Goal: Task Accomplishment & Management: Complete application form

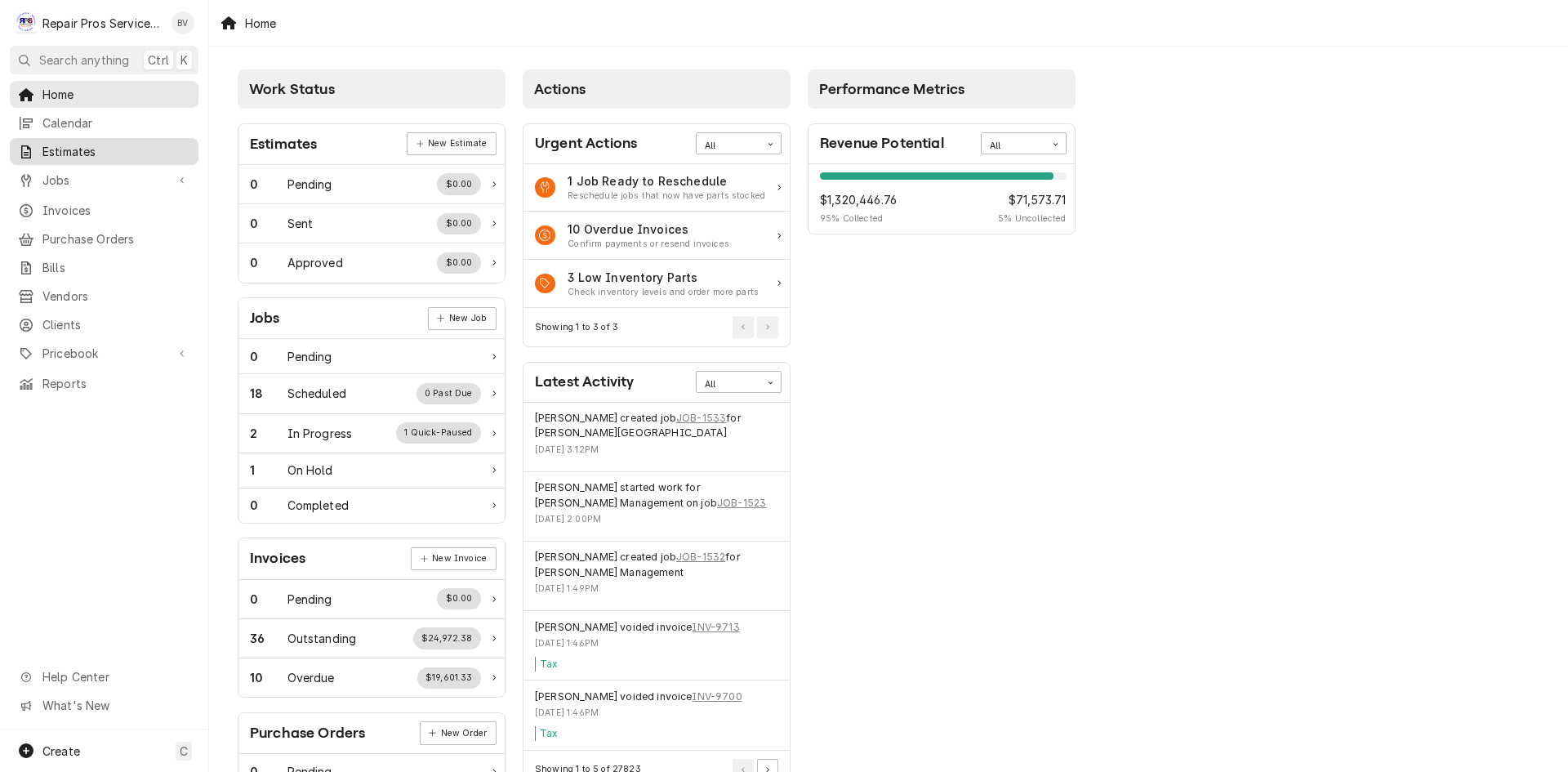
click at [41, 150] on div "Estimates" at bounding box center [104, 151] width 172 height 18
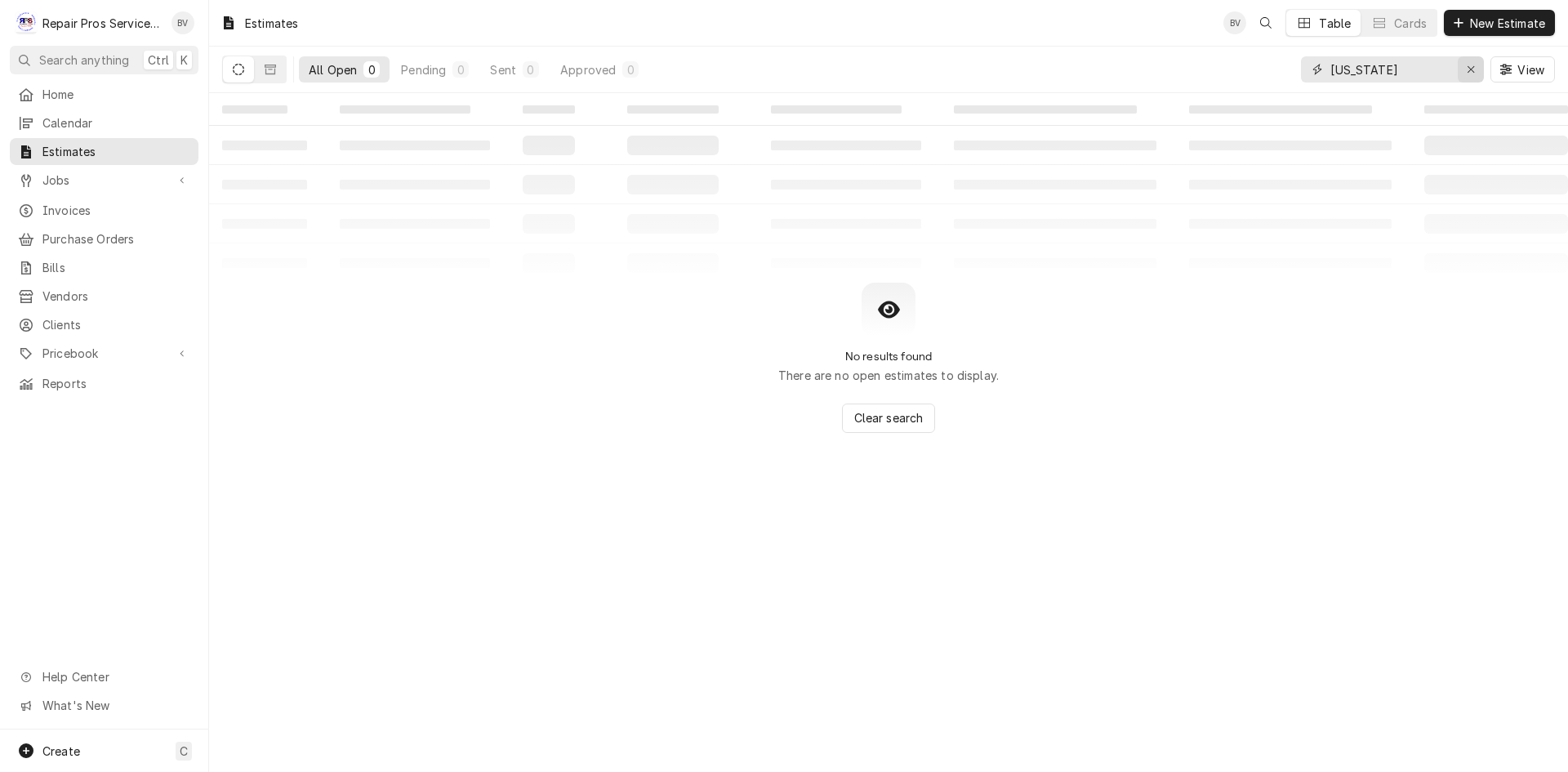
click at [1472, 69] on icon "Erase input" at bounding box center [1472, 69] width 9 height 11
drag, startPoint x: 1512, startPoint y: 25, endPoint x: 1489, endPoint y: 34, distance: 24.7
click at [1512, 25] on span "New Estimate" at bounding box center [1508, 23] width 81 height 18
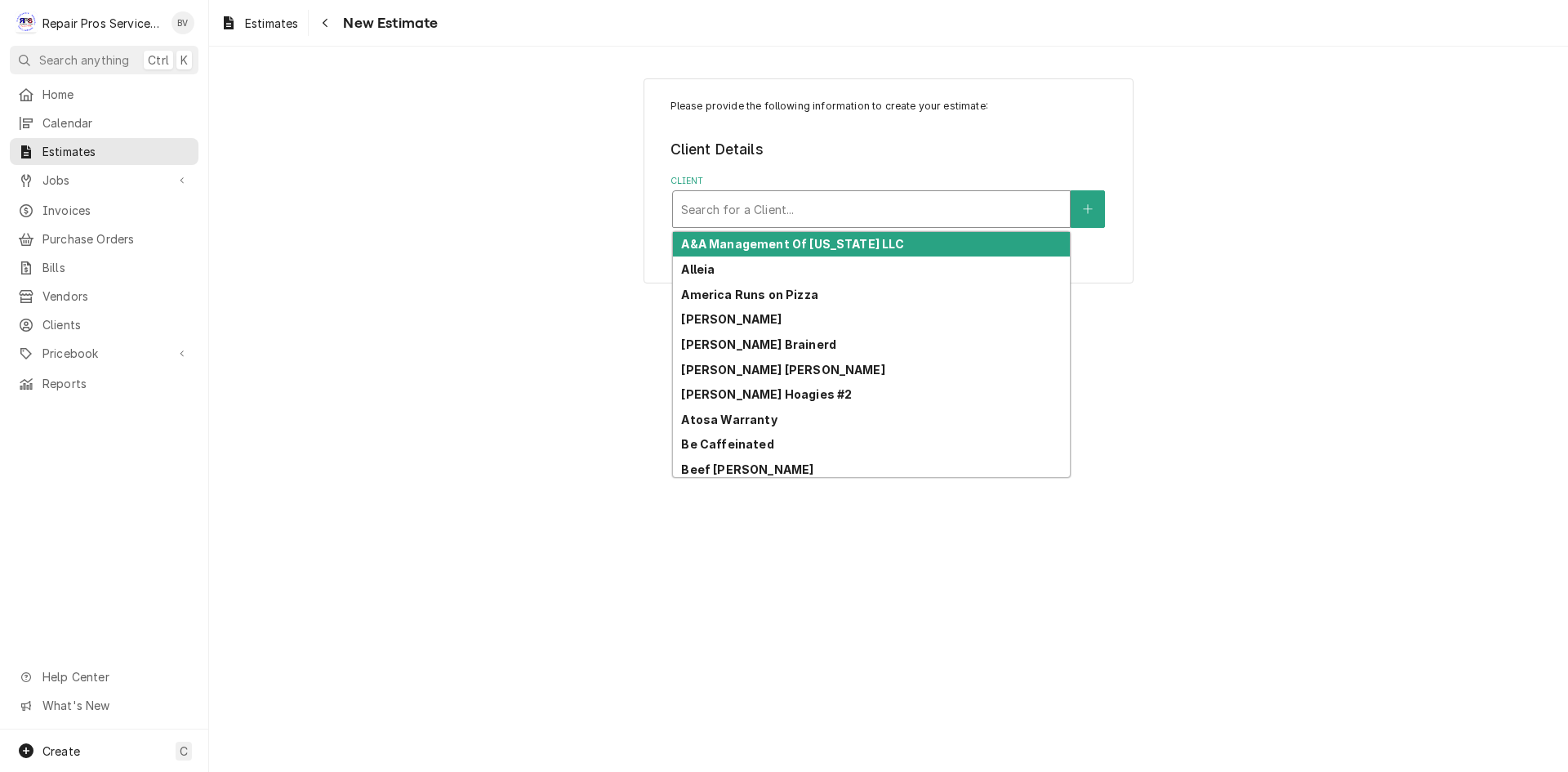
drag, startPoint x: 691, startPoint y: 209, endPoint x: 744, endPoint y: 219, distance: 53.9
click at [692, 209] on div "Client" at bounding box center [870, 209] width 380 height 30
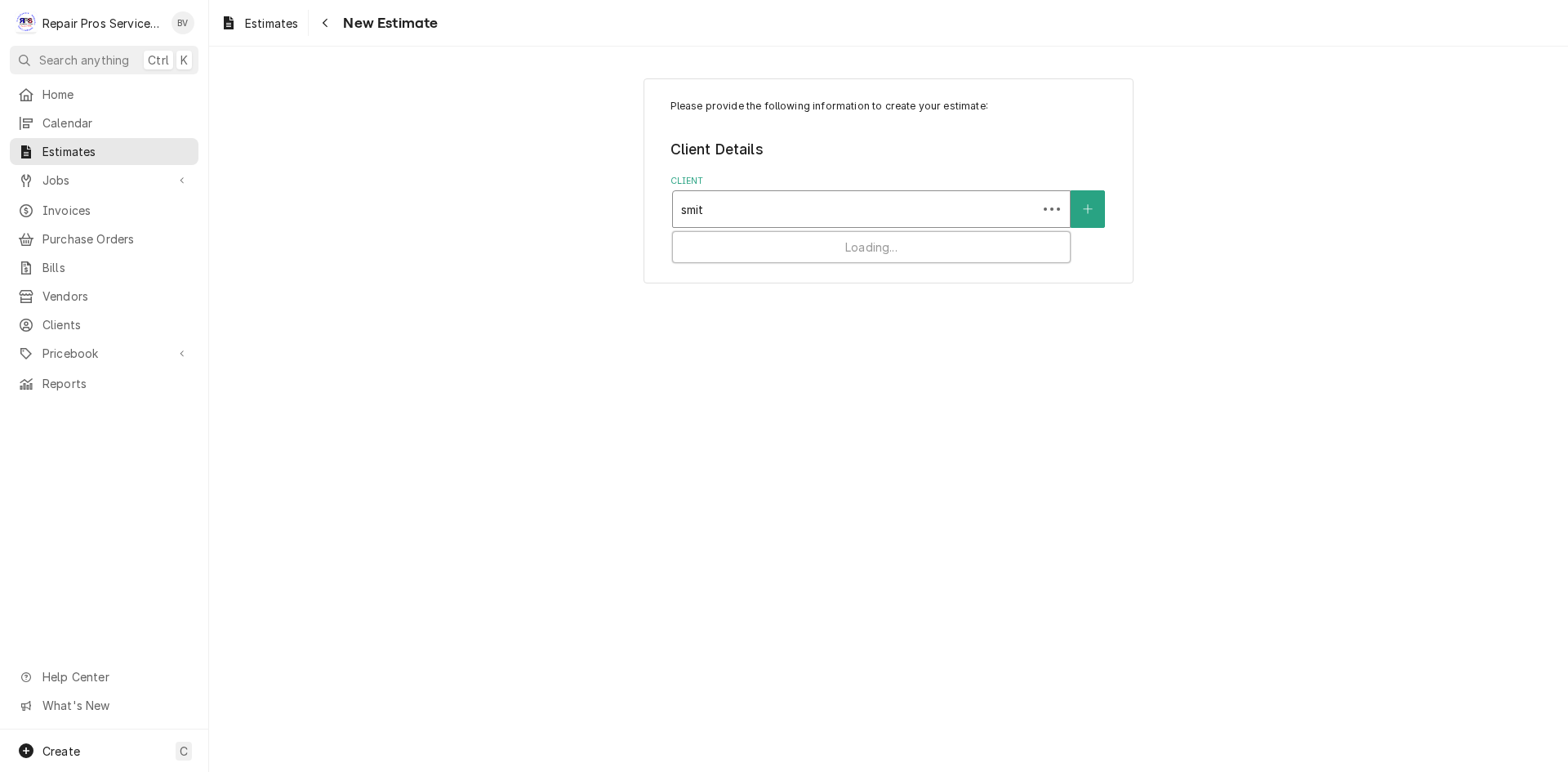
type input "smith"
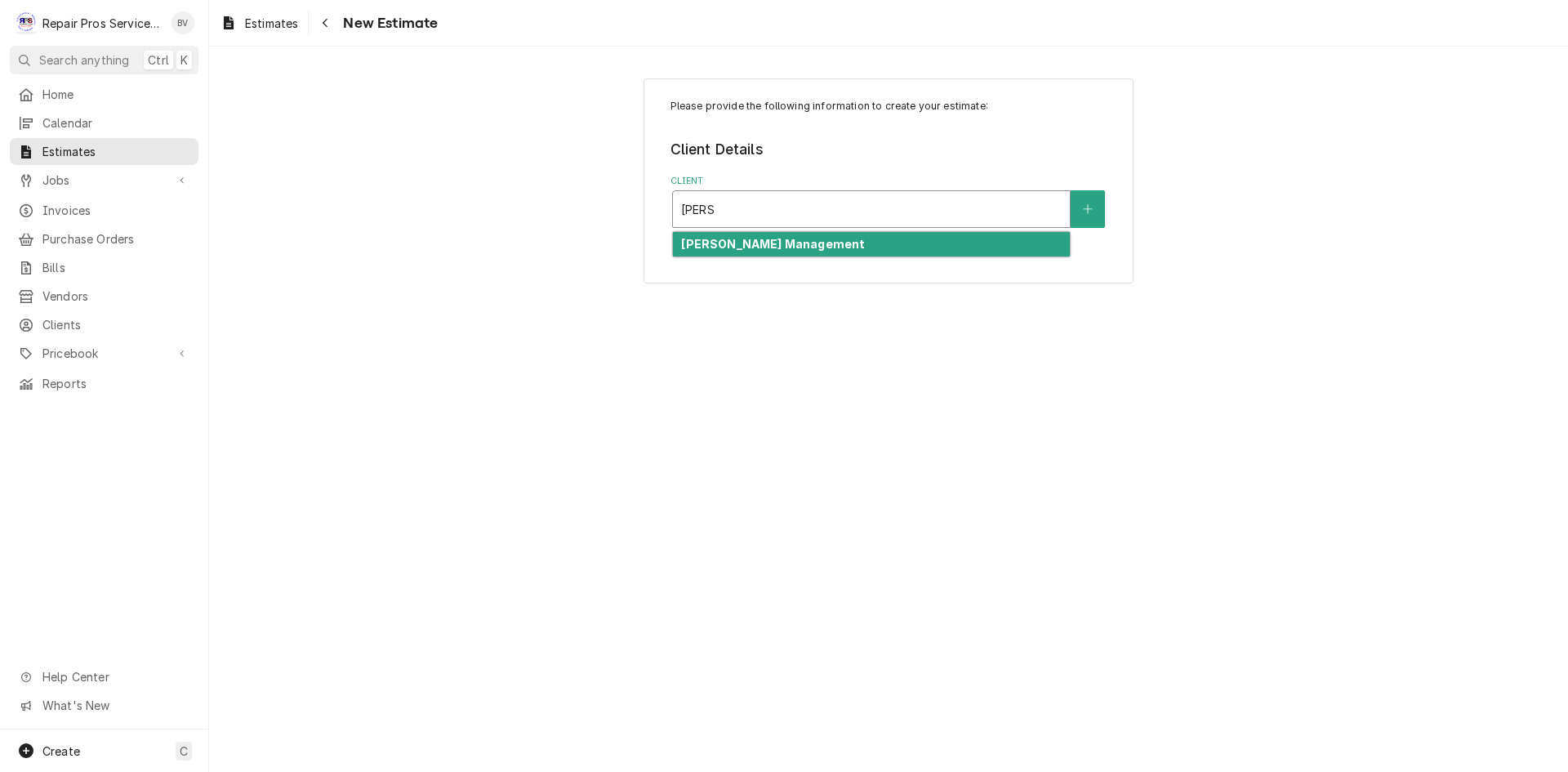
click at [747, 241] on strong "[PERSON_NAME] Management" at bounding box center [772, 243] width 184 height 14
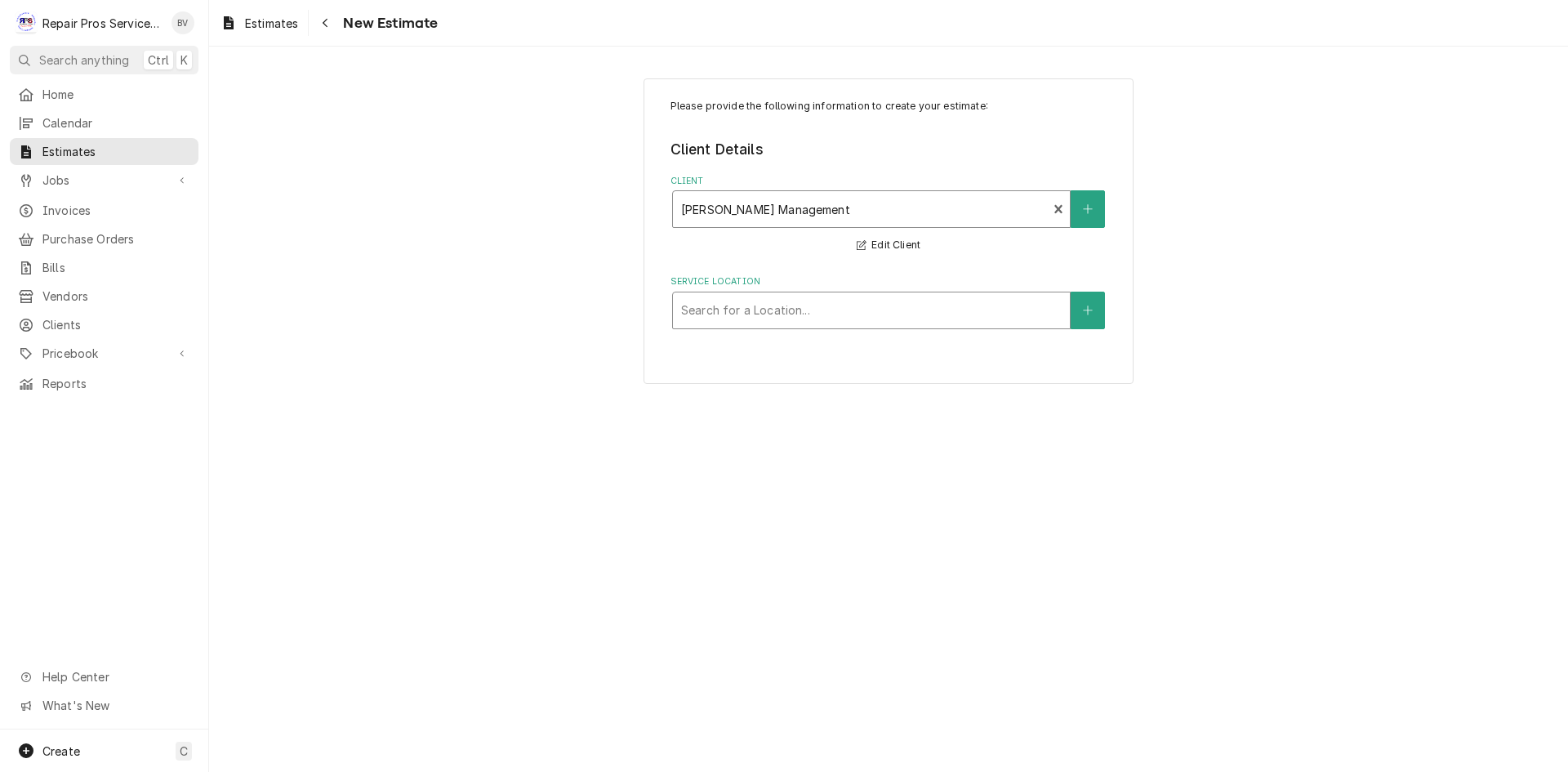
click at [738, 317] on div "Service Location" at bounding box center [870, 311] width 380 height 30
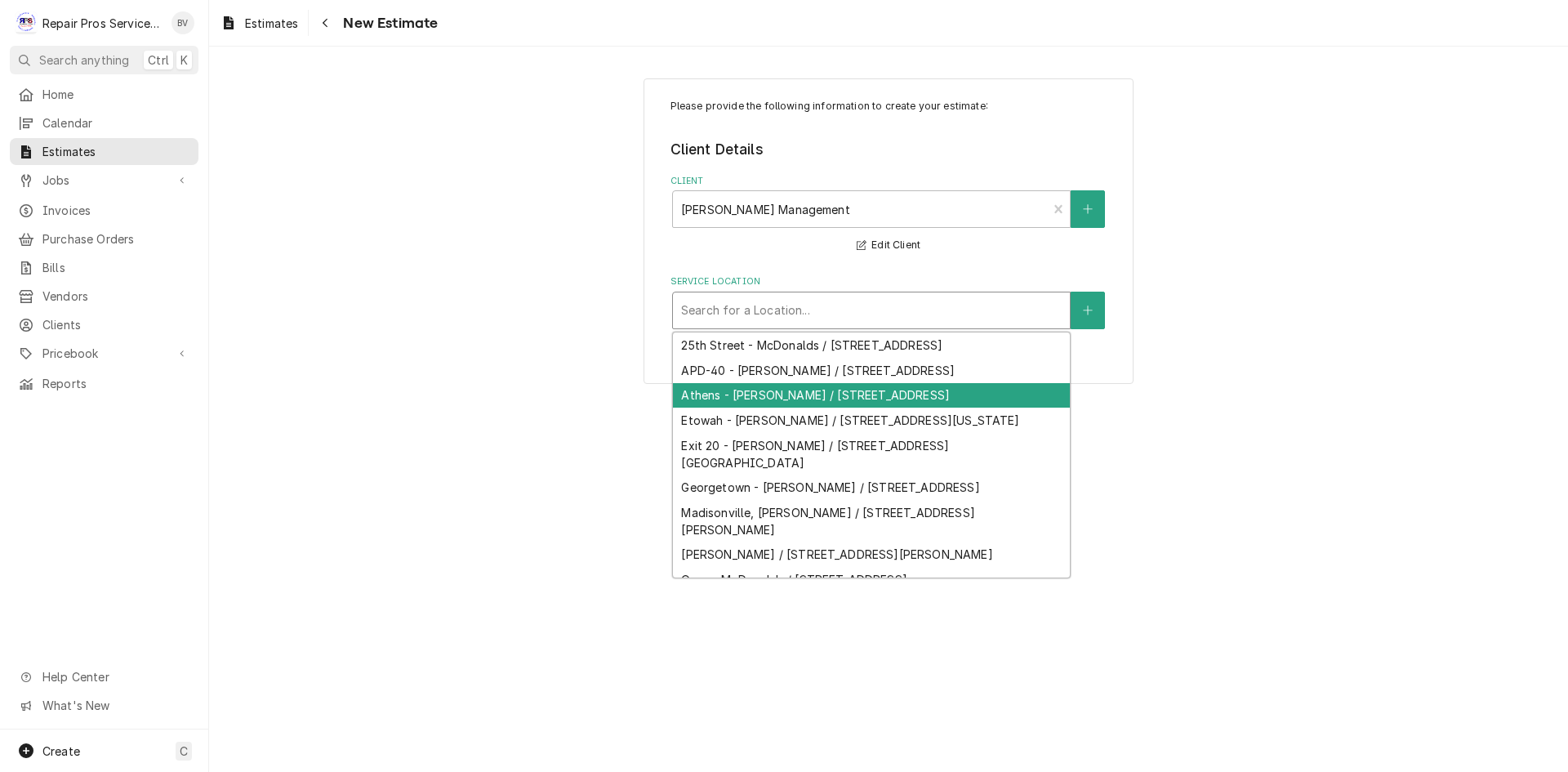
click at [722, 408] on div "Athens - McDonald's / 1403 Congress Pkwy S., Athens, TN 37303" at bounding box center [870, 395] width 397 height 25
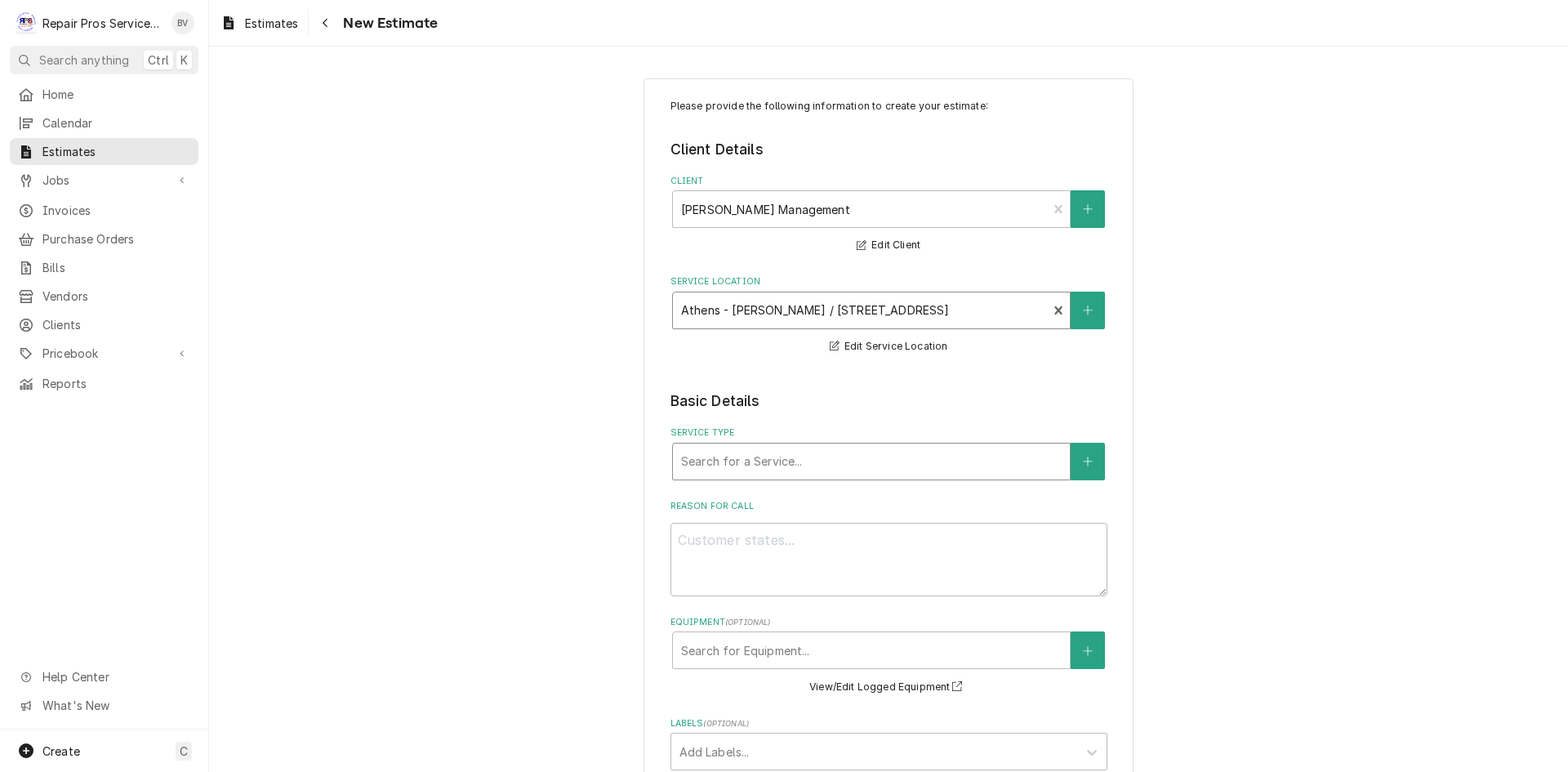
click at [715, 469] on div "Service Type" at bounding box center [870, 462] width 380 height 30
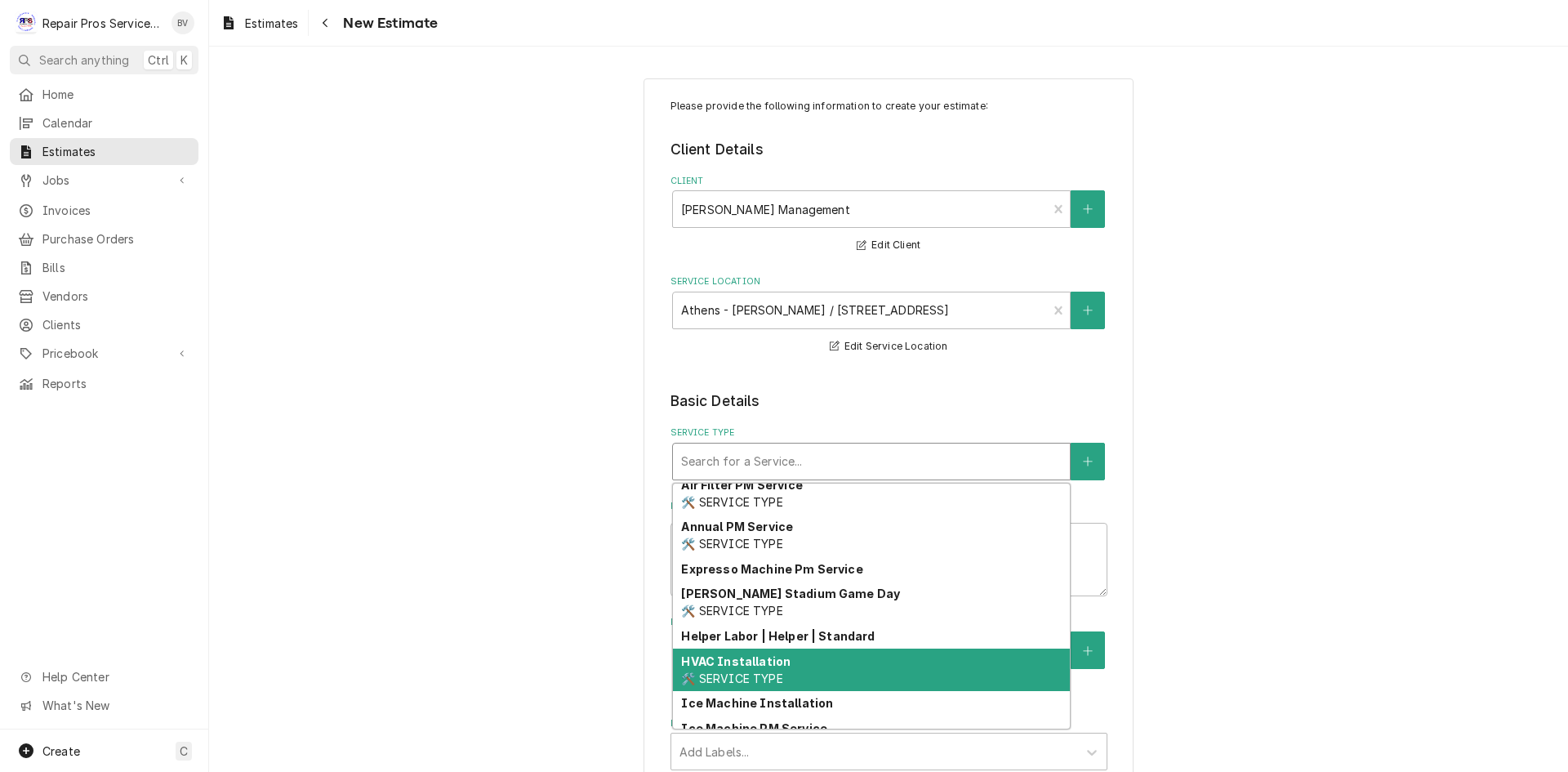
scroll to position [125, 0]
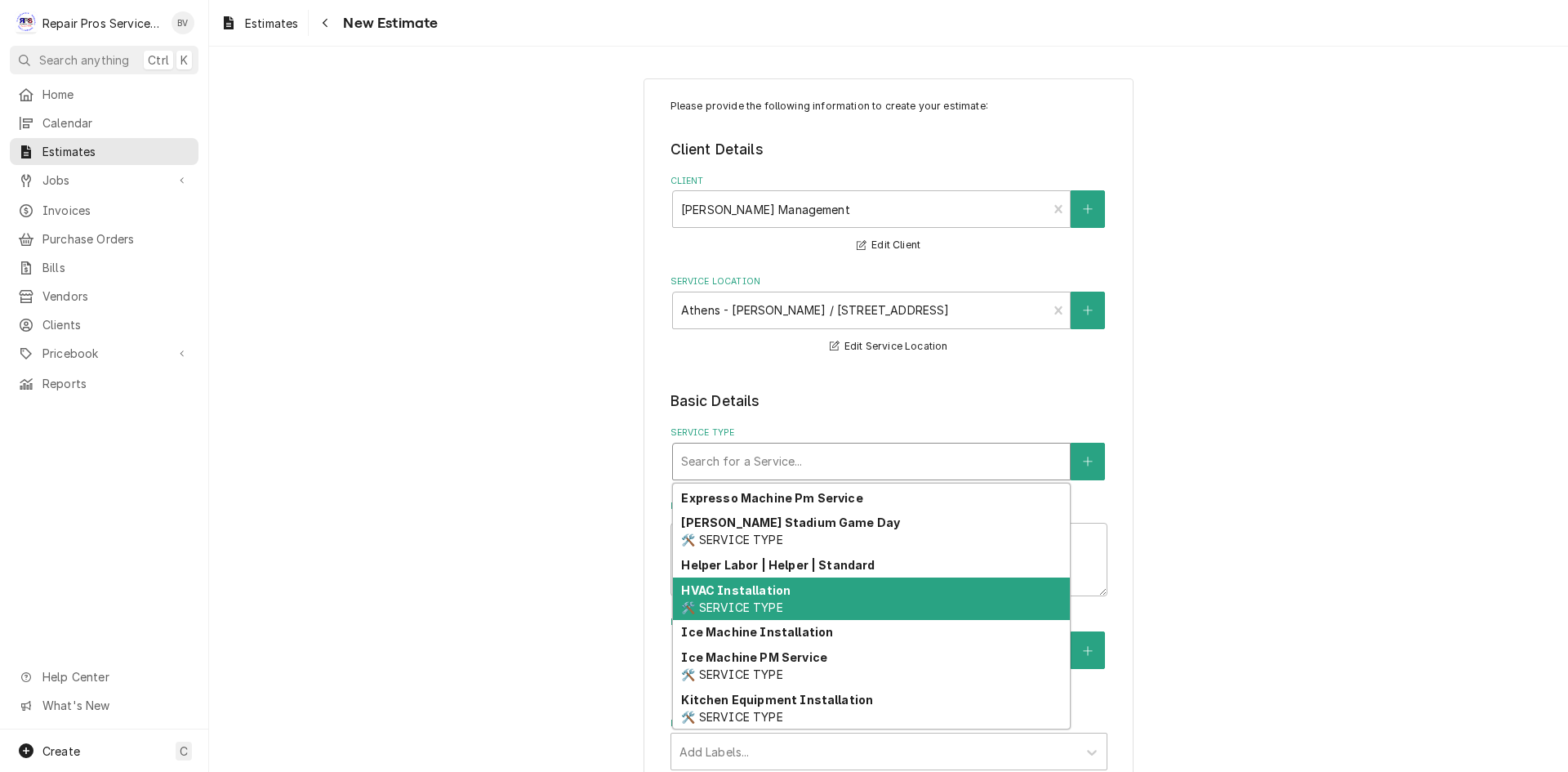
type textarea "x"
type input "w"
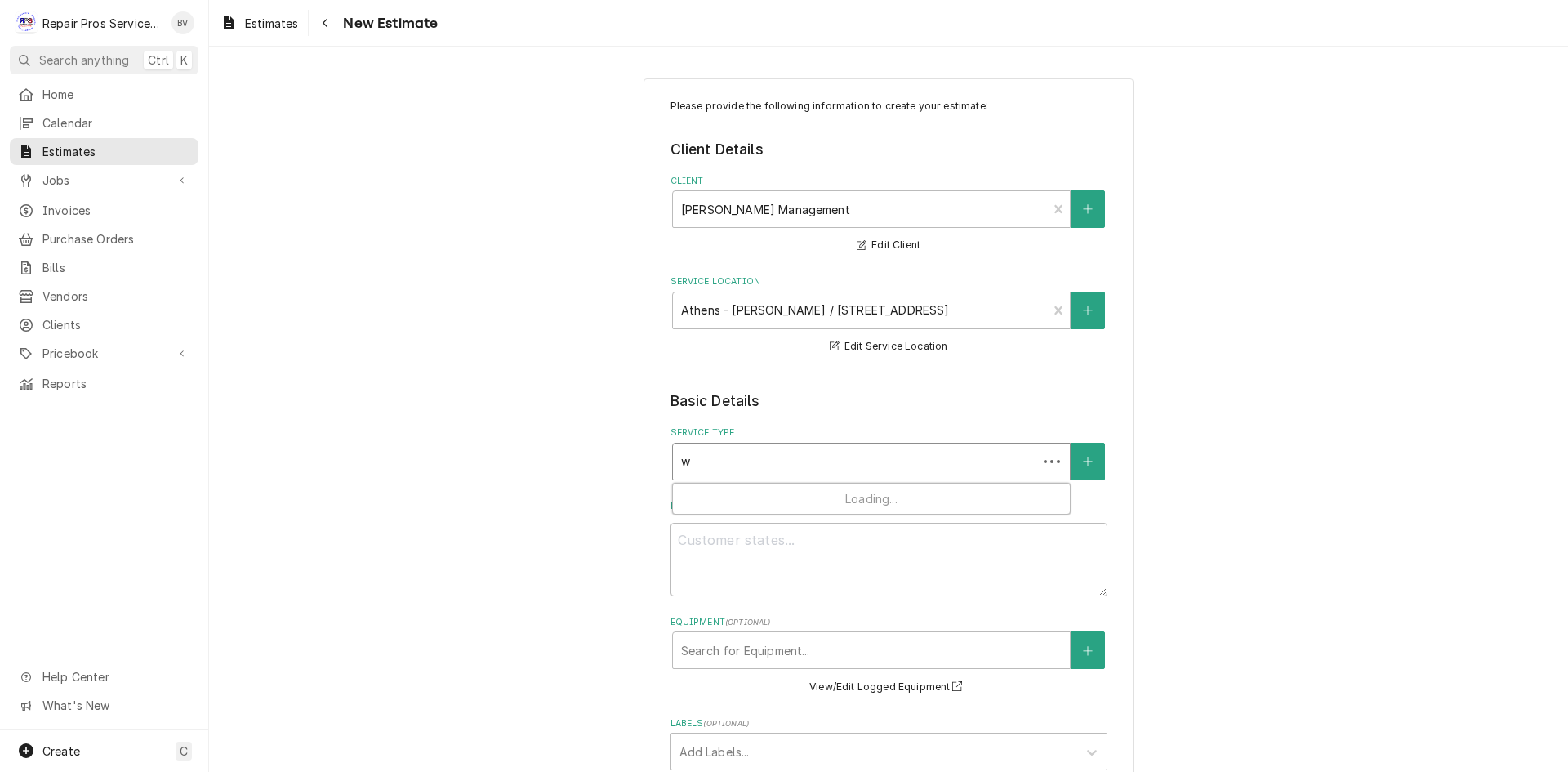
scroll to position [0, 0]
type textarea "x"
type input "wa"
type textarea "x"
type input "wal"
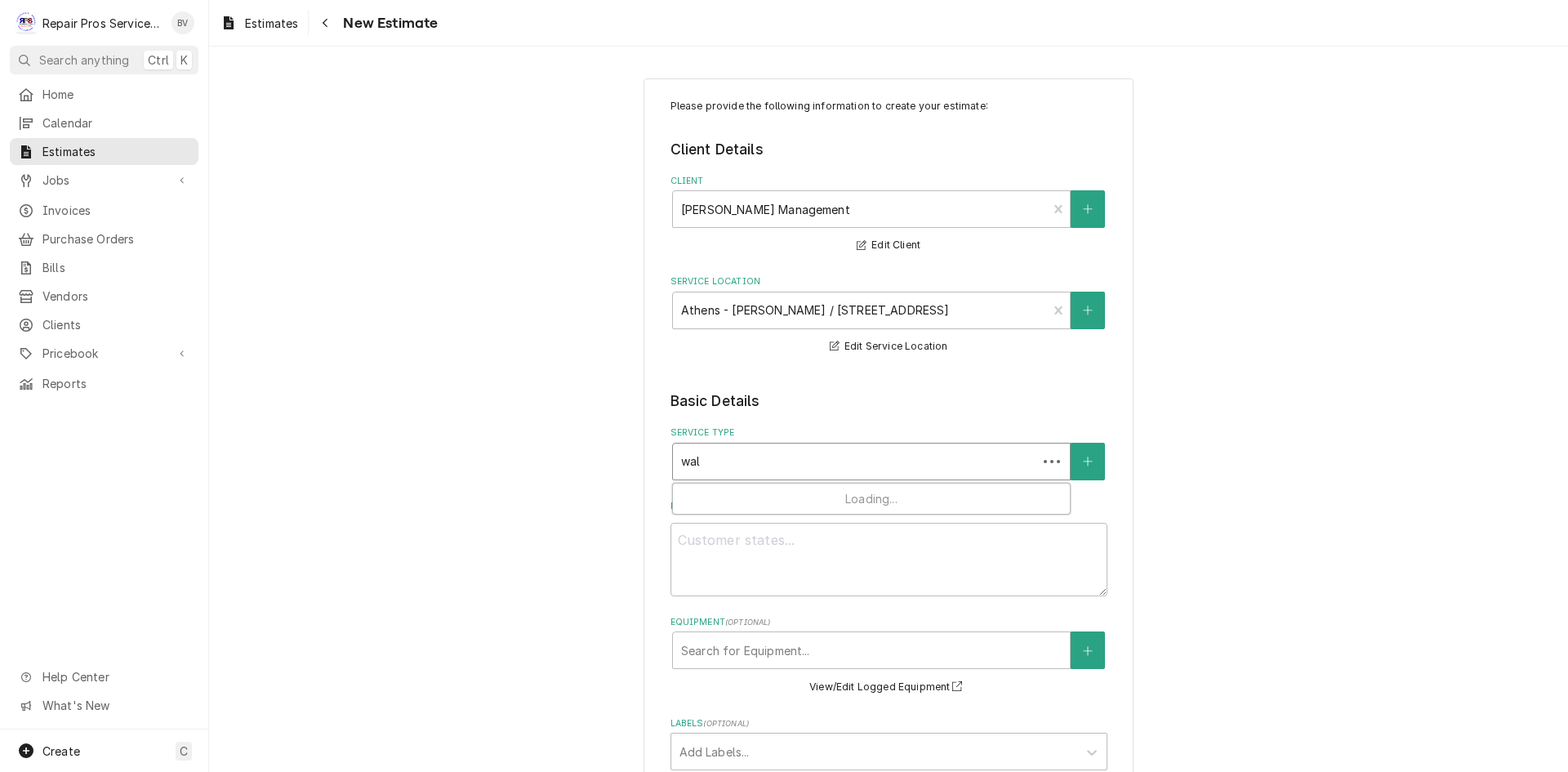
type textarea "x"
type input "walk"
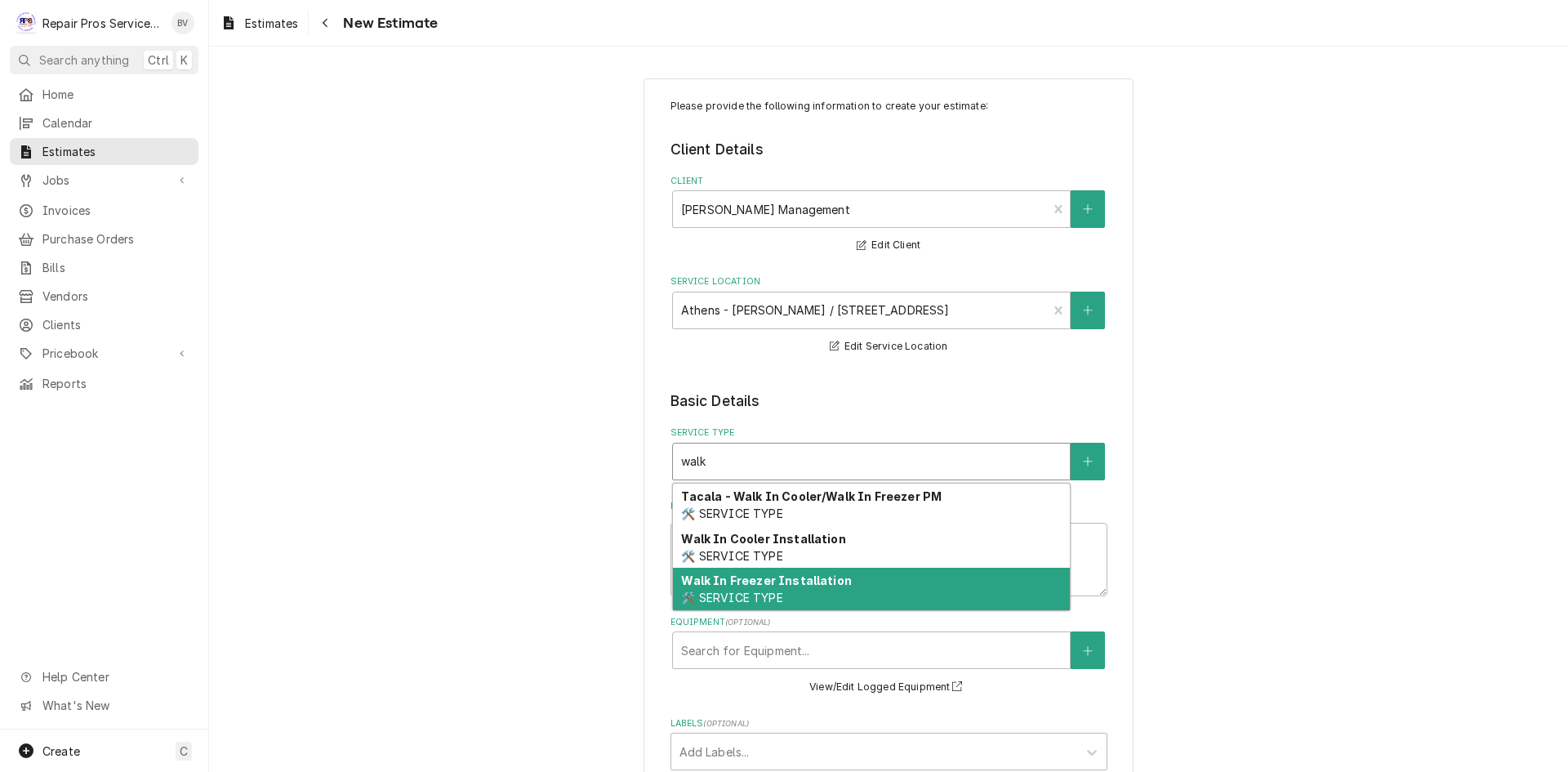
click at [768, 589] on div "Walk In Freezer Installation 🛠️ SERVICE TYPE" at bounding box center [870, 590] width 397 height 43
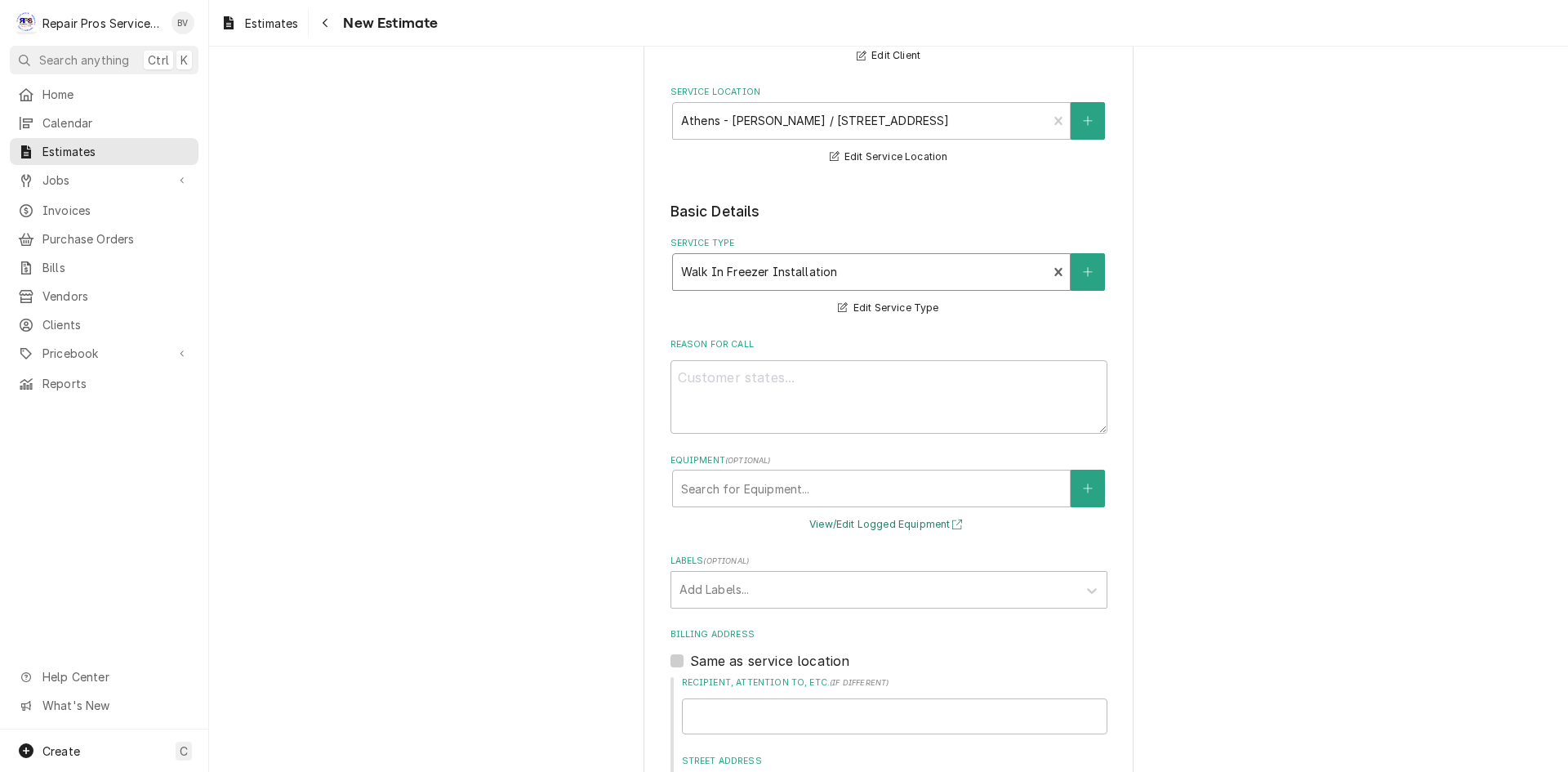
scroll to position [245, 0]
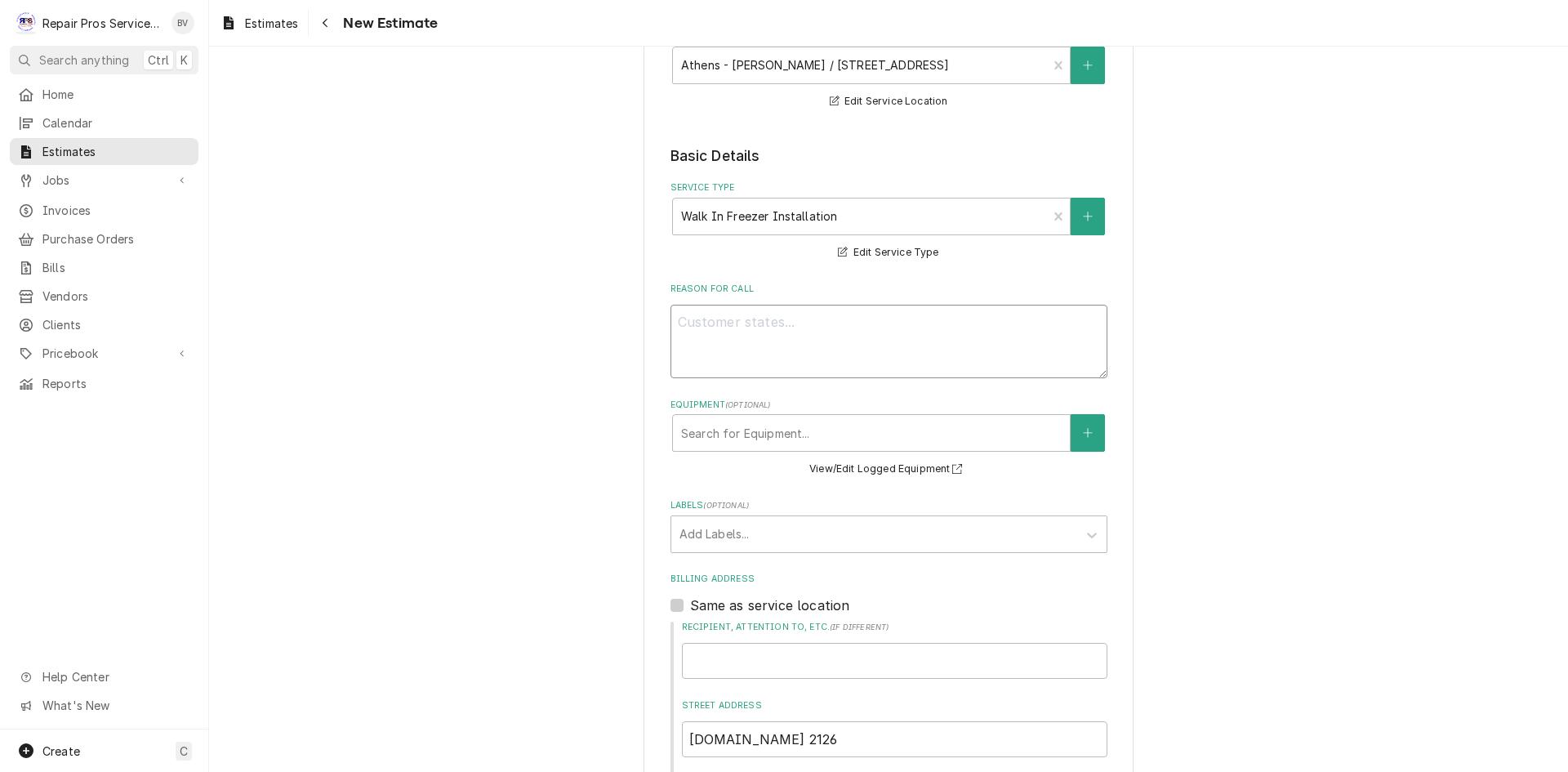
drag, startPoint x: 700, startPoint y: 327, endPoint x: 710, endPoint y: 322, distance: 11.2
click at [701, 327] on textarea "Reason For Call" at bounding box center [889, 341] width 437 height 73
type textarea "x"
type textarea "r"
type textarea "x"
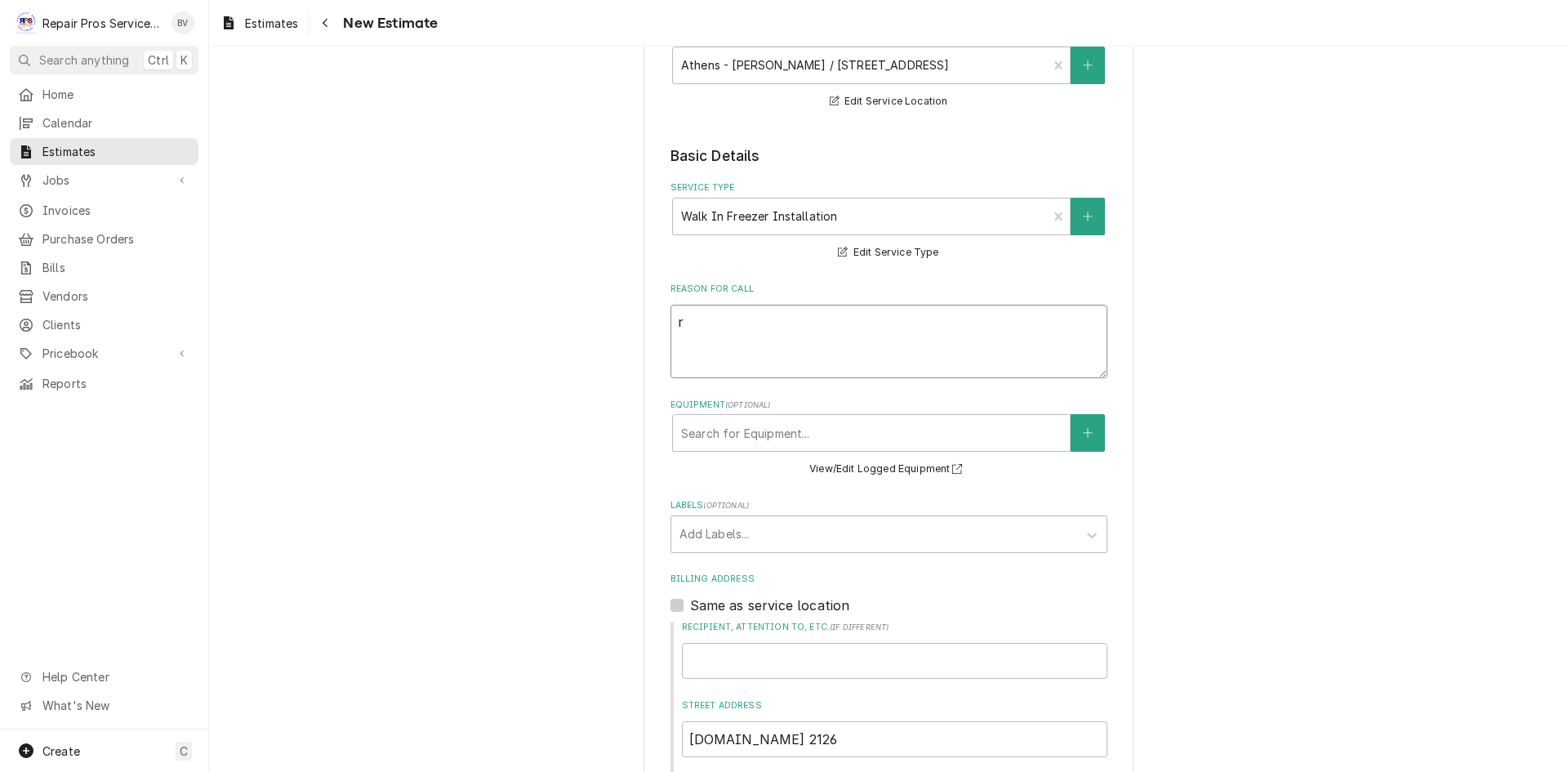
type textarea "re"
type textarea "x"
type textarea "rep"
type textarea "x"
type textarea "repl"
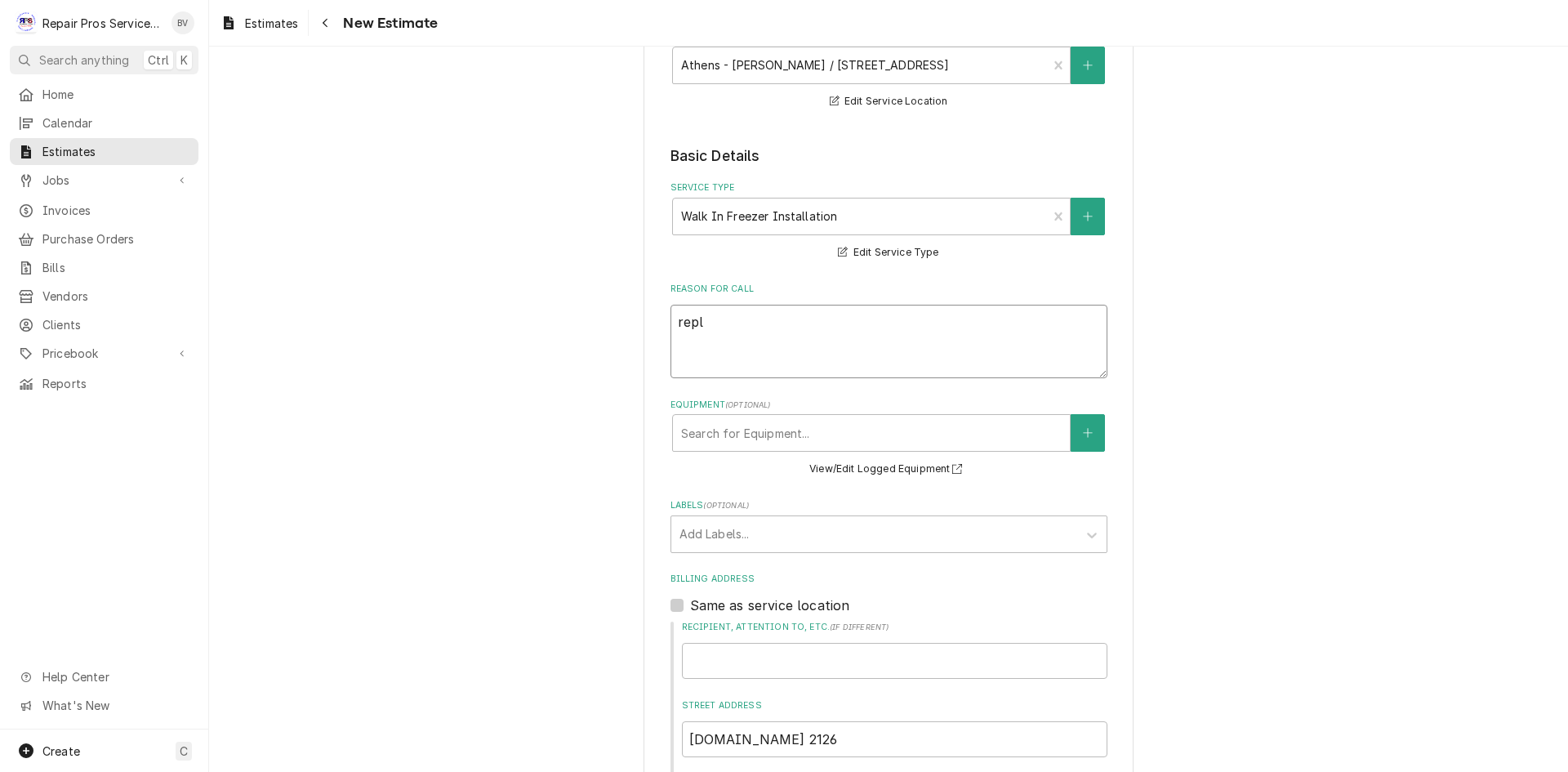
type textarea "x"
type textarea "repla"
type textarea "x"
type textarea "replac"
type textarea "x"
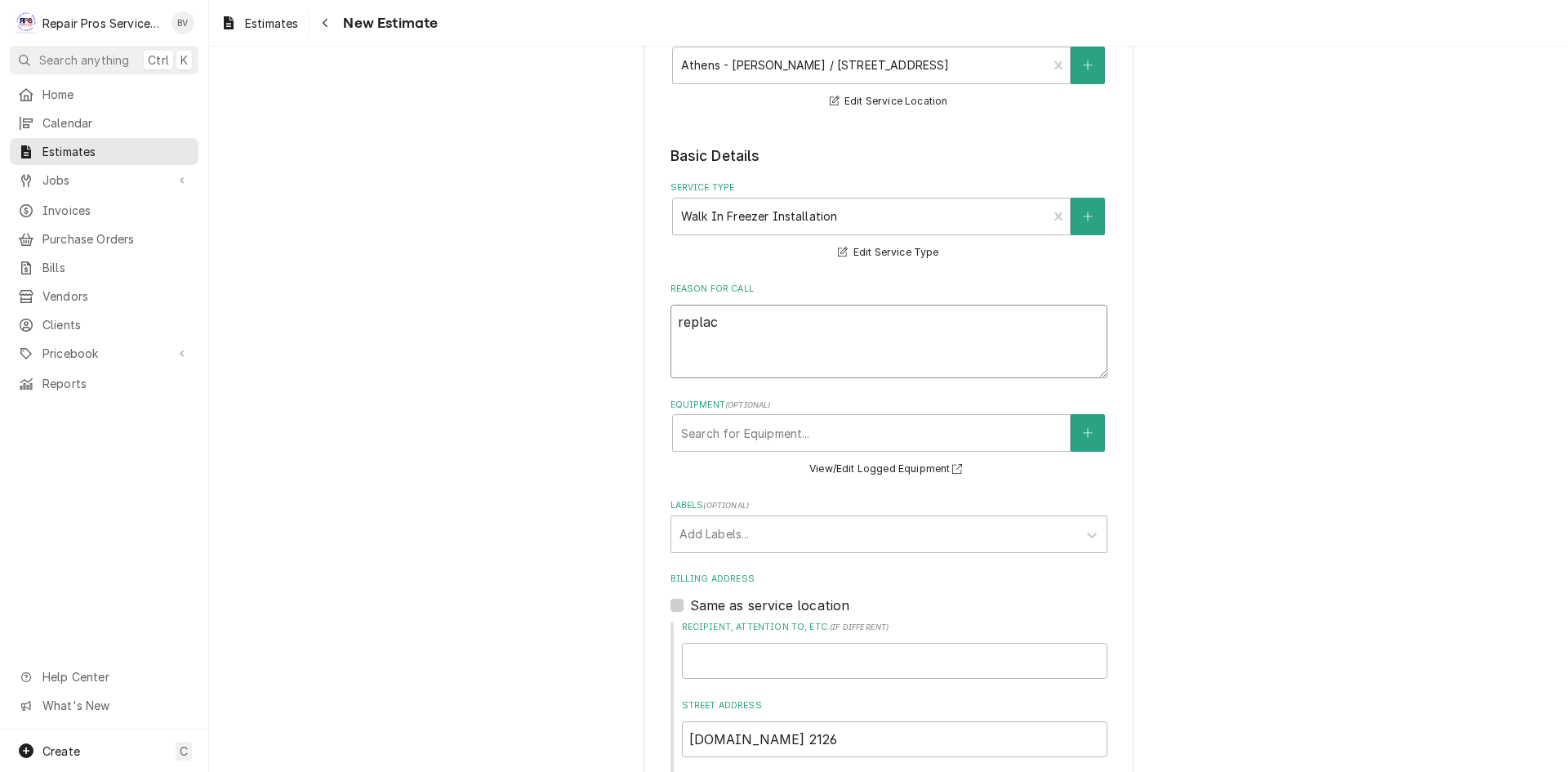
type textarea "replace"
type textarea "x"
type textarea "replace"
type textarea "x"
type textarea "replace w"
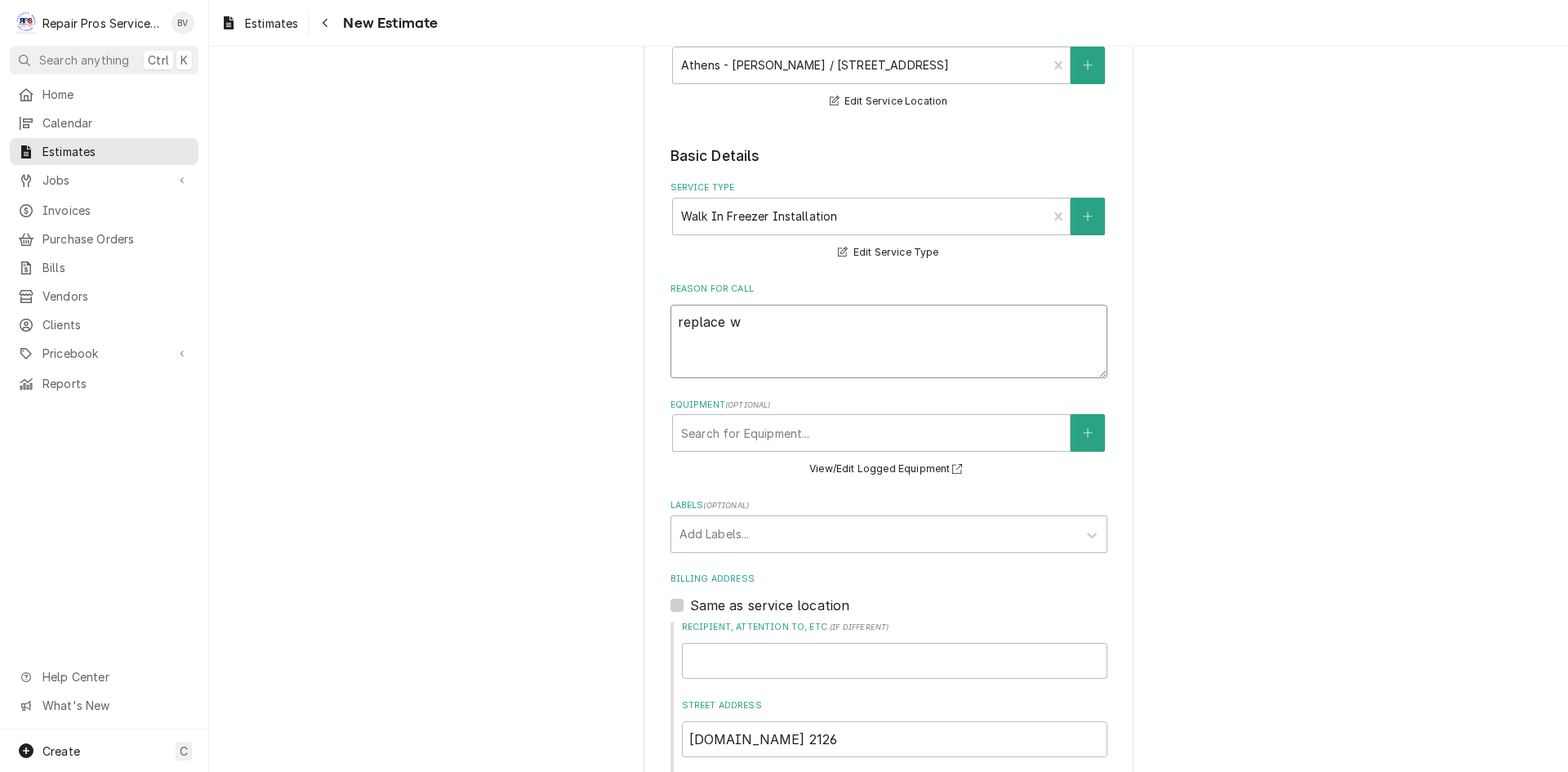
type textarea "x"
type textarea "replace wa"
type textarea "x"
type textarea "replace wal"
type textarea "x"
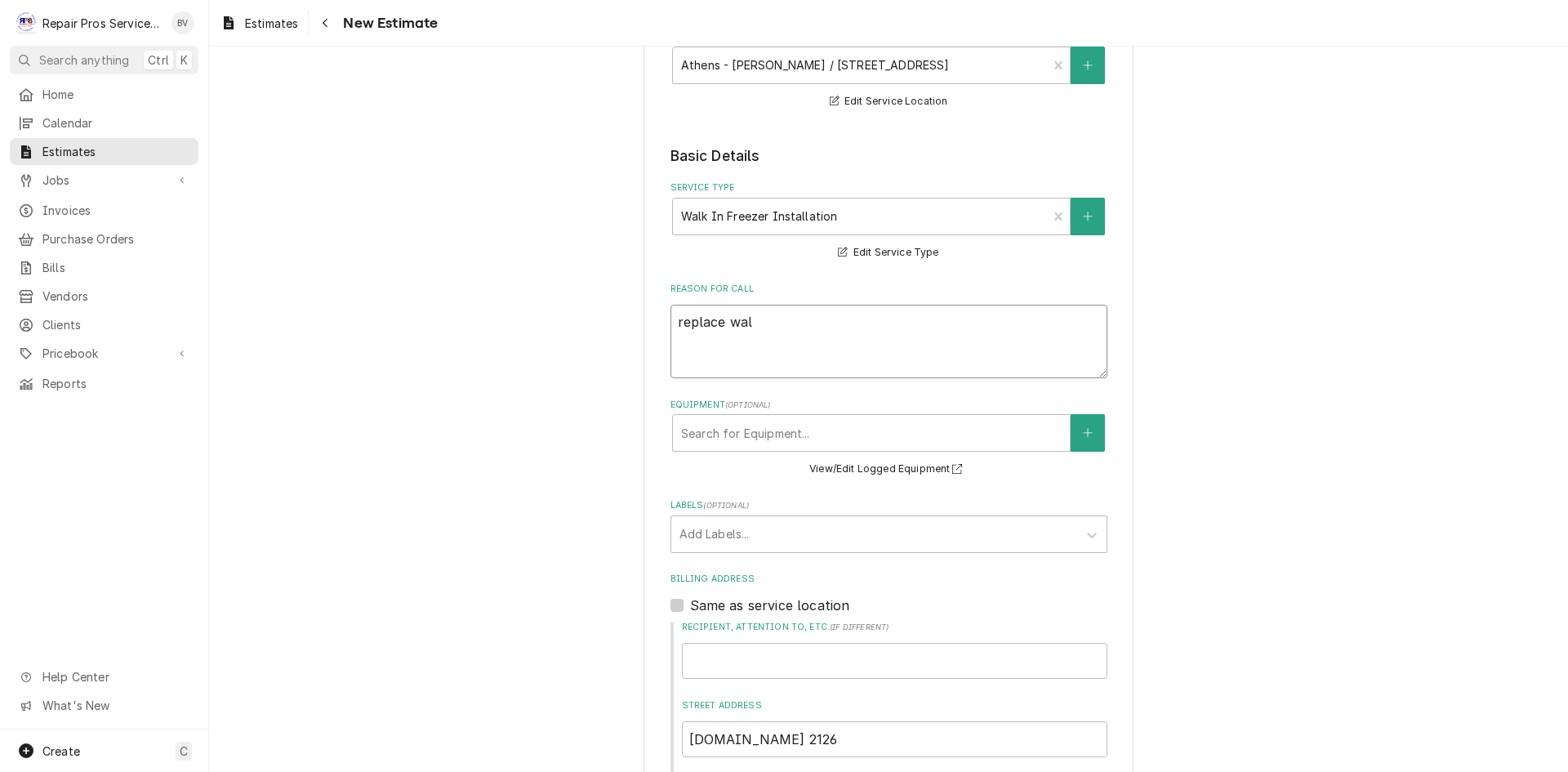
type textarea "replace walk"
type textarea "x"
type textarea "replace walk"
type textarea "x"
type textarea "replace walk i"
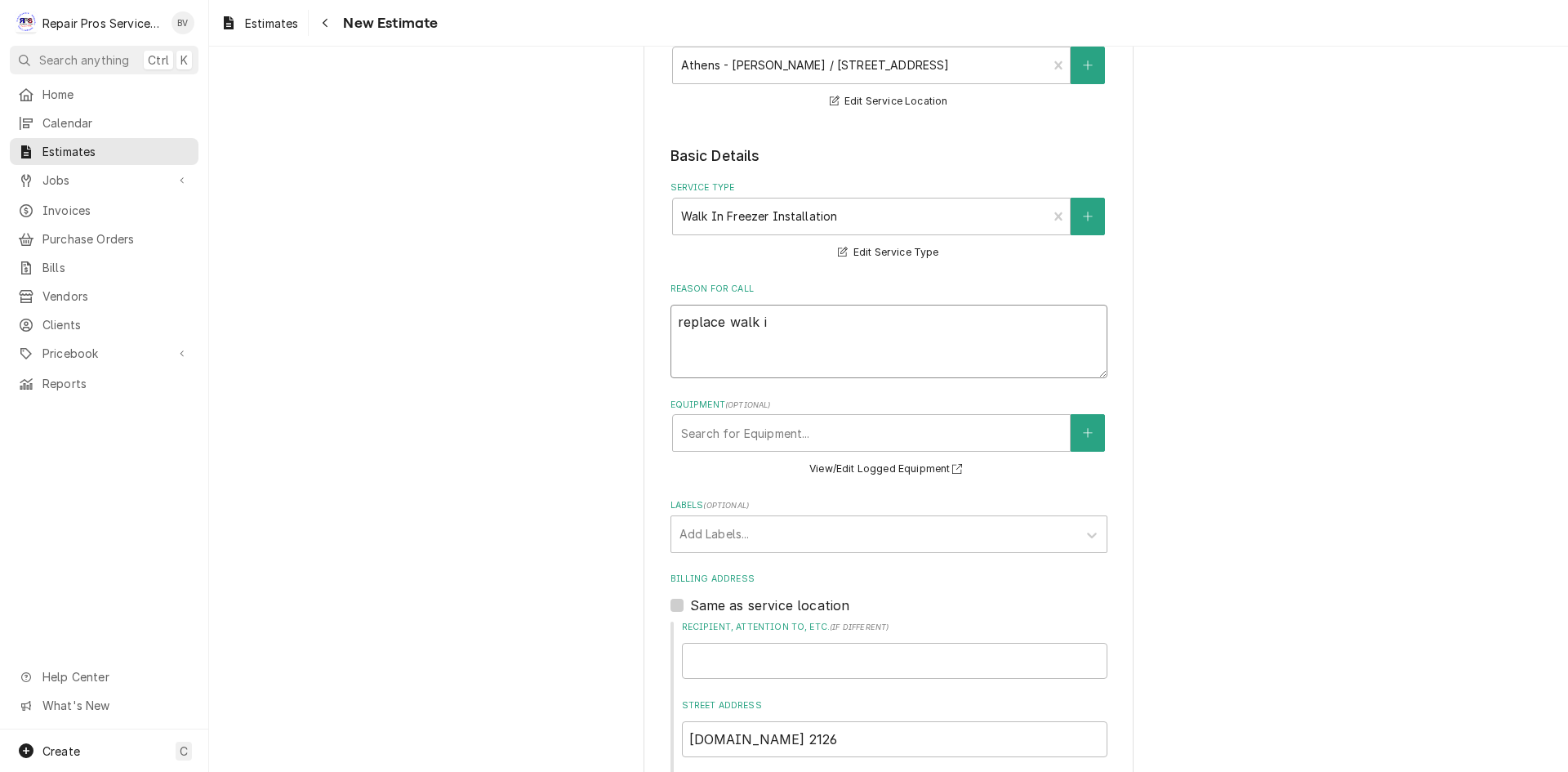
type textarea "x"
type textarea "replace walk in"
type textarea "x"
type textarea "replace walk in"
type textarea "x"
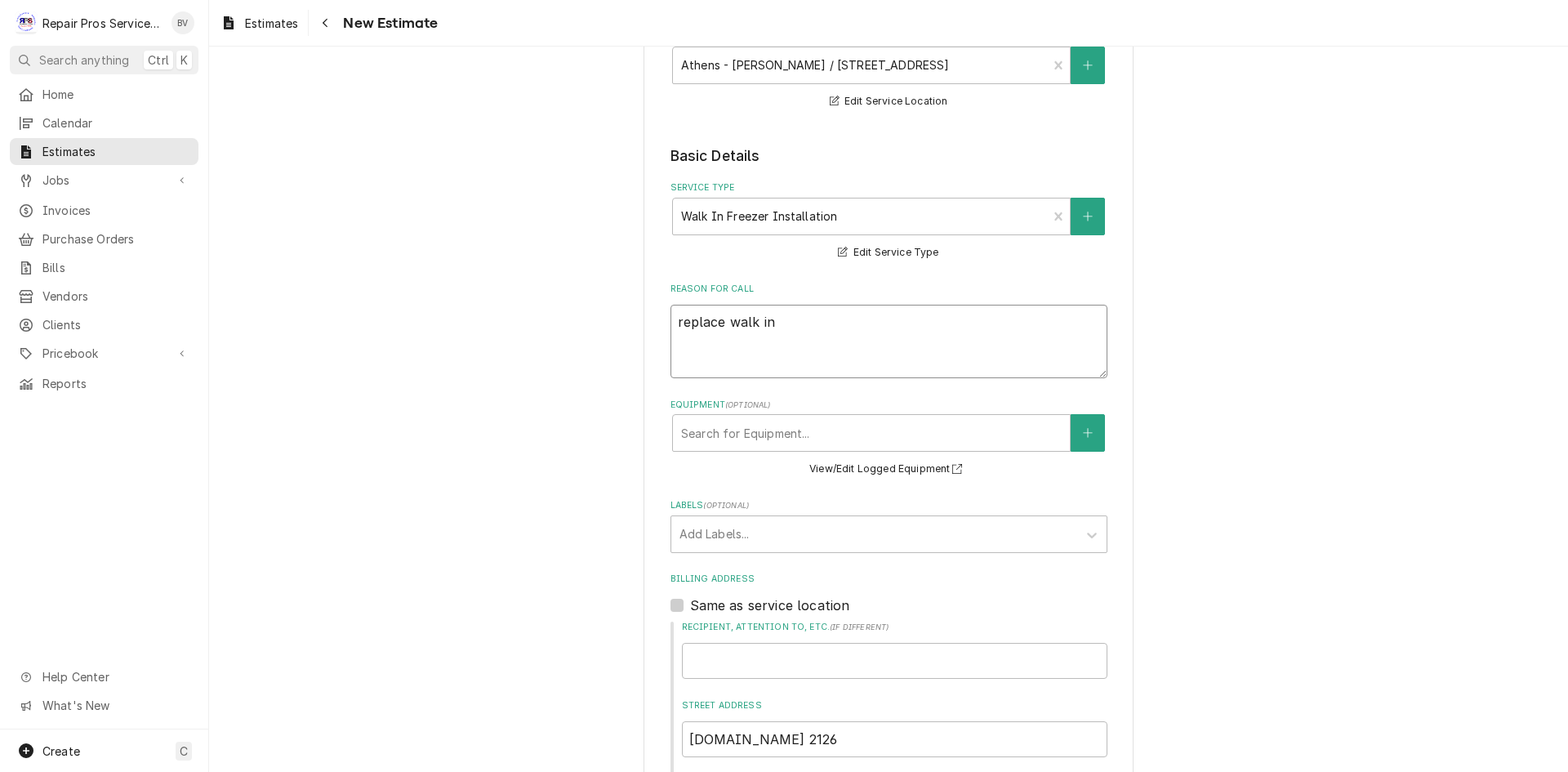
type textarea "replace walk in f"
type textarea "x"
type textarea "replace walk in fr"
type textarea "x"
type textarea "replace walk in fre"
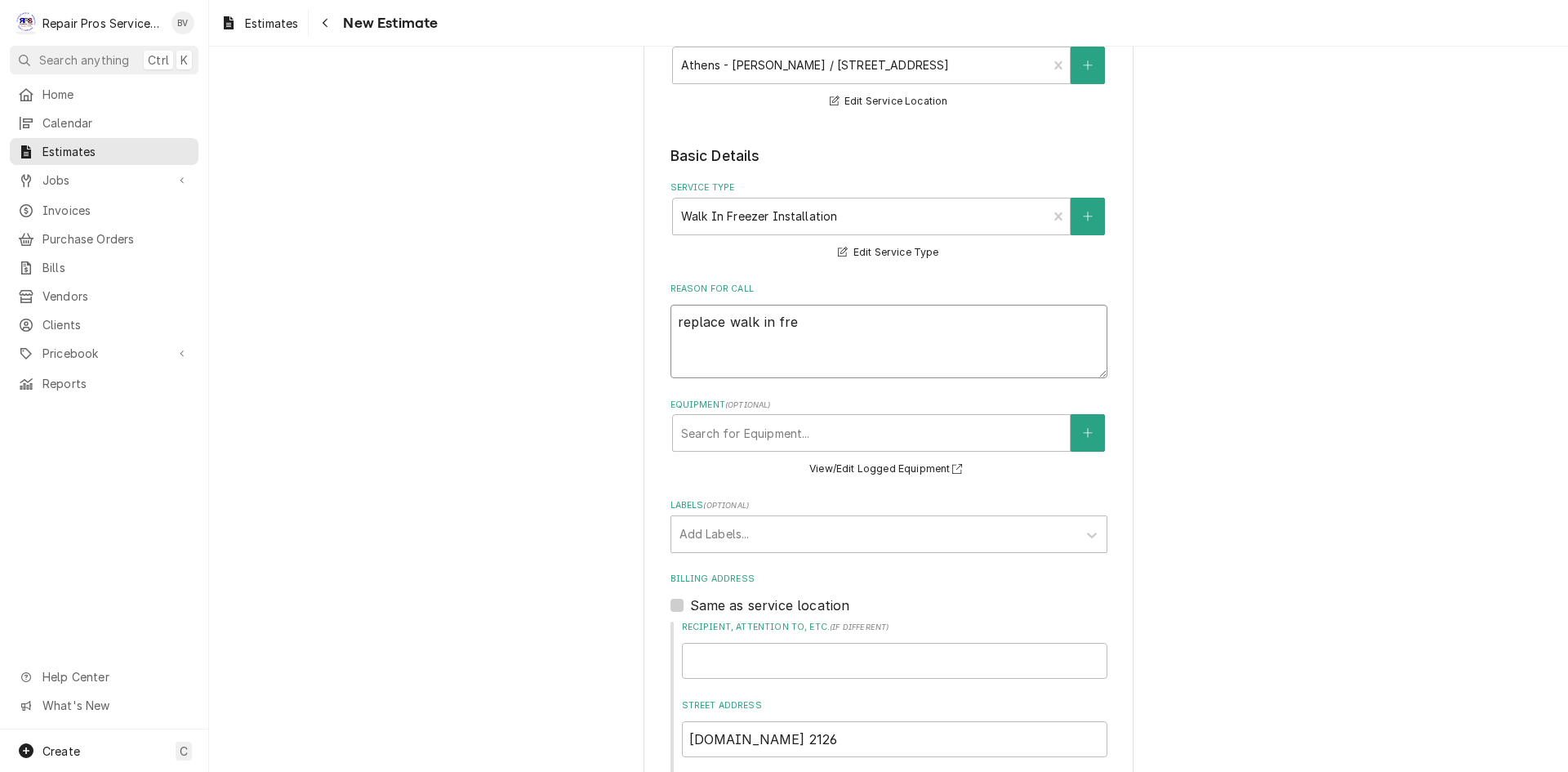
type textarea "x"
type textarea "replace walk in free"
type textarea "x"
type textarea "replace walk in freez"
type textarea "x"
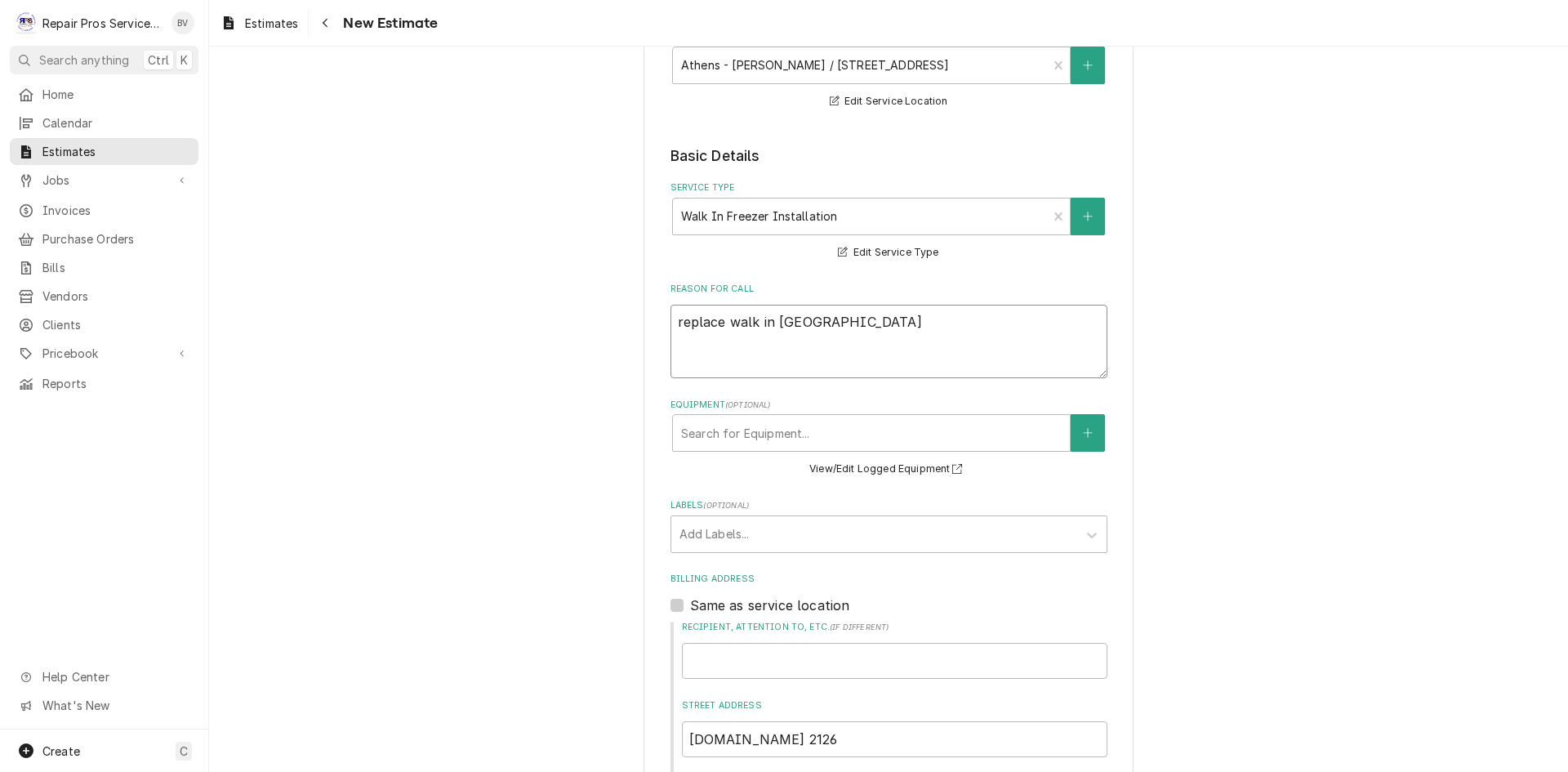
type textarea "replace walk in freeze"
type textarea "x"
type textarea "replace walk in freezer"
type textarea "x"
type textarea "replace walk in freezer"
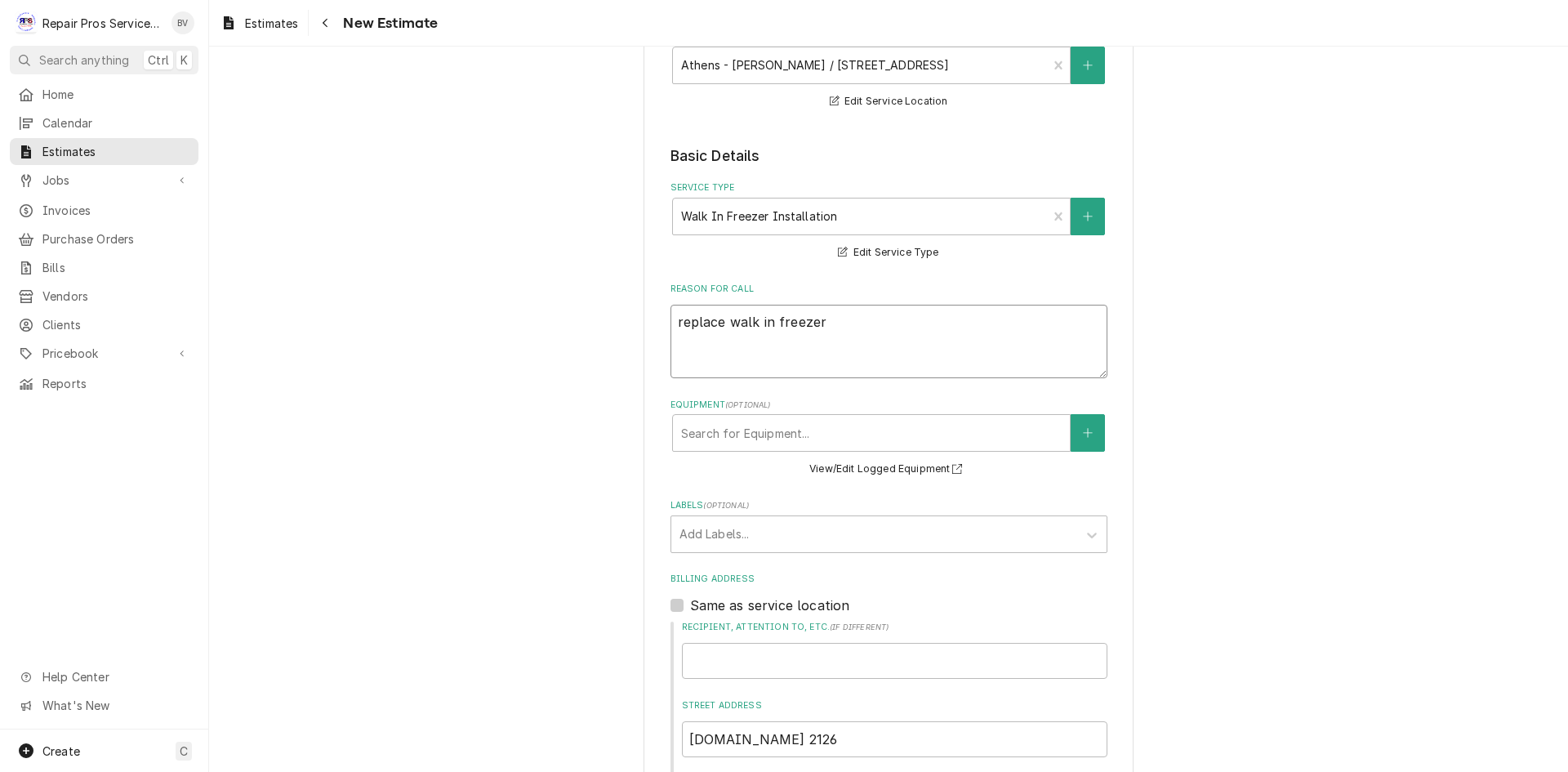
type textarea "x"
type textarea "replace walk in freezer e"
type textarea "x"
type textarea "replace walk in freezer eq"
type textarea "x"
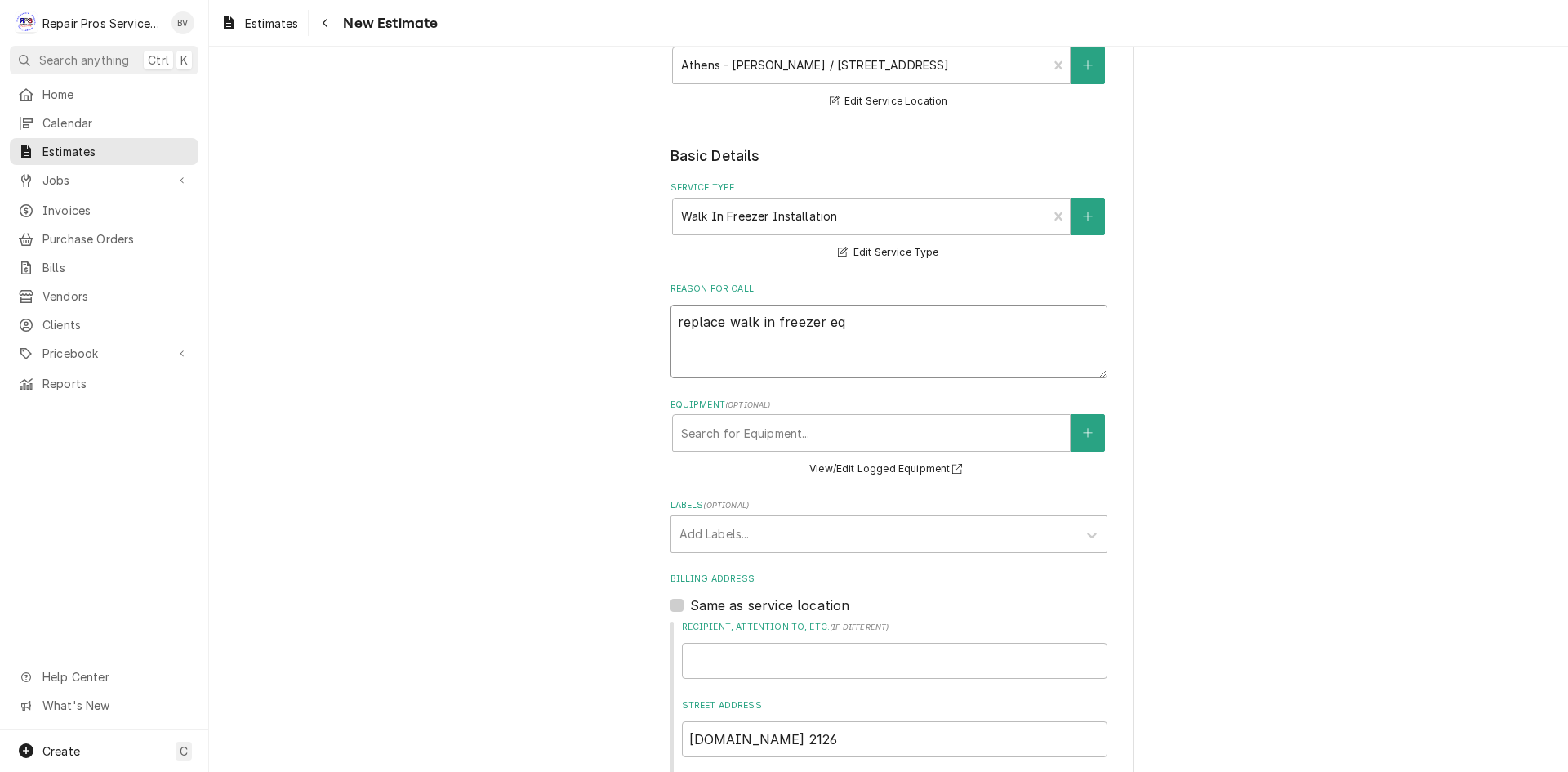
type textarea "replace walk in freezer equ"
type textarea "x"
type textarea "replace walk in freezer equi"
type textarea "x"
type textarea "replace walk in freezer equip"
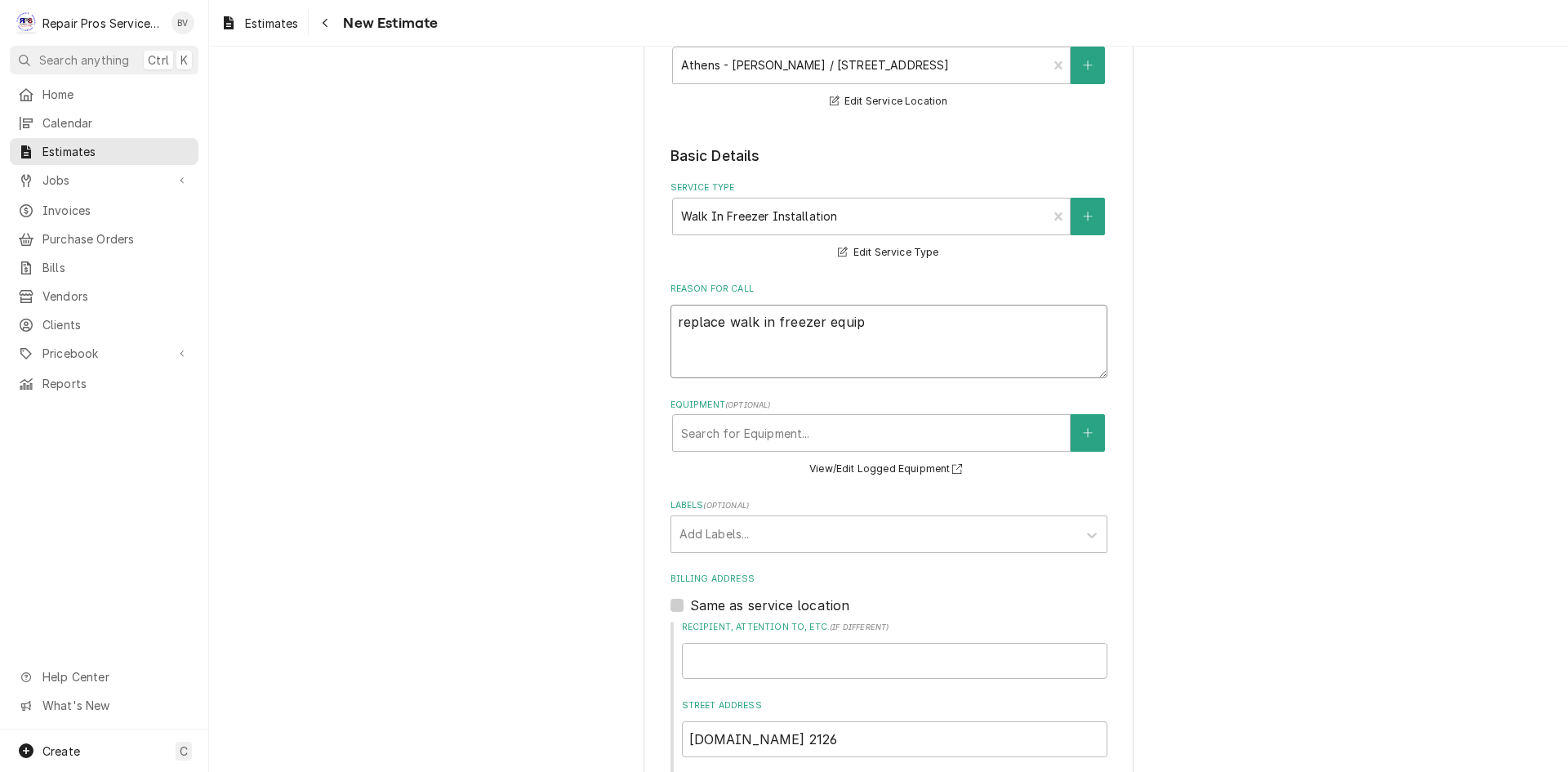
type textarea "x"
type textarea "replace walk in freezer equipm"
type textarea "x"
type textarea "replace walk in freezer equipme"
type textarea "x"
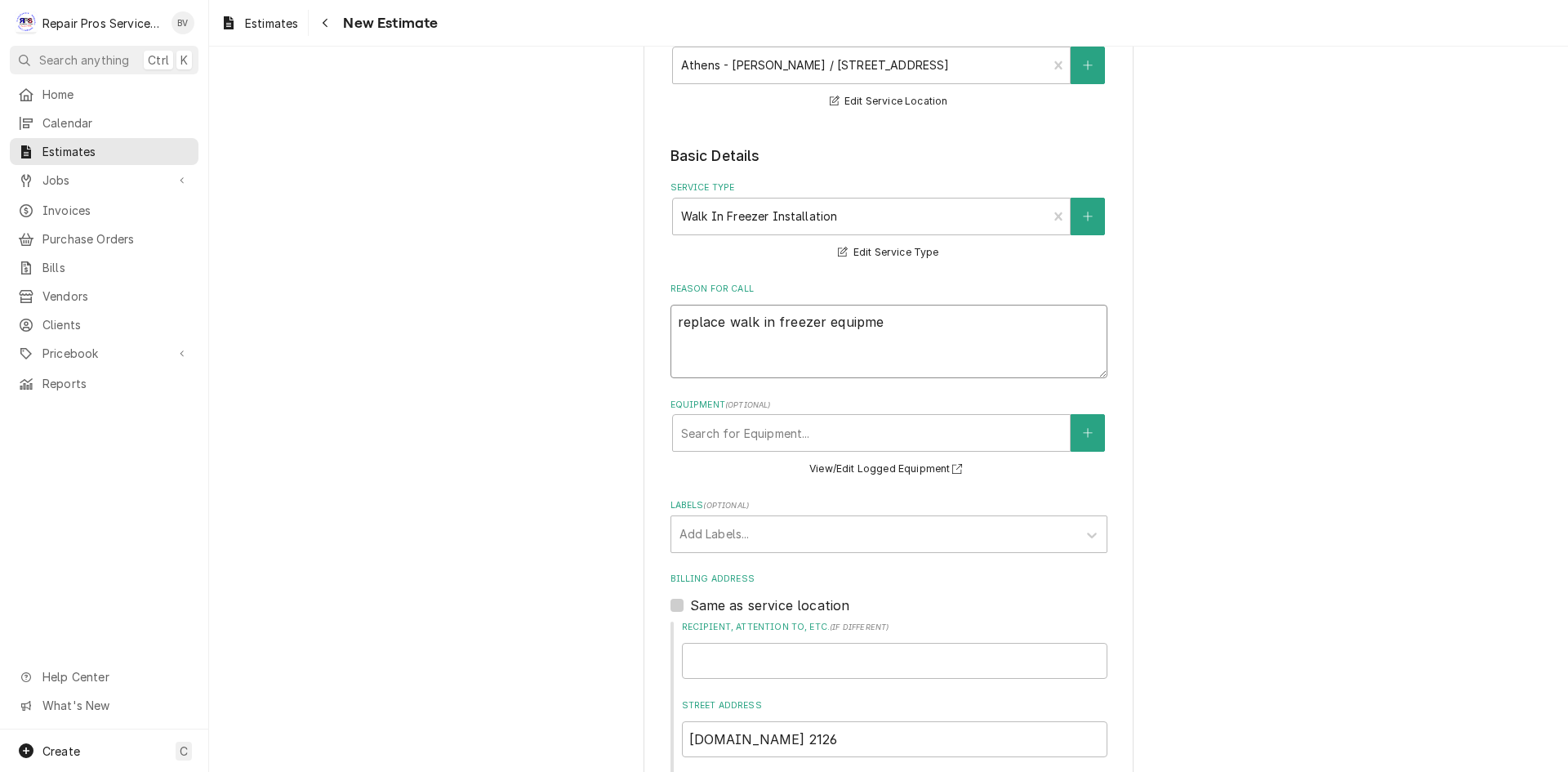
type textarea "replace walk in freezer equipmen"
type textarea "x"
type textarea "replace walk in freezer equipment"
type textarea "x"
type textarea "replace walk in freezer equipment"
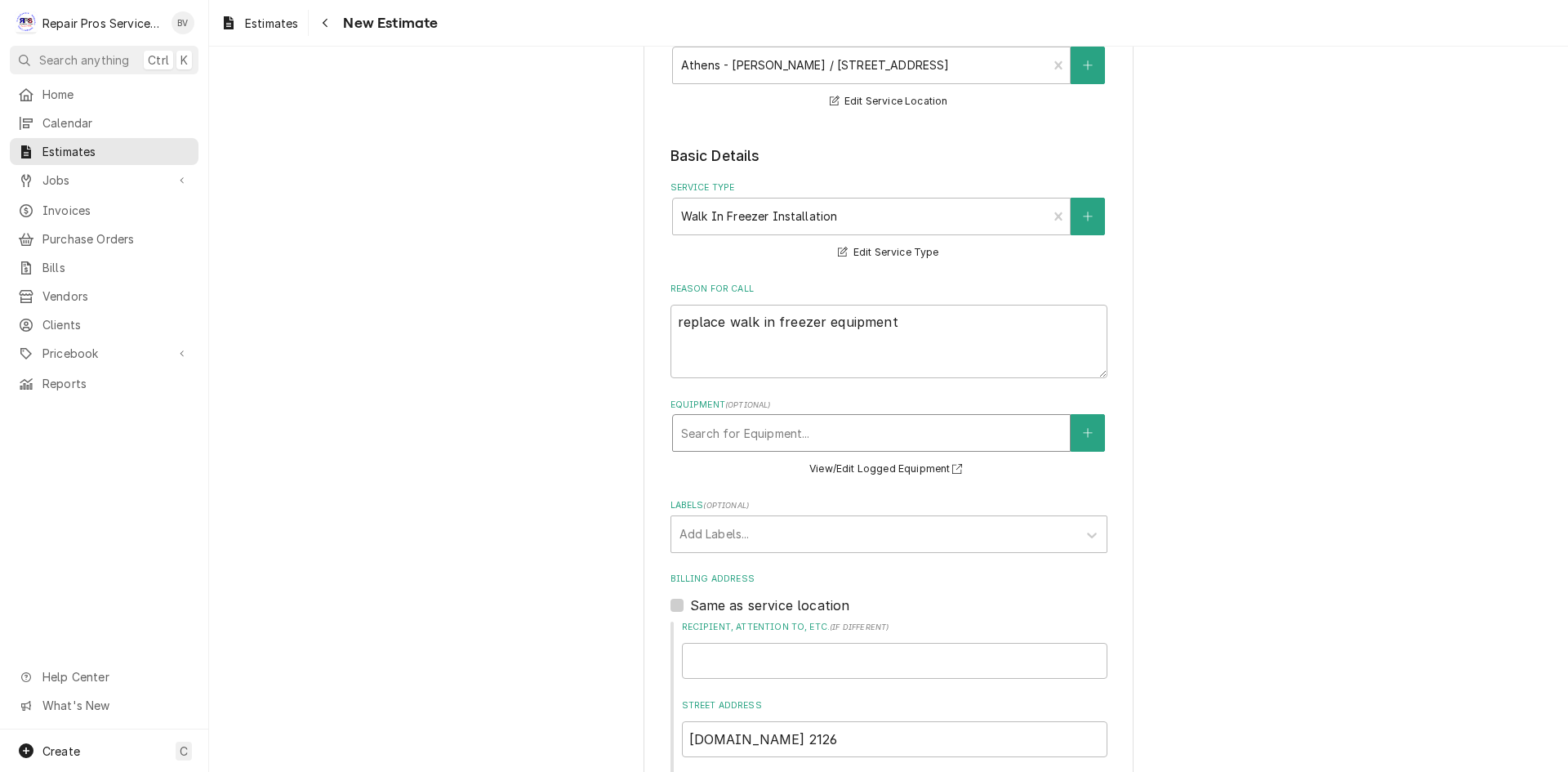
click at [694, 439] on div "Equipment" at bounding box center [870, 433] width 380 height 30
click at [777, 428] on div "Equipment" at bounding box center [870, 433] width 380 height 30
click at [729, 530] on div "Labels" at bounding box center [873, 534] width 389 height 30
click at [799, 533] on div "Labels" at bounding box center [873, 534] width 389 height 30
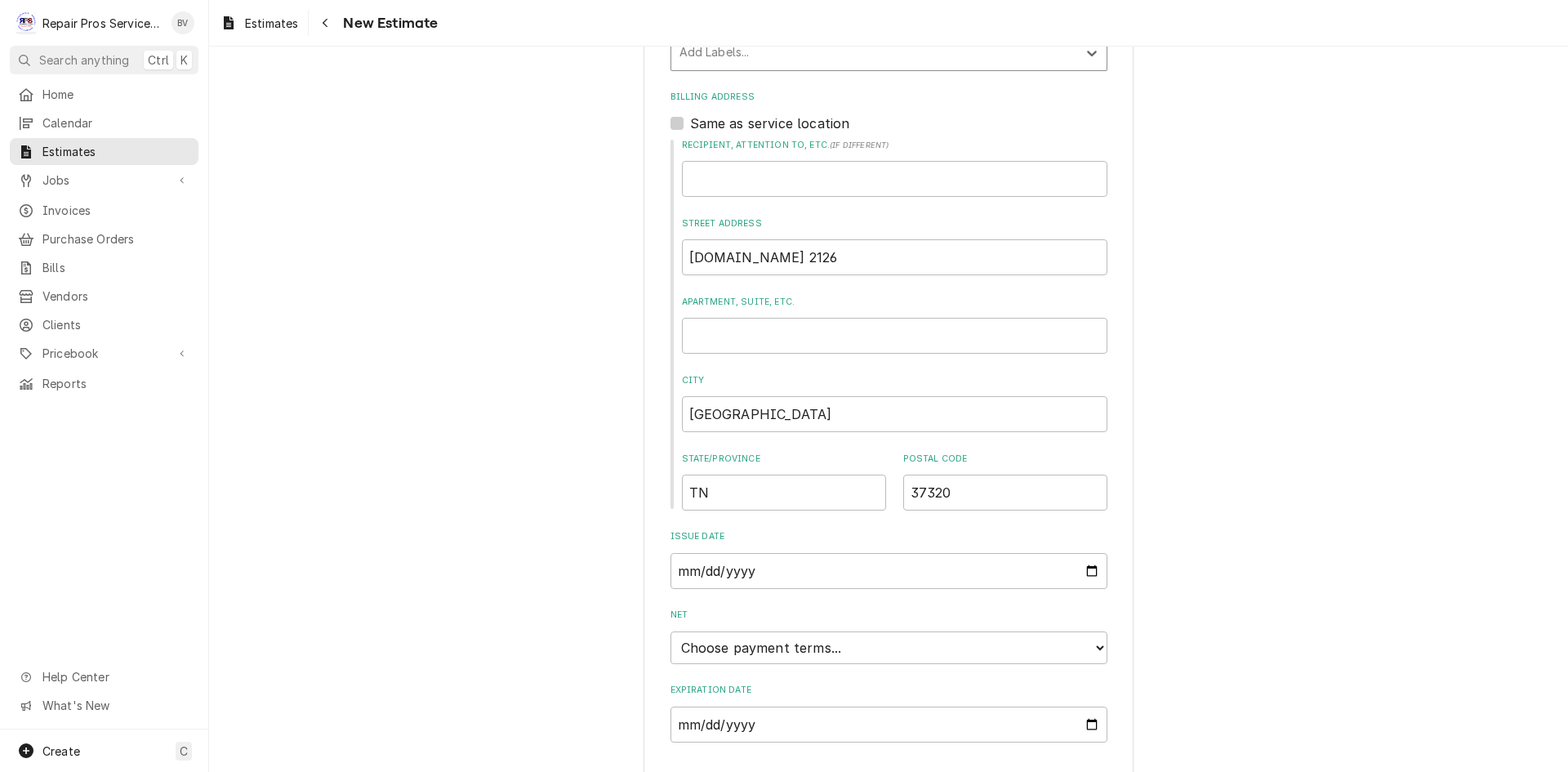
scroll to position [767, 0]
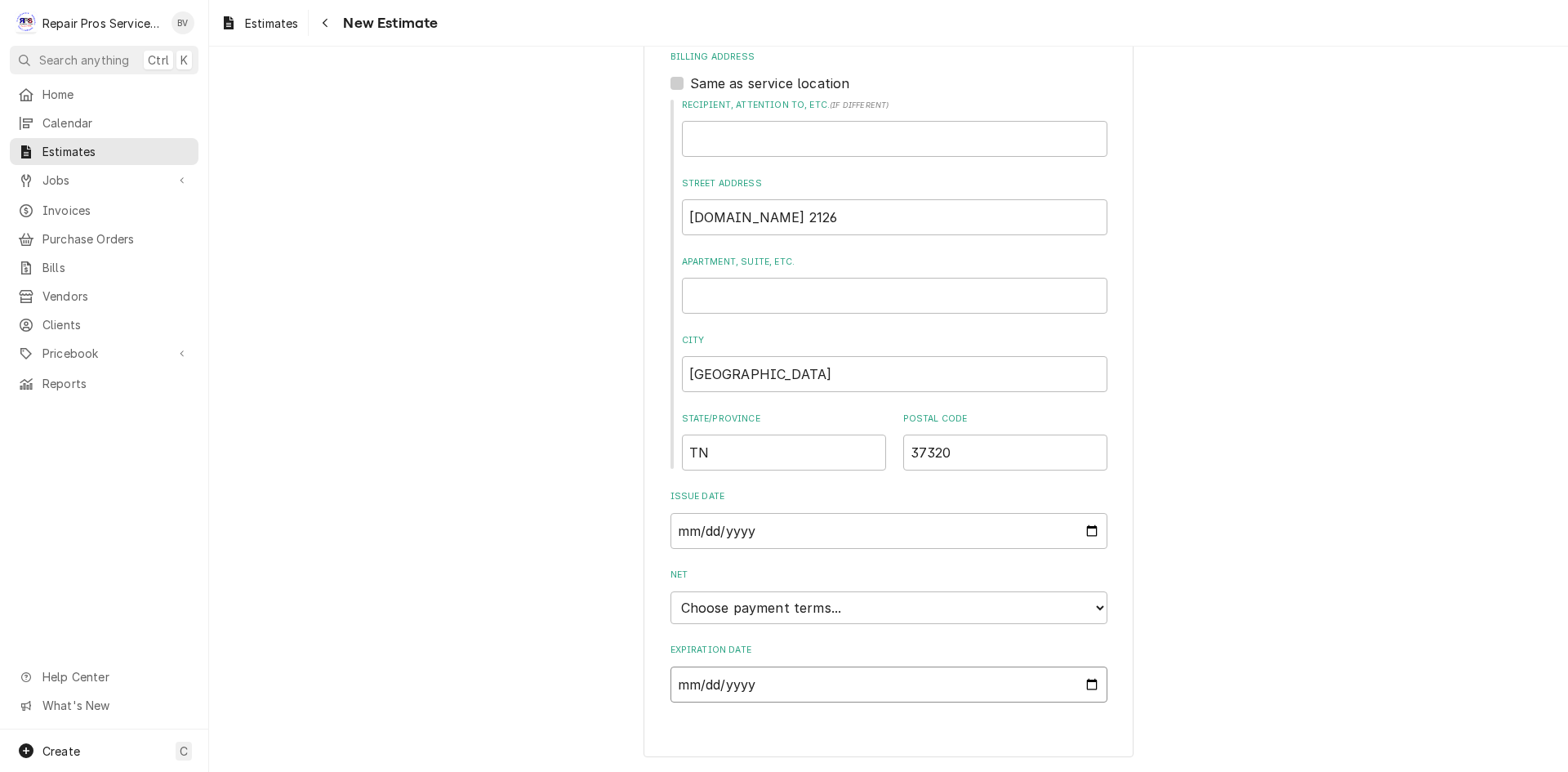
click at [1082, 684] on input "Expiration Date" at bounding box center [889, 684] width 437 height 36
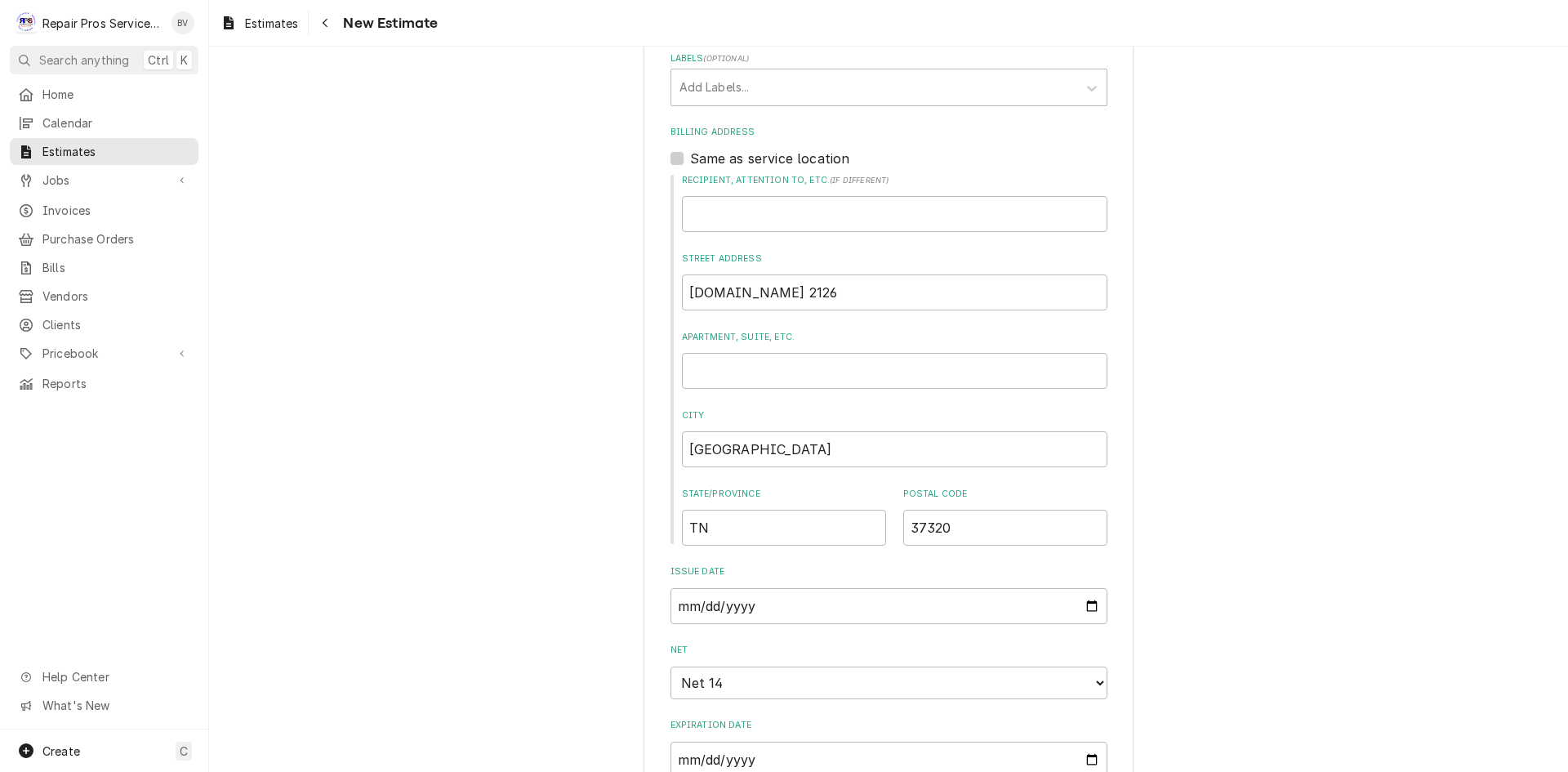
type textarea "x"
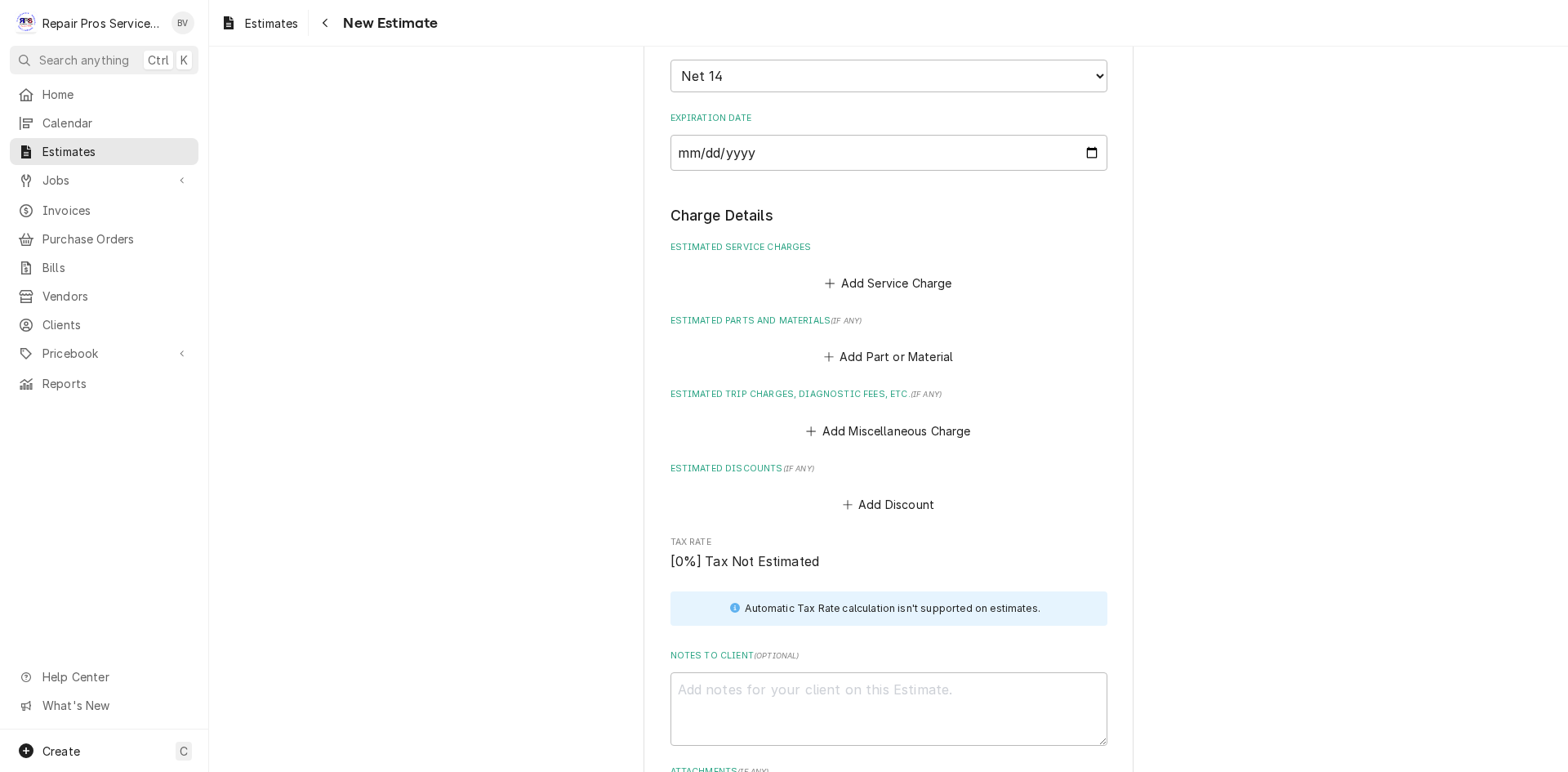
scroll to position [1346, 0]
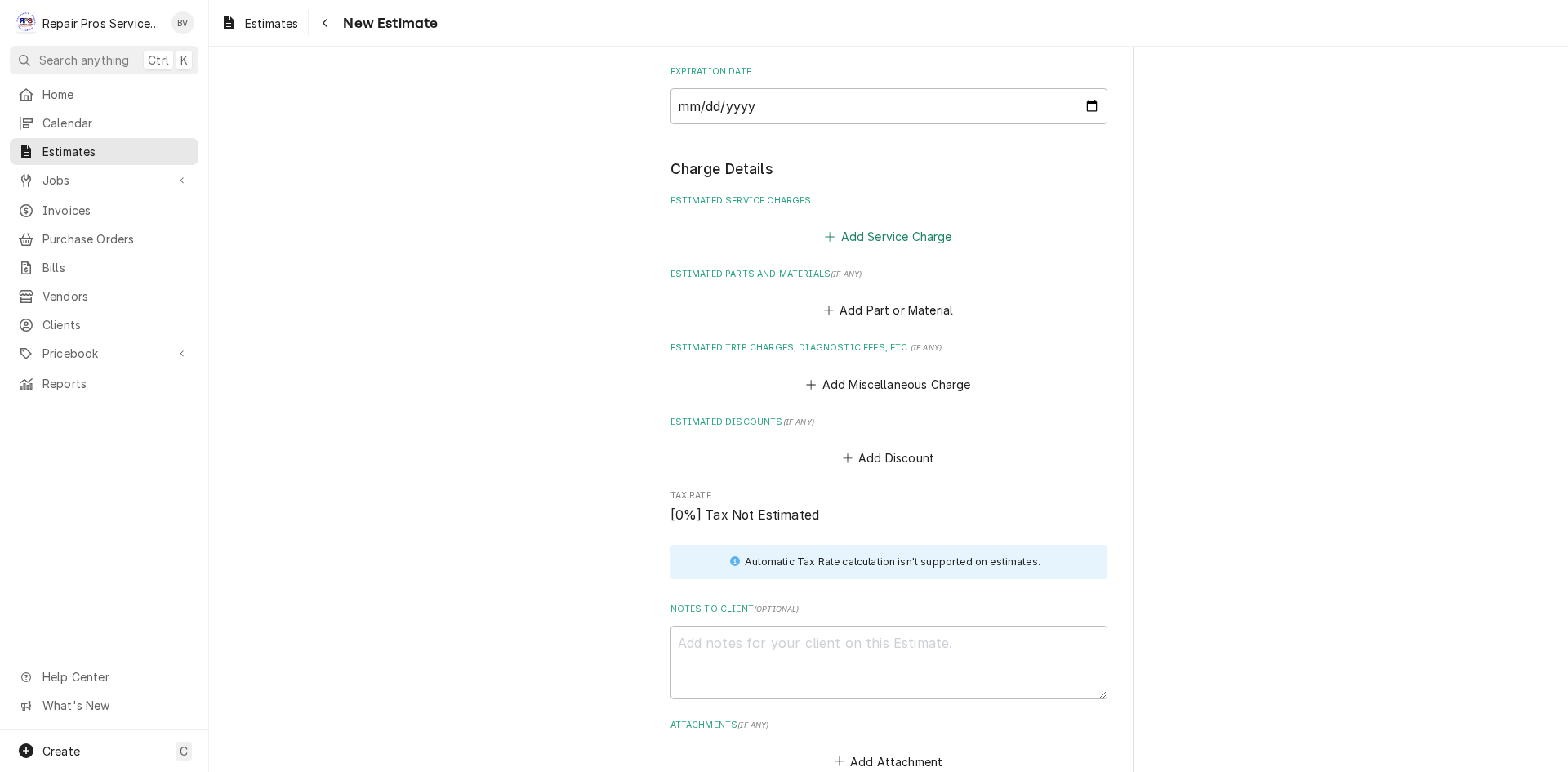
click at [834, 233] on button "Add Service Charge" at bounding box center [888, 236] width 132 height 23
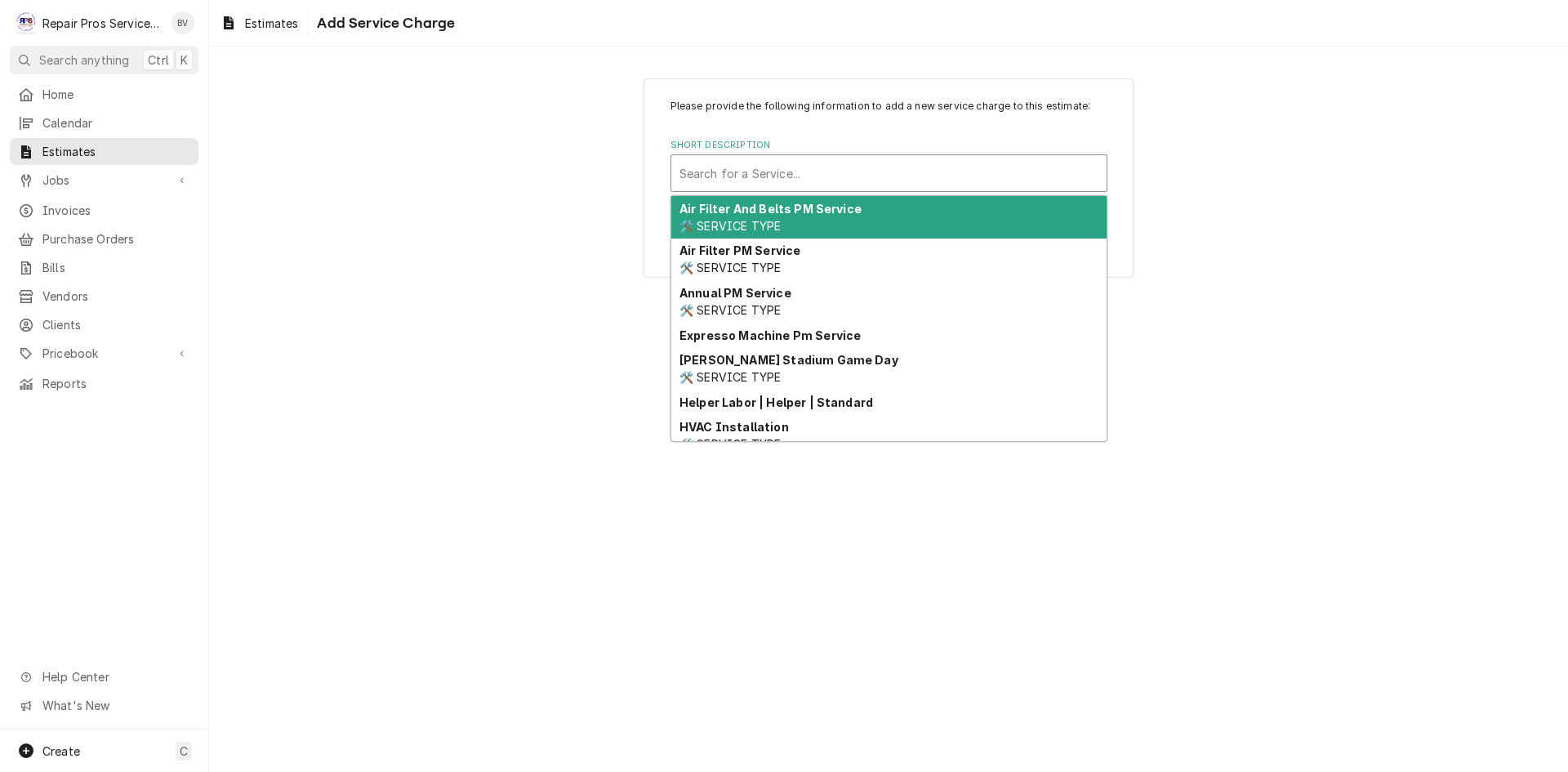
click at [678, 180] on div "Search for a Service..." at bounding box center [889, 173] width 436 height 36
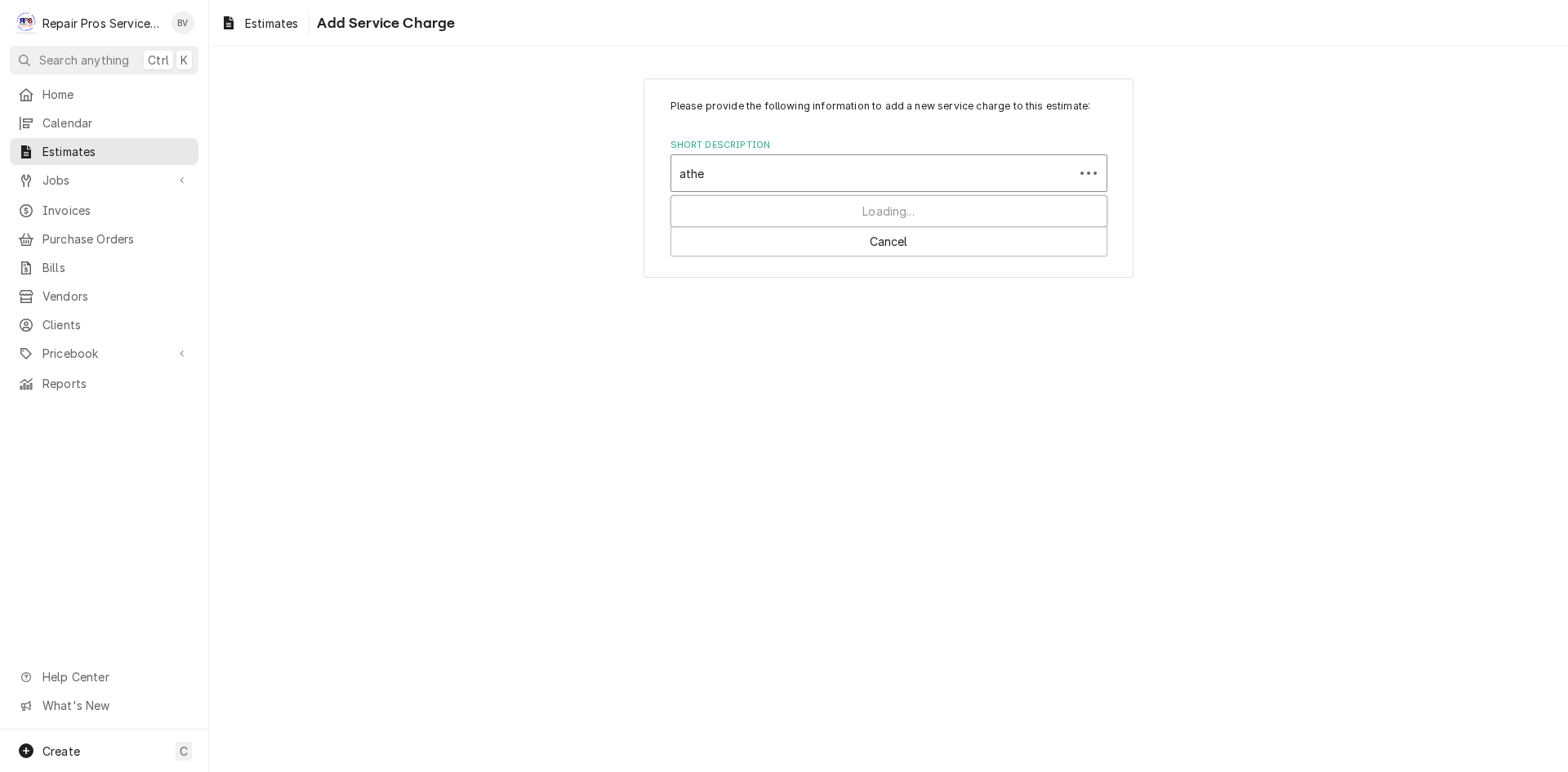
type input "athen"
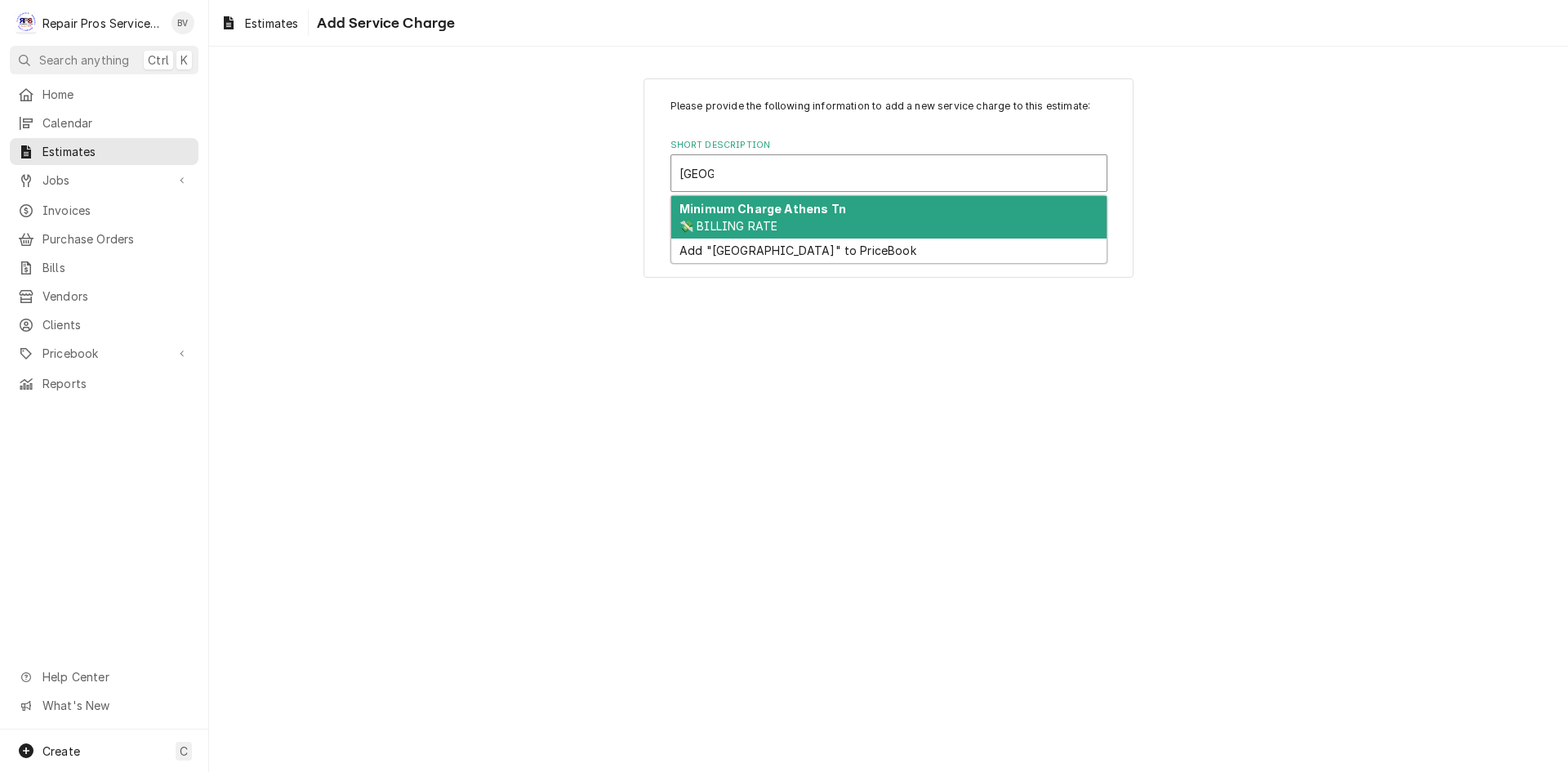
click at [738, 213] on strong "Minimum Charge Athens Tn" at bounding box center [762, 208] width 167 height 14
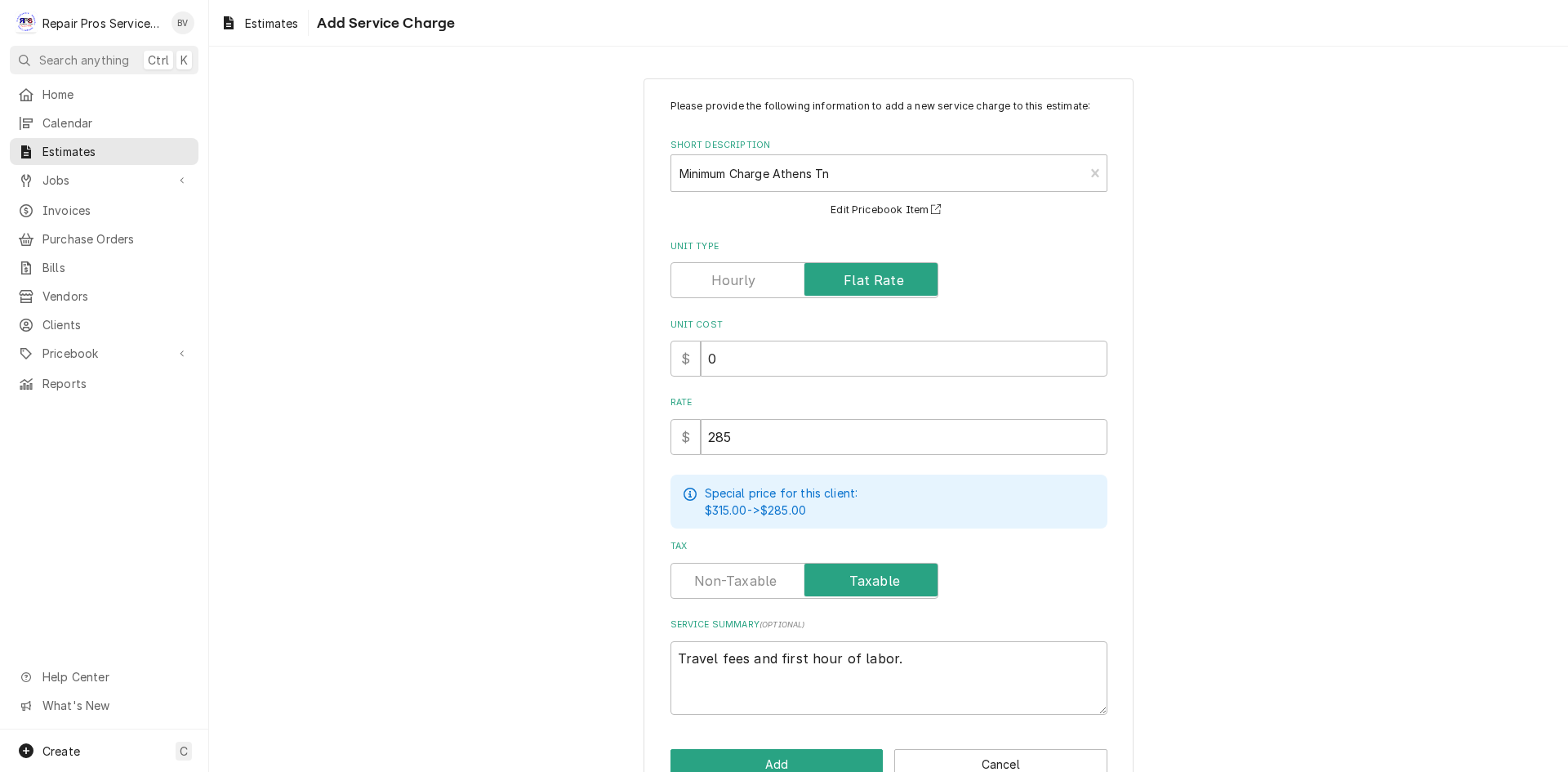
type textarea "x"
click at [727, 293] on input "Unit Type" at bounding box center [805, 280] width 253 height 36
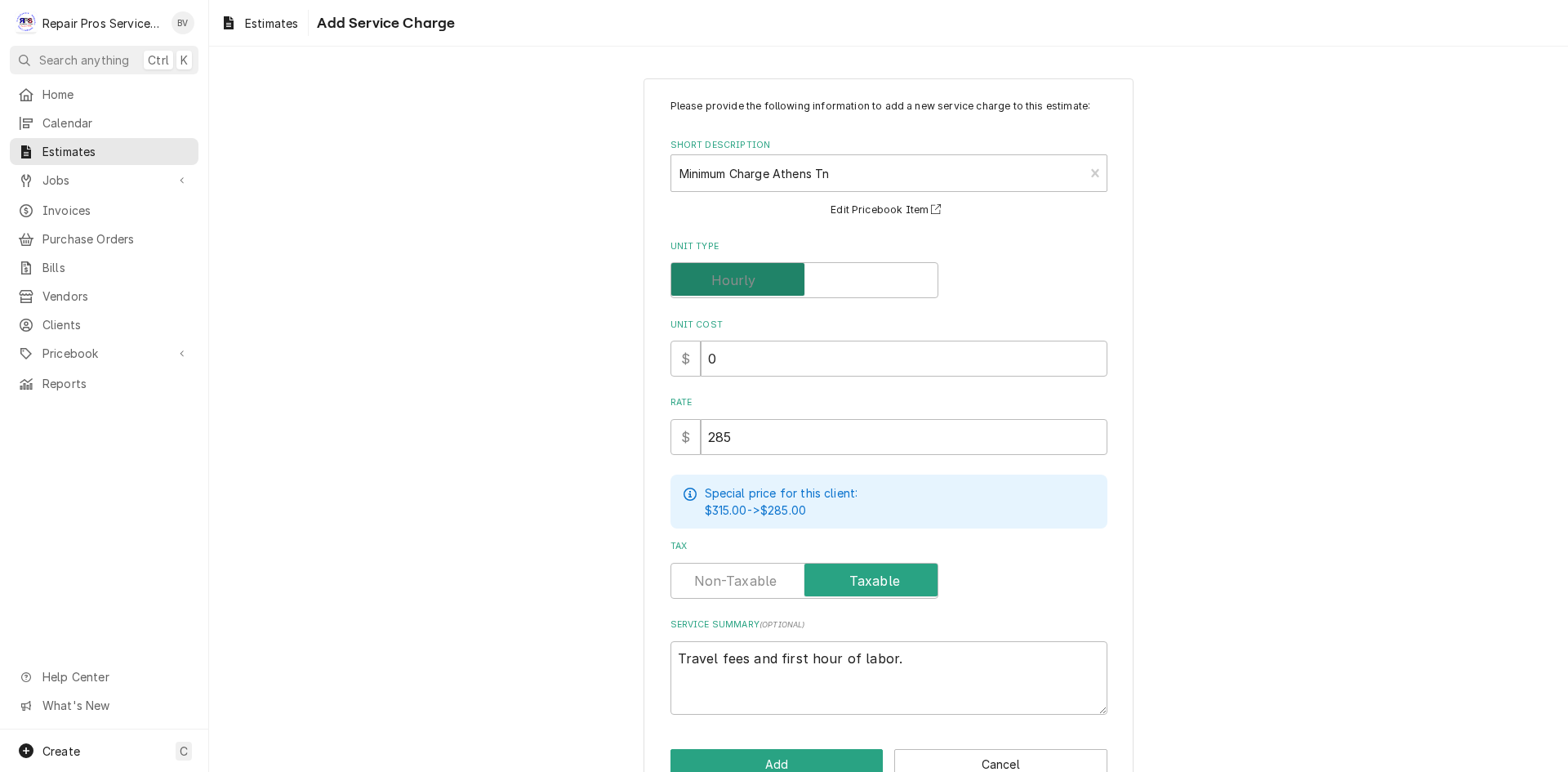
checkbox input "false"
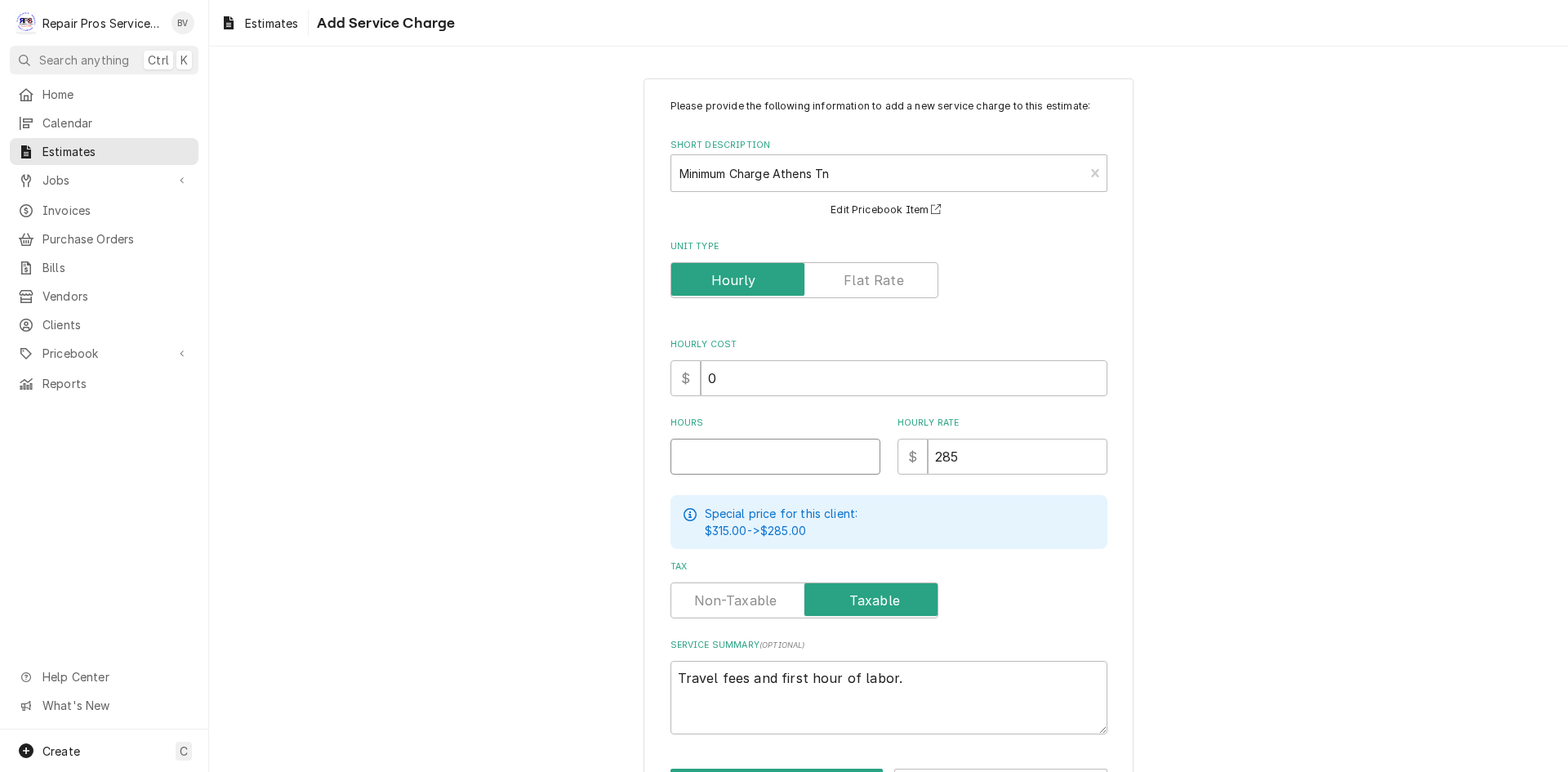
click at [675, 465] on input "Hours" at bounding box center [775, 456] width 210 height 36
type textarea "x"
type input "2"
type textarea "x"
type input "2"
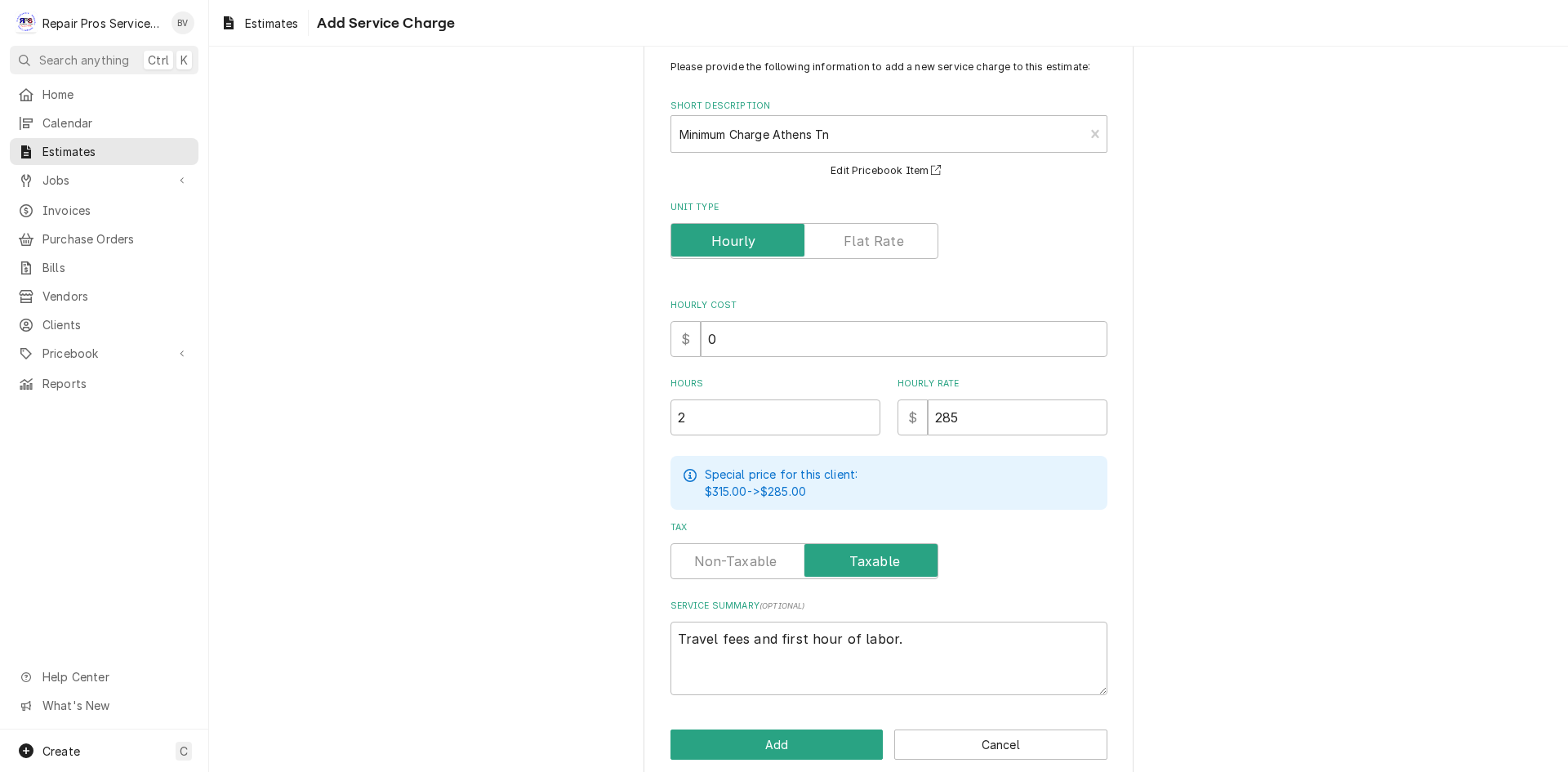
scroll to position [60, 0]
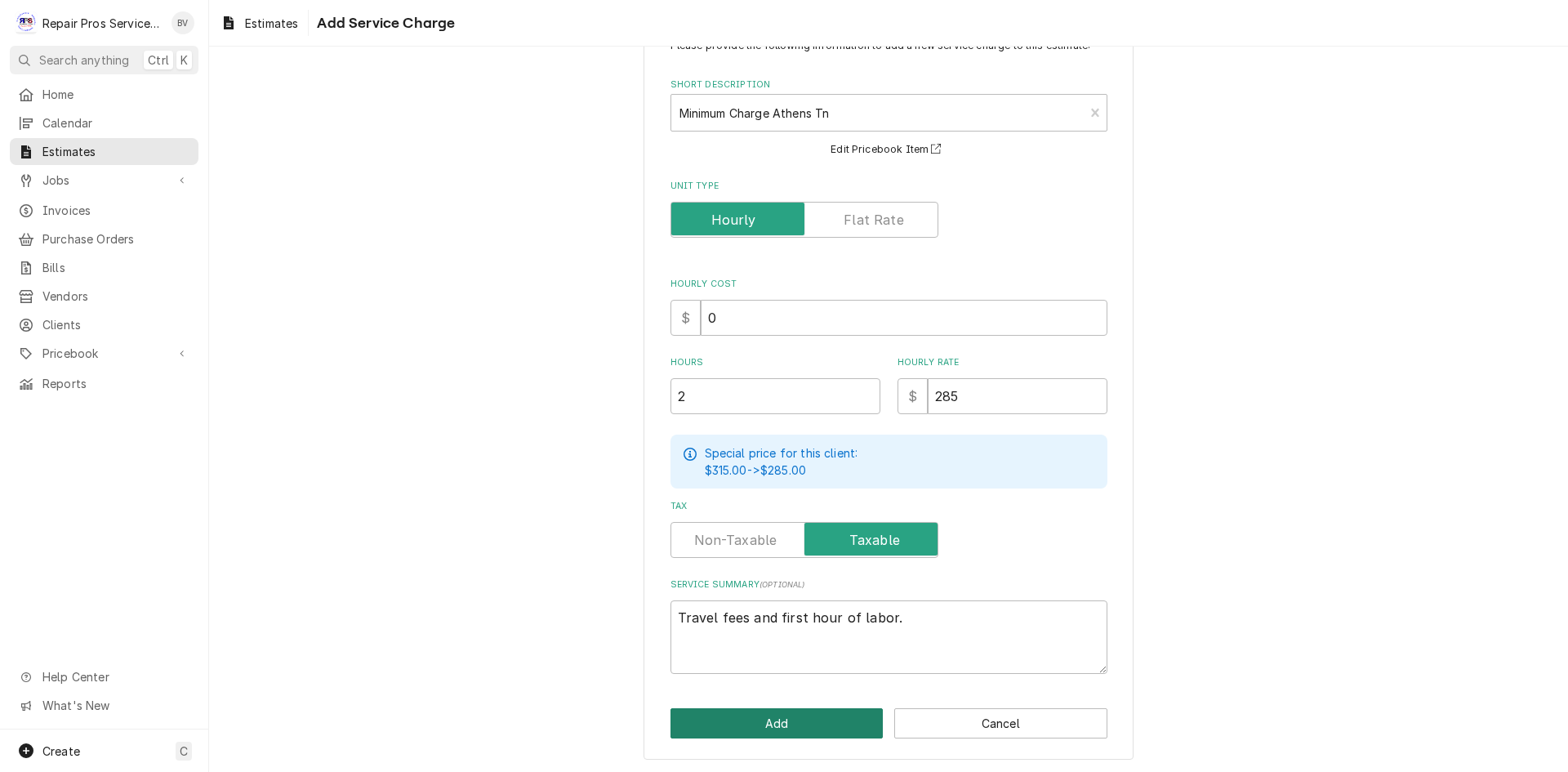
click at [782, 722] on button "Add" at bounding box center [777, 723] width 213 height 31
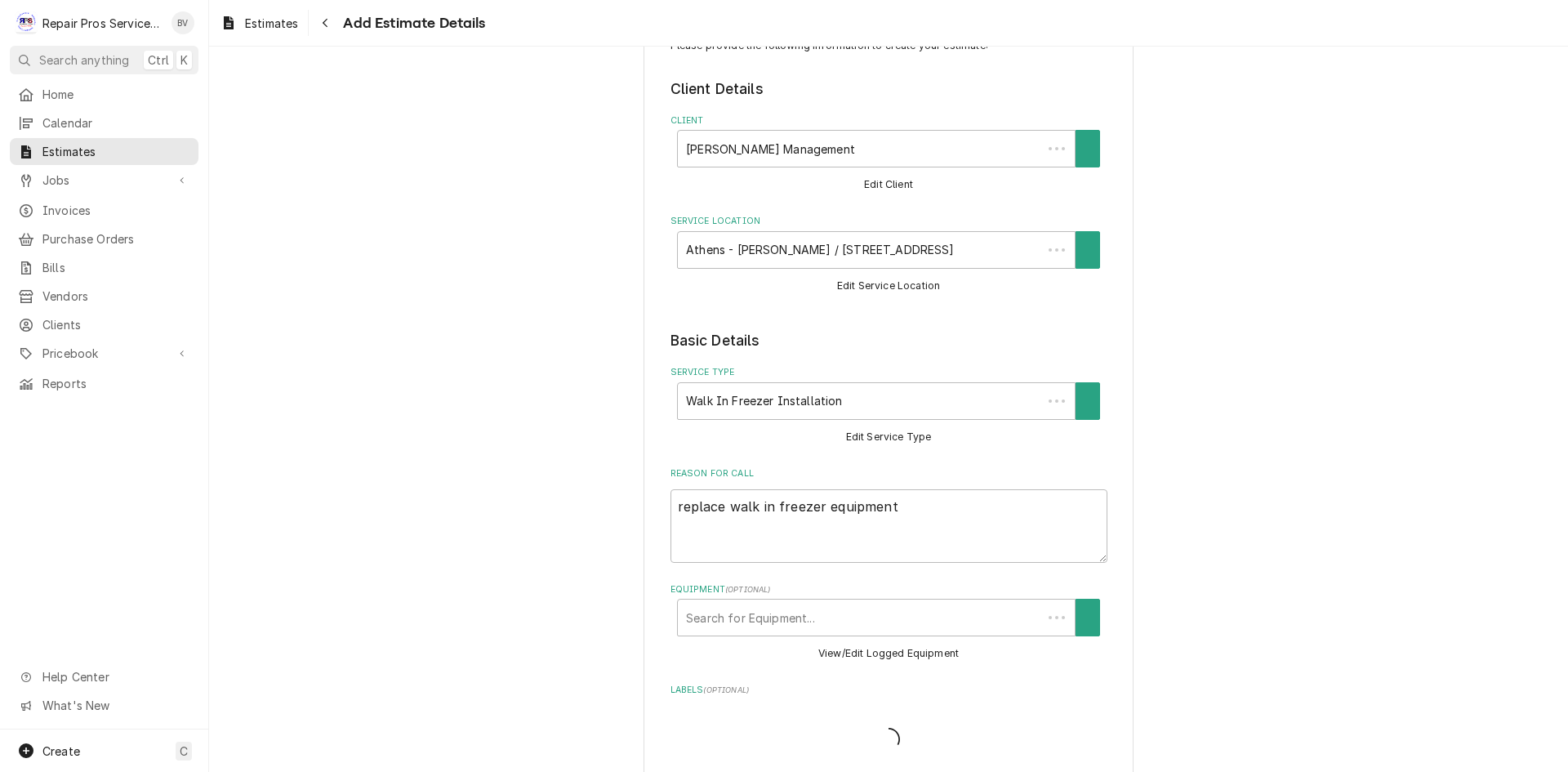
scroll to position [1326, 0]
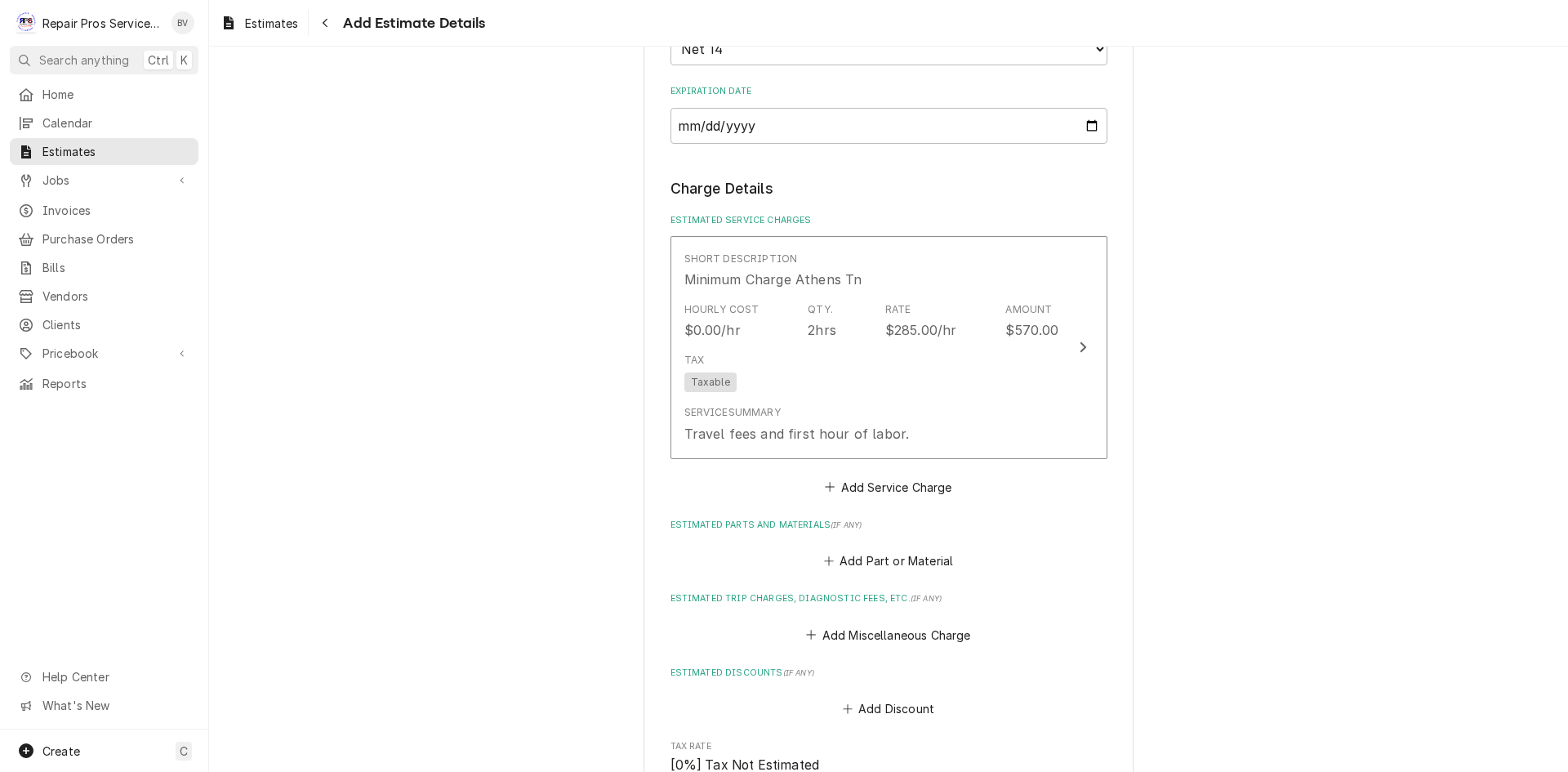
type textarea "x"
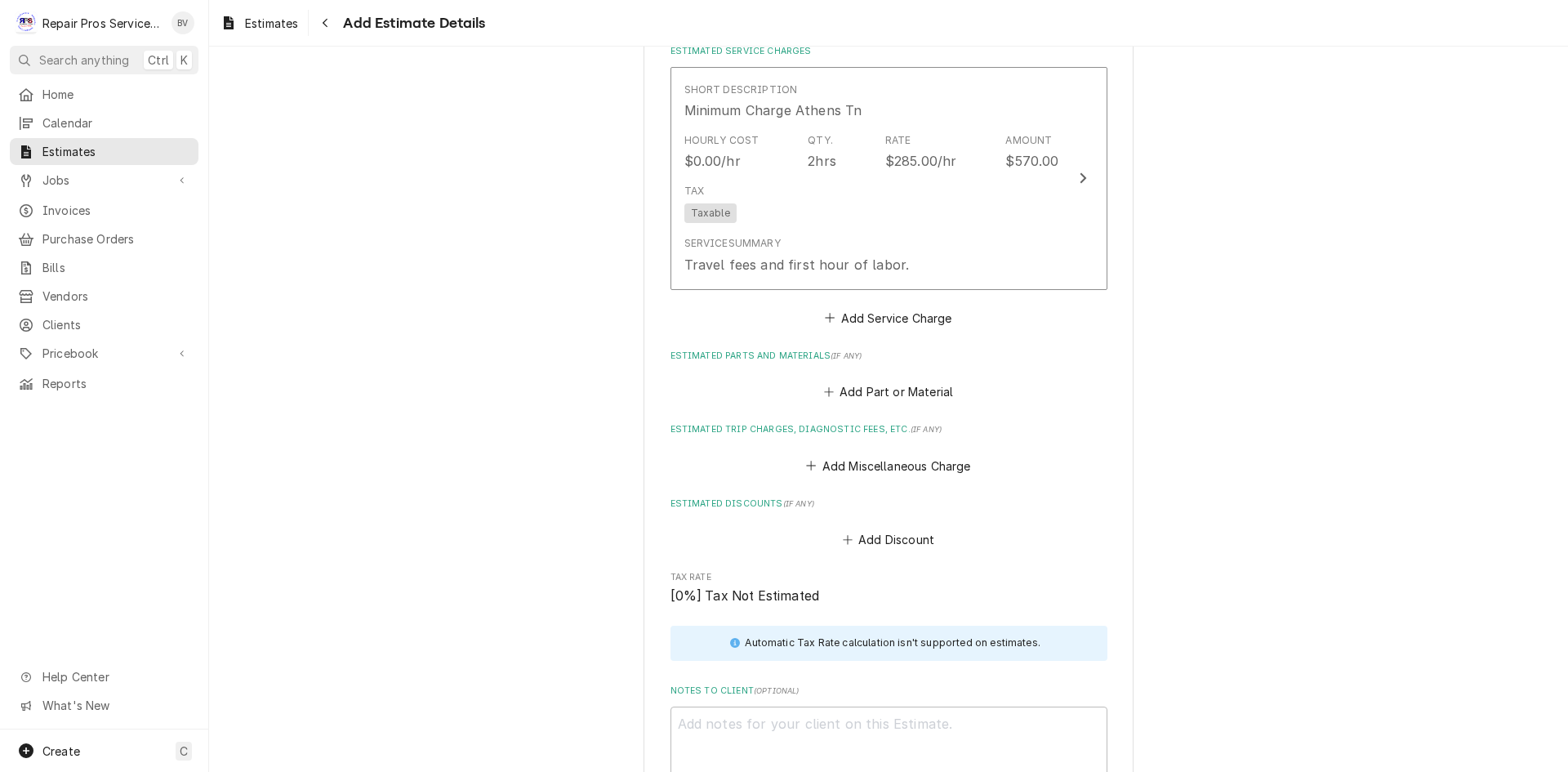
scroll to position [1572, 0]
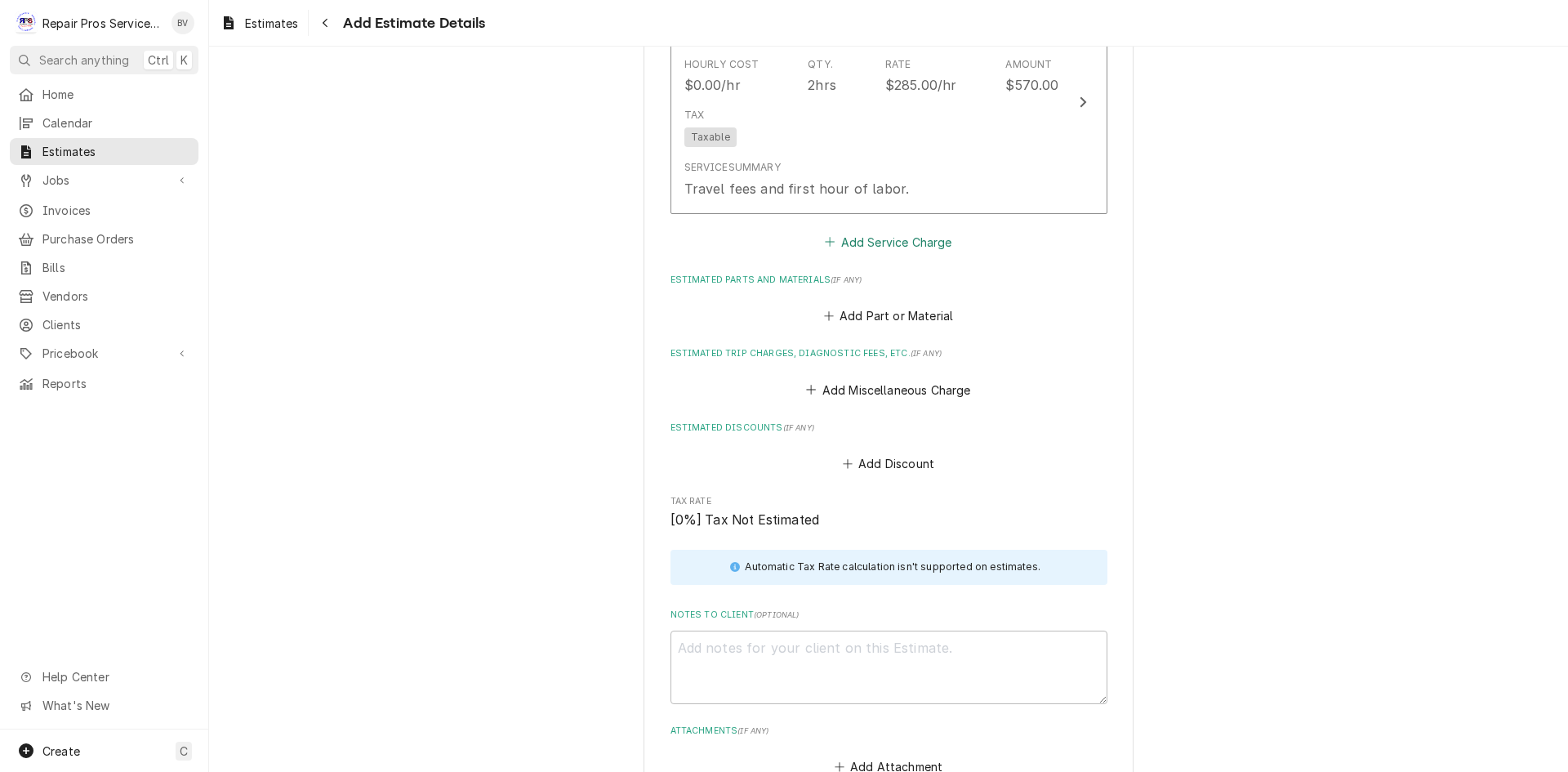
click at [865, 243] on button "Add Service Charge" at bounding box center [888, 242] width 132 height 23
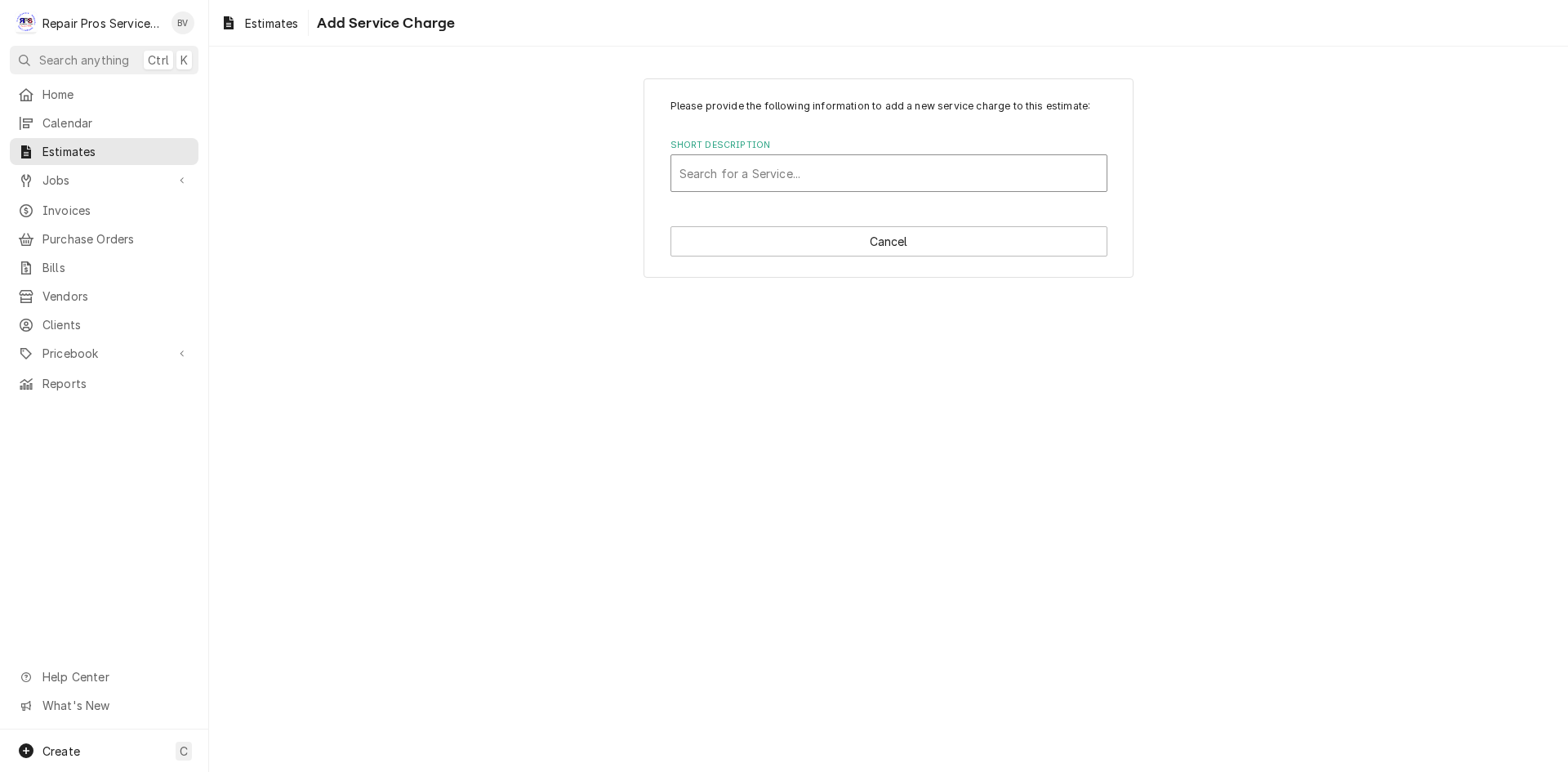
click at [703, 181] on div "Short Description" at bounding box center [888, 173] width 419 height 30
type input "labor"
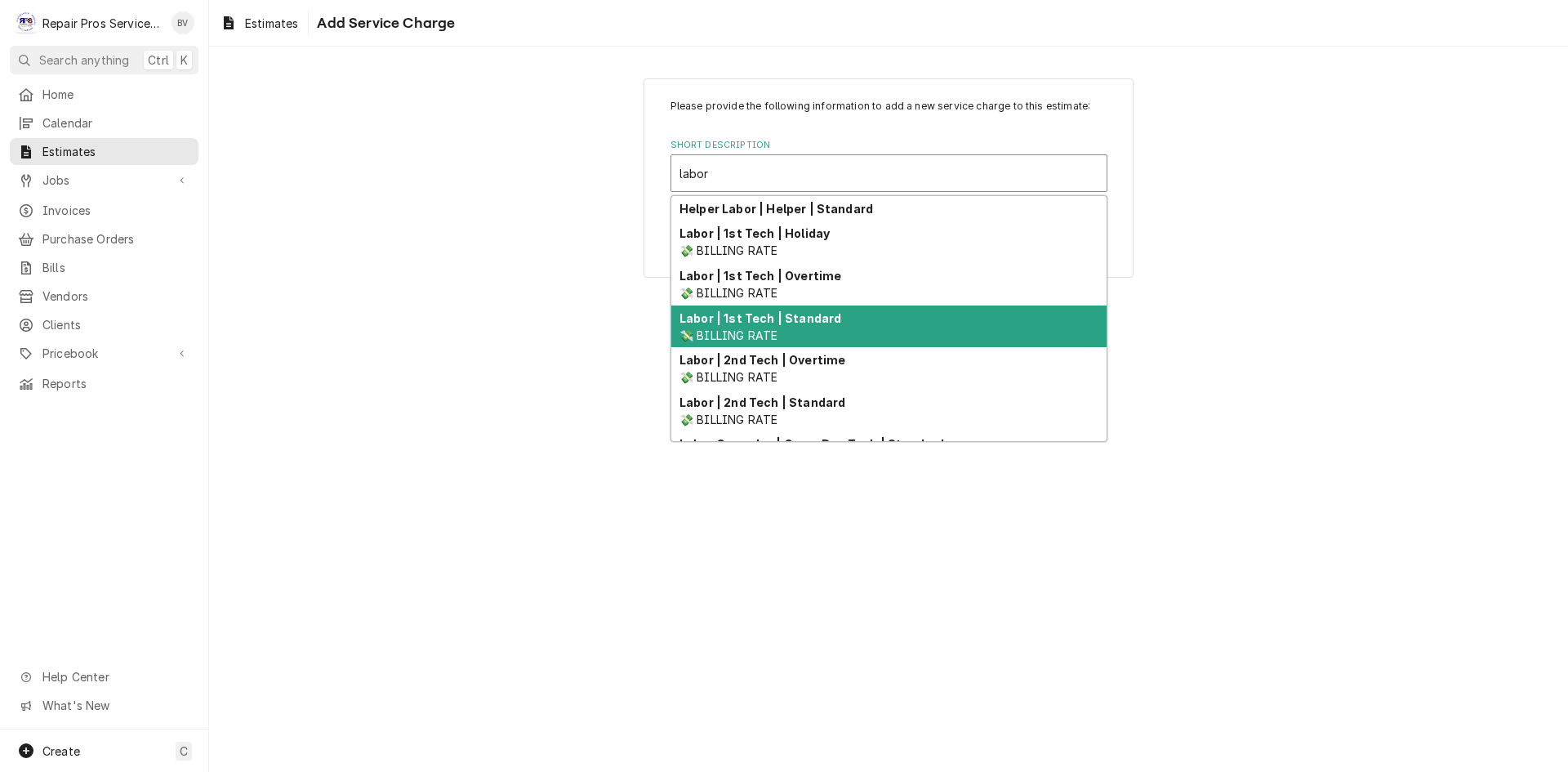
click at [772, 325] on div "Labor | 1st Tech | Standard 💸 BILLING RATE" at bounding box center [889, 327] width 436 height 43
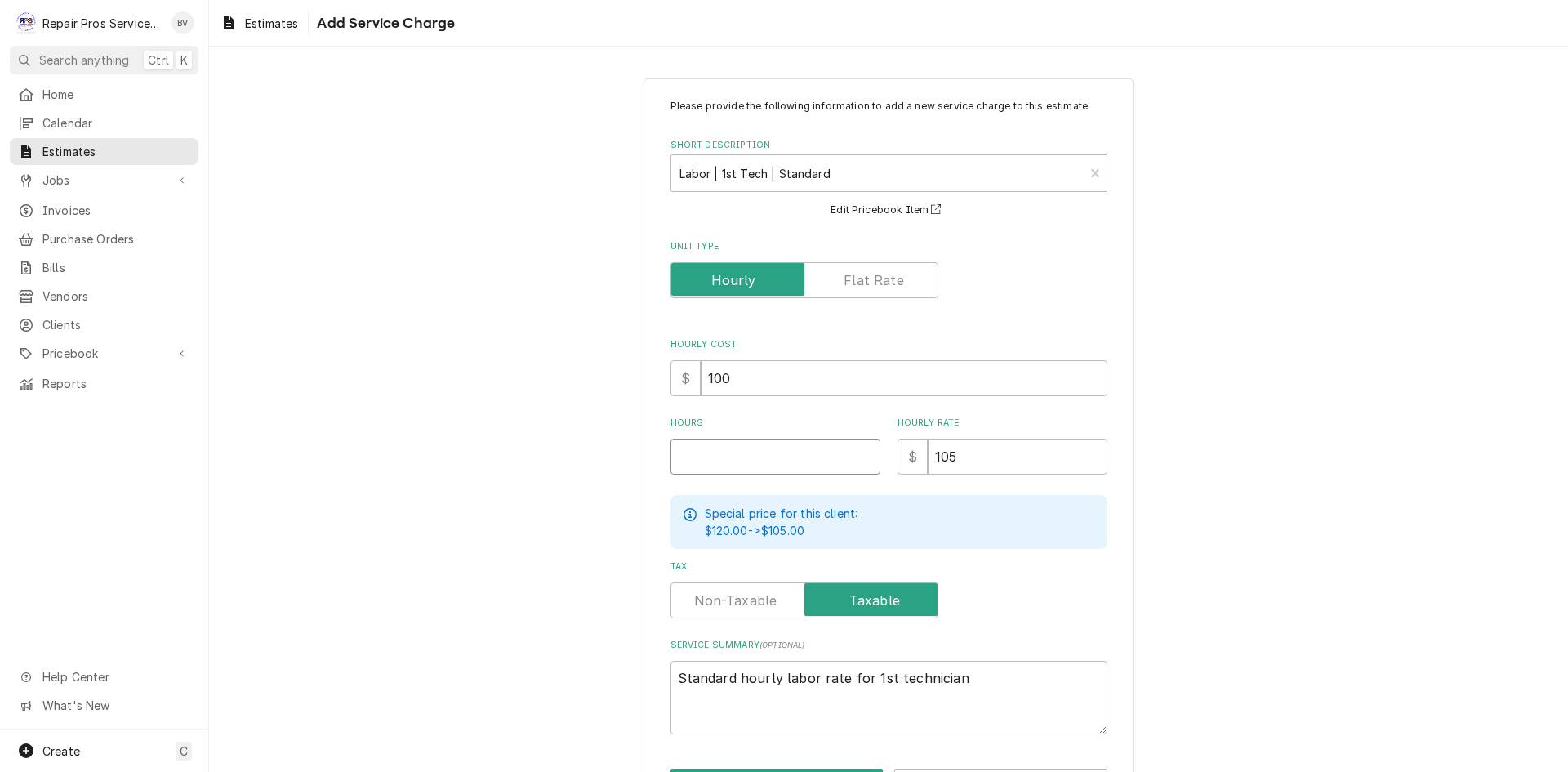
click at [711, 461] on input "Hours" at bounding box center [775, 456] width 210 height 36
type textarea "x"
type input "2"
type textarea "x"
type input "20"
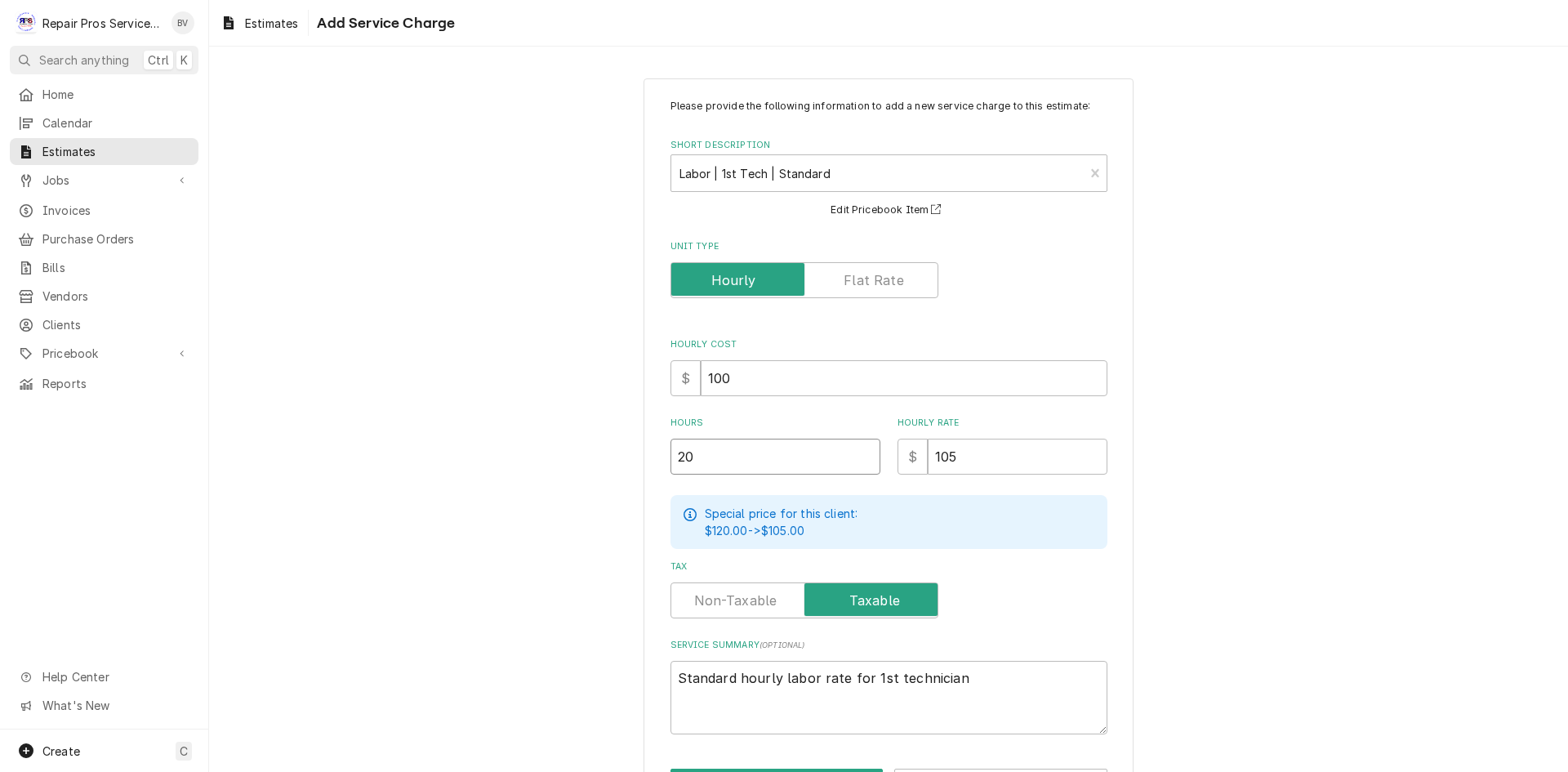
type textarea "x"
type input "20"
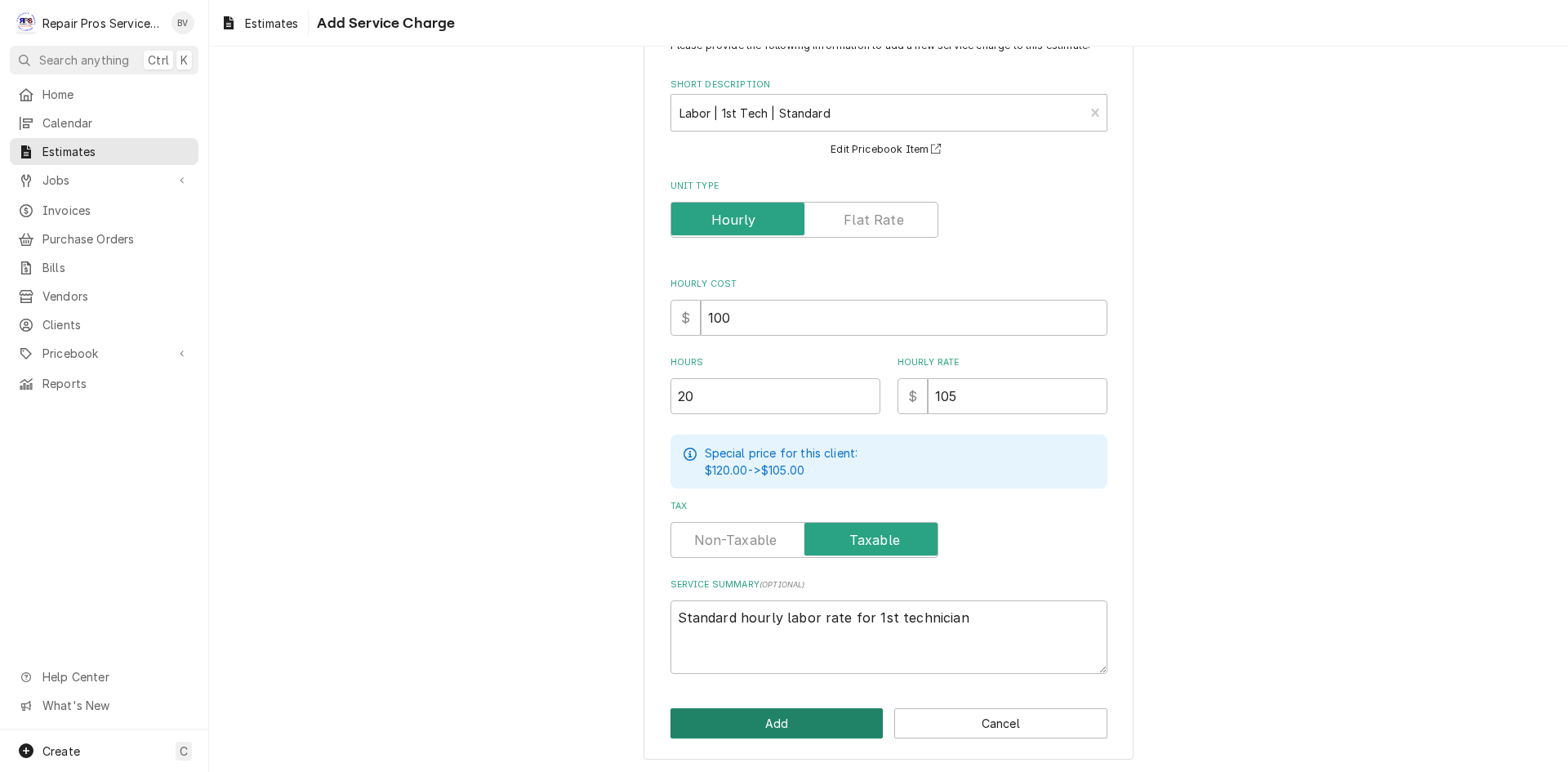
click at [741, 723] on button "Add" at bounding box center [777, 723] width 213 height 31
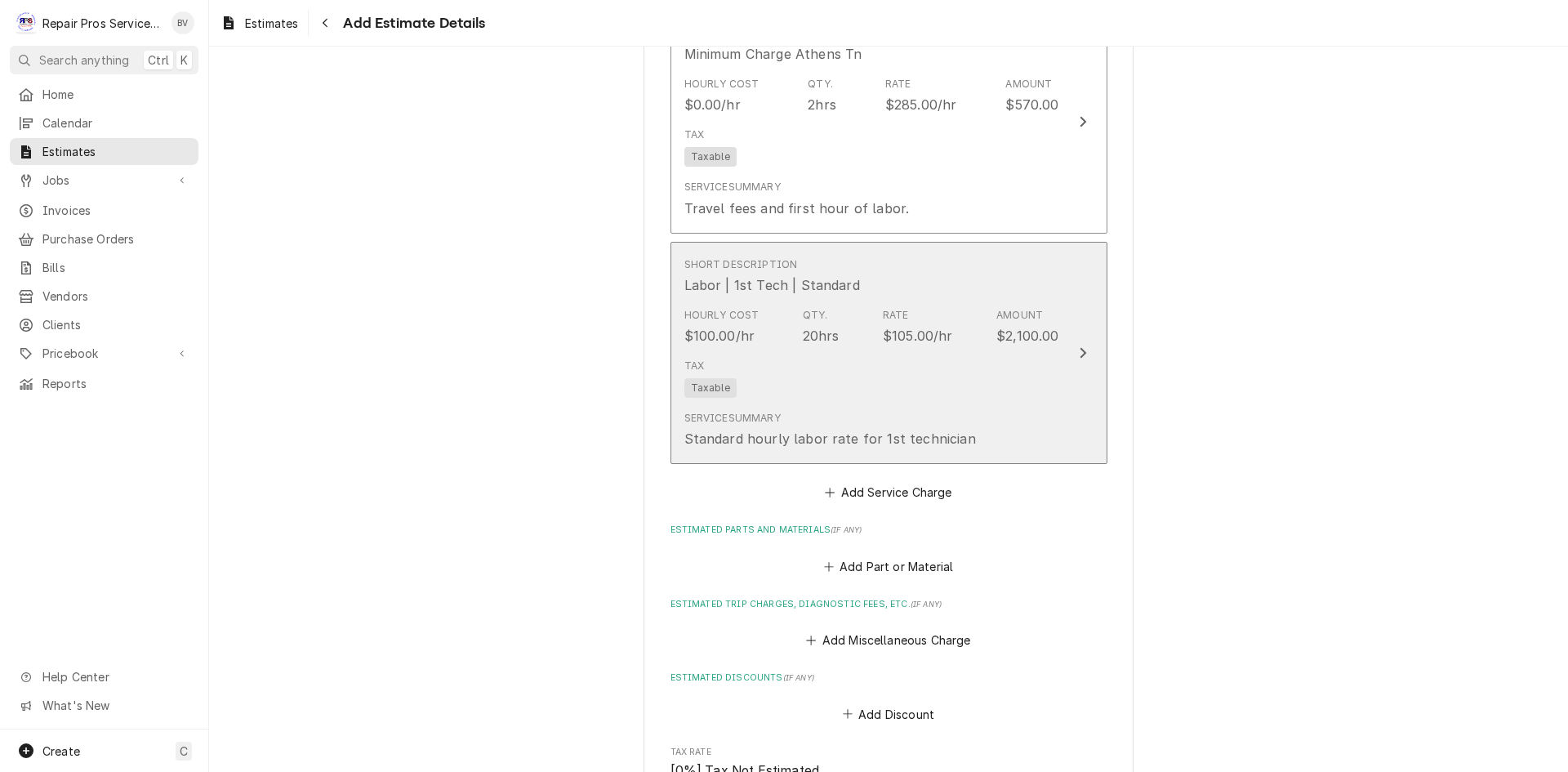
type textarea "x"
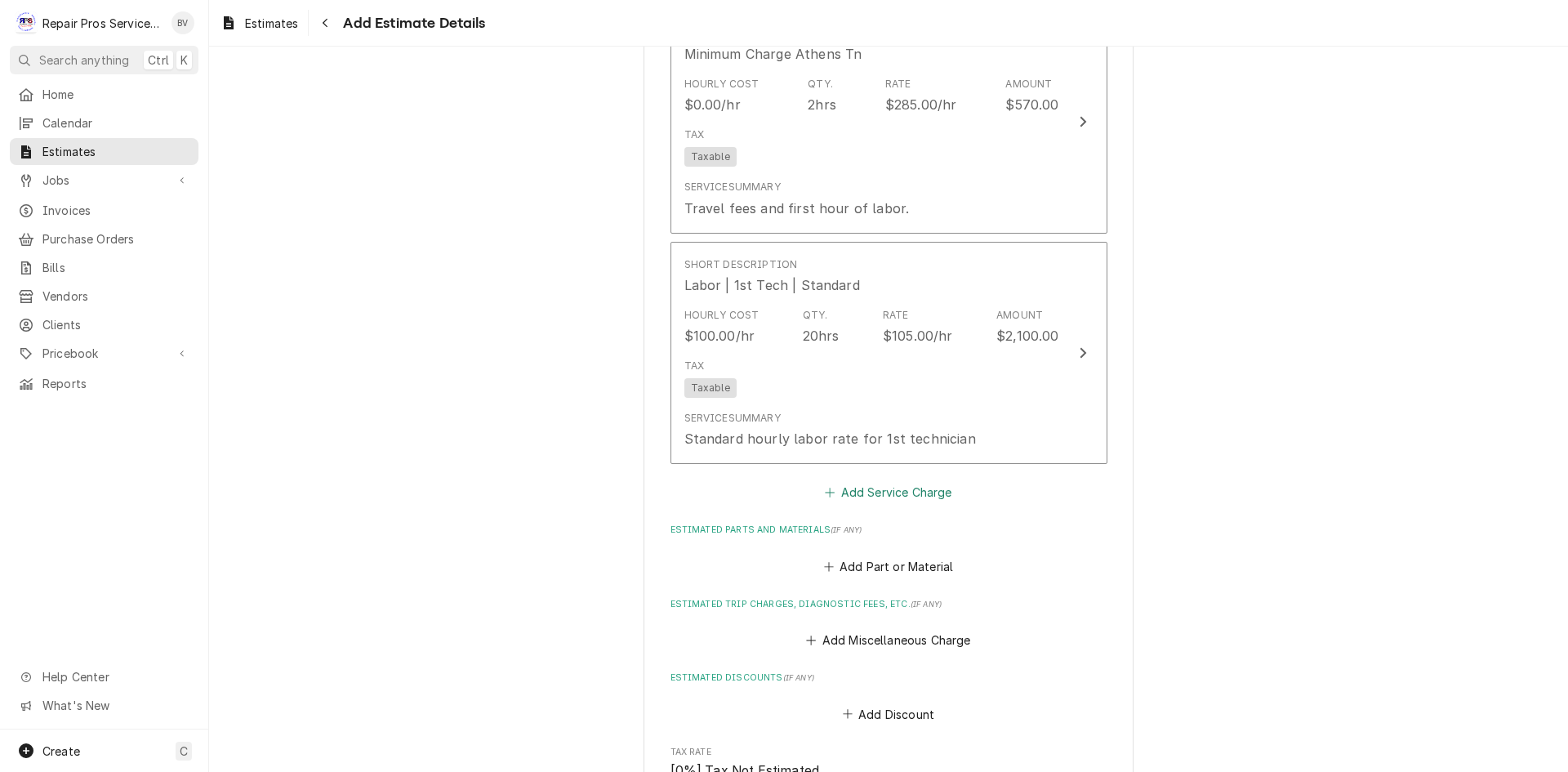
click at [883, 495] on button "Add Service Charge" at bounding box center [888, 492] width 132 height 23
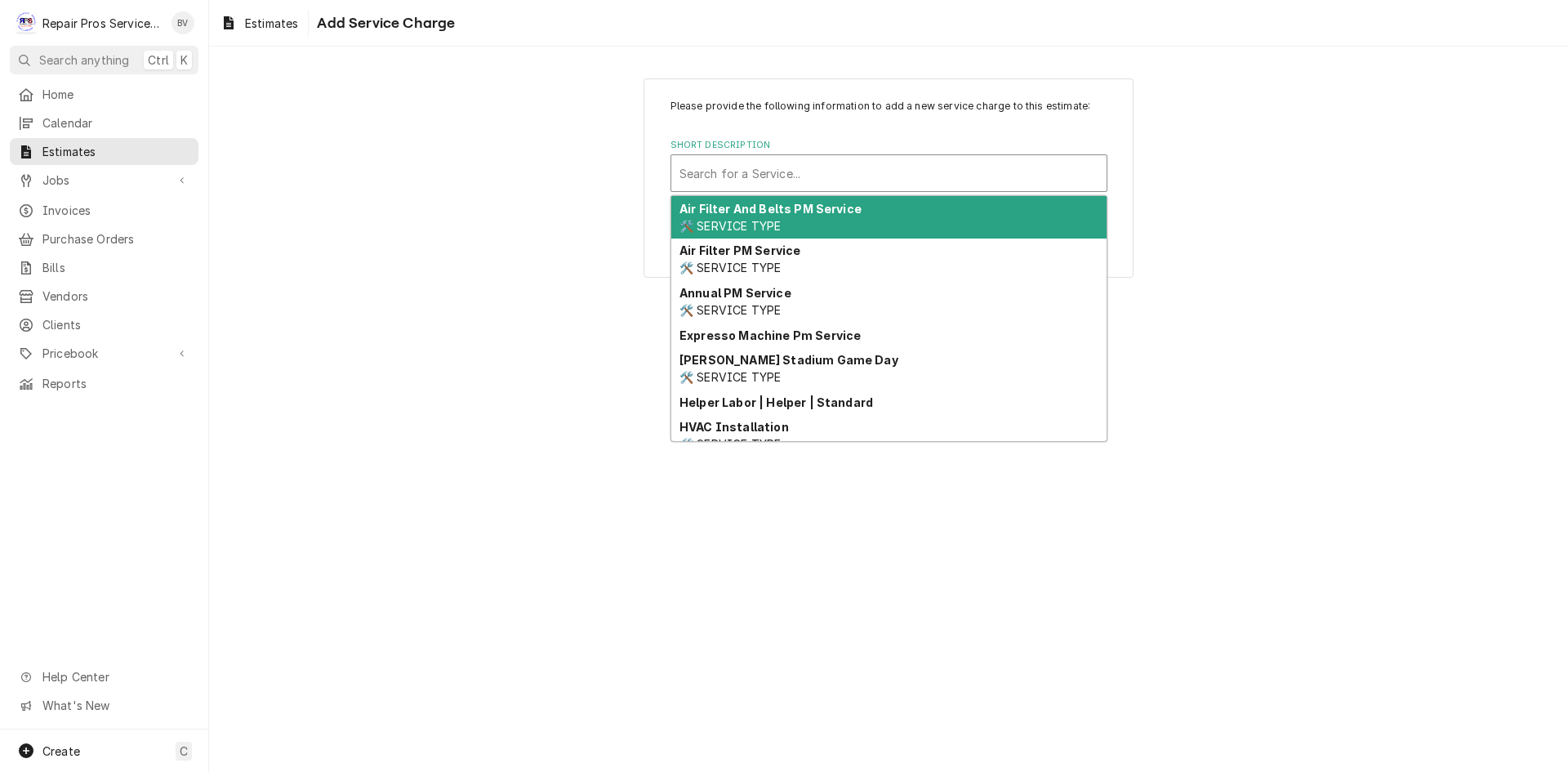
click at [679, 169] on input "Short Description" at bounding box center [681, 173] width 4 height 26
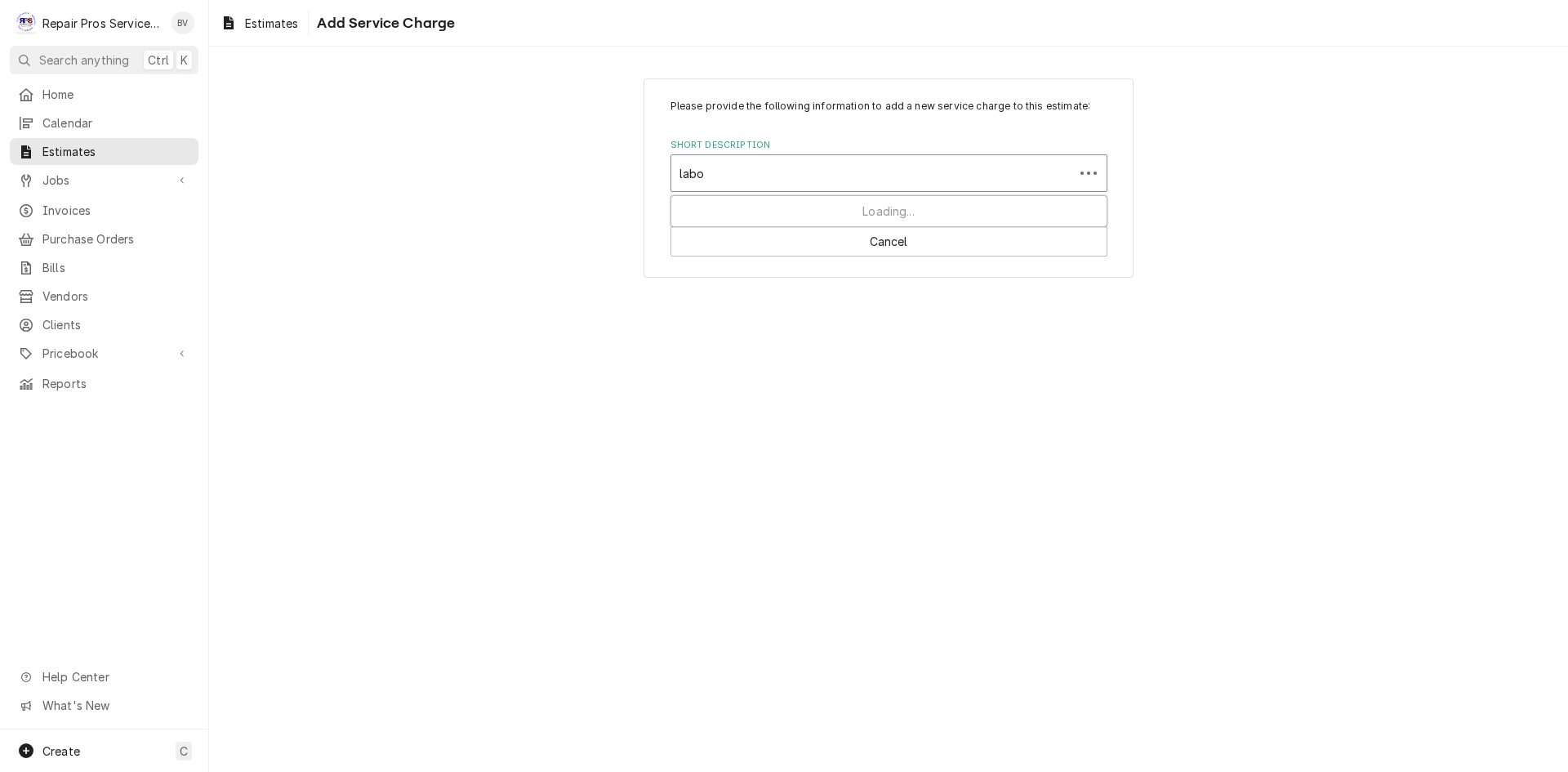
type input "labor"
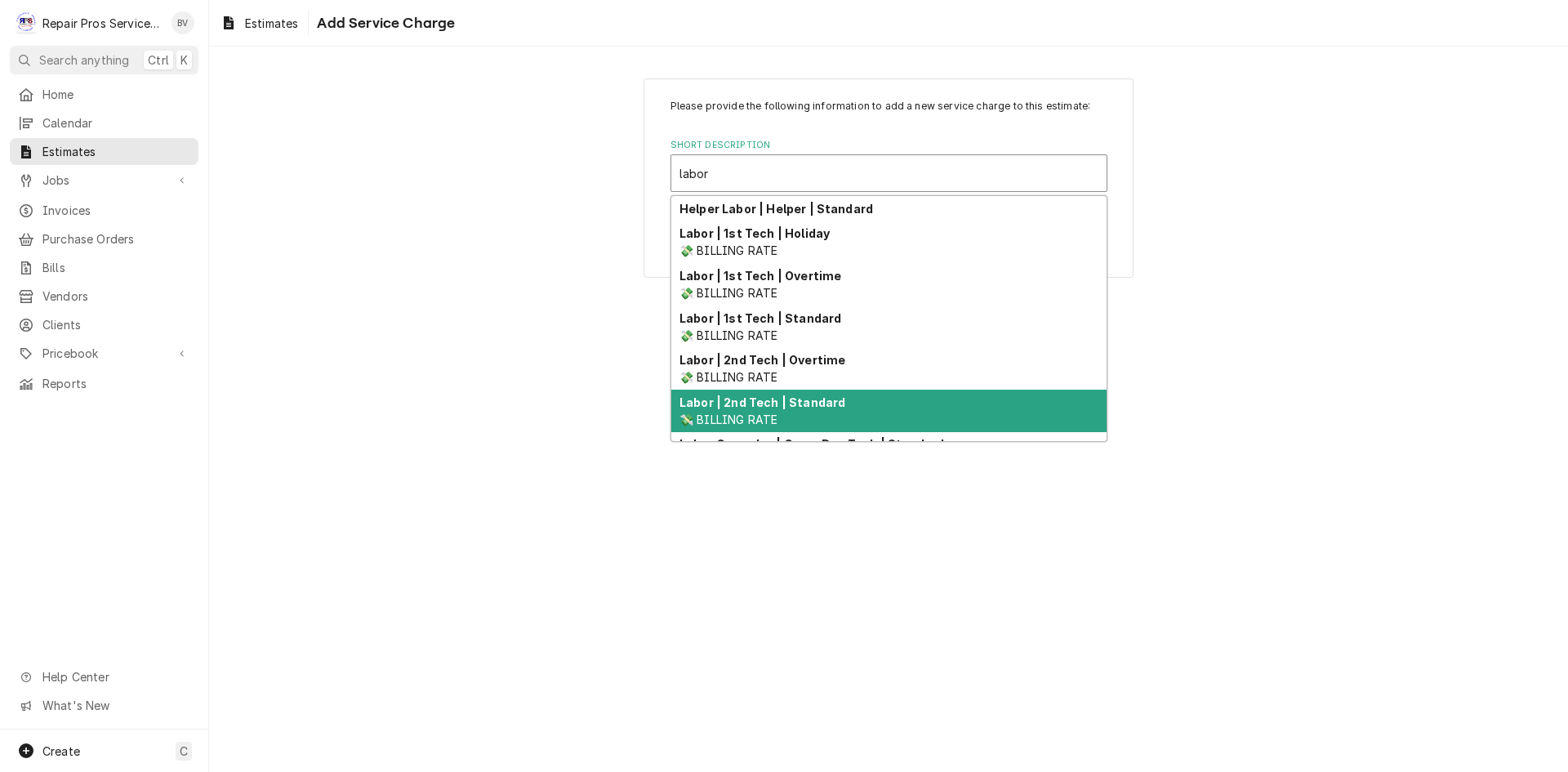
click at [780, 405] on strong "Labor | 2nd Tech | Standard" at bounding box center [761, 402] width 166 height 14
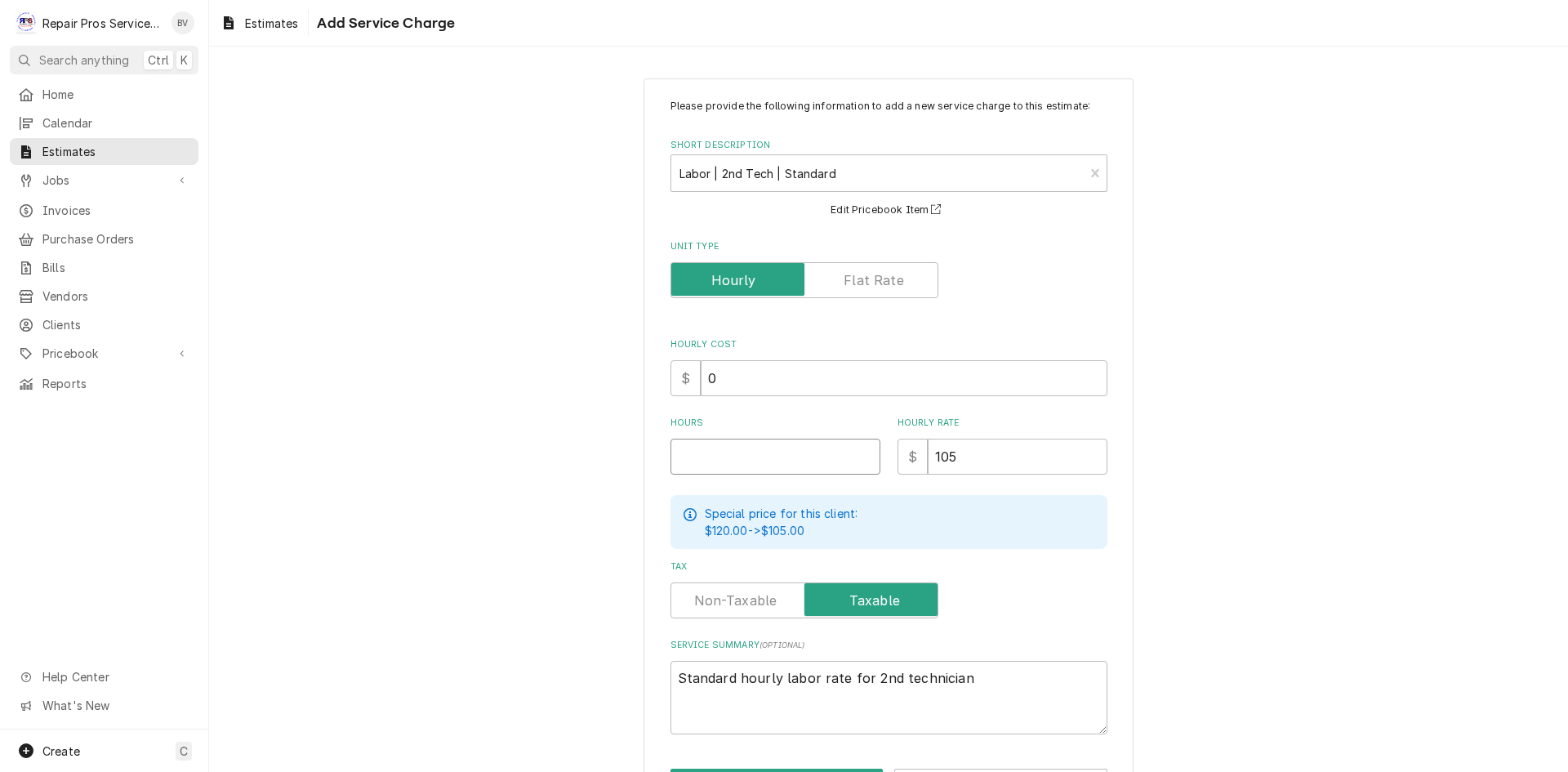
click at [747, 450] on input "Hours" at bounding box center [775, 456] width 210 height 36
type textarea "x"
type input "2"
type textarea "x"
type input "20"
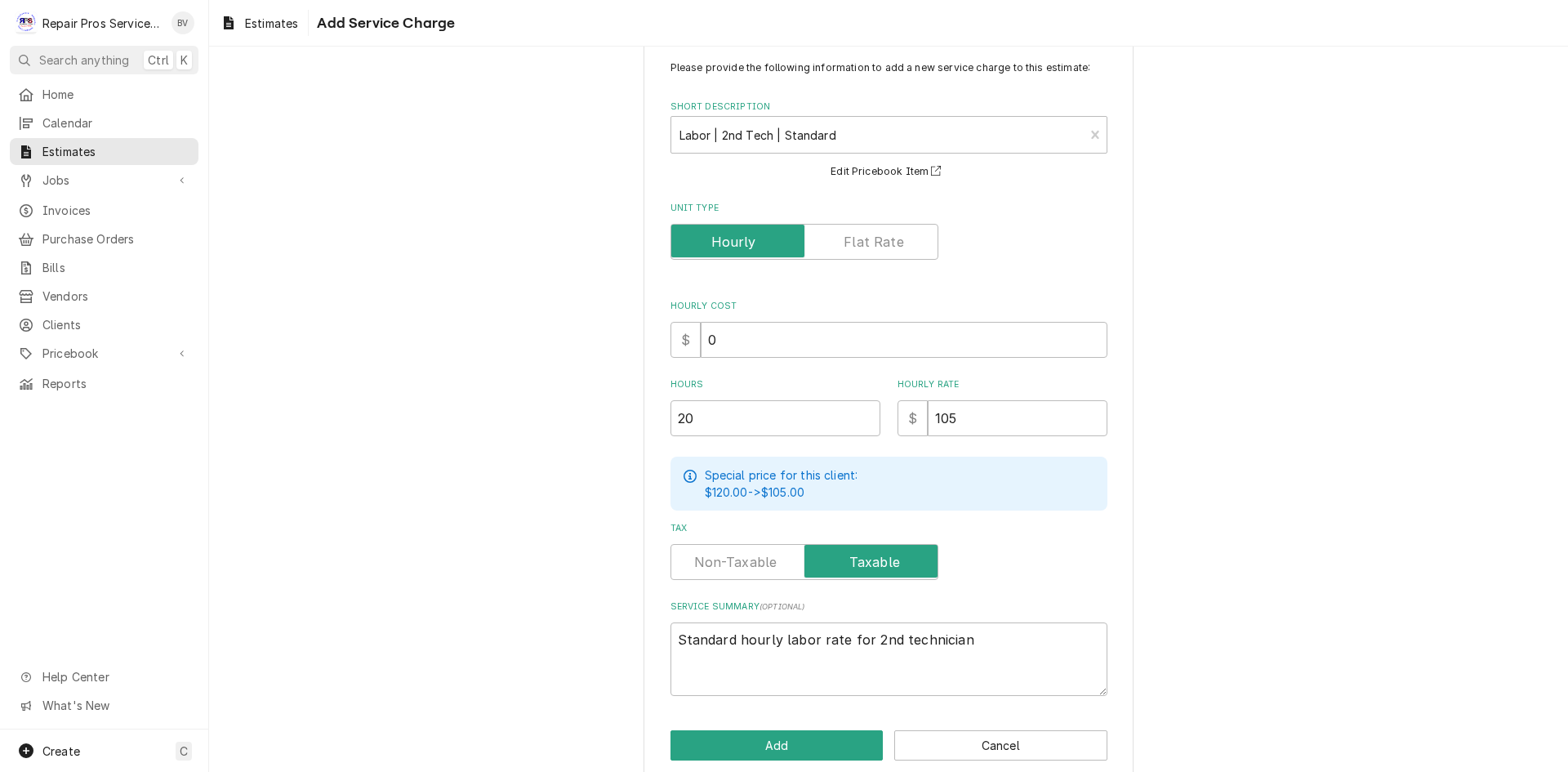
scroll to position [60, 0]
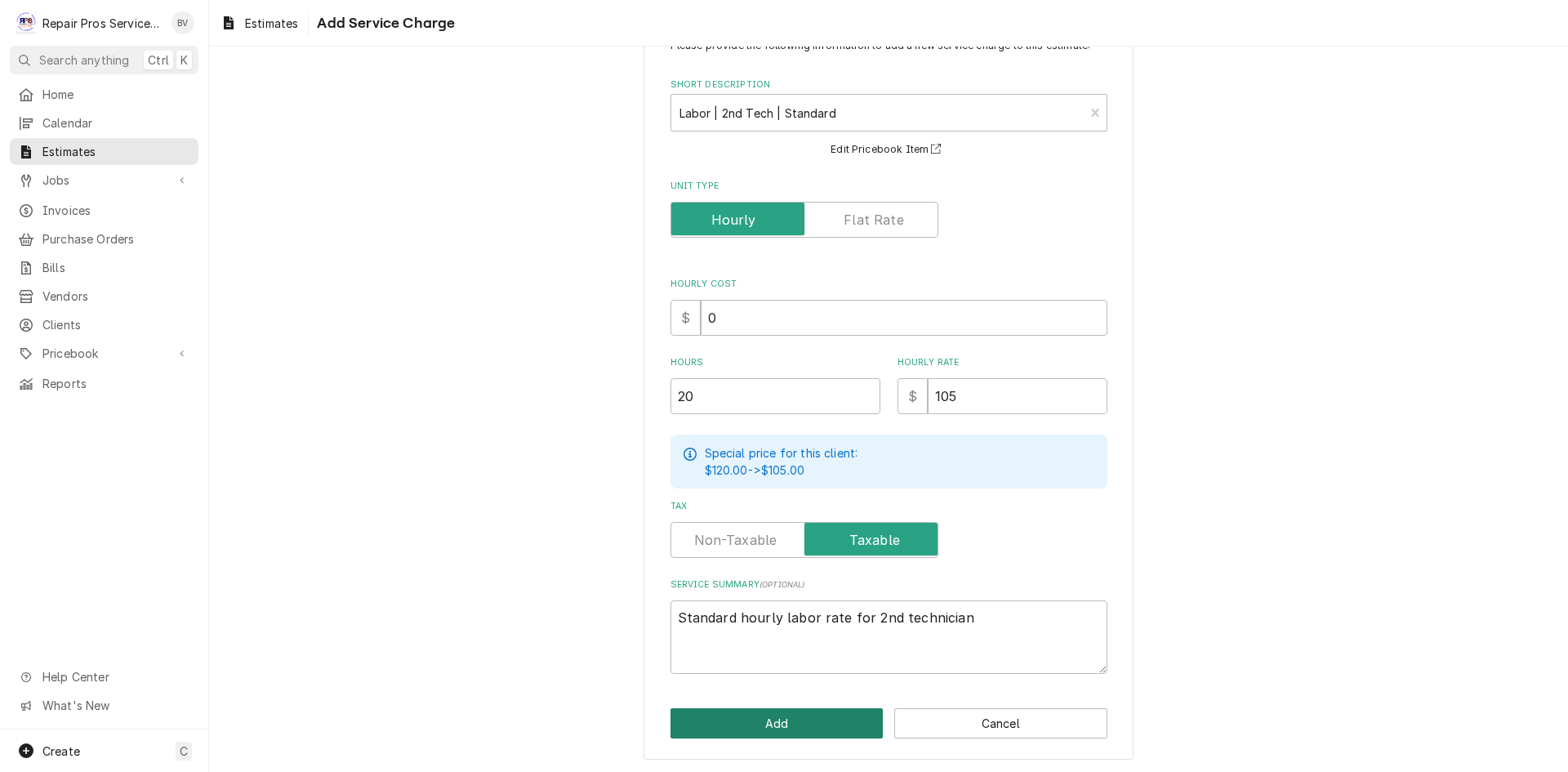
click at [783, 716] on button "Add" at bounding box center [777, 723] width 213 height 31
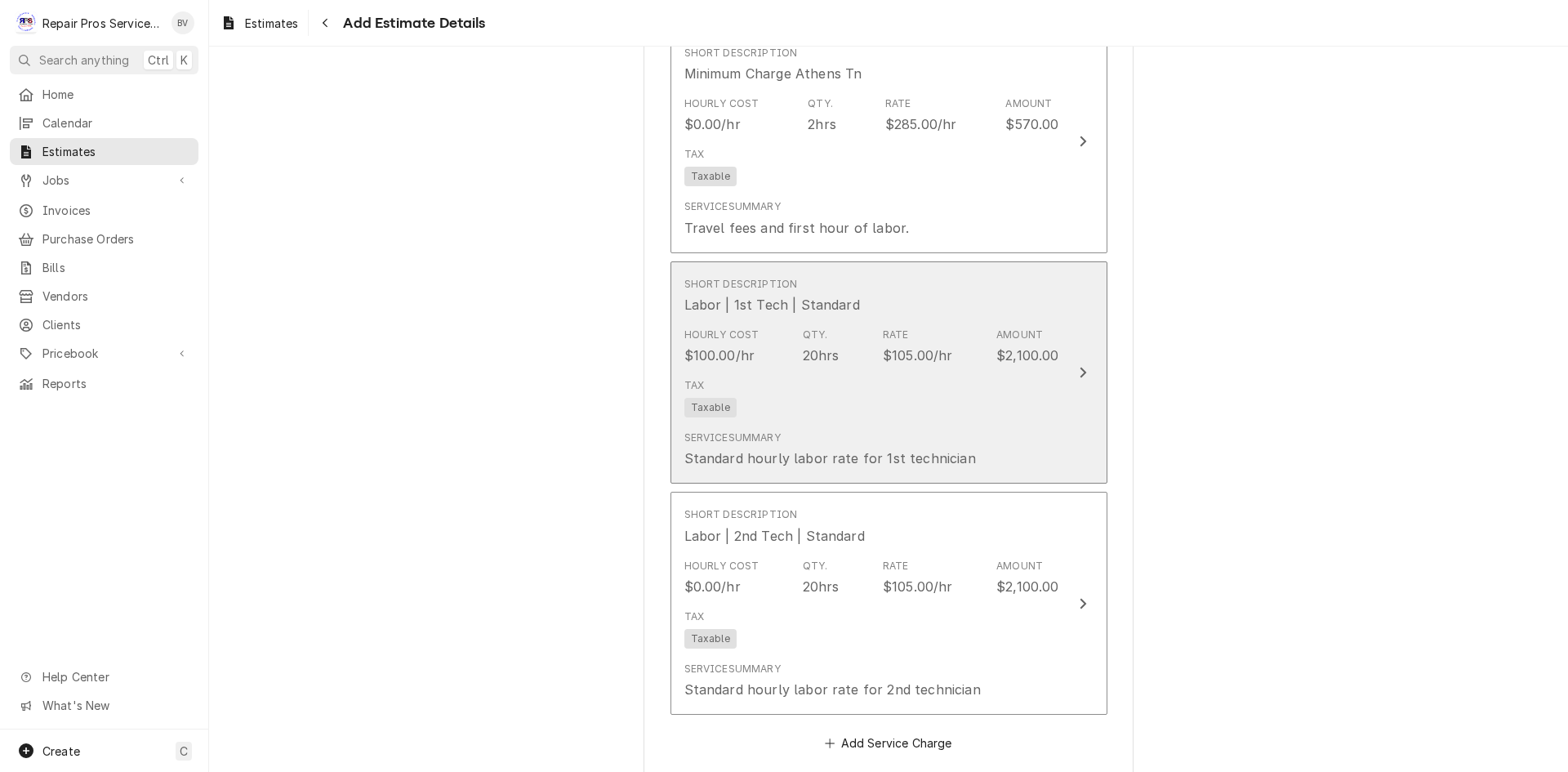
type textarea "x"
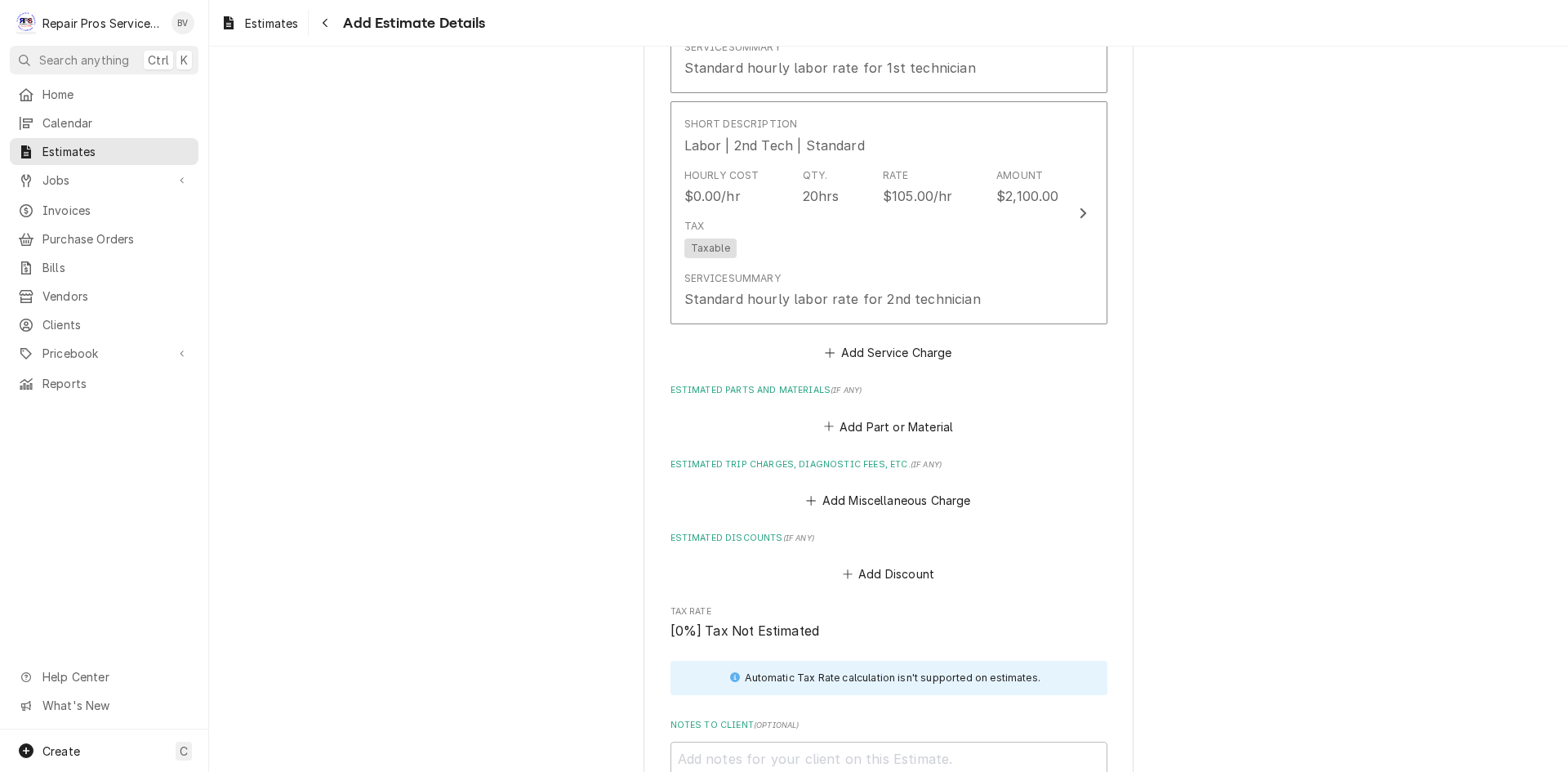
scroll to position [1859, 0]
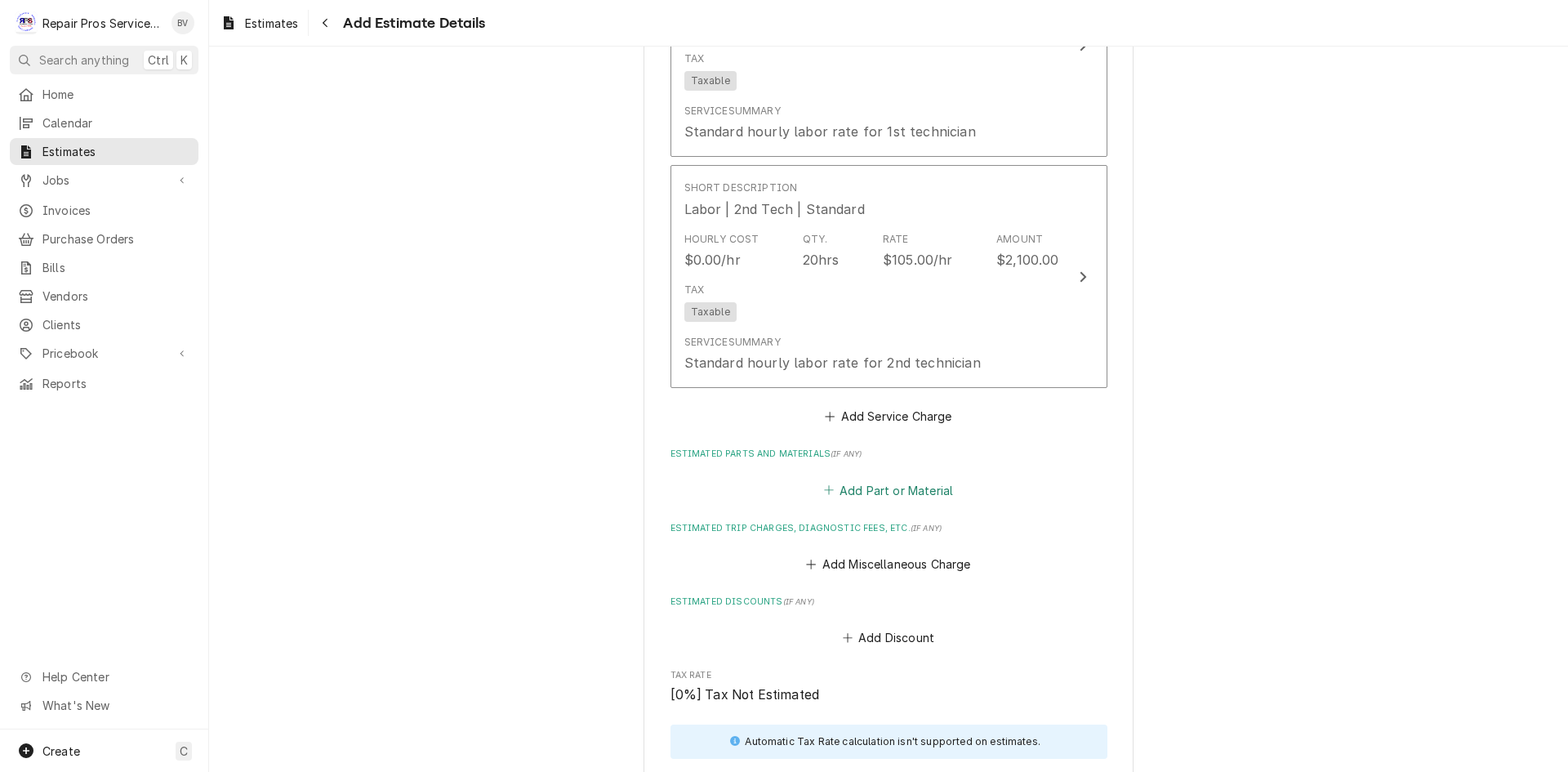
click at [857, 490] on button "Add Part or Material" at bounding box center [888, 490] width 135 height 23
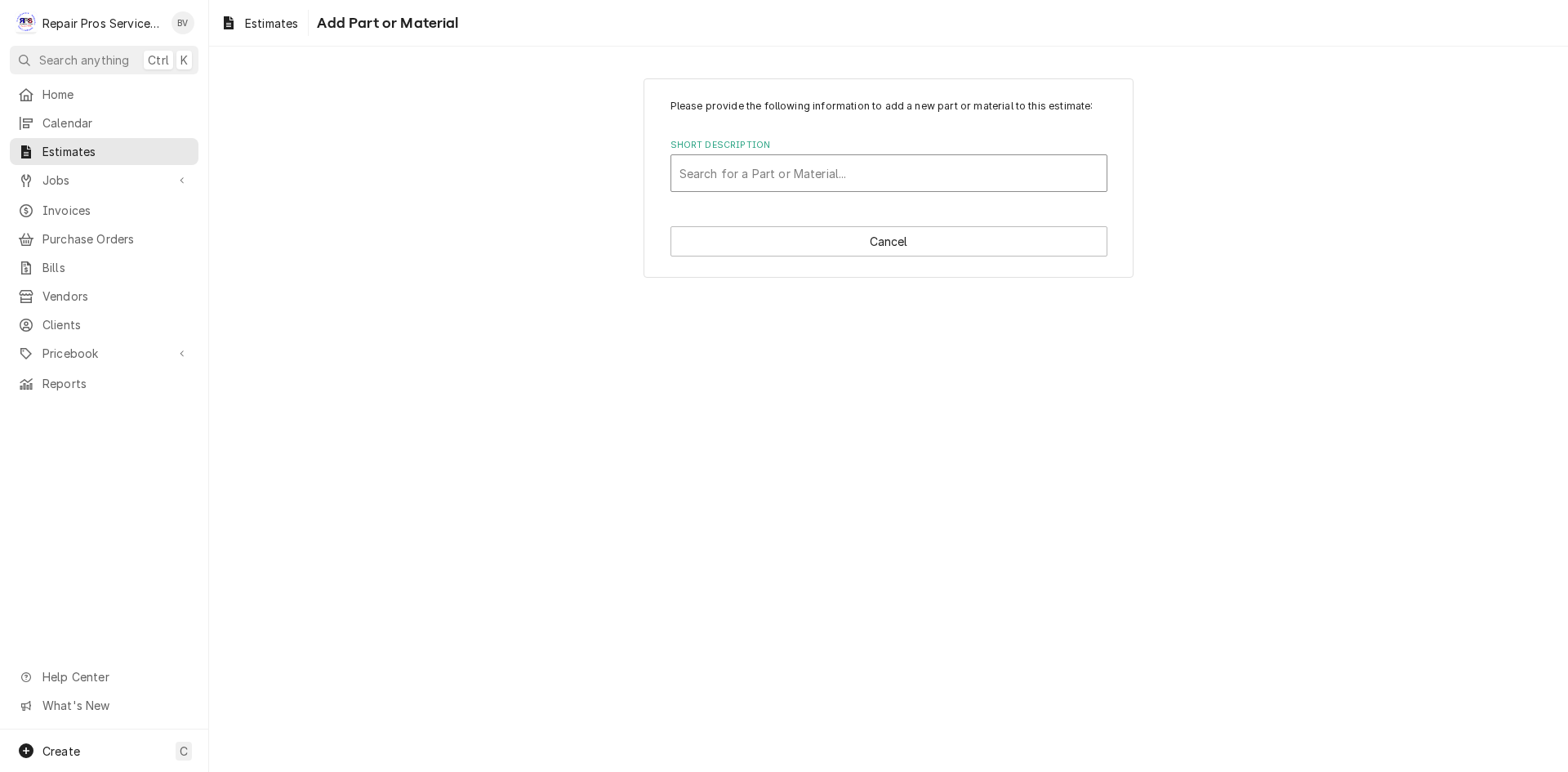
click at [704, 173] on div "Short Description" at bounding box center [888, 173] width 419 height 30
type input "copper"
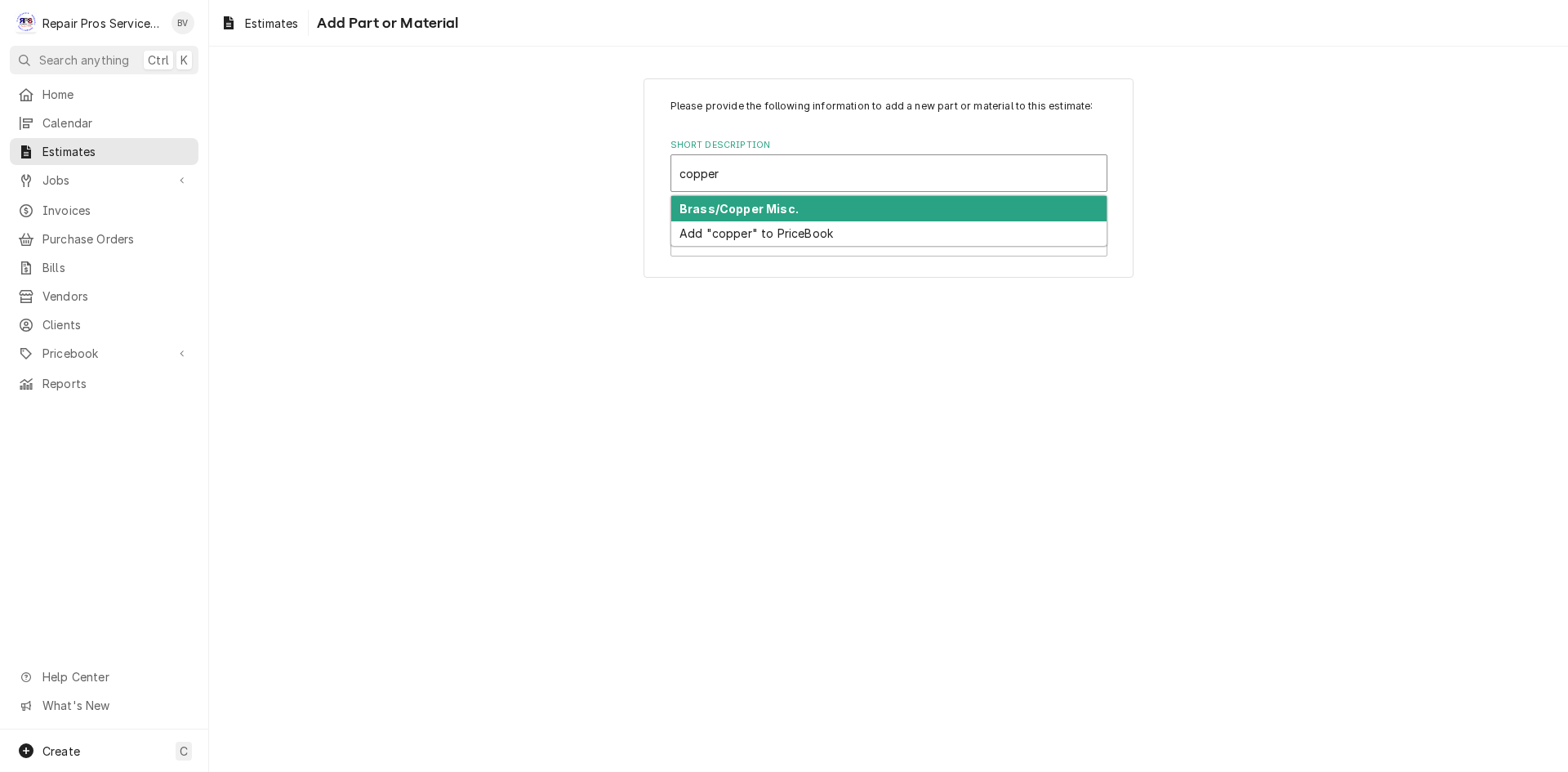
click at [759, 212] on strong "Brass/Copper Misc." at bounding box center [738, 208] width 119 height 14
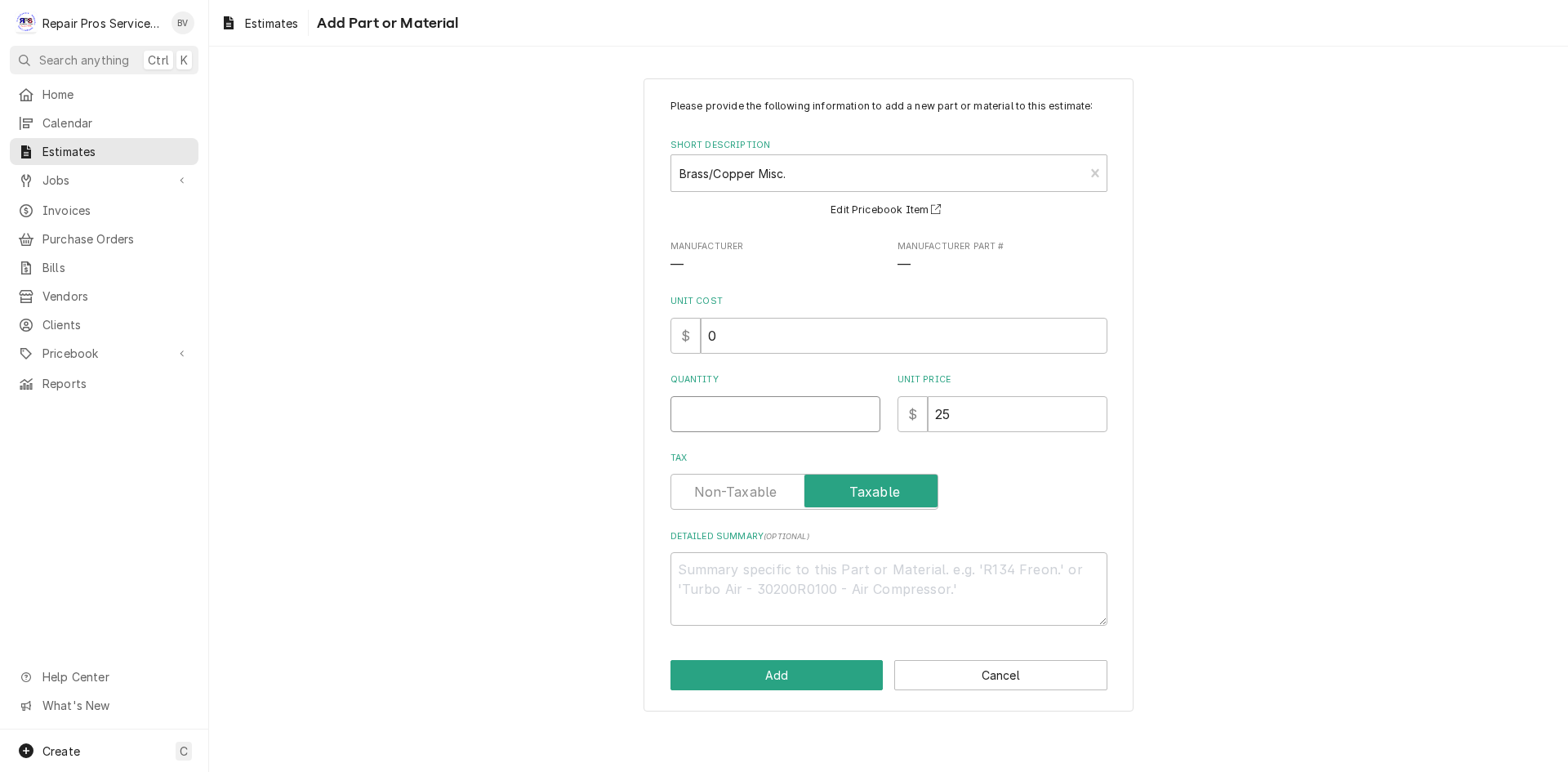
click at [700, 417] on input "Quantity" at bounding box center [775, 414] width 210 height 36
type textarea "x"
type input "1"
type textarea "x"
type input "1"
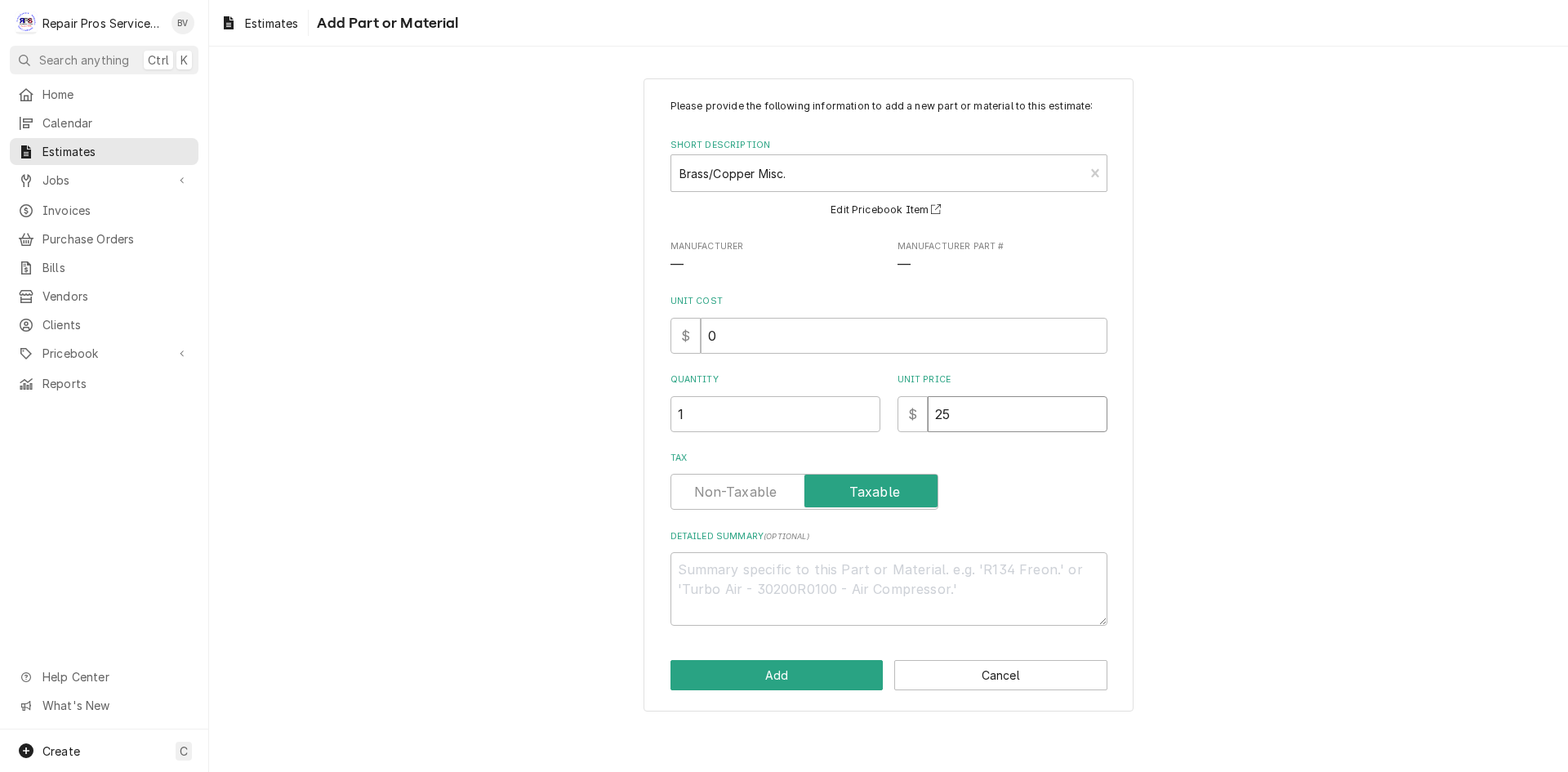
drag, startPoint x: 951, startPoint y: 415, endPoint x: 908, endPoint y: 417, distance: 43.0
click at [908, 417] on div "$ 25" at bounding box center [1002, 414] width 210 height 36
type textarea "x"
type input "8"
type textarea "x"
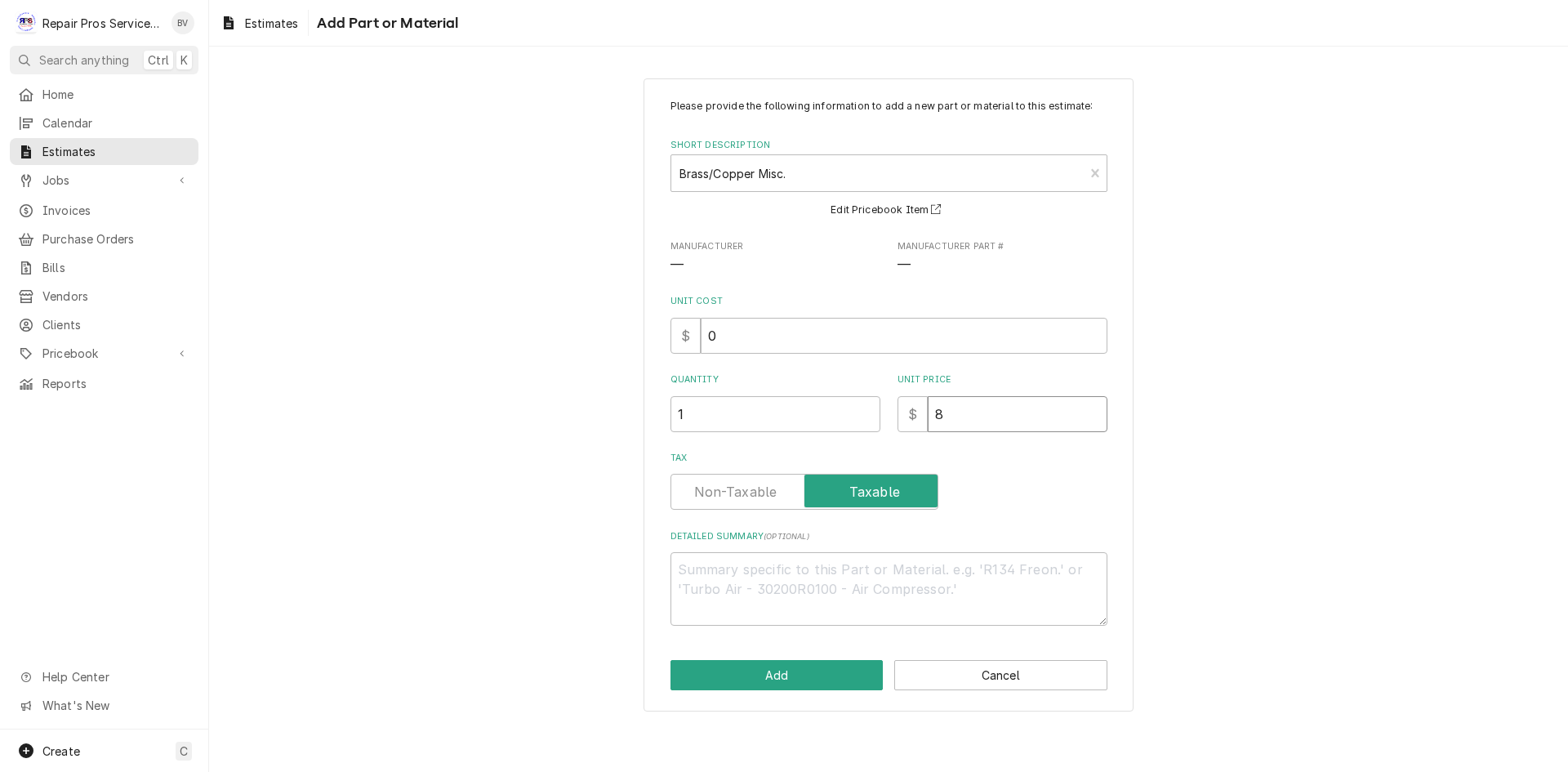
type input "87"
type textarea "x"
type input "875"
type textarea "x"
type input "875.0"
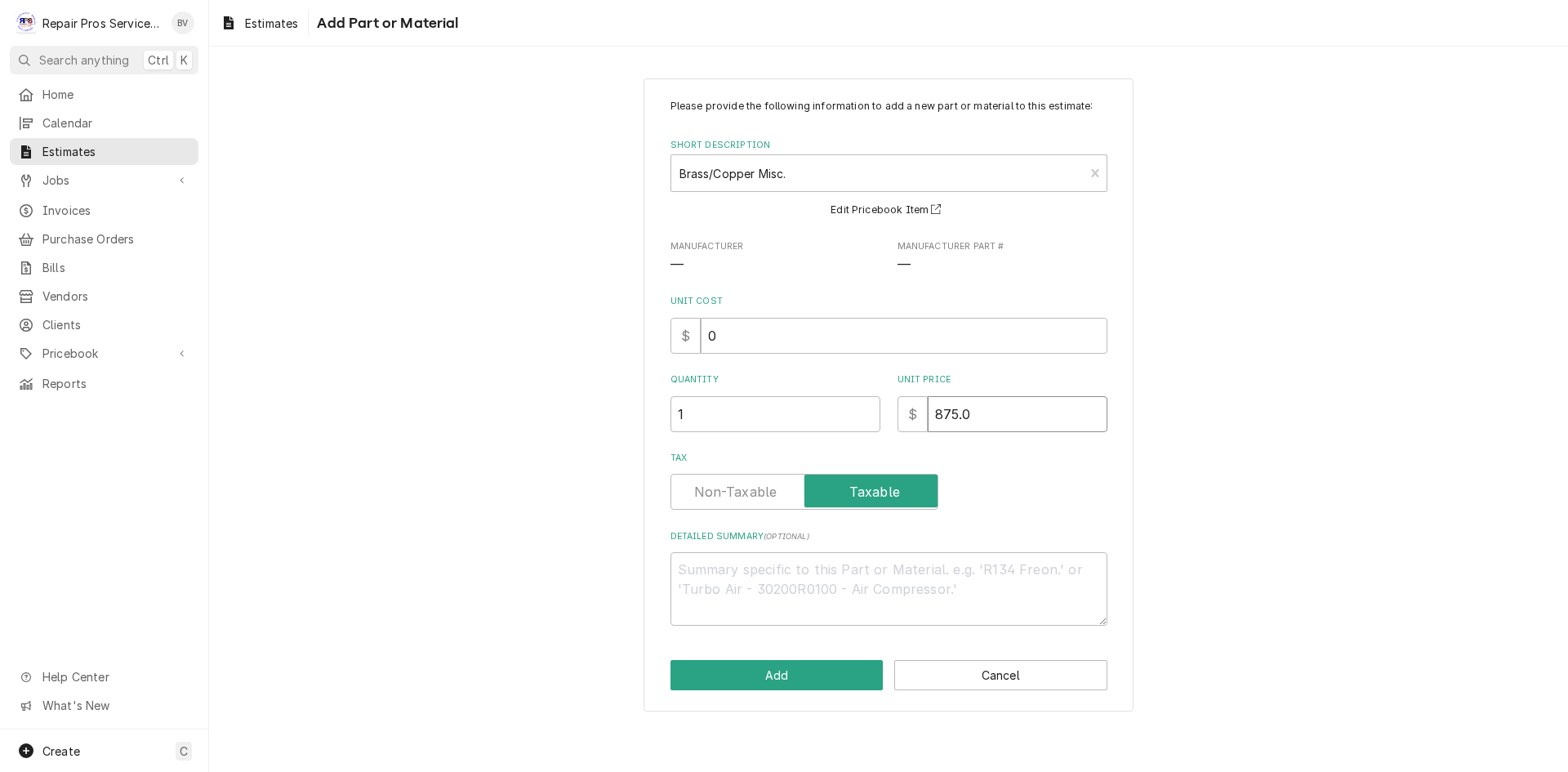
type textarea "x"
type input "875.00"
type textarea "x"
type input "875.00"
click at [730, 575] on textarea "Detailed Summary ( optional )" at bounding box center [889, 589] width 437 height 73
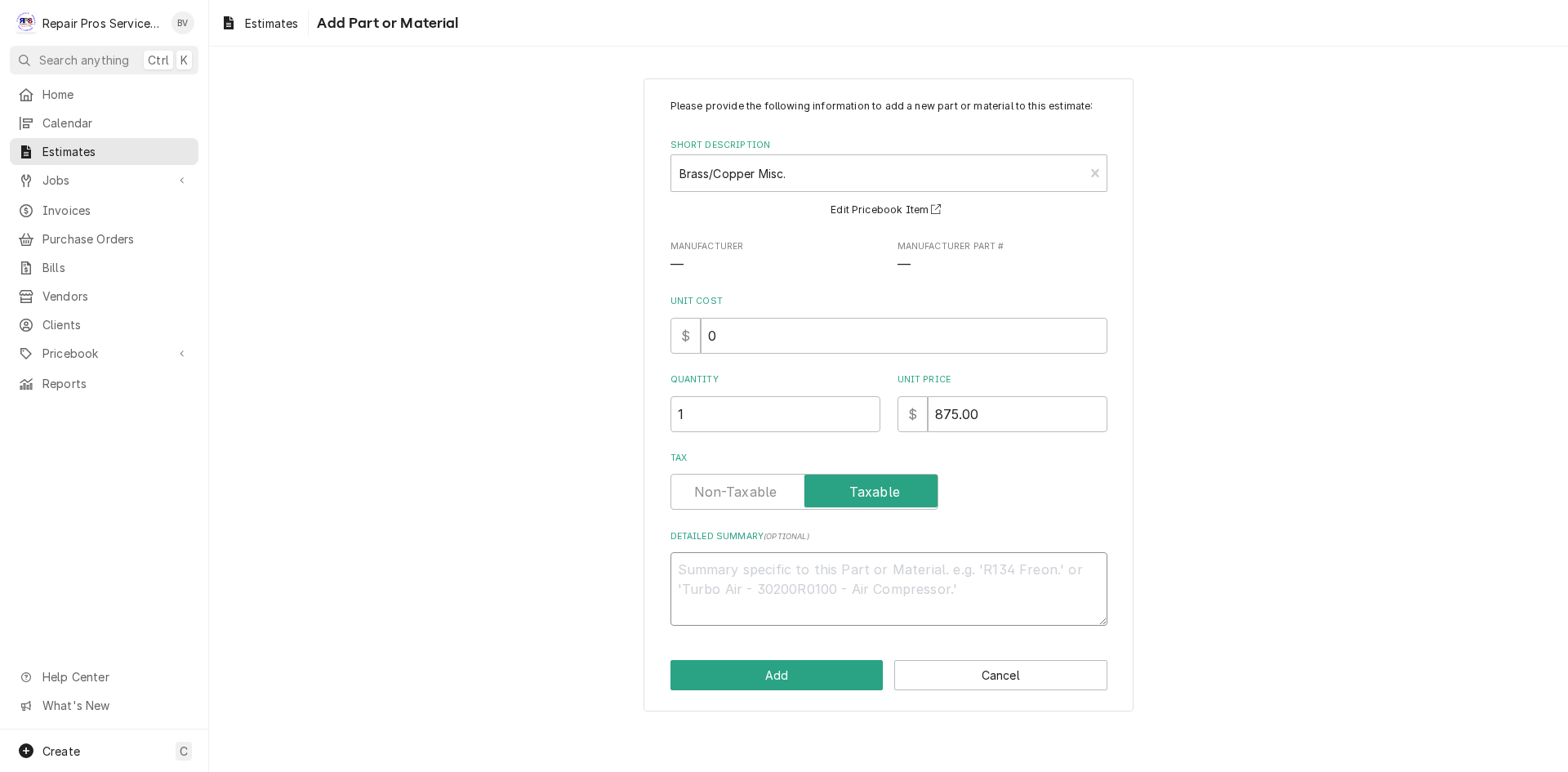
type textarea "x"
type textarea "n"
type textarea "x"
type textarea "ne"
type textarea "x"
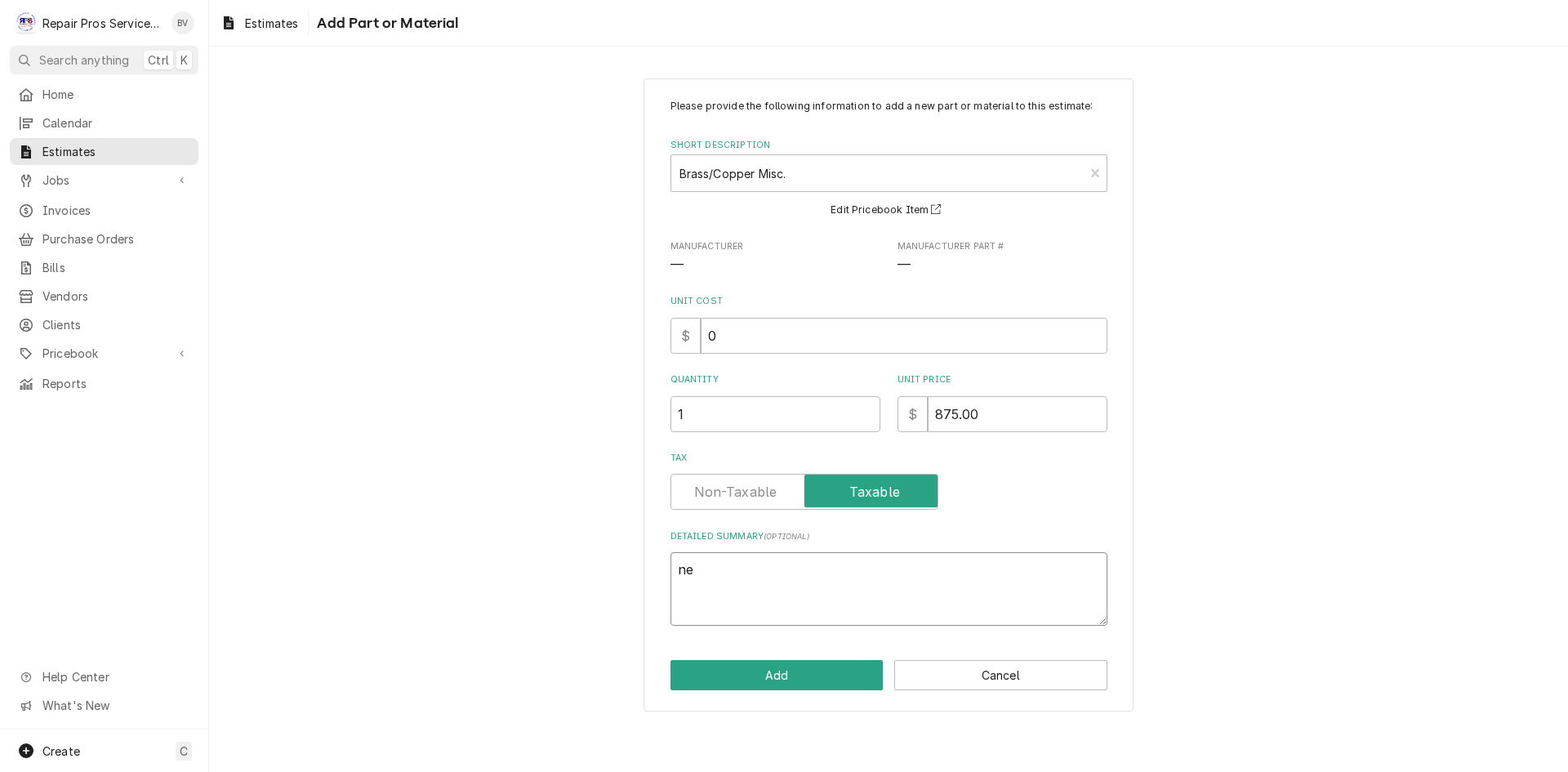
type textarea "new"
type textarea "x"
type textarea "new"
type textarea "x"
type textarea "new l"
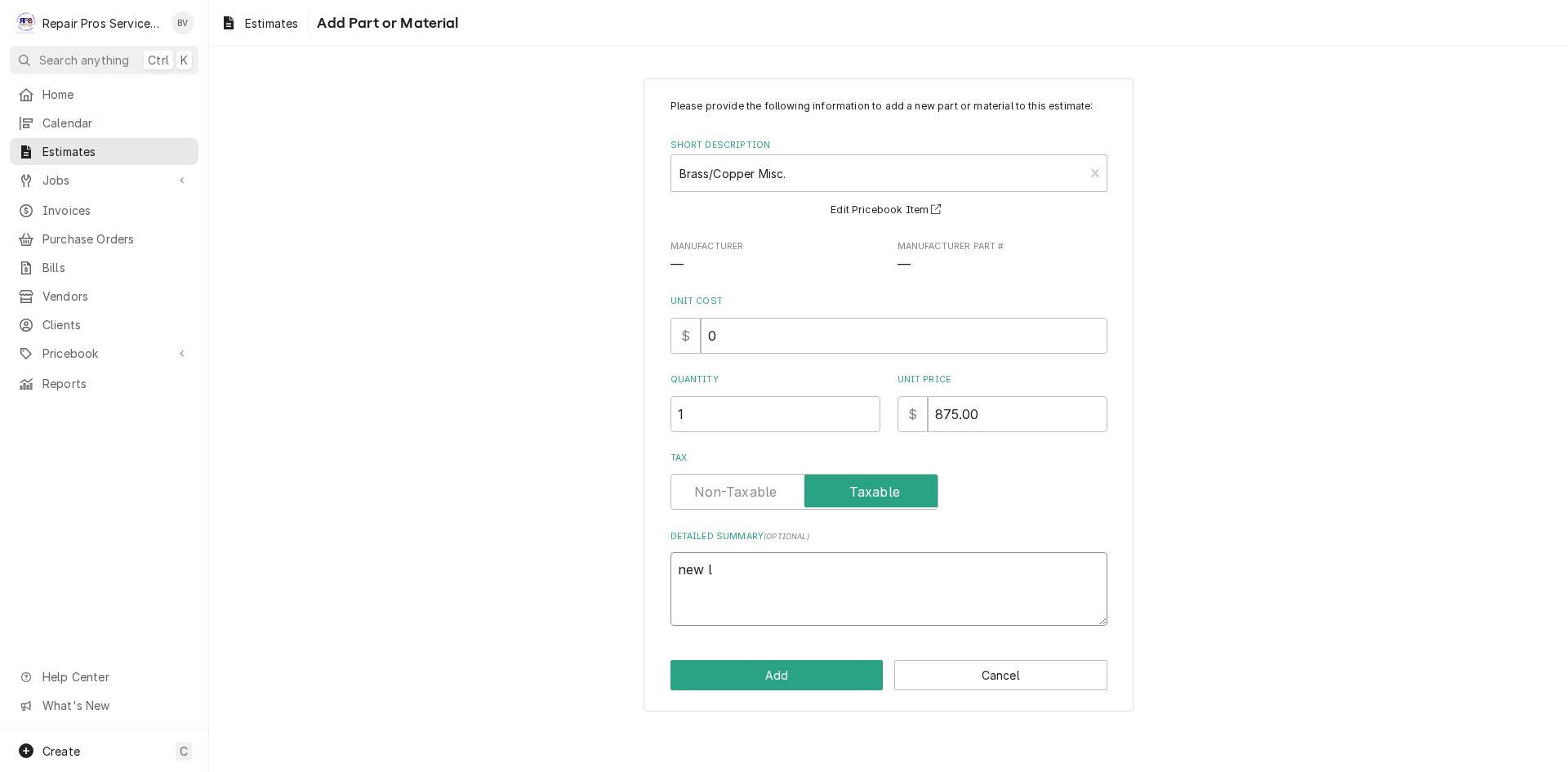
type textarea "x"
type textarea "new li"
type textarea "x"
type textarea "new lin"
type textarea "x"
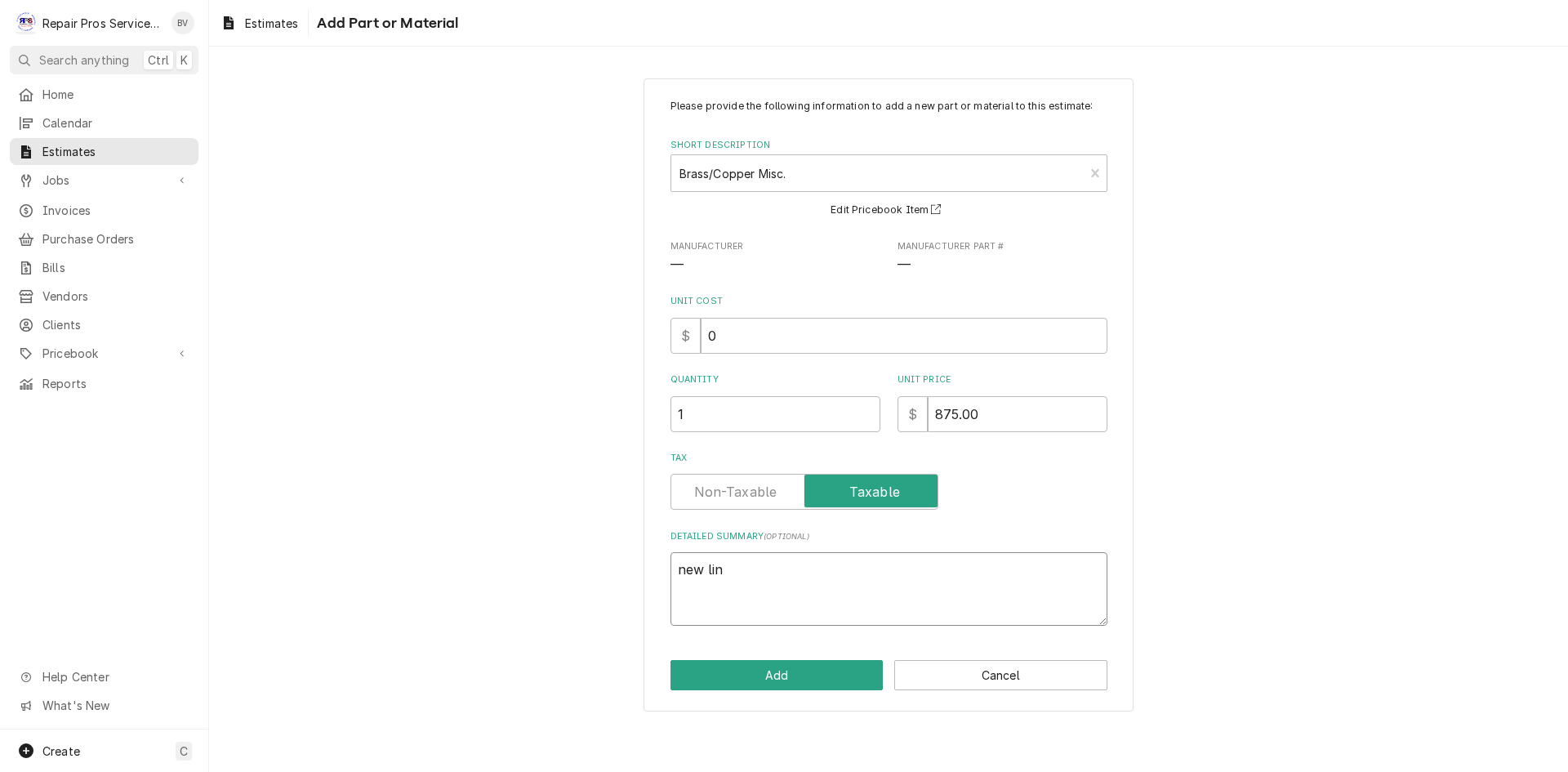
type textarea "new line"
type textarea "x"
type textarea "new line"
type textarea "x"
type textarea "new line s"
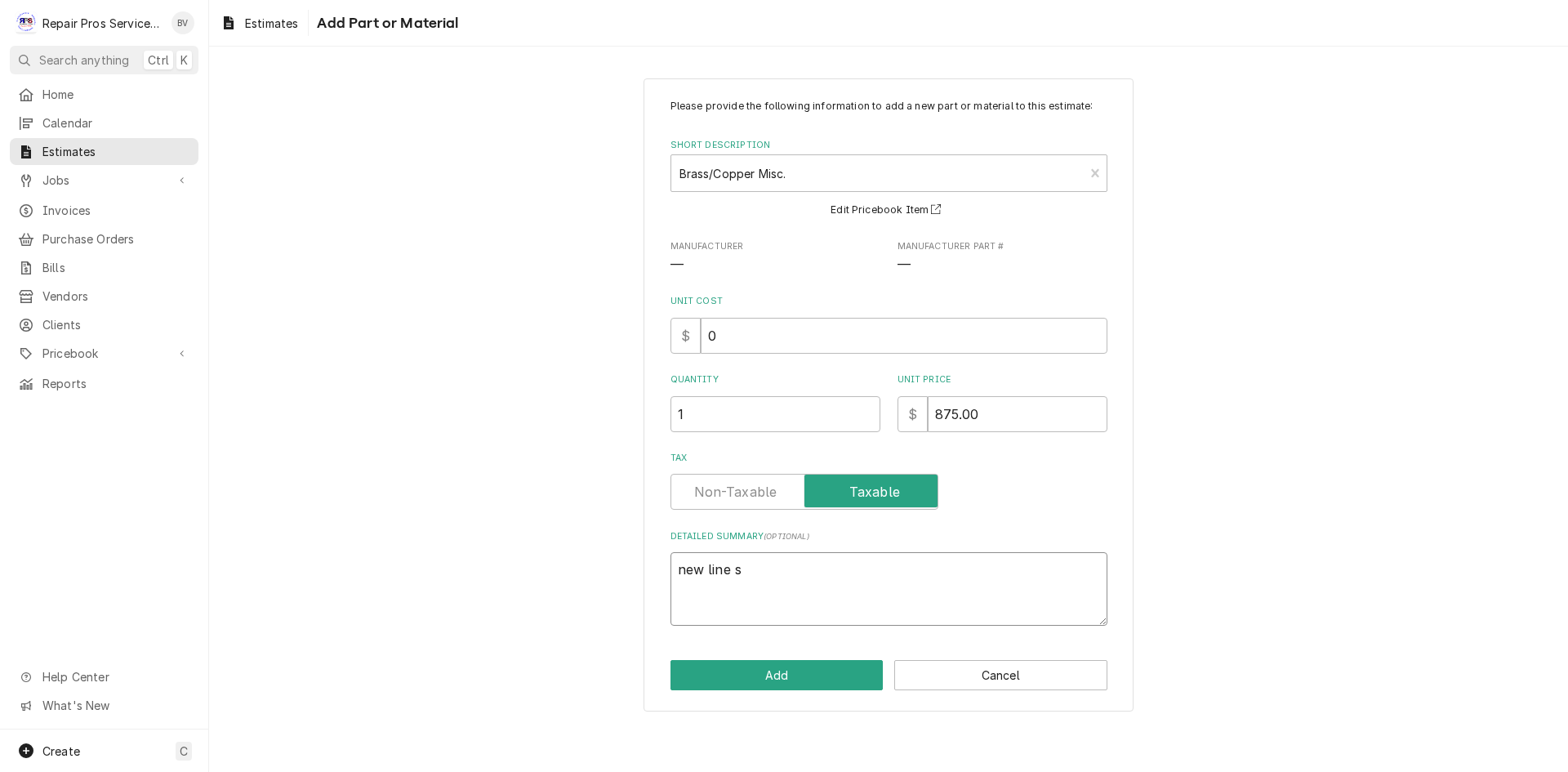
type textarea "x"
type textarea "new line se"
type textarea "x"
type textarea "new line set"
type textarea "x"
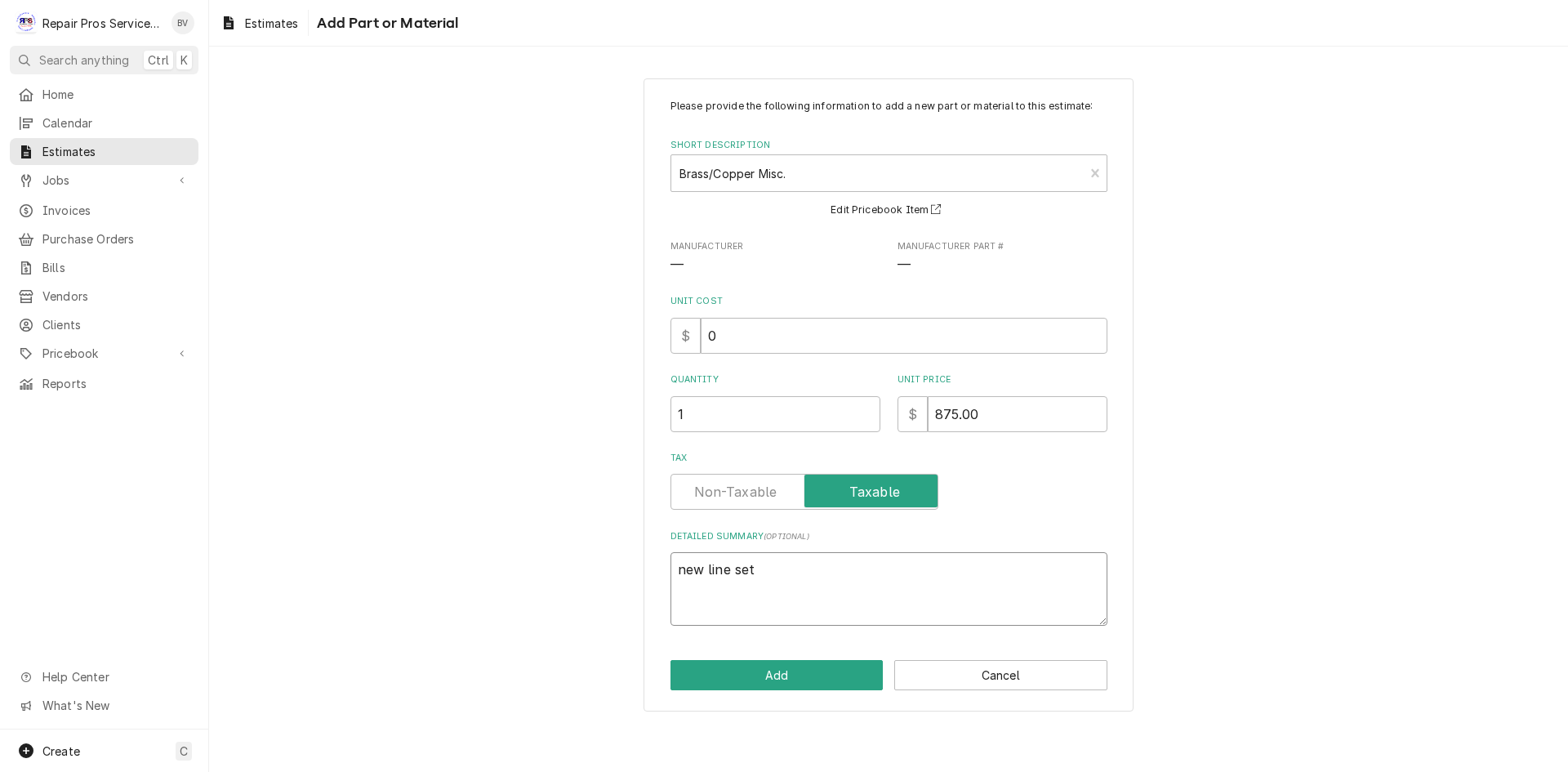
type textarea "new line set"
type textarea "x"
type textarea "new line set a"
type textarea "x"
type textarea "new line set an"
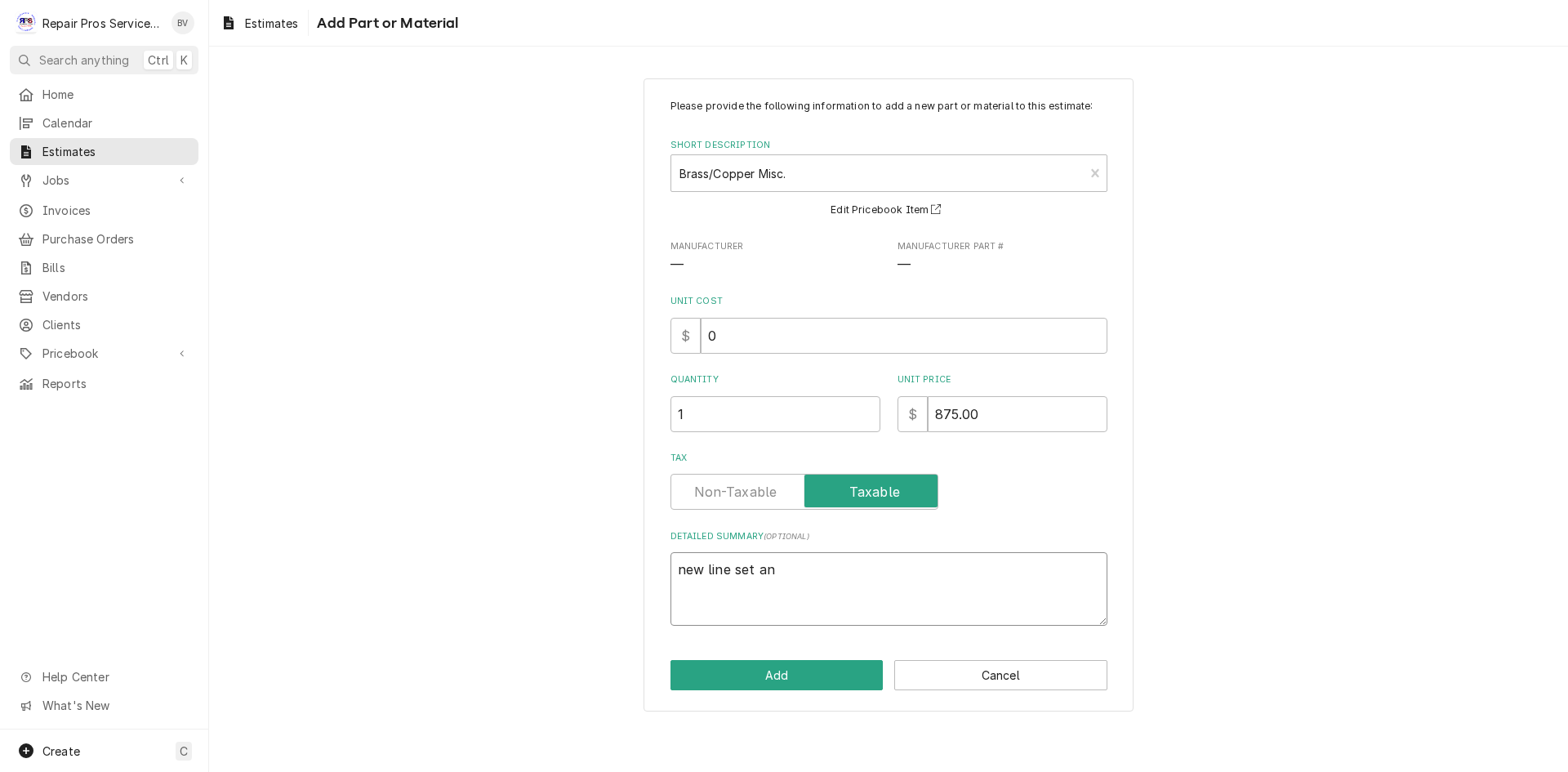
type textarea "x"
type textarea "new line set and"
type textarea "x"
type textarea "new line set and"
type textarea "x"
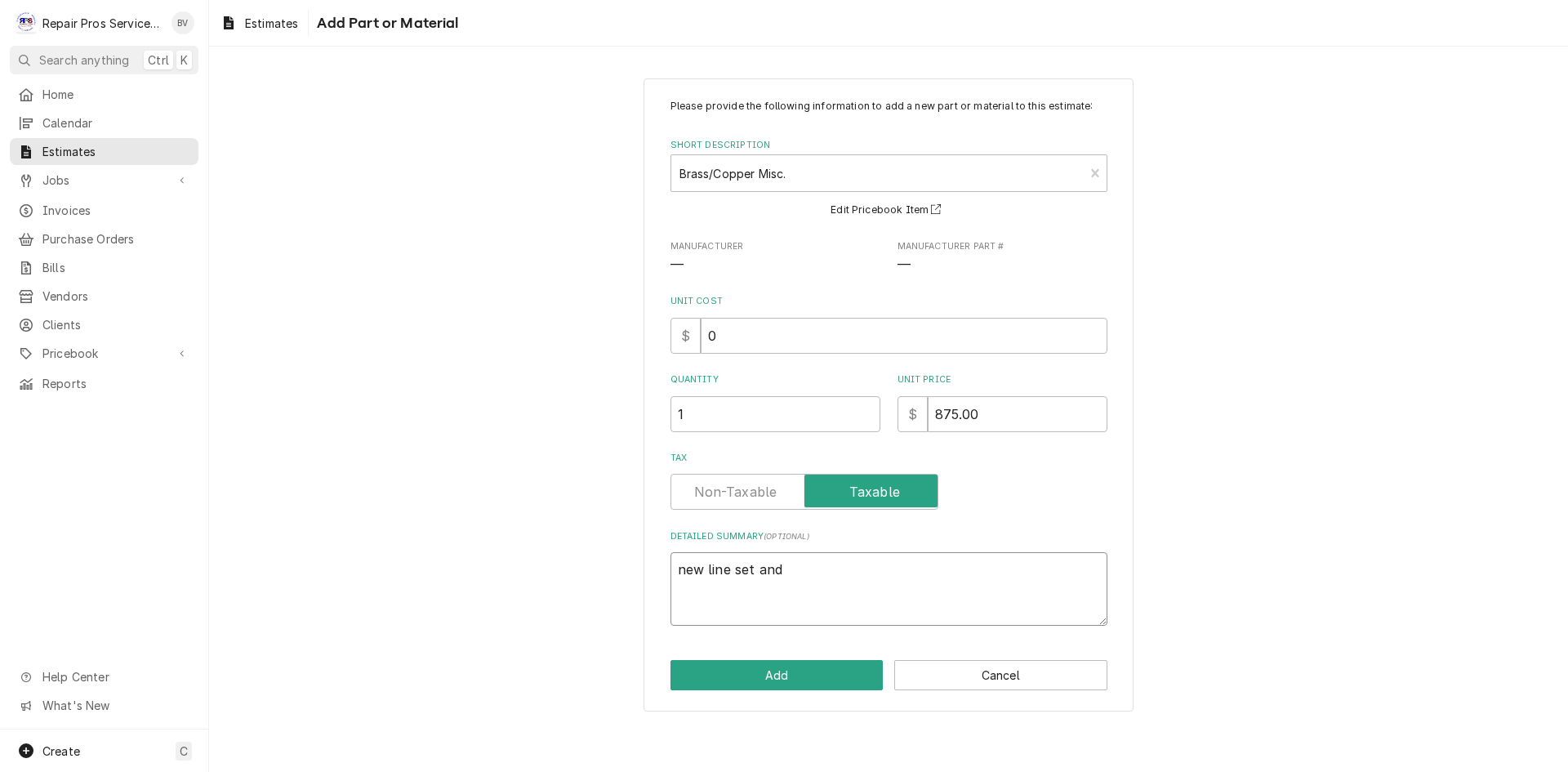
type textarea "new line set and i"
type textarea "x"
type textarea "new line set and in"
type textarea "x"
type textarea "new line set and ins"
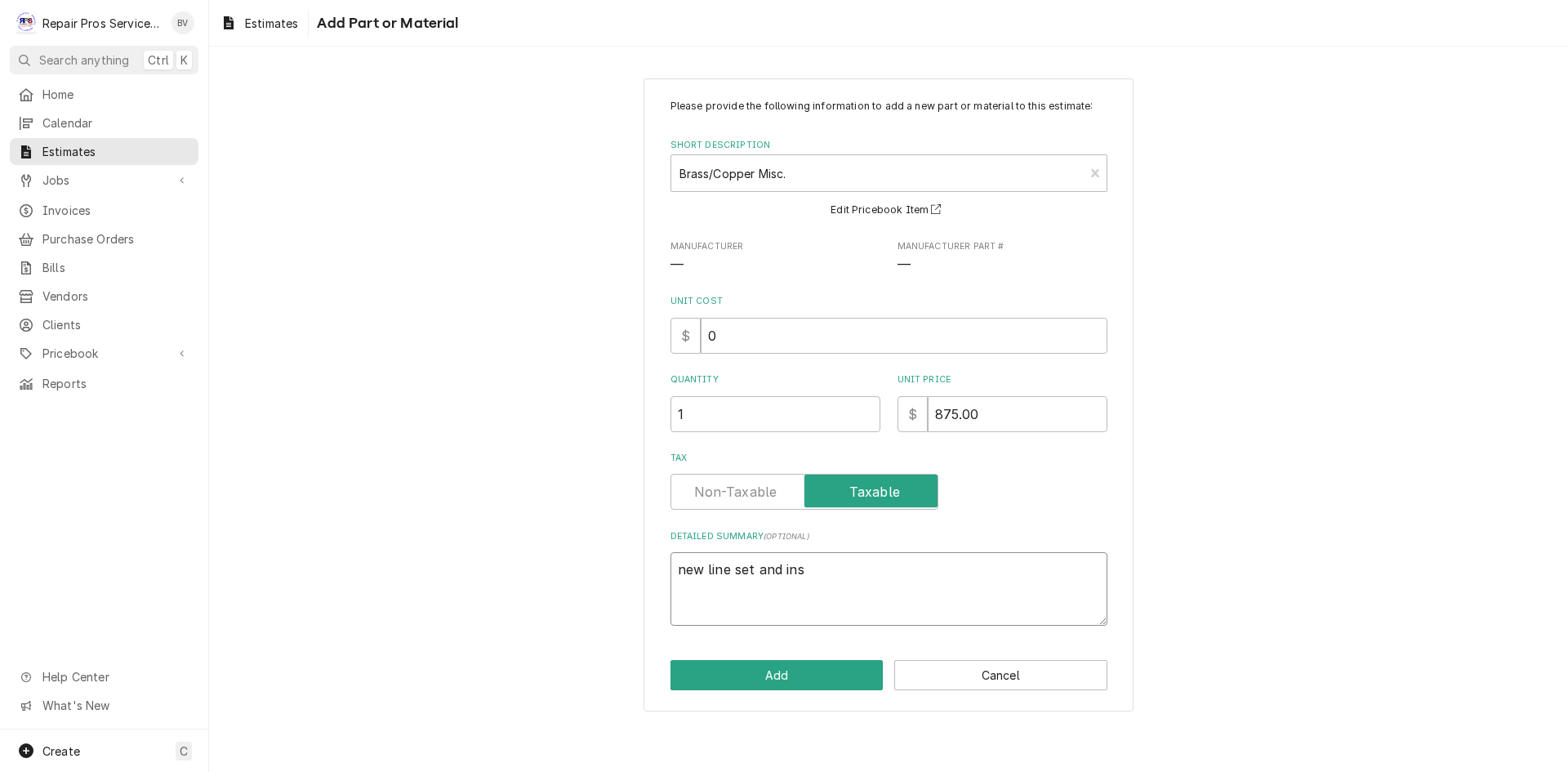
type textarea "x"
type textarea "new line set and insu"
type textarea "x"
type textarea "new line set and insul"
type textarea "x"
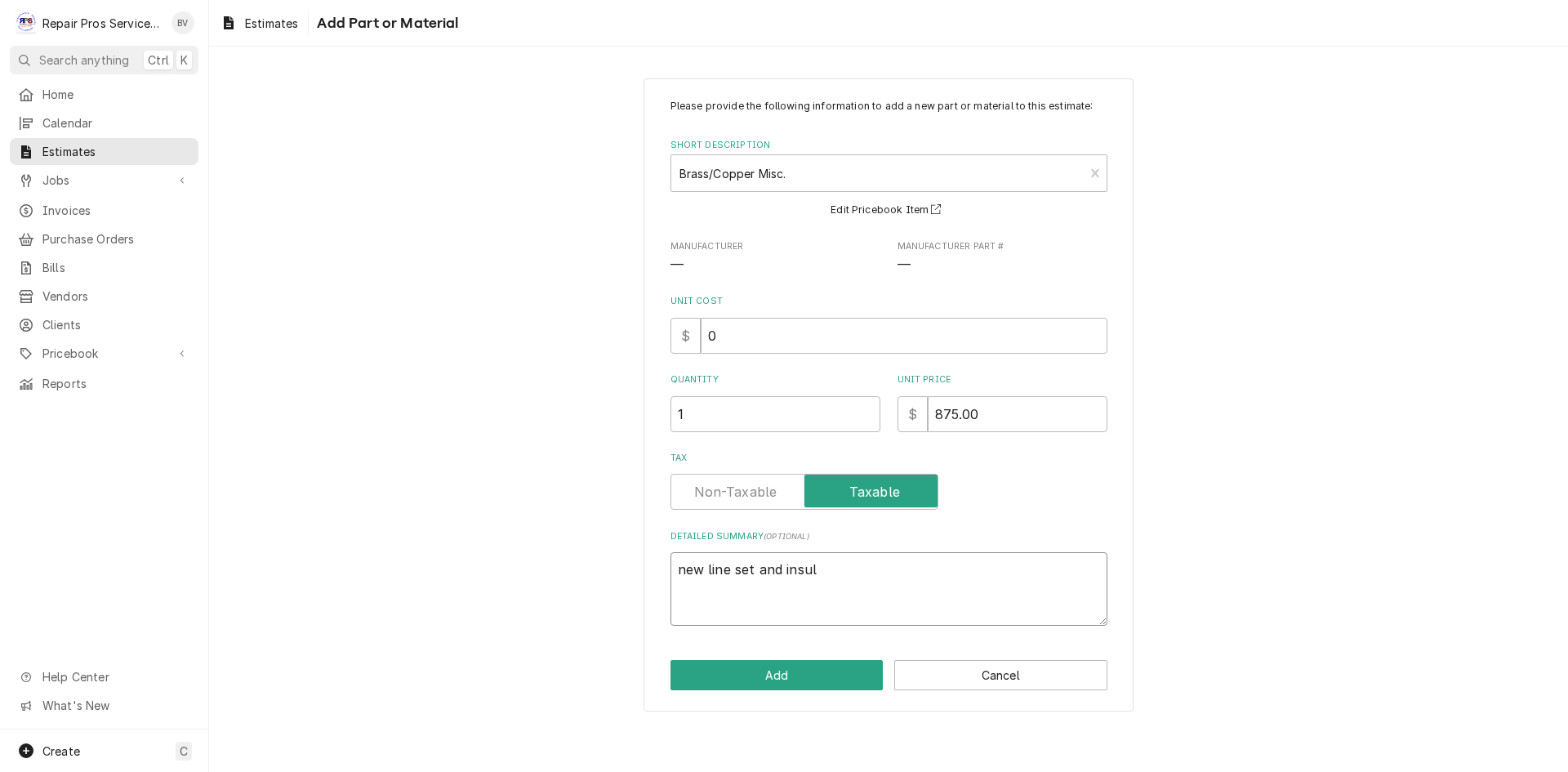
type textarea "new line set and insula"
type textarea "x"
type textarea "new line set and insulat"
type textarea "x"
type textarea "new line set and insulati"
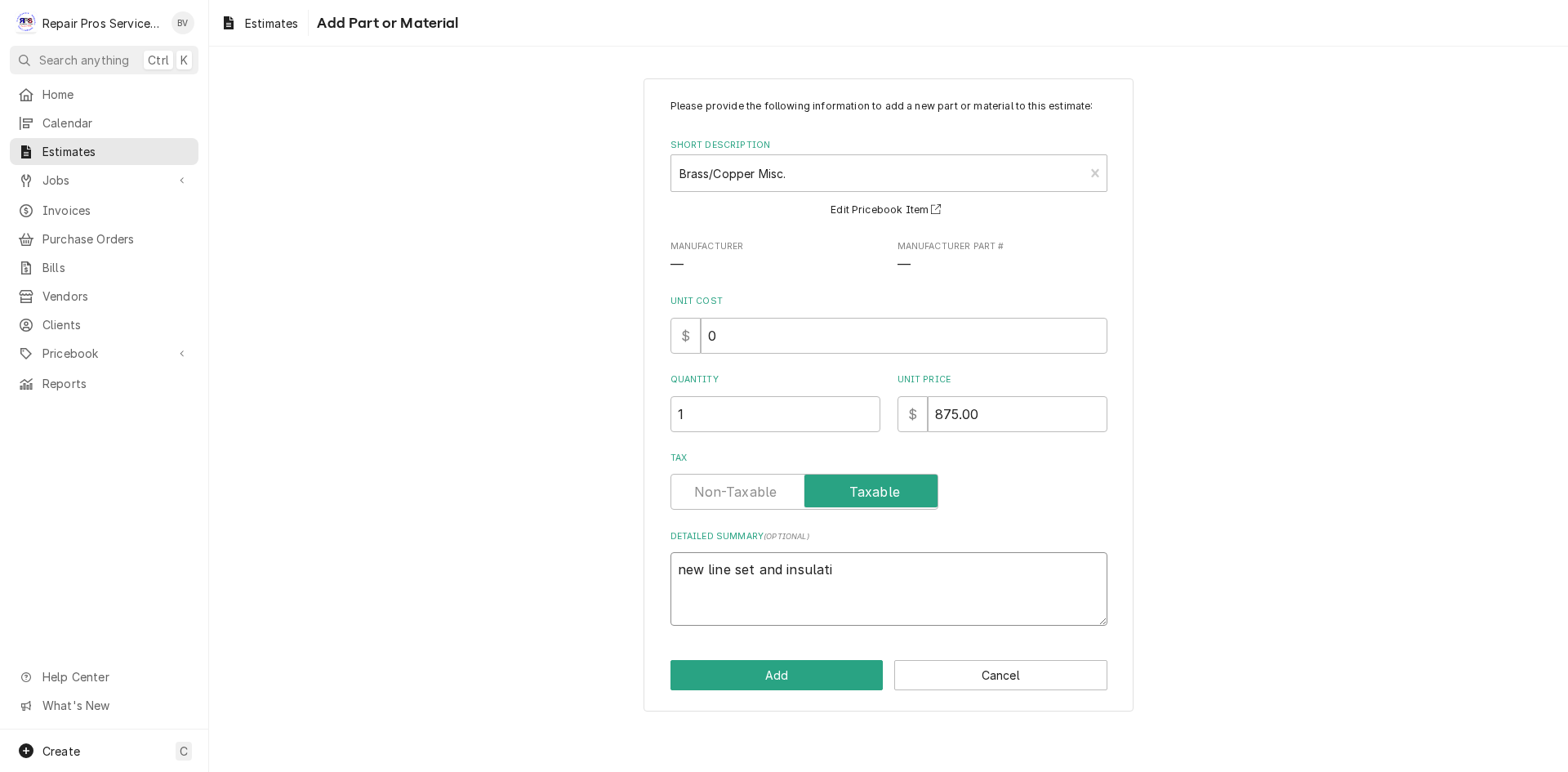
type textarea "x"
type textarea "new line set and insulatio"
type textarea "x"
type textarea "new line set and insulation"
type textarea "x"
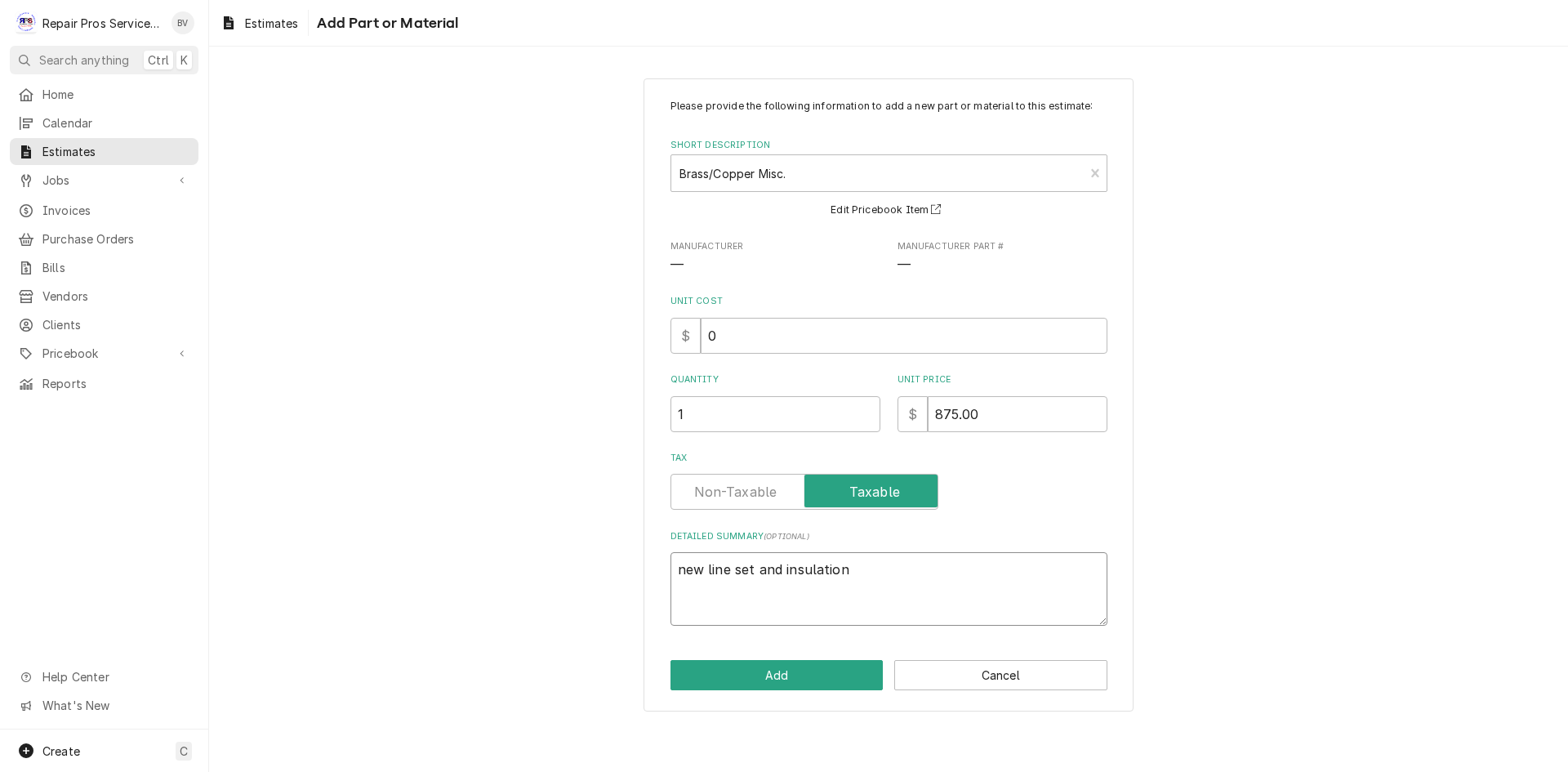
type textarea "new line set and insulation."
type textarea "x"
type textarea "new line set and insulation."
click at [789, 666] on button "Add" at bounding box center [777, 675] width 213 height 31
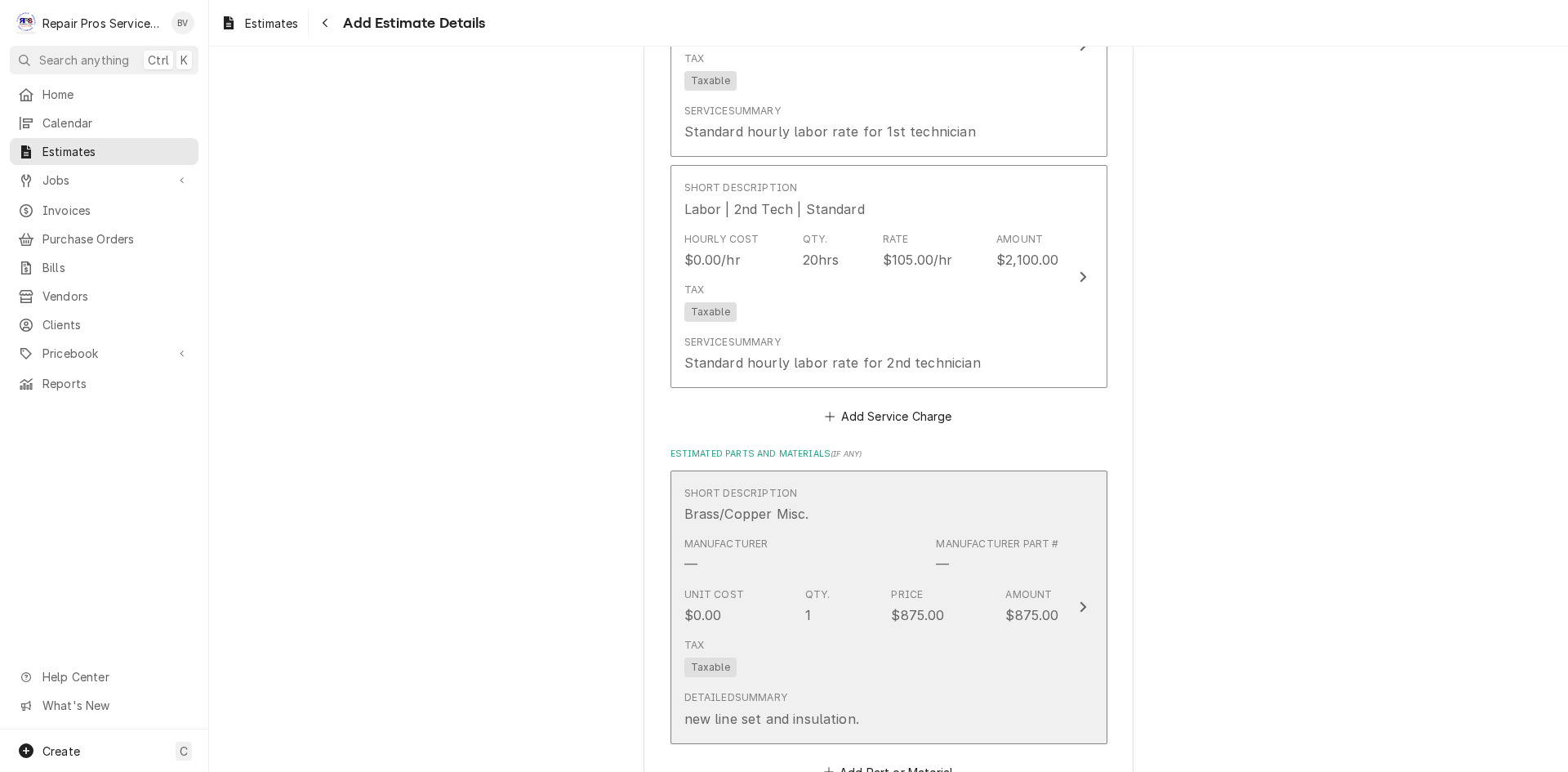
scroll to position [1839, 0]
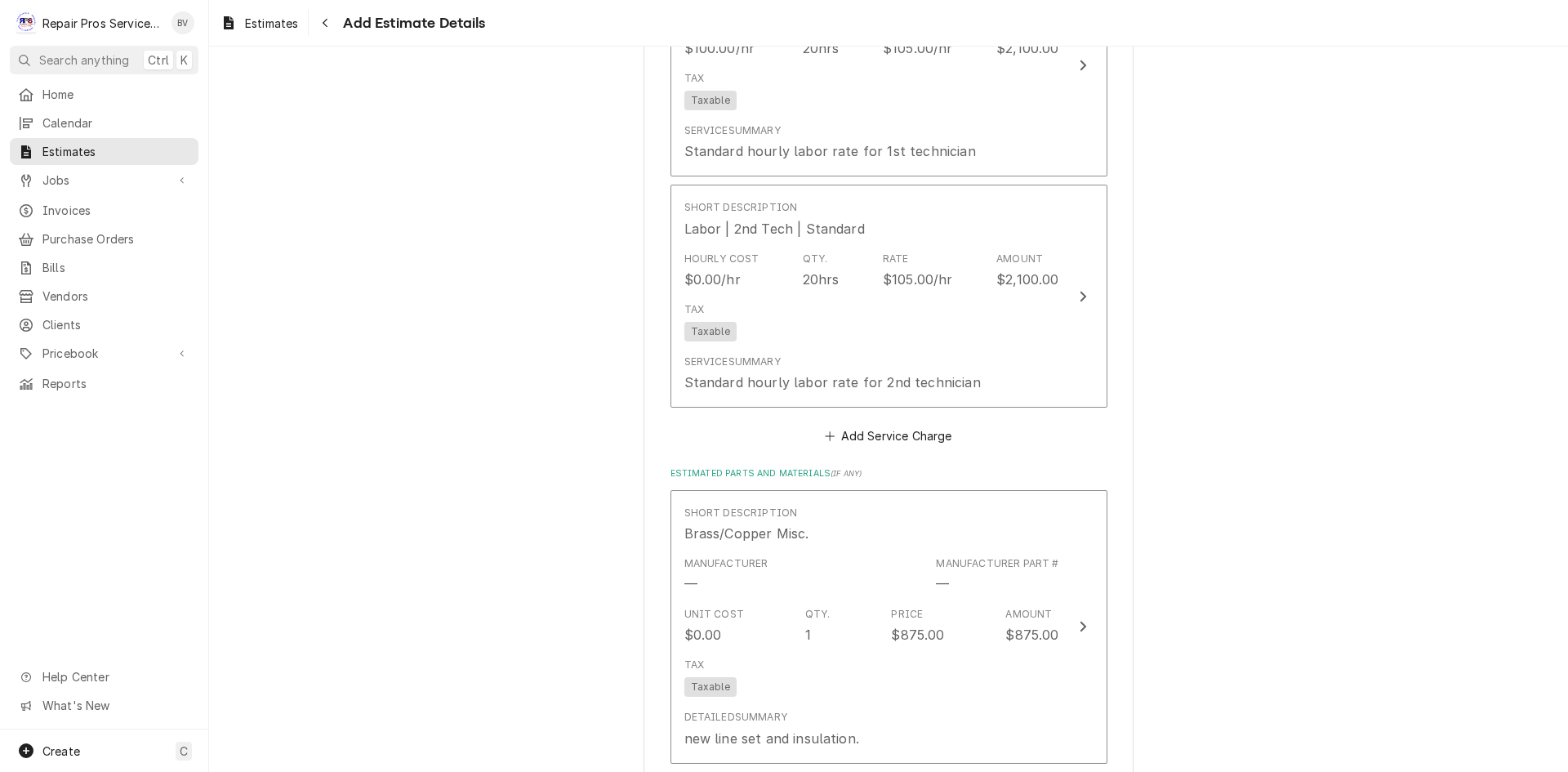
type textarea "x"
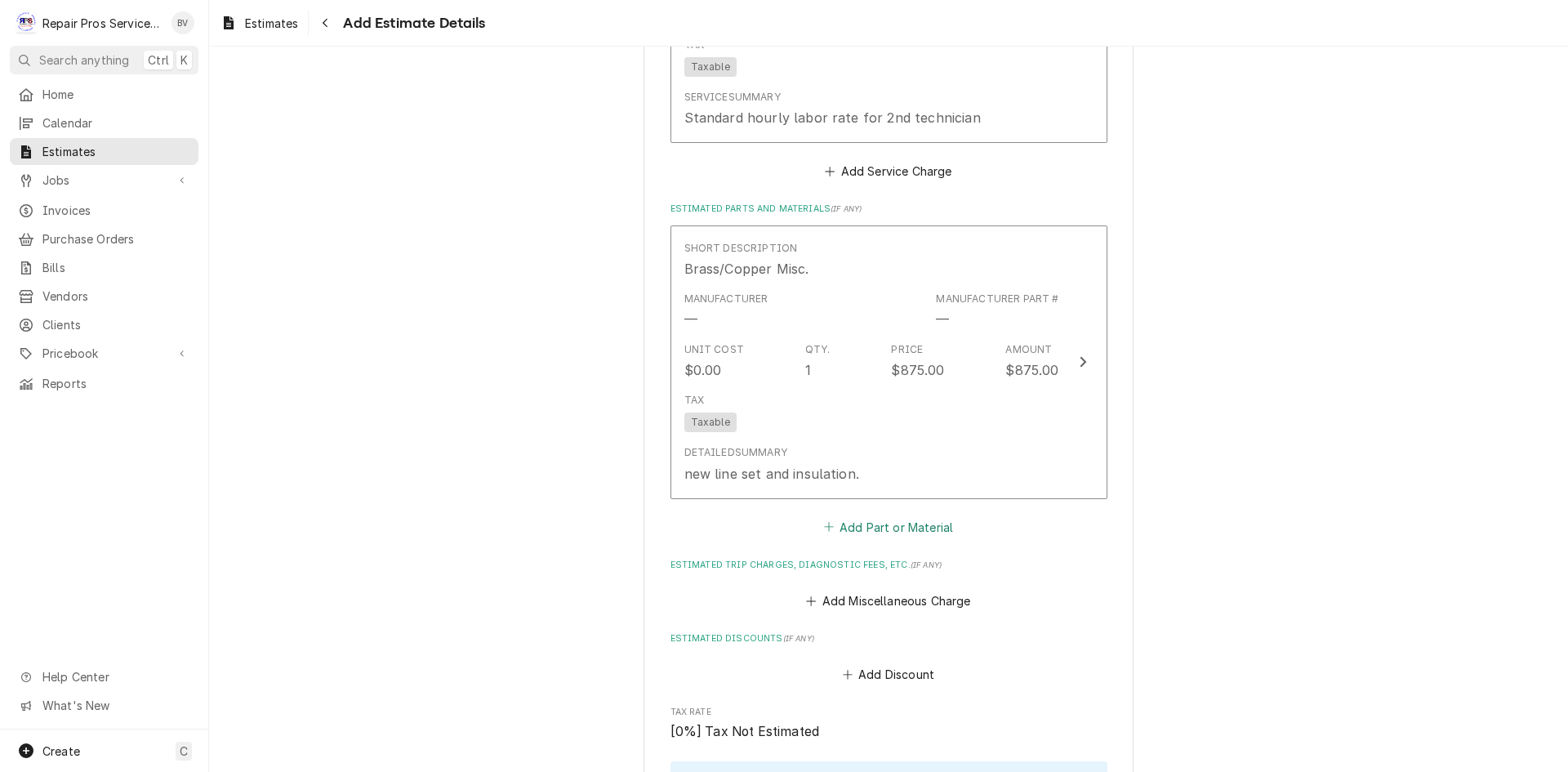
scroll to position [2166, 0]
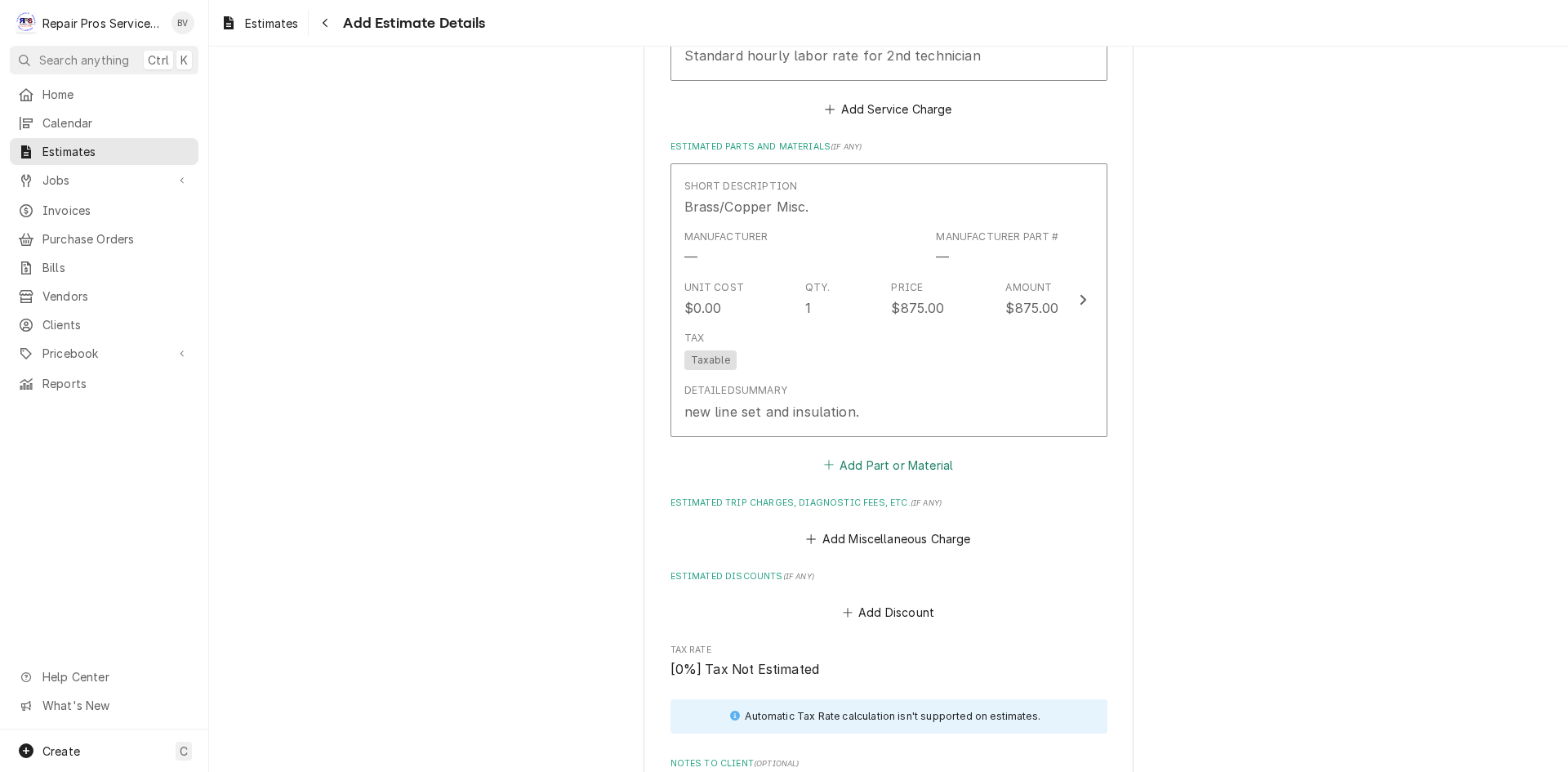
click at [881, 470] on button "Add Part or Material" at bounding box center [888, 465] width 135 height 23
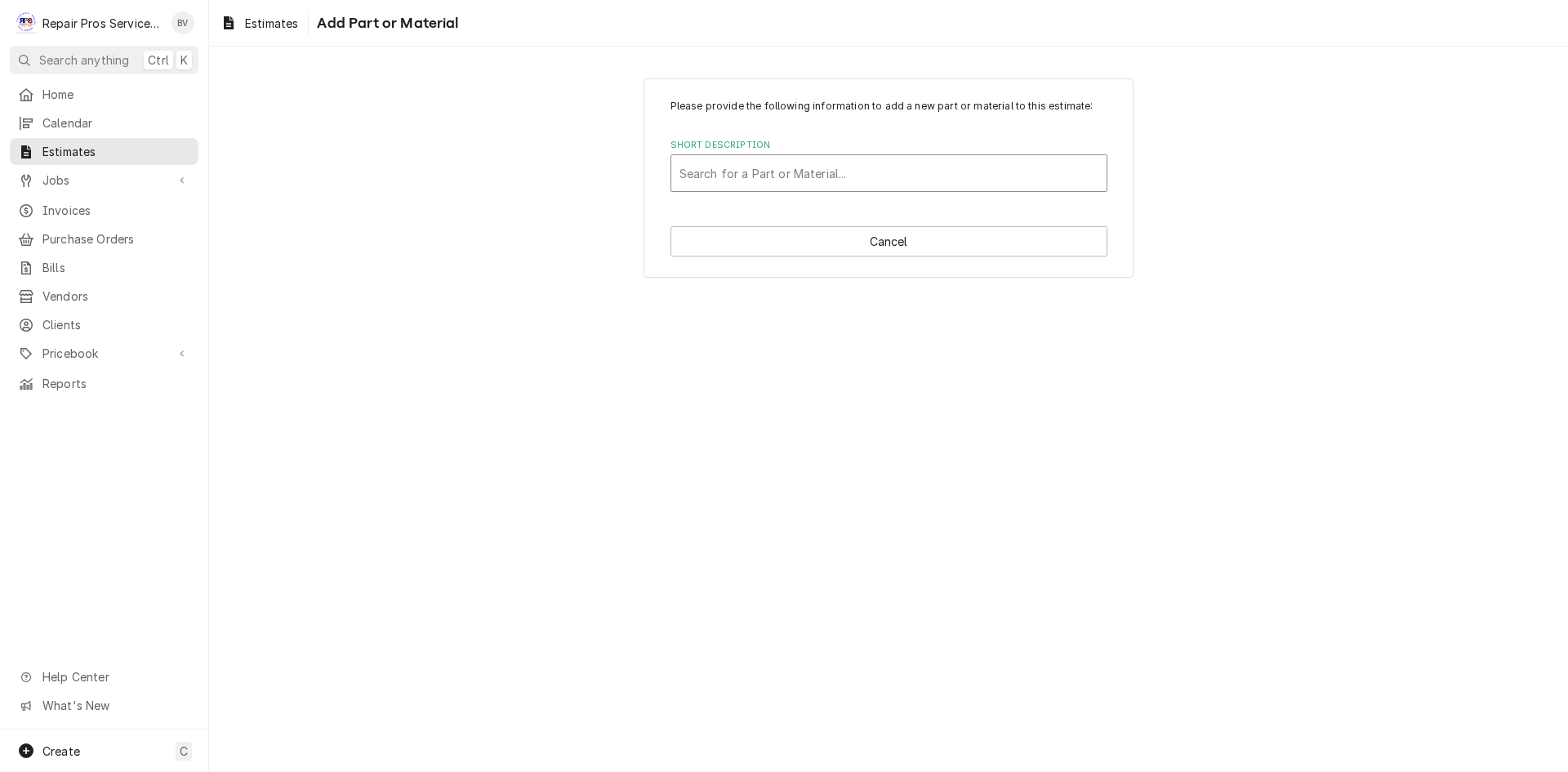
click at [698, 177] on div "Short Description" at bounding box center [888, 173] width 419 height 30
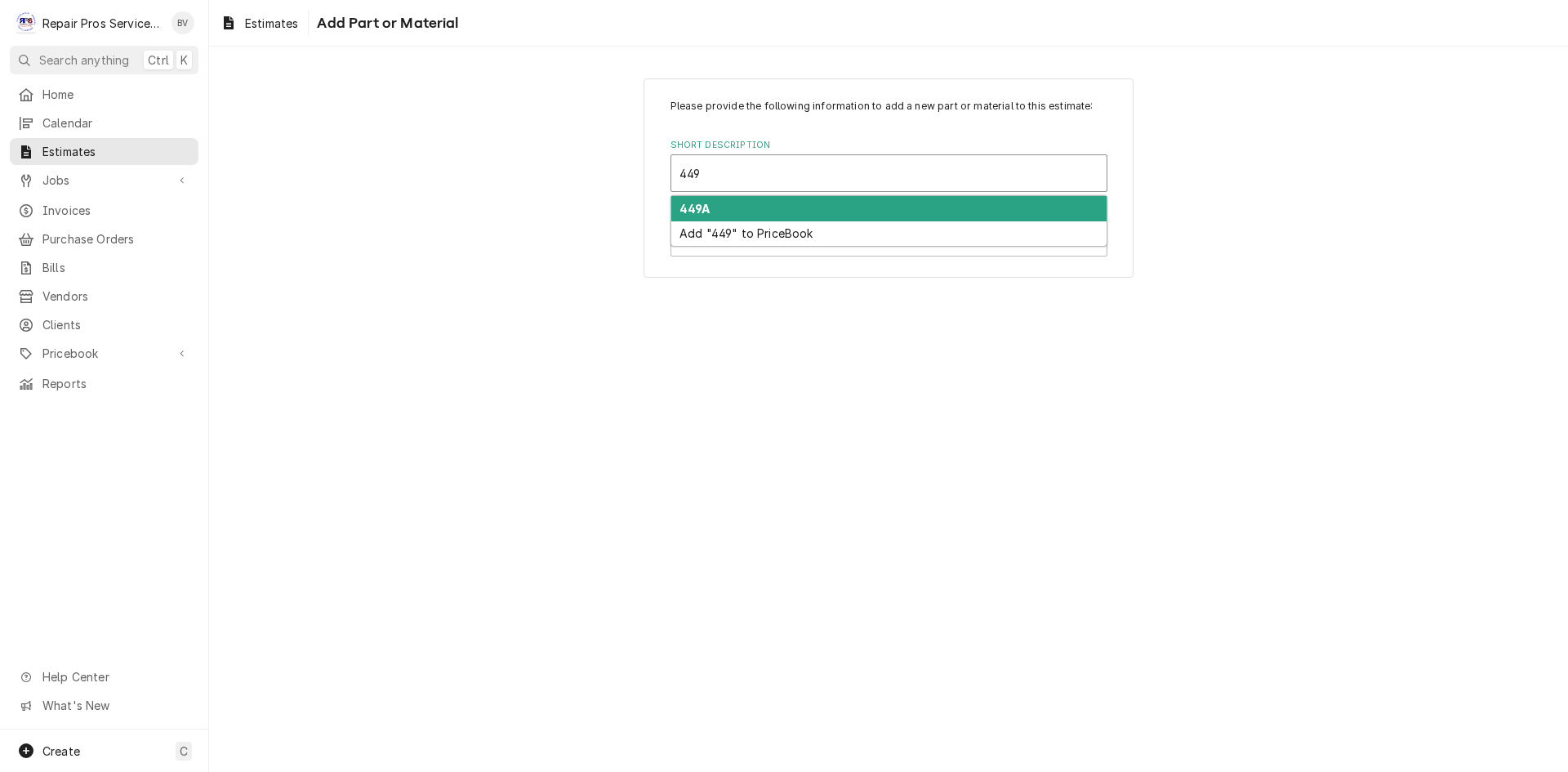
type input "449a"
click at [697, 212] on strong "449A" at bounding box center [695, 208] width 31 height 14
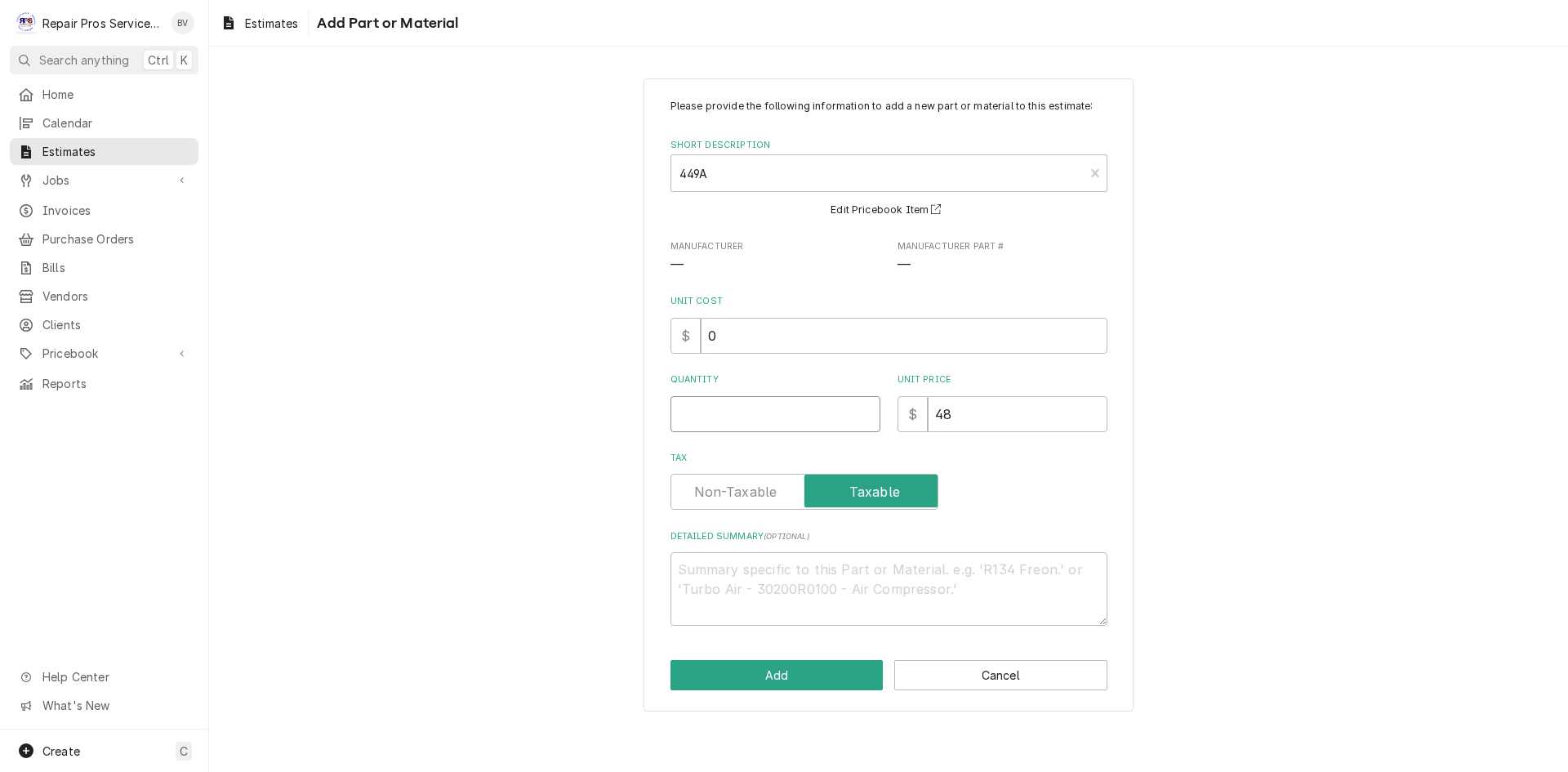
click at [714, 415] on input "Quantity" at bounding box center [775, 414] width 210 height 36
type textarea "x"
type input "2"
type textarea "x"
type input "24"
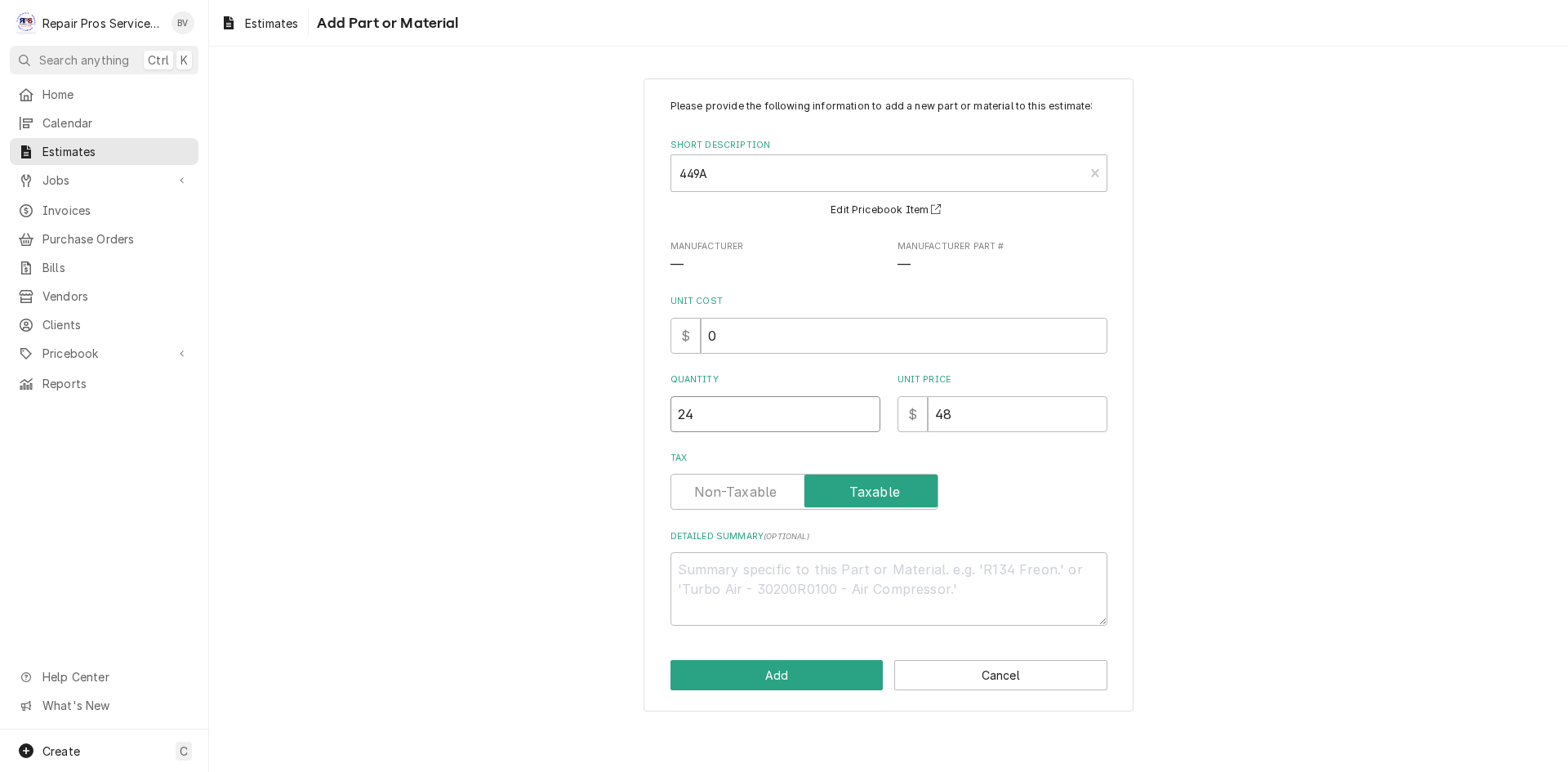
type textarea "x"
type input "24"
click at [781, 670] on button "Add" at bounding box center [777, 675] width 213 height 31
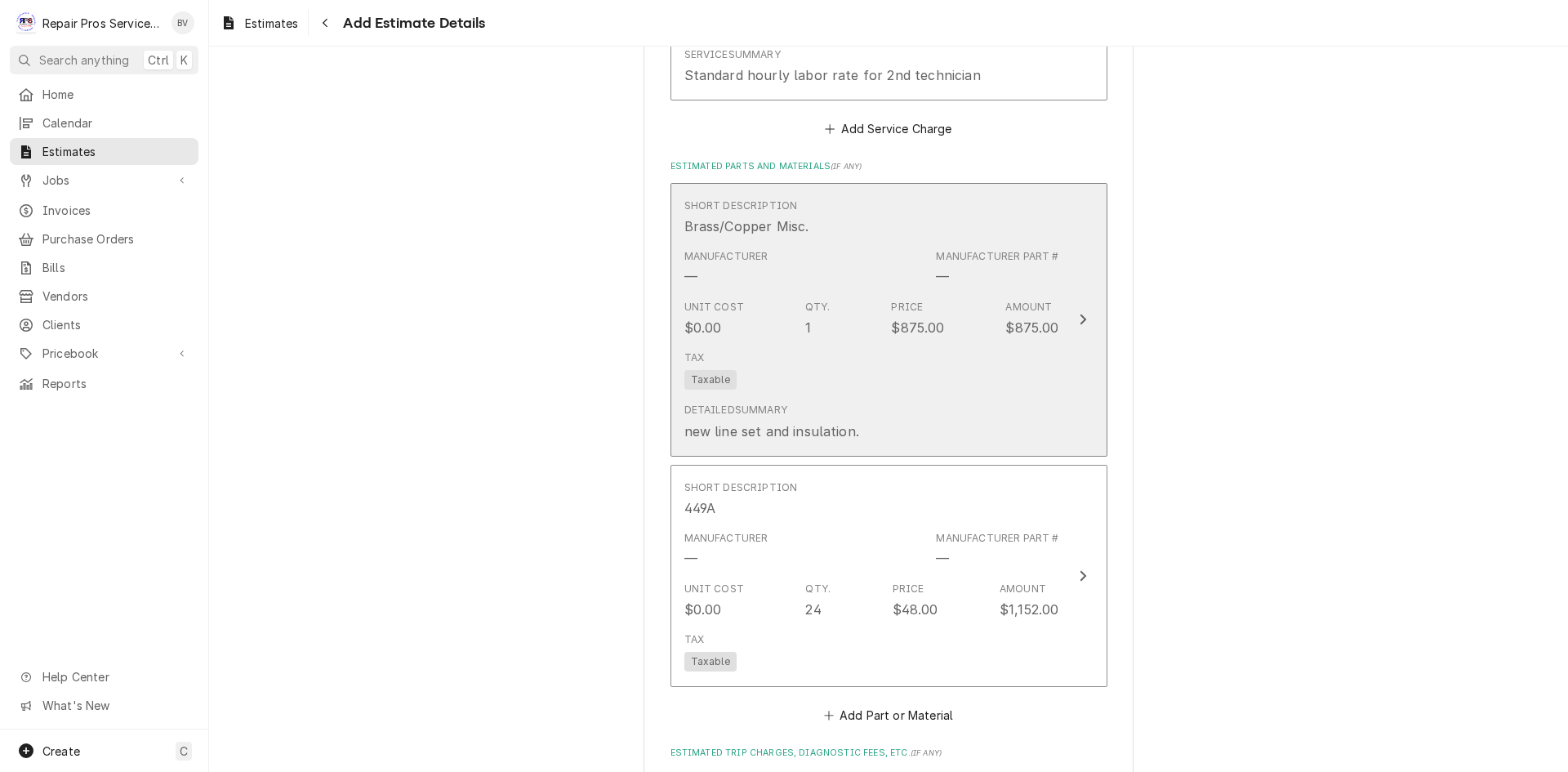
type textarea "x"
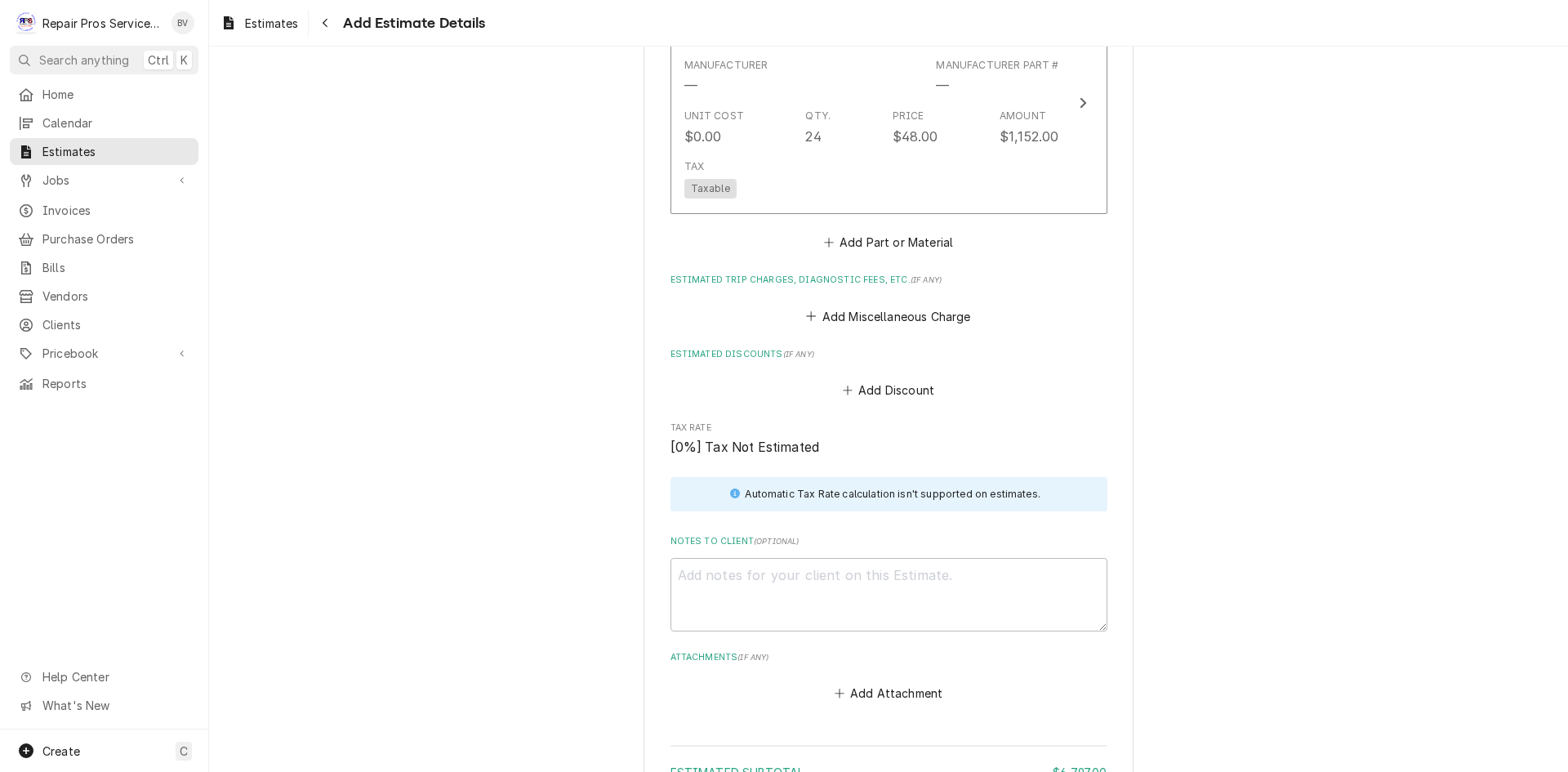
scroll to position [2637, 0]
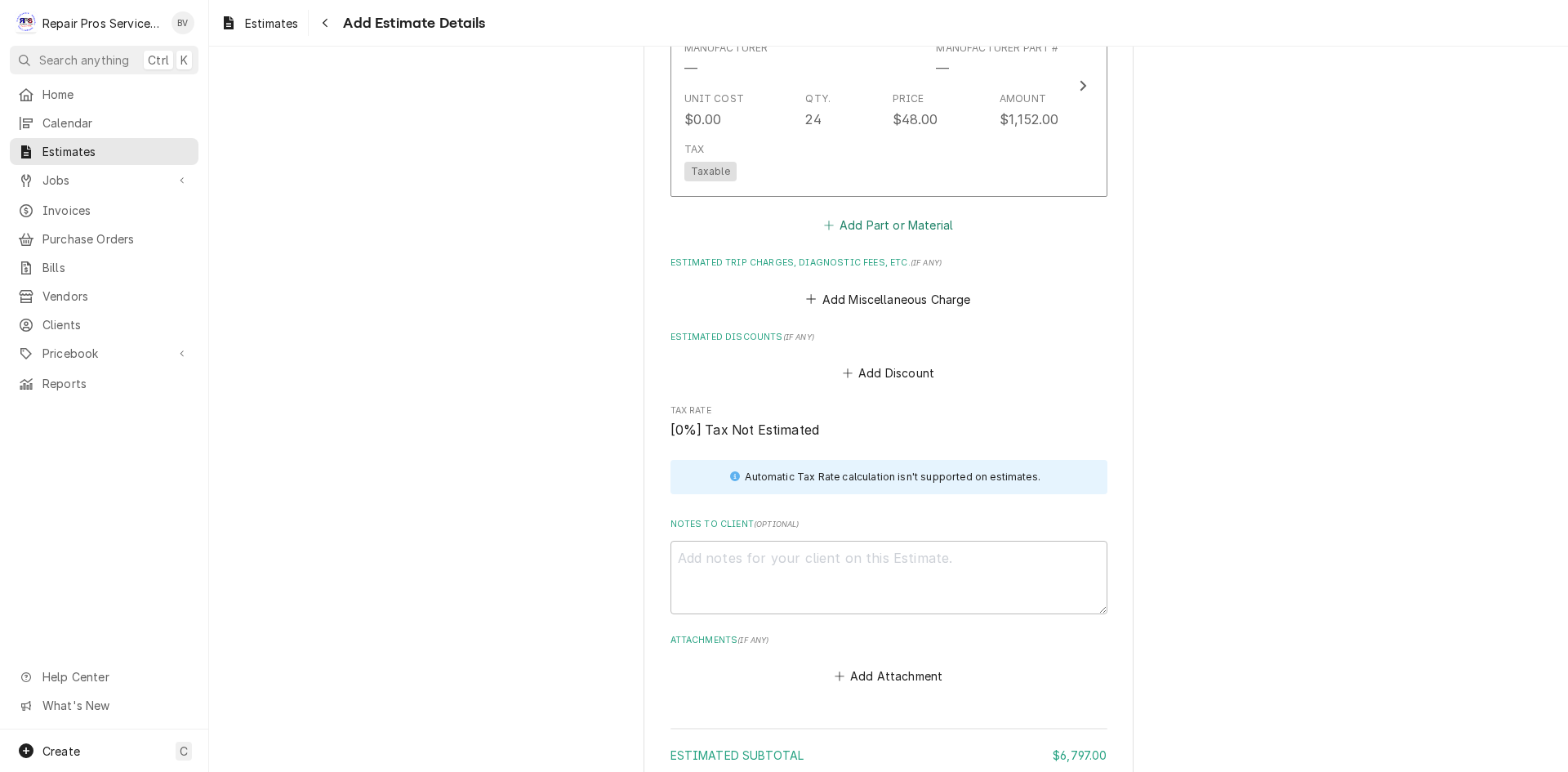
click at [869, 221] on button "Add Part or Material" at bounding box center [888, 225] width 135 height 23
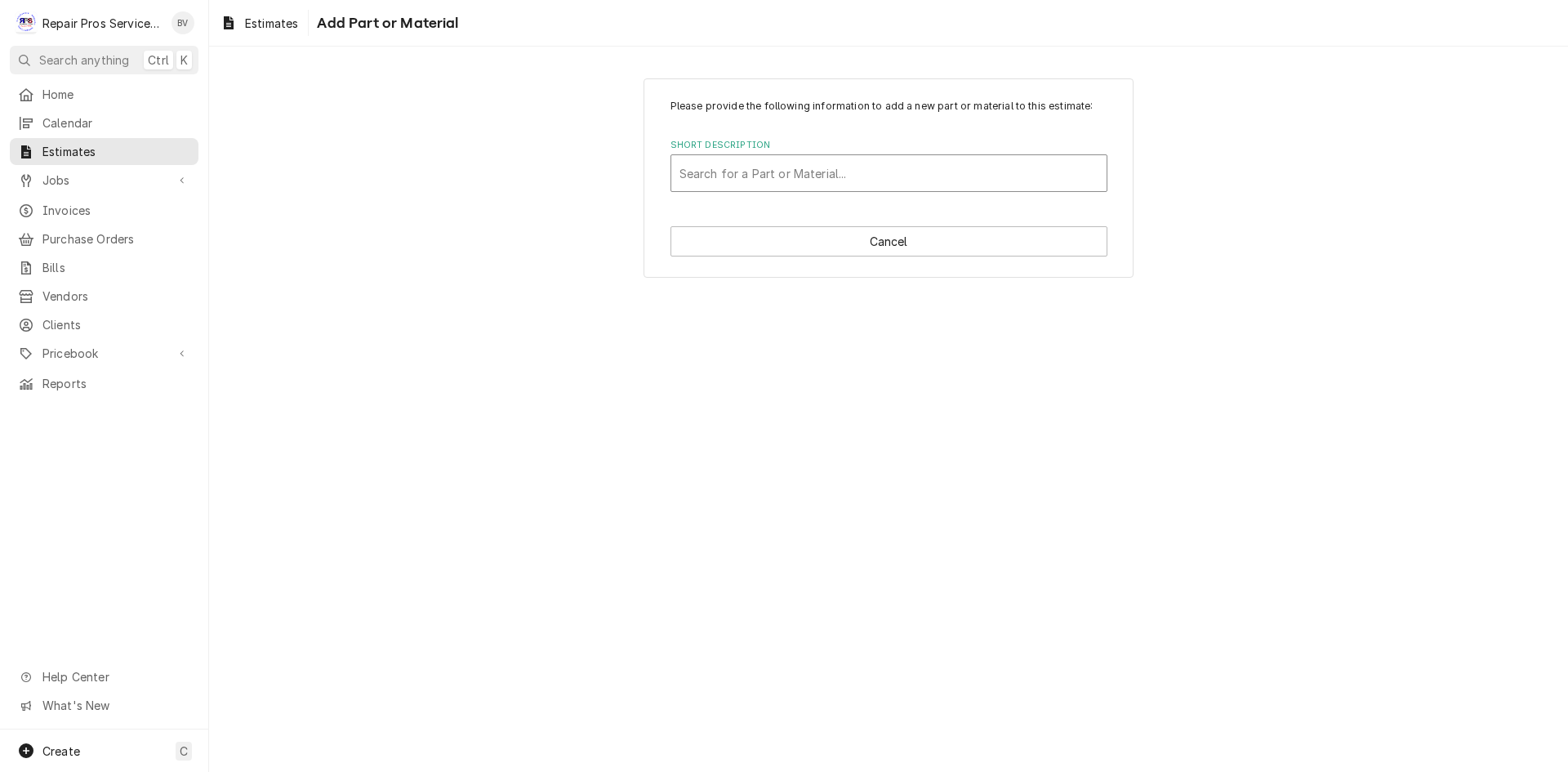
click at [713, 170] on div "Short Description" at bounding box center [888, 173] width 419 height 30
type input "elec"
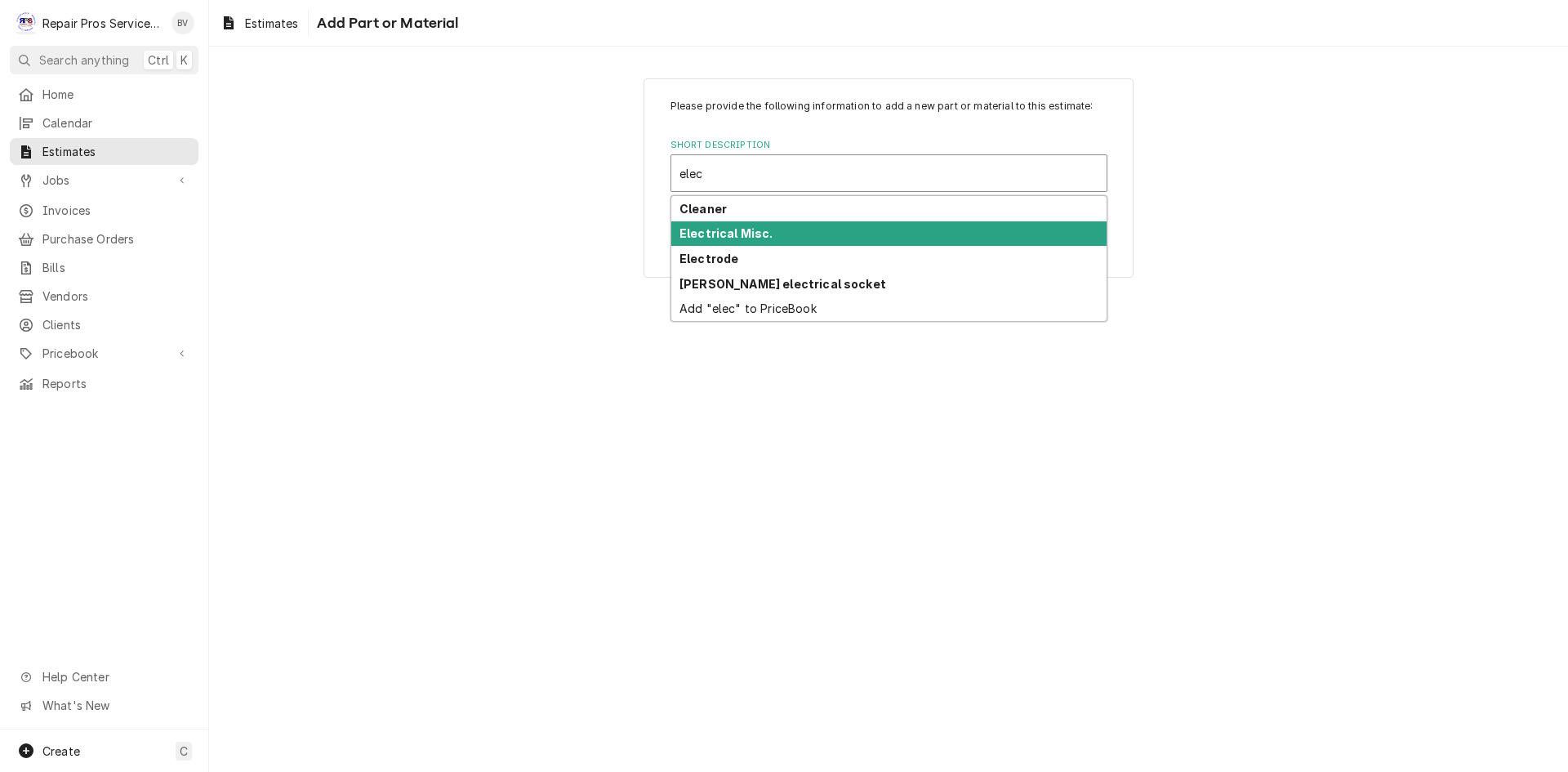
click at [711, 237] on strong "Electrical Misc." at bounding box center [726, 233] width 94 height 14
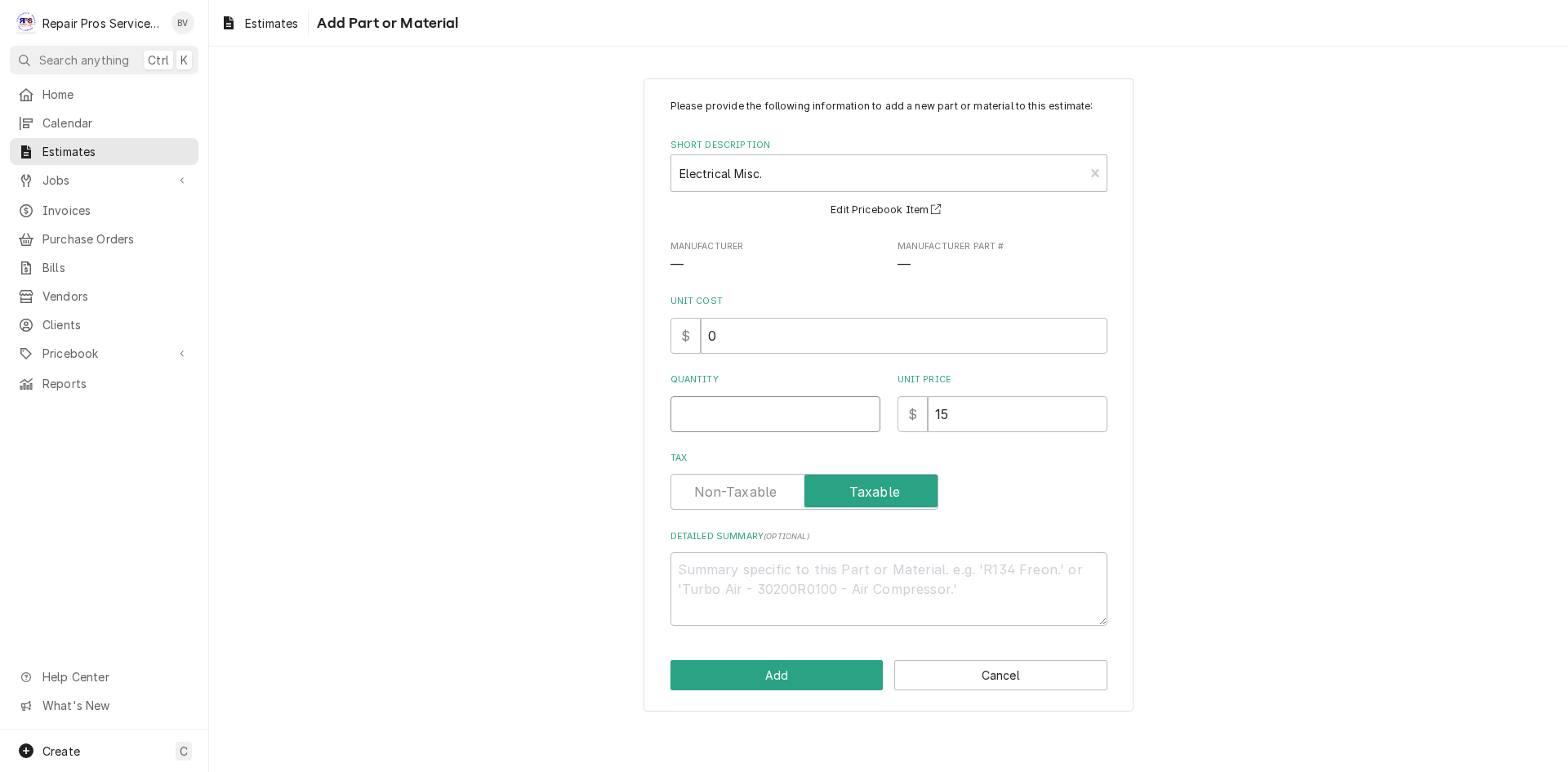
click at [673, 415] on input "Quantity" at bounding box center [775, 414] width 210 height 36
type textarea "x"
type input "1"
type textarea "x"
type input "1"
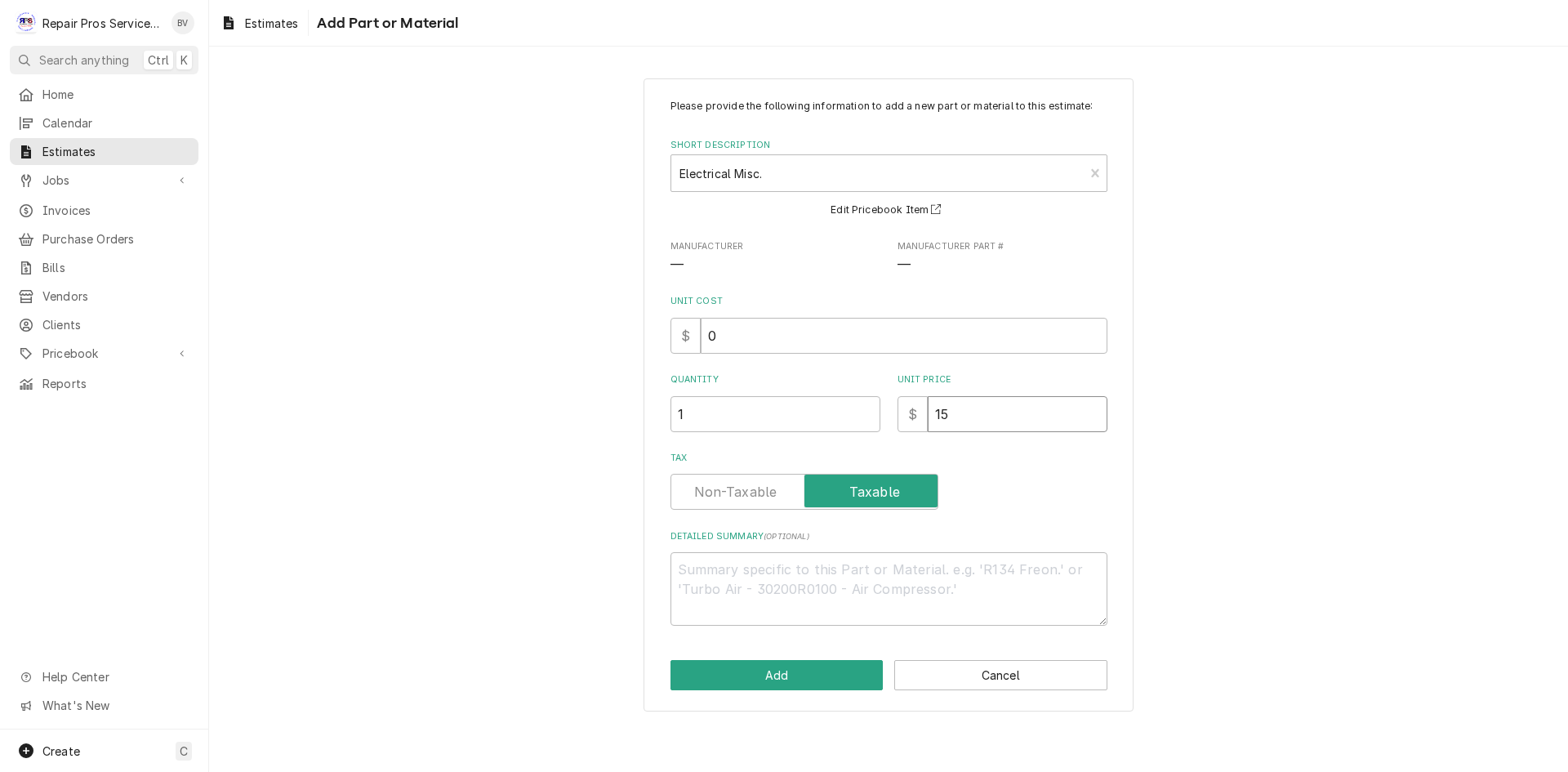
drag, startPoint x: 954, startPoint y: 403, endPoint x: 907, endPoint y: 414, distance: 48.3
click at [909, 415] on div "$ 15" at bounding box center [1002, 414] width 210 height 36
type textarea "x"
type input "2"
type textarea "x"
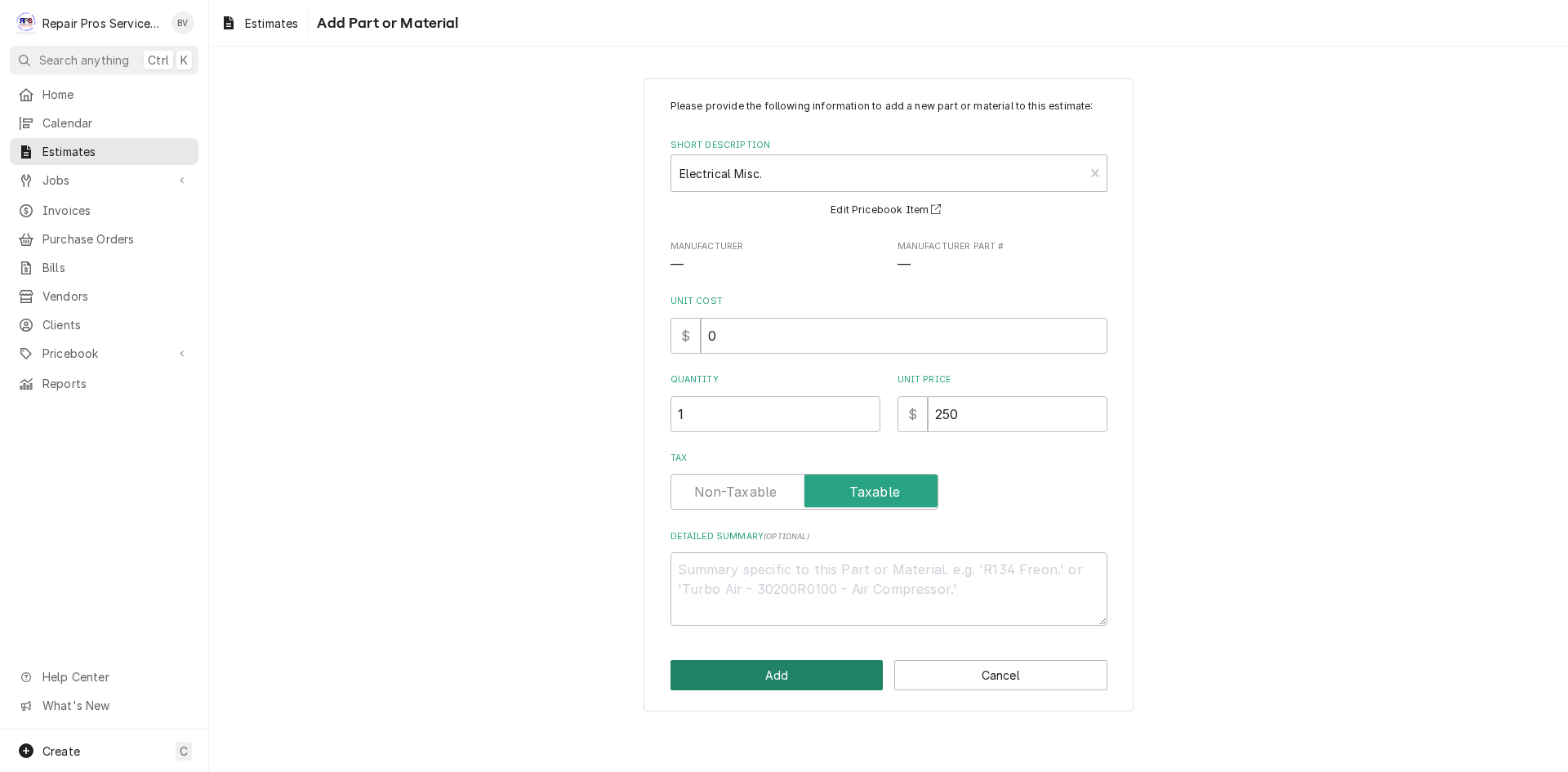
click at [760, 680] on button "Add" at bounding box center [777, 675] width 213 height 31
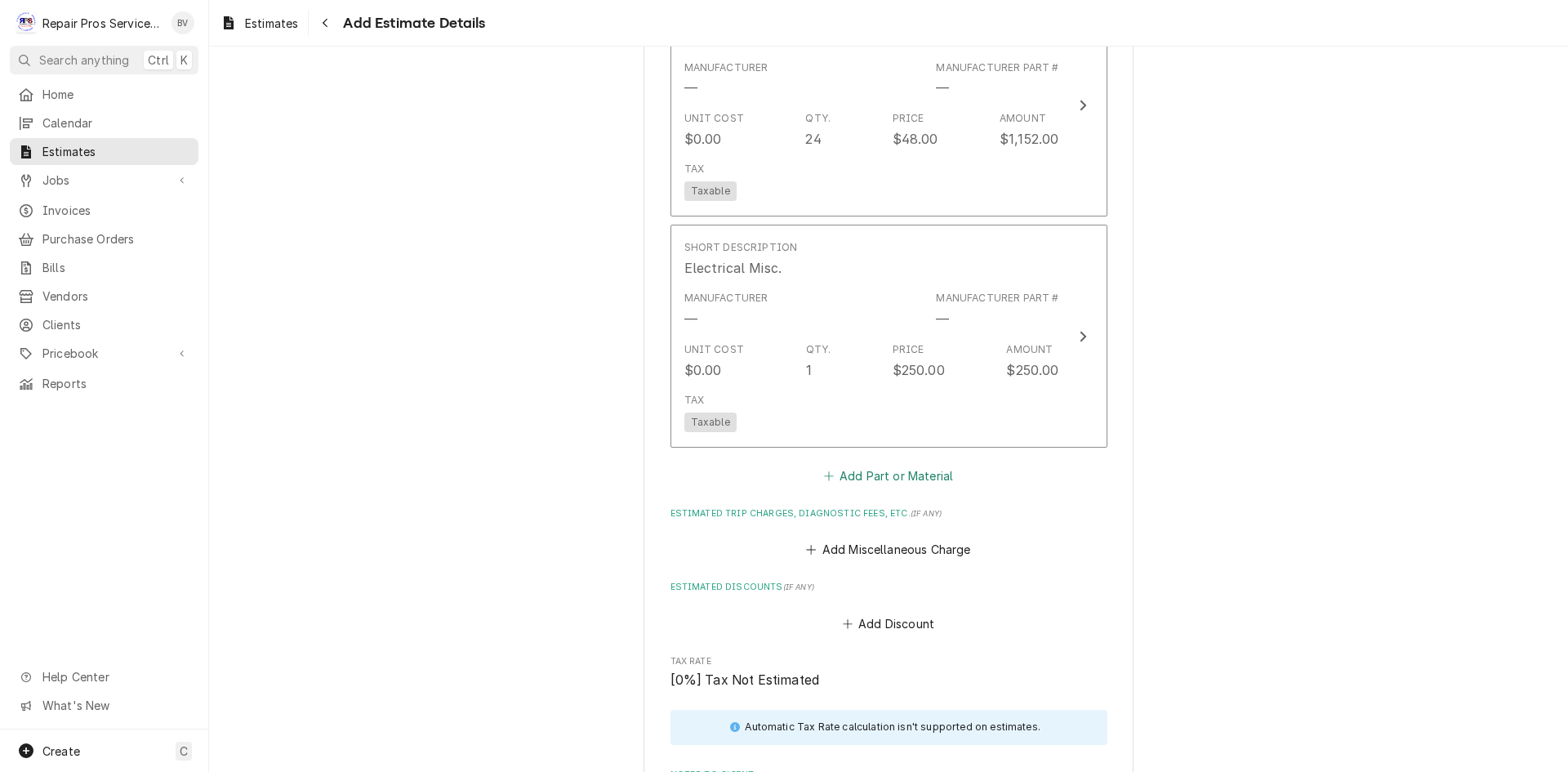
click at [833, 478] on button "Add Part or Material" at bounding box center [888, 476] width 135 height 23
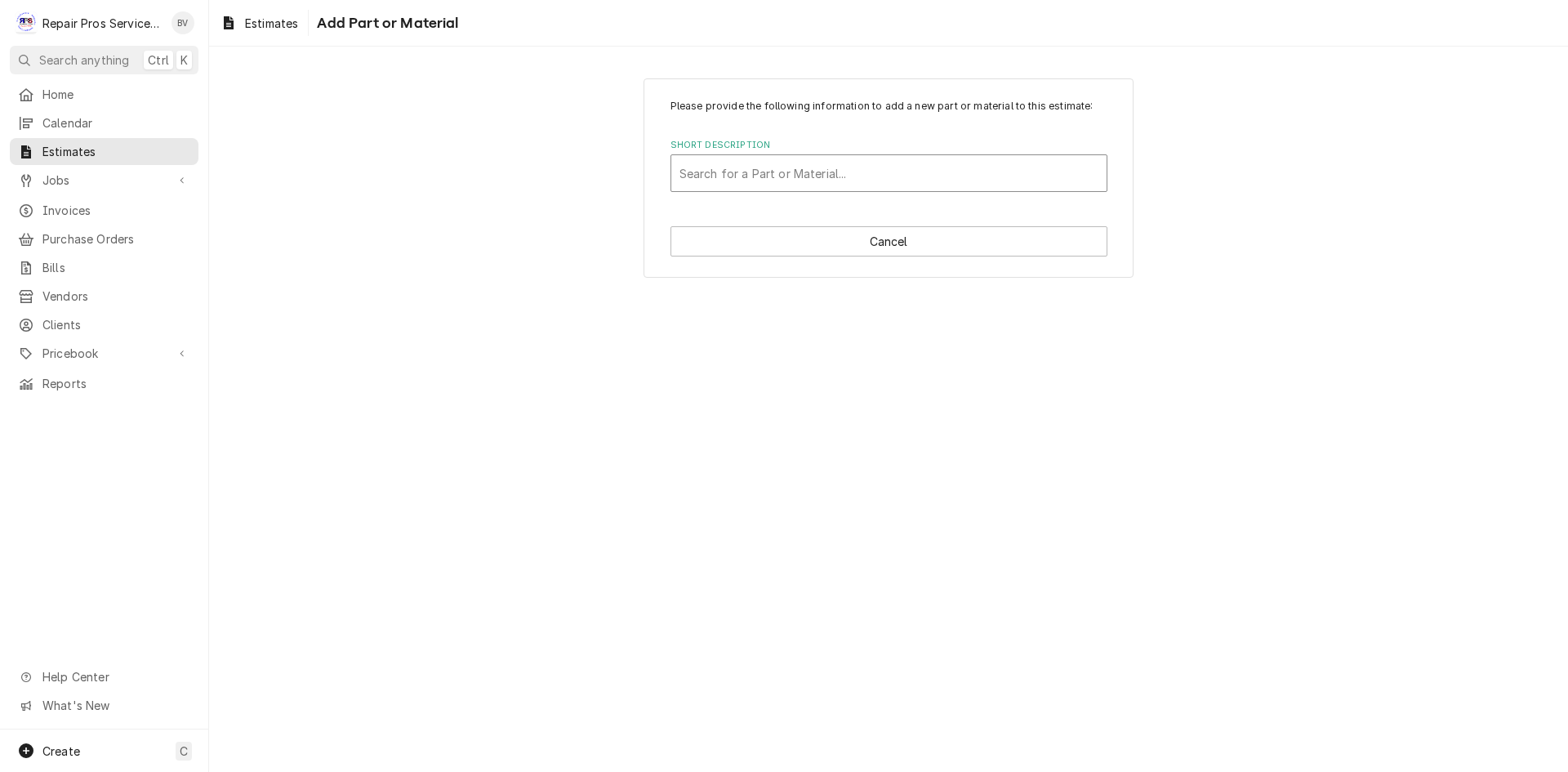
click at [699, 179] on div "Short Description" at bounding box center [888, 173] width 419 height 30
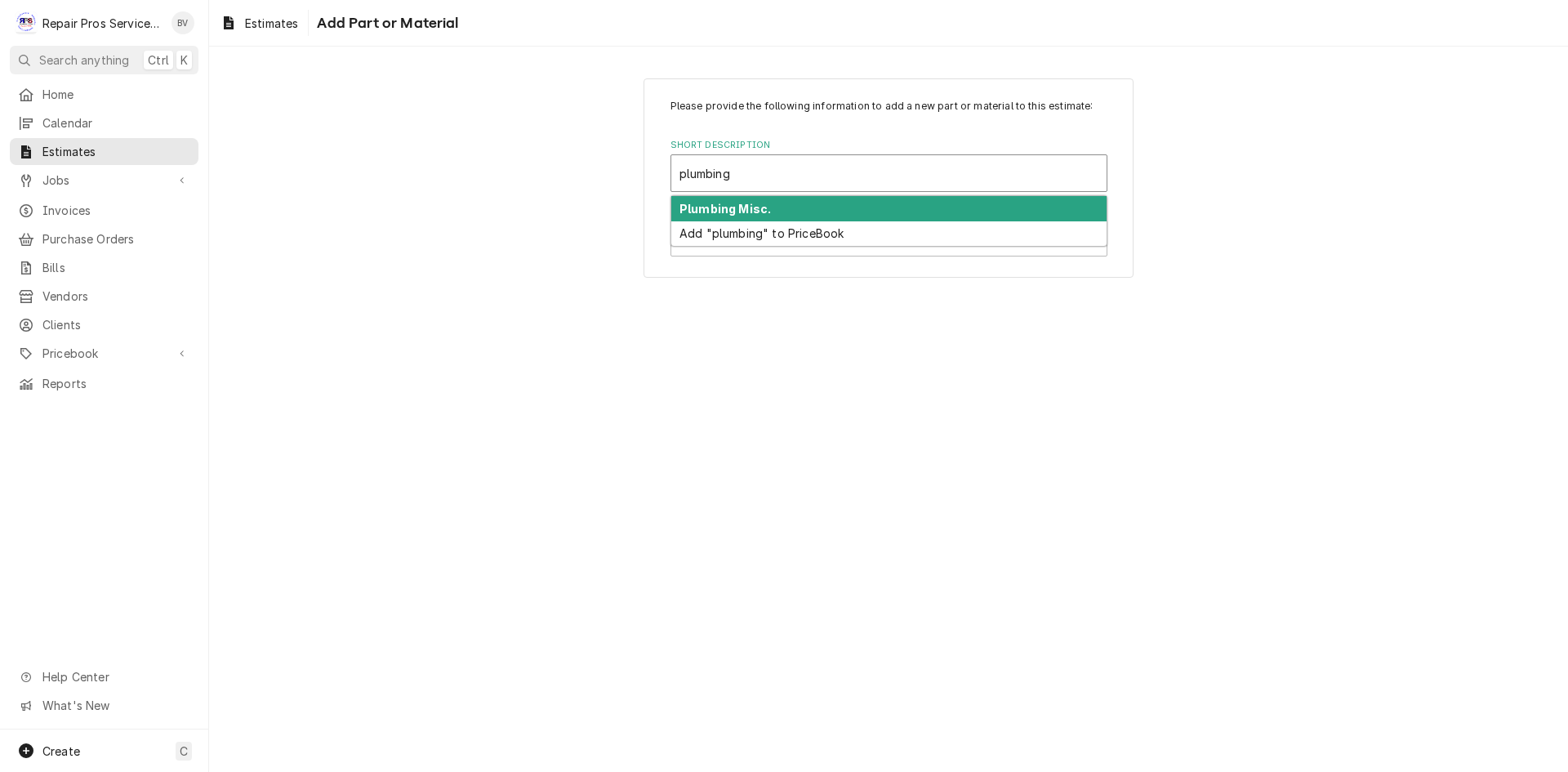
click at [704, 204] on strong "Plumbing Misc." at bounding box center [724, 208] width 92 height 14
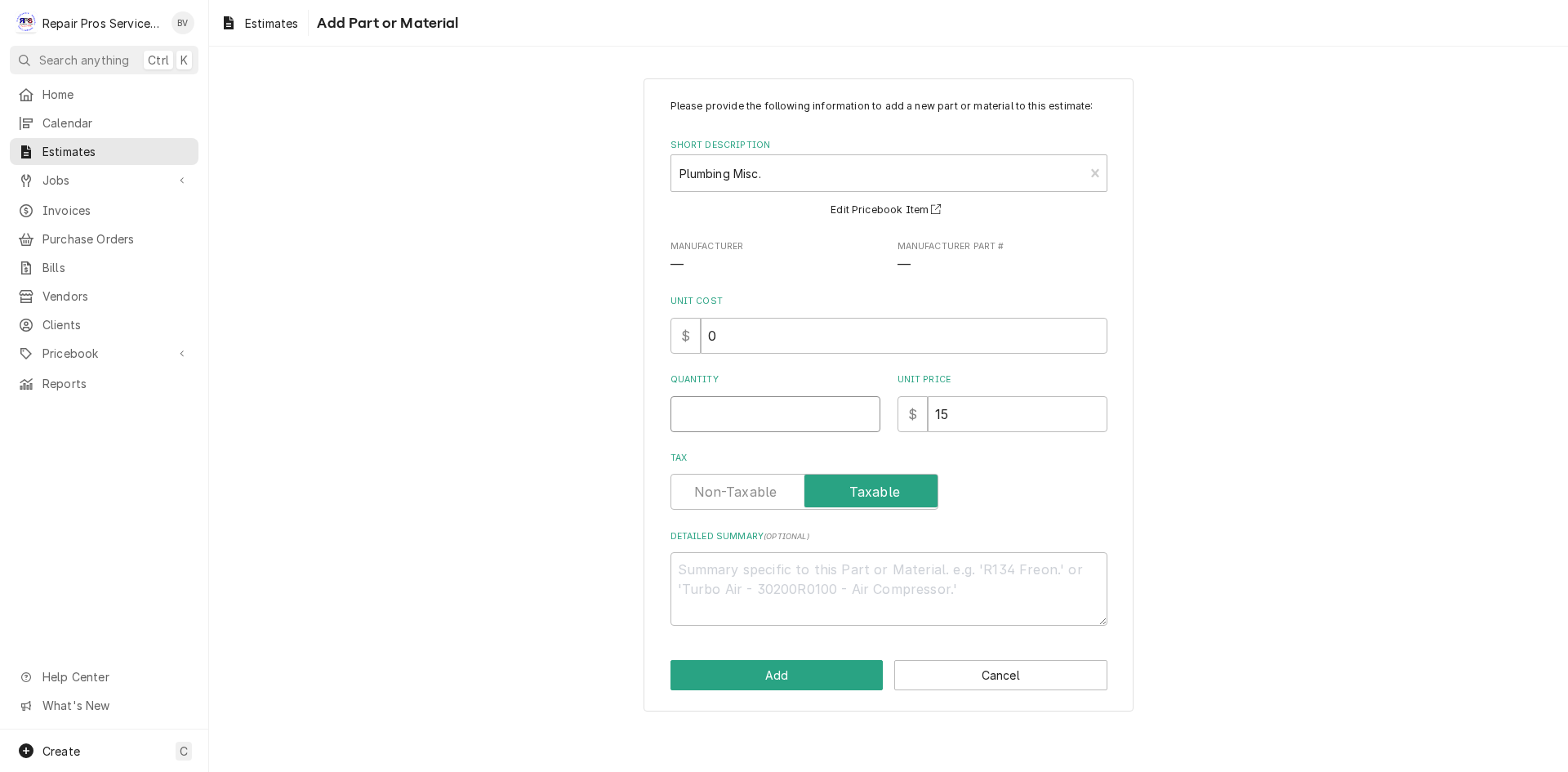
click at [729, 412] on input "Quantity" at bounding box center [775, 414] width 210 height 36
drag, startPoint x: 944, startPoint y: 416, endPoint x: 925, endPoint y: 417, distance: 19.0
click at [925, 417] on div "$ 15" at bounding box center [1002, 414] width 210 height 36
click at [770, 679] on button "Add" at bounding box center [777, 675] width 213 height 31
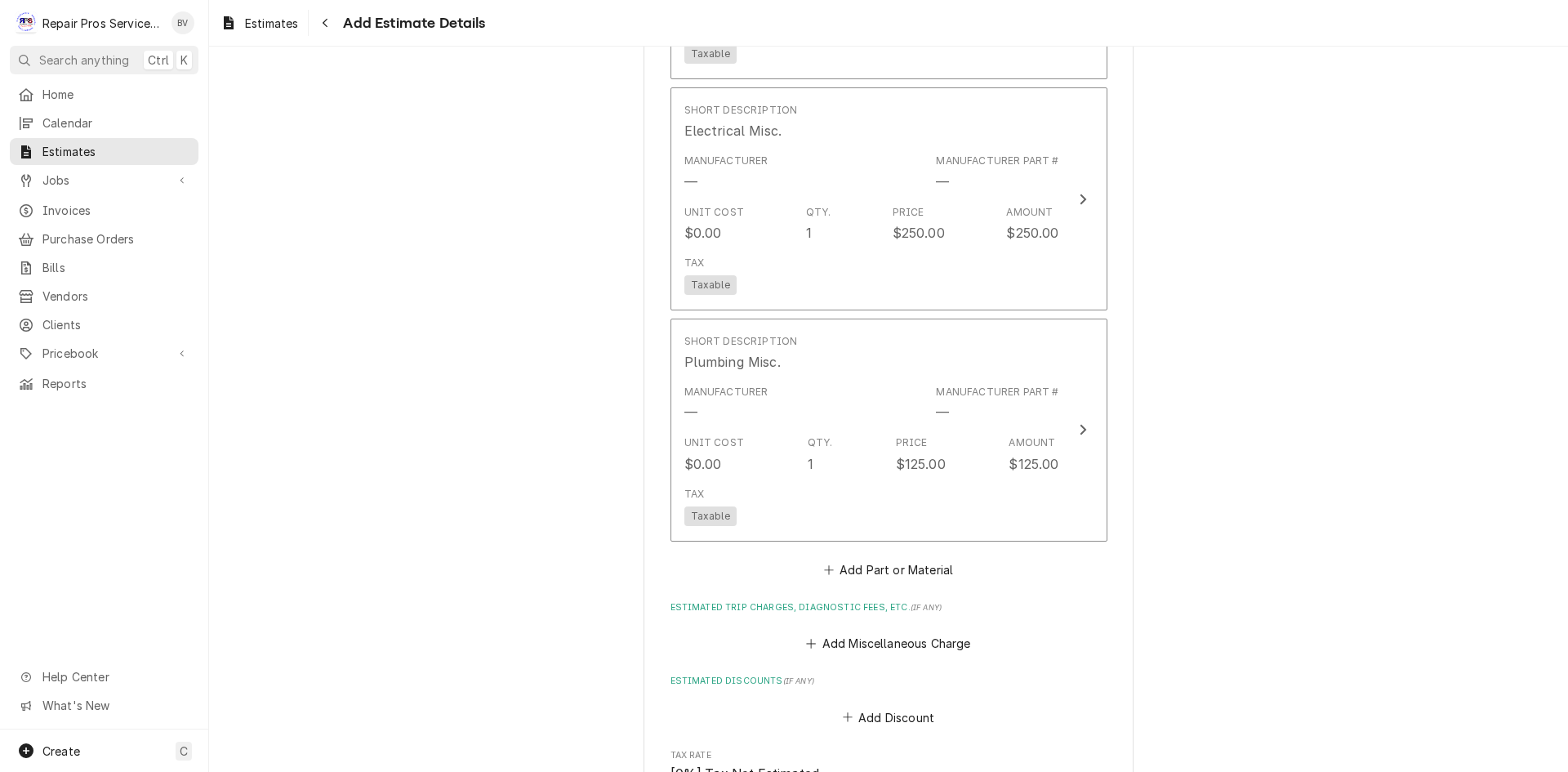
scroll to position [2761, 0]
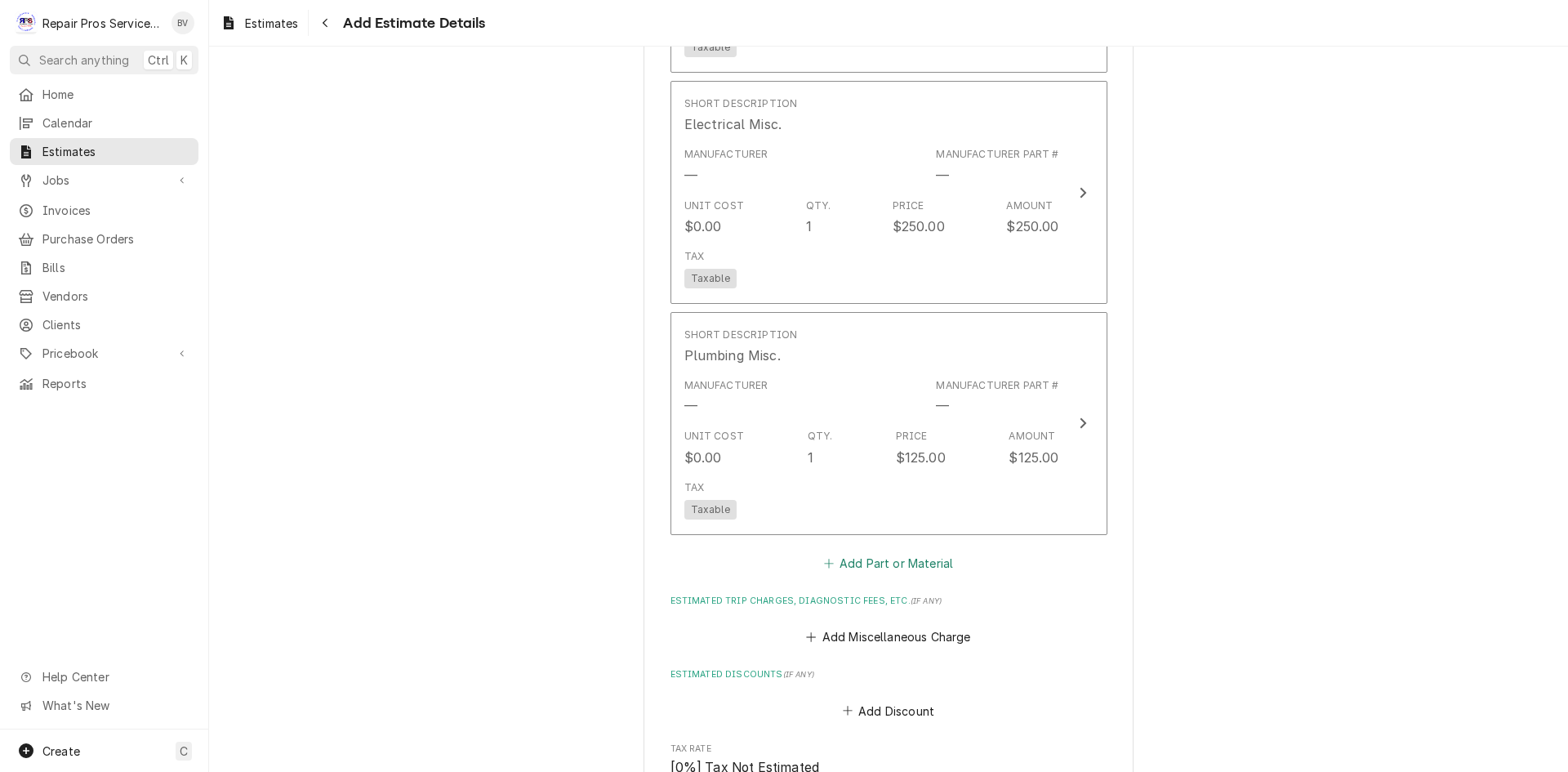
click at [868, 560] on button "Add Part or Material" at bounding box center [888, 563] width 135 height 23
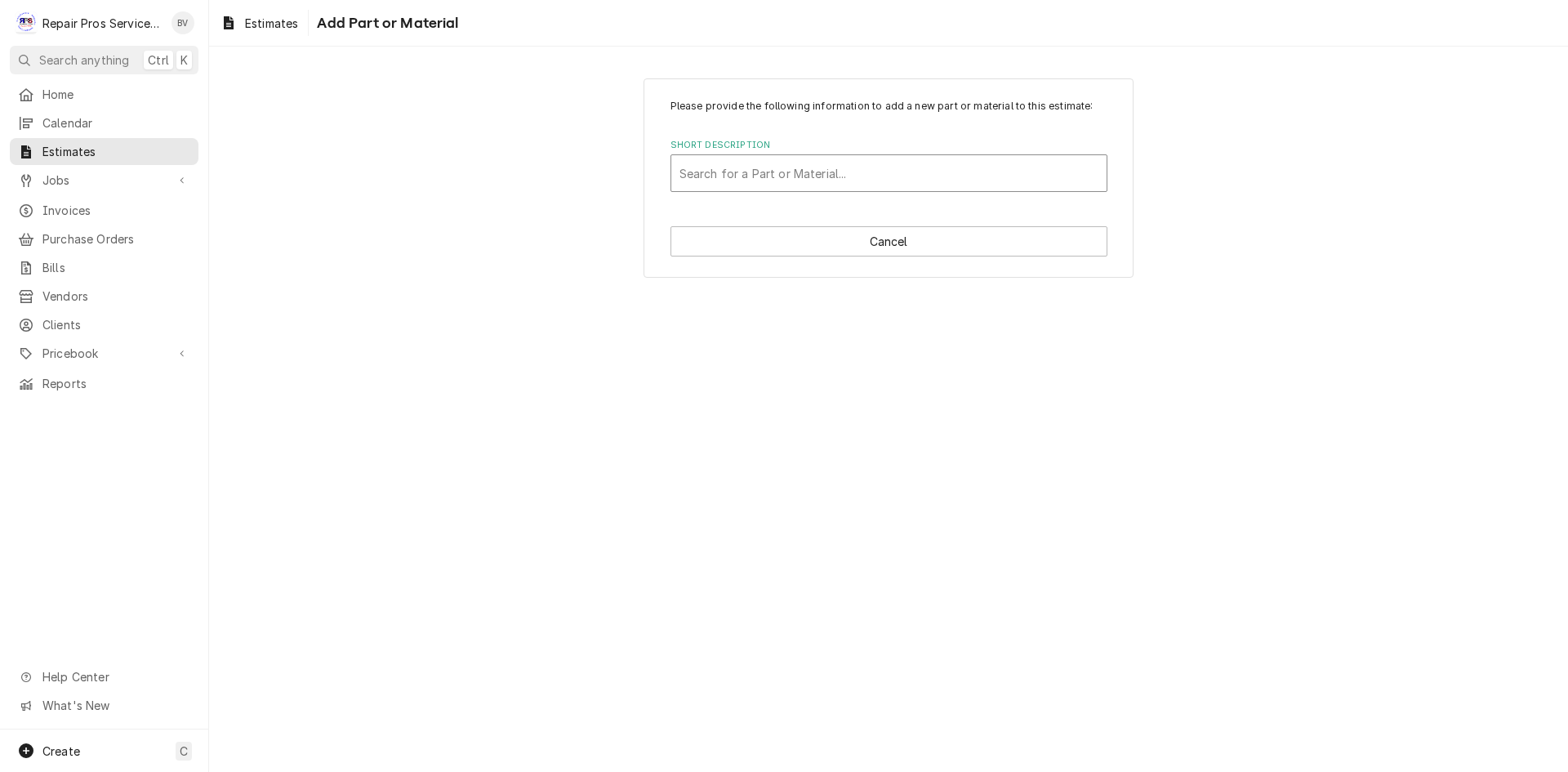
click at [700, 175] on div "Short Description" at bounding box center [888, 173] width 419 height 30
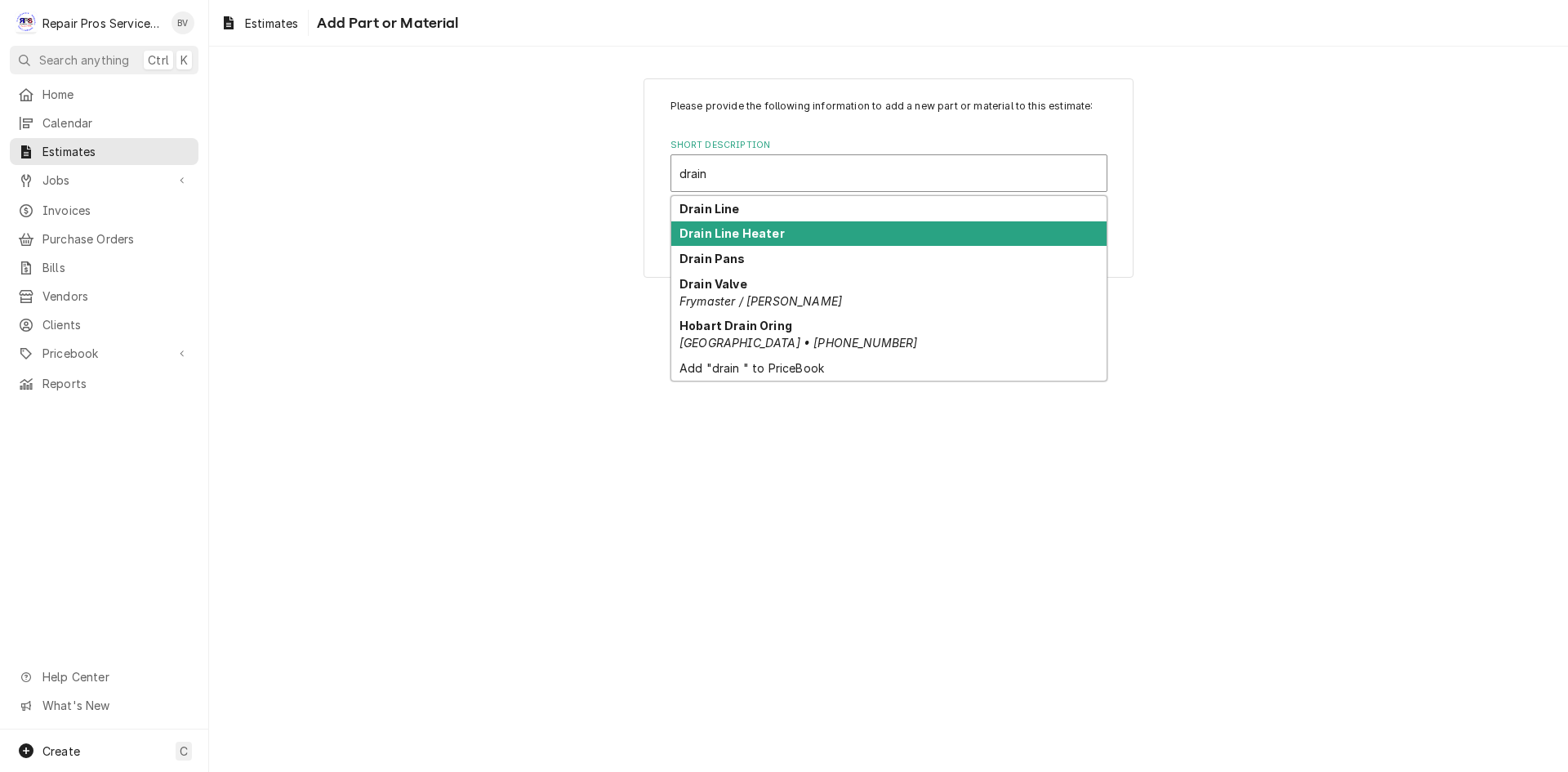
click at [763, 238] on strong "Drain Line Heater" at bounding box center [732, 233] width 105 height 14
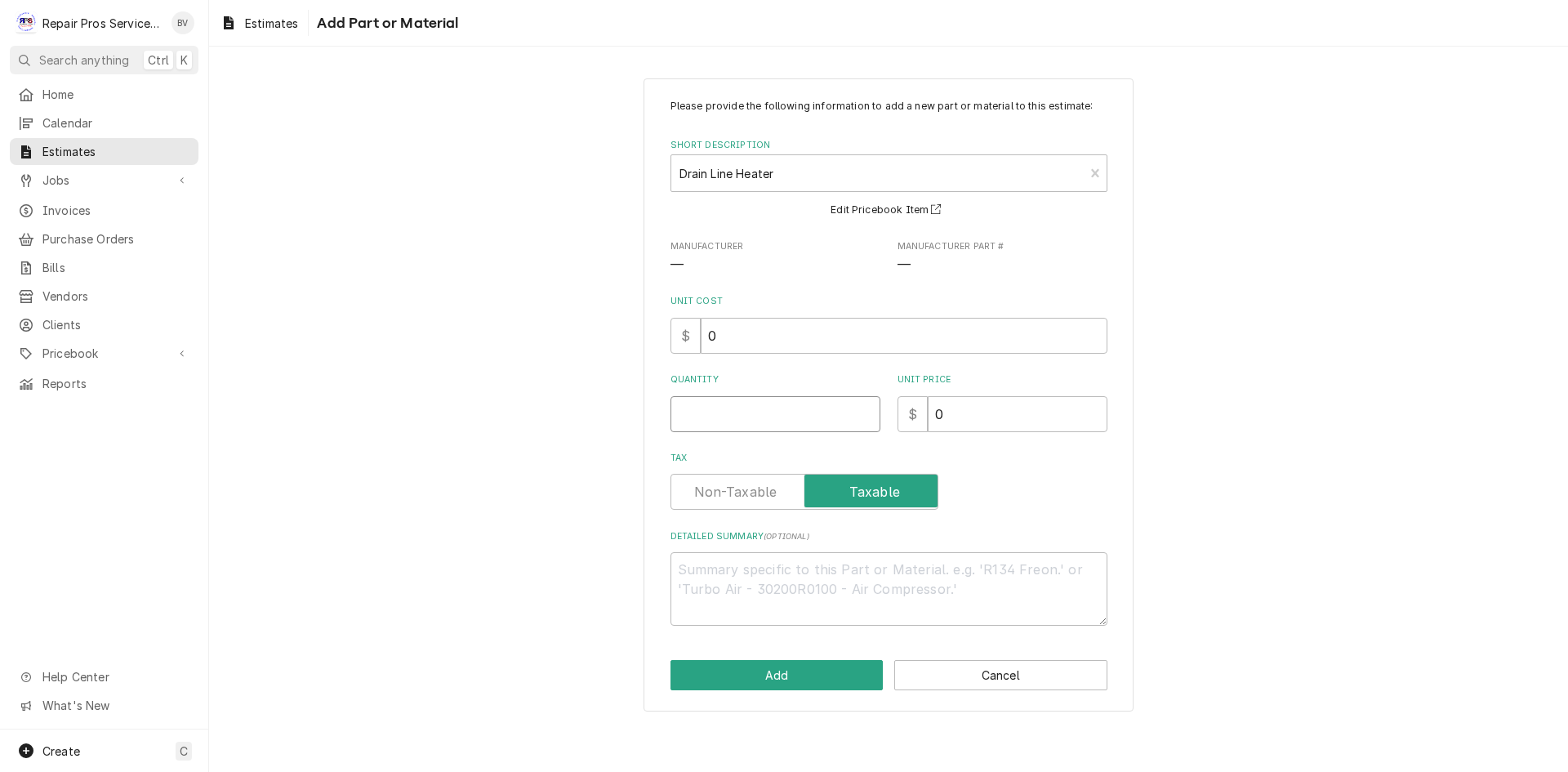
click at [698, 409] on input "Quantity" at bounding box center [775, 414] width 210 height 36
drag, startPoint x: 958, startPoint y: 410, endPoint x: 916, endPoint y: 409, distance: 42.0
click at [916, 408] on div "$ 0" at bounding box center [1002, 414] width 210 height 36
click at [774, 667] on button "Add" at bounding box center [777, 675] width 213 height 31
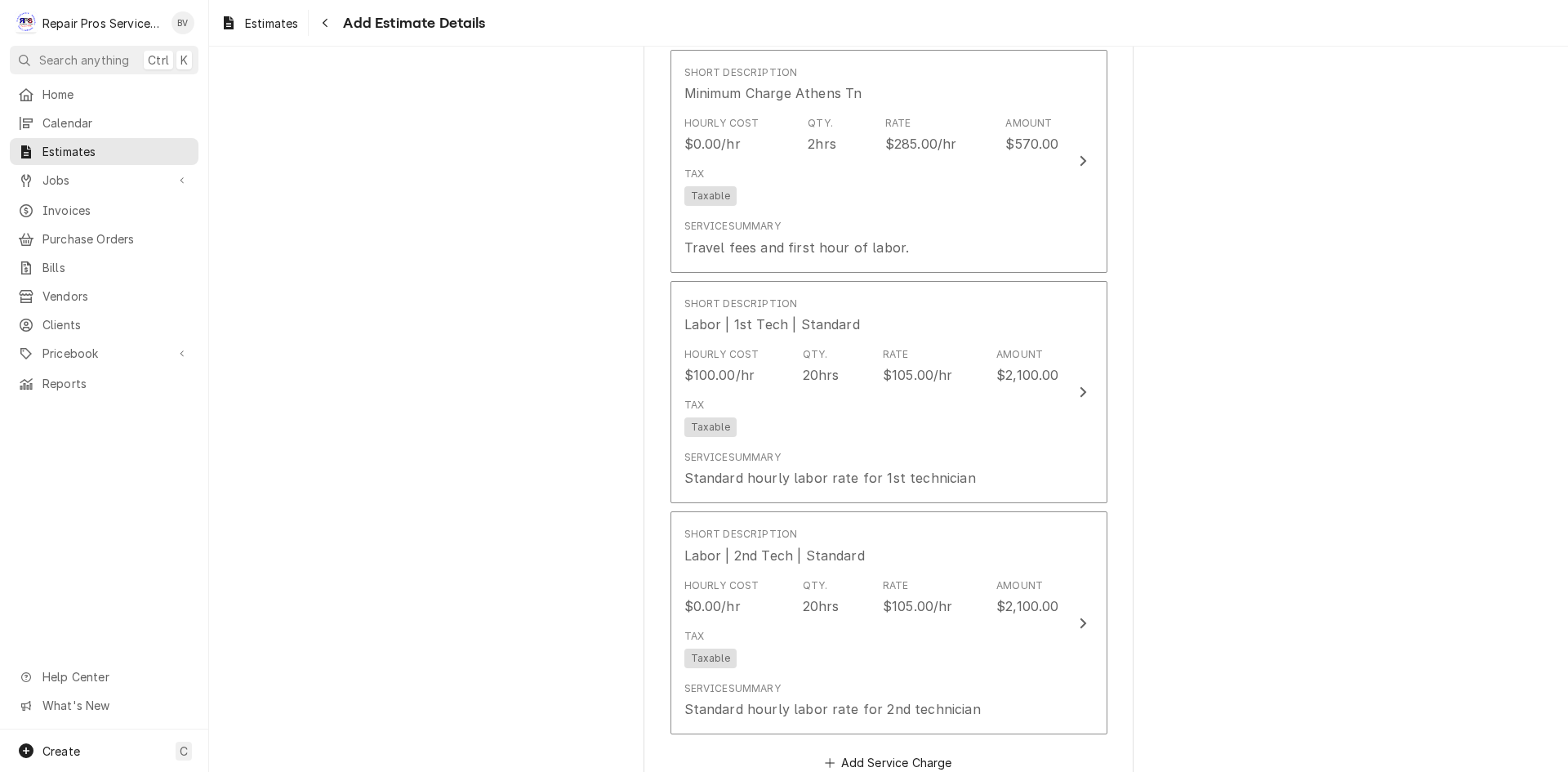
scroll to position [1552, 0]
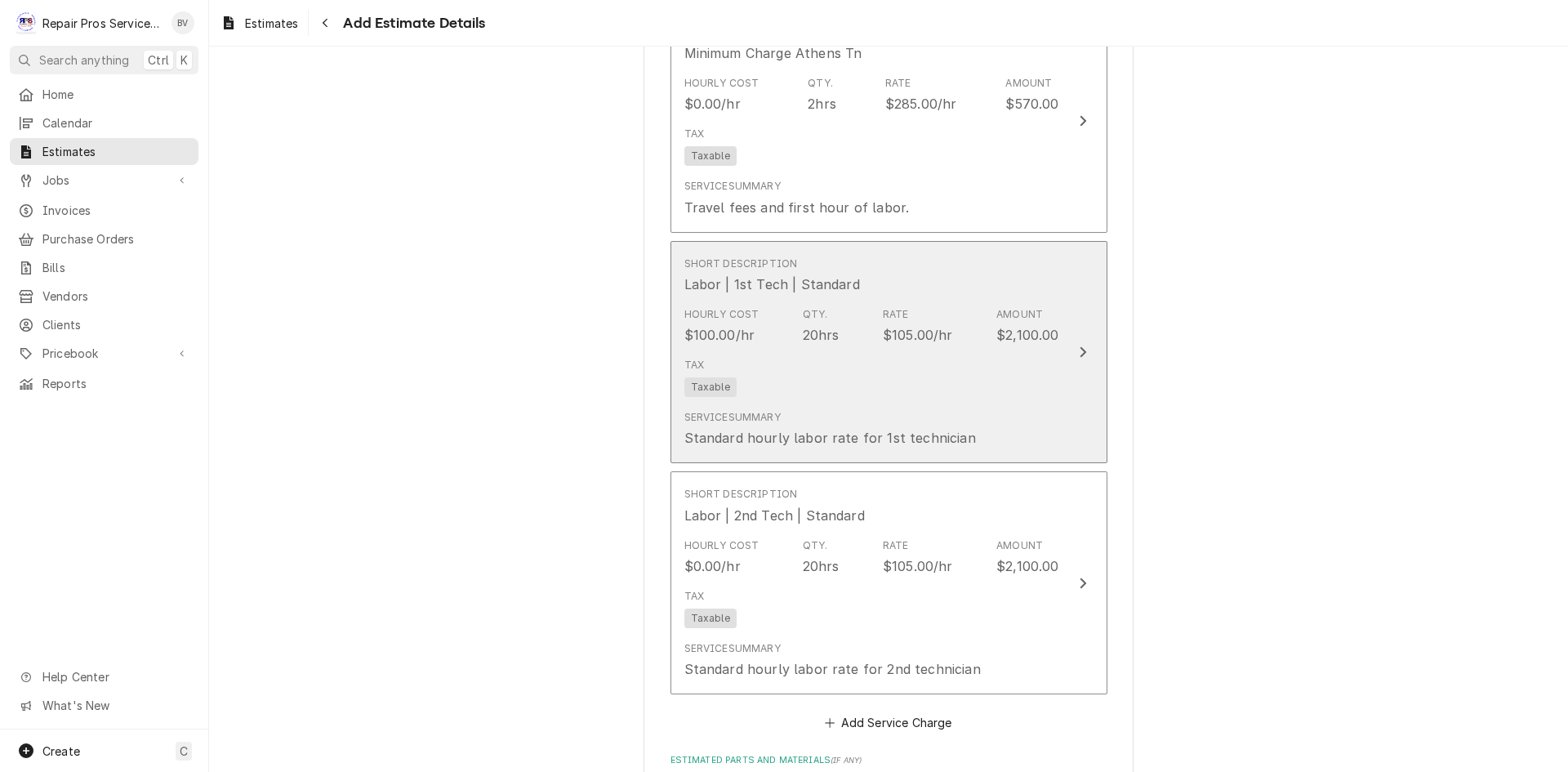
click at [1079, 351] on icon "Update Line Item" at bounding box center [1082, 352] width 8 height 13
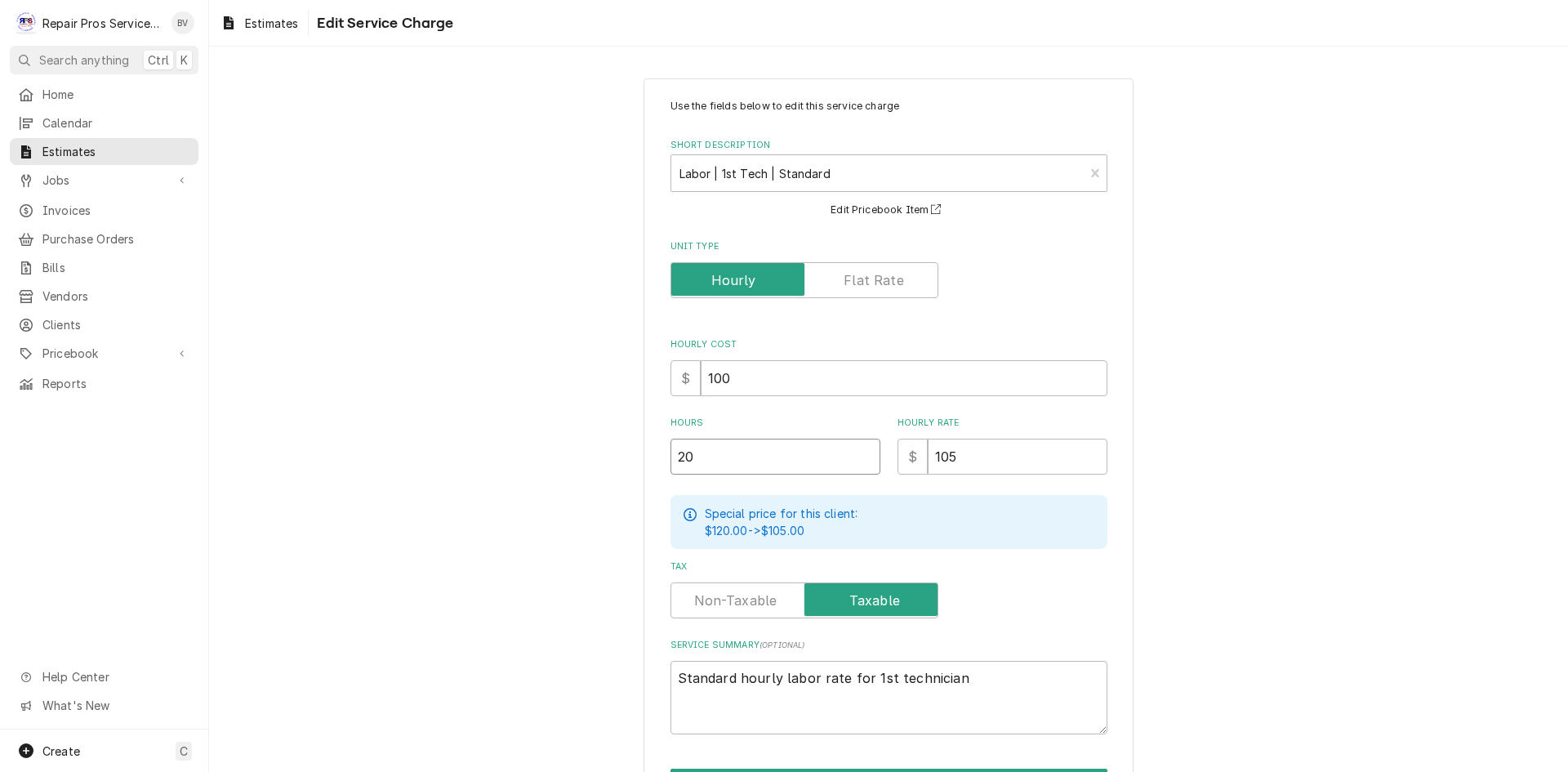
drag, startPoint x: 670, startPoint y: 454, endPoint x: 770, endPoint y: 466, distance: 100.7
click at [768, 466] on input "20" at bounding box center [775, 456] width 210 height 36
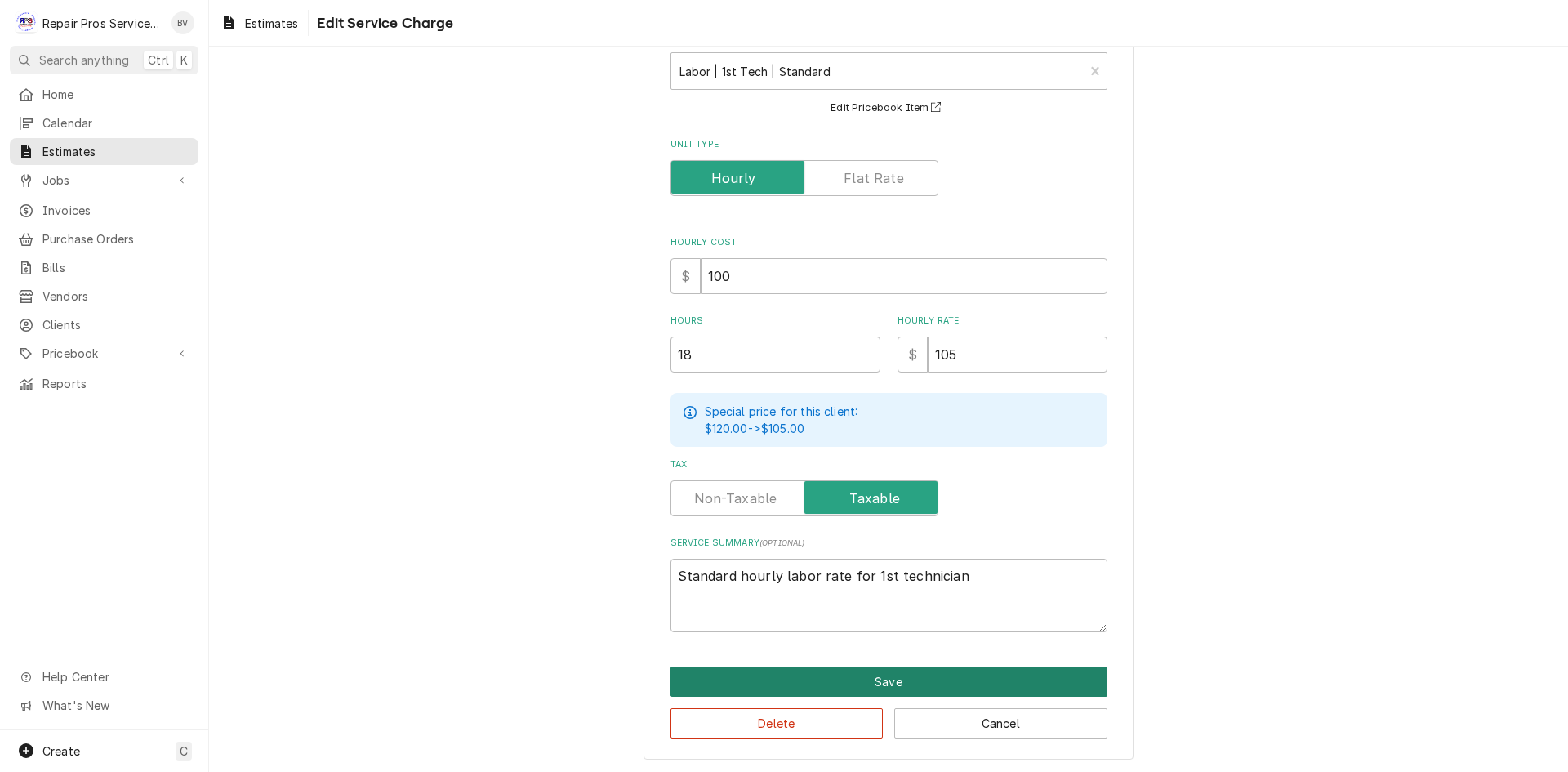
click at [839, 676] on button "Save" at bounding box center [889, 681] width 437 height 31
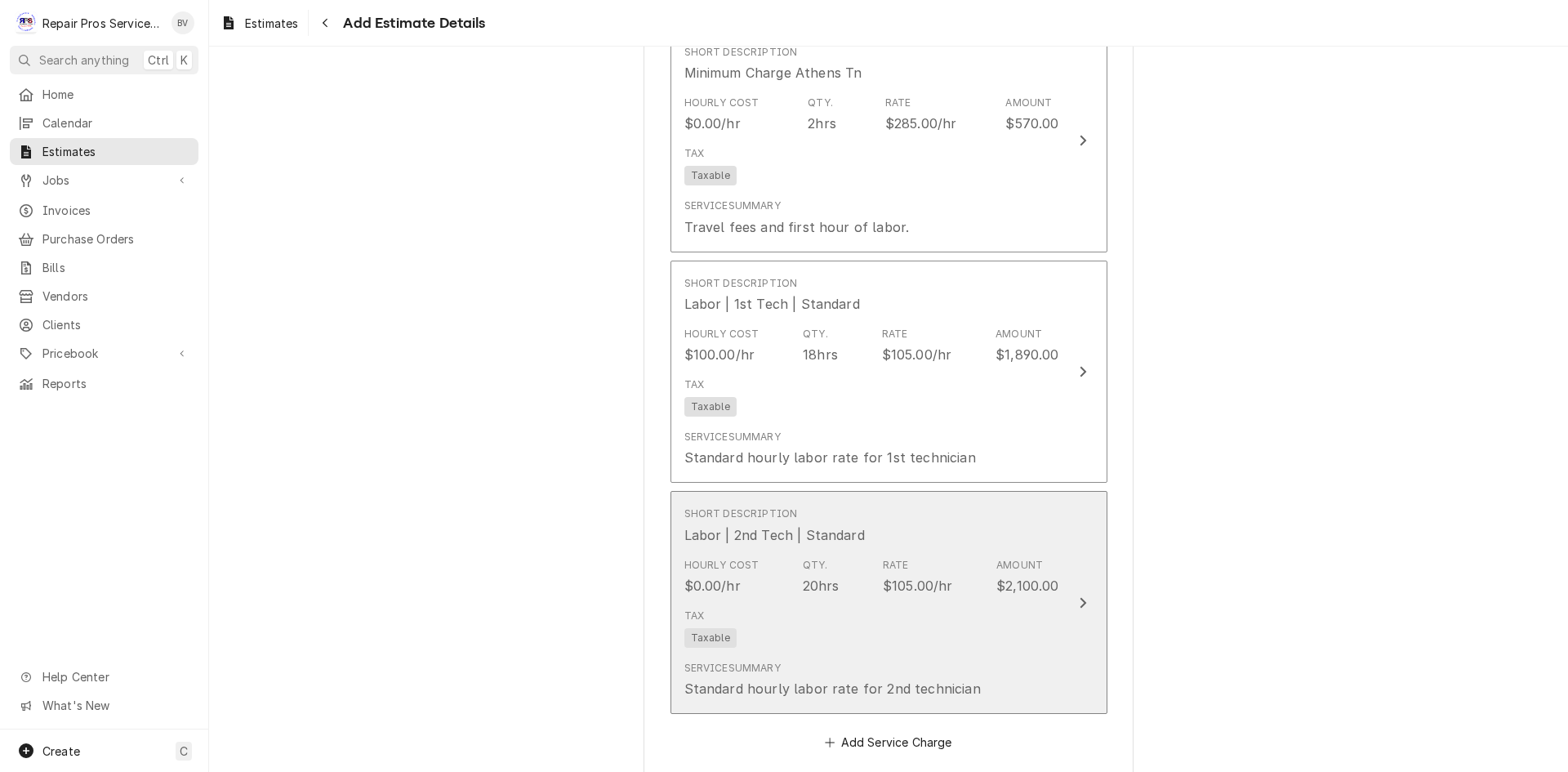
scroll to position [1533, 0]
click at [1079, 604] on icon "Update Line Item" at bounding box center [1082, 603] width 8 height 13
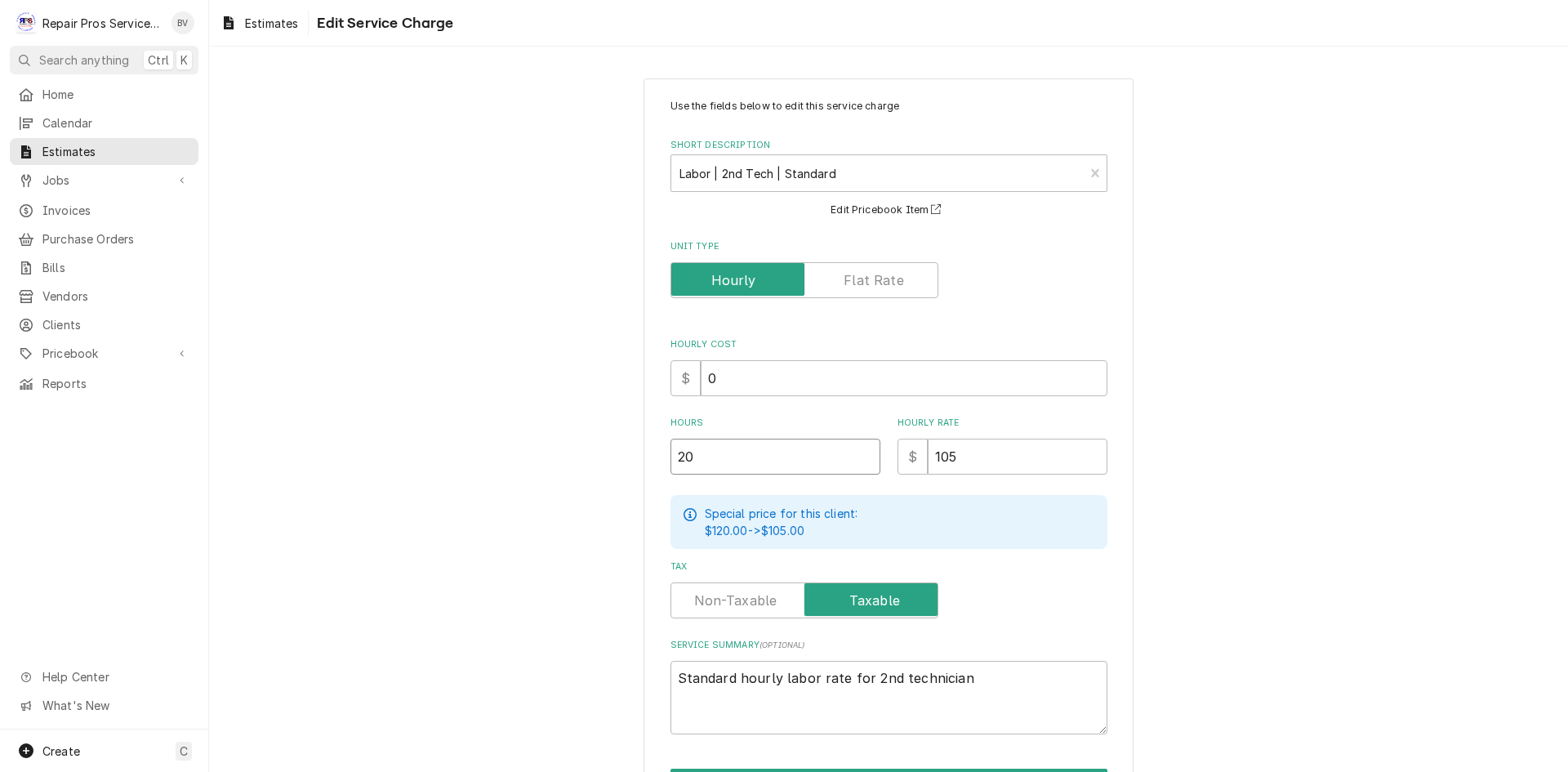
drag, startPoint x: 672, startPoint y: 456, endPoint x: 719, endPoint y: 448, distance: 47.7
click at [719, 448] on input "20" at bounding box center [775, 456] width 210 height 36
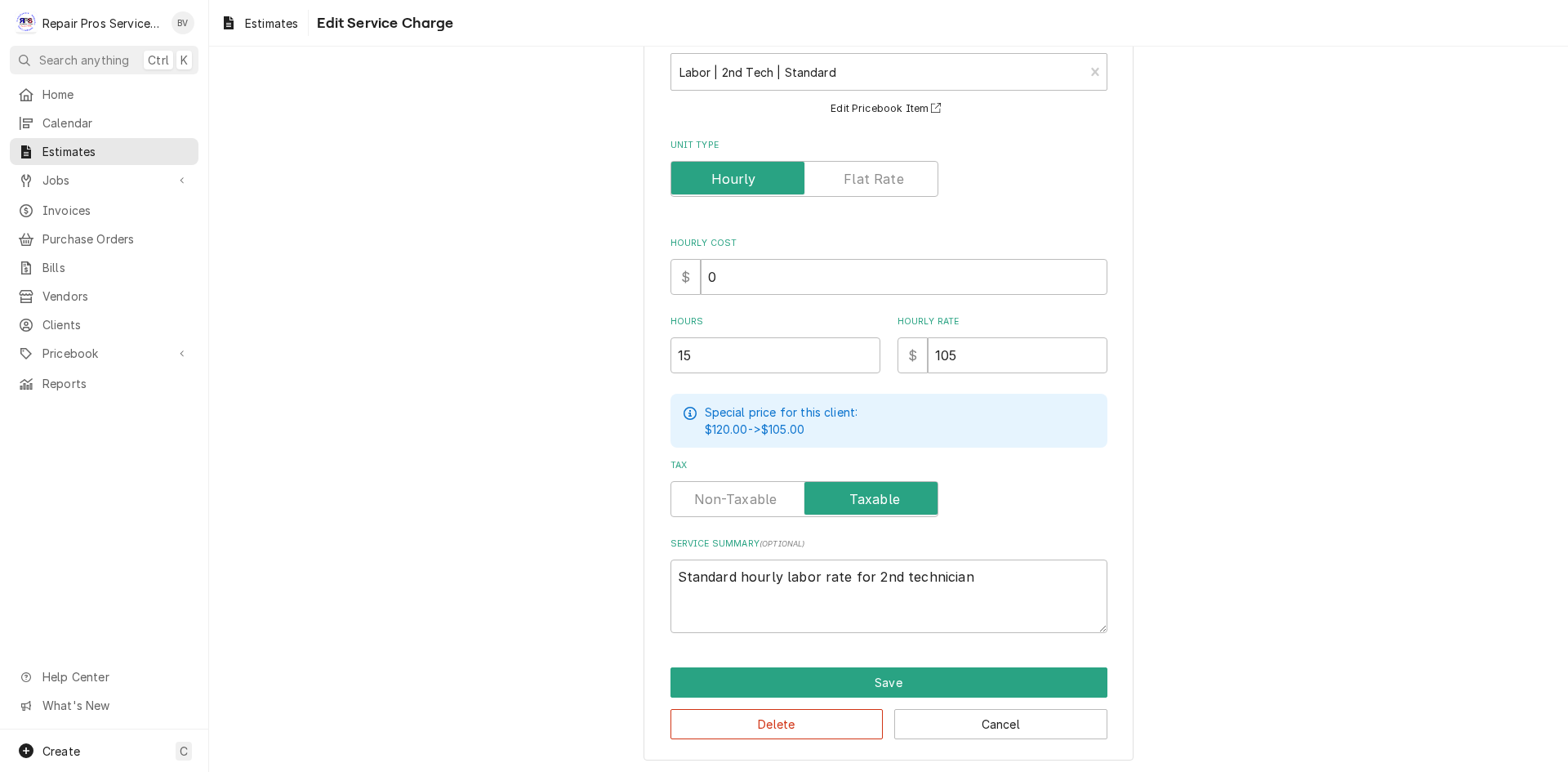
scroll to position [102, 0]
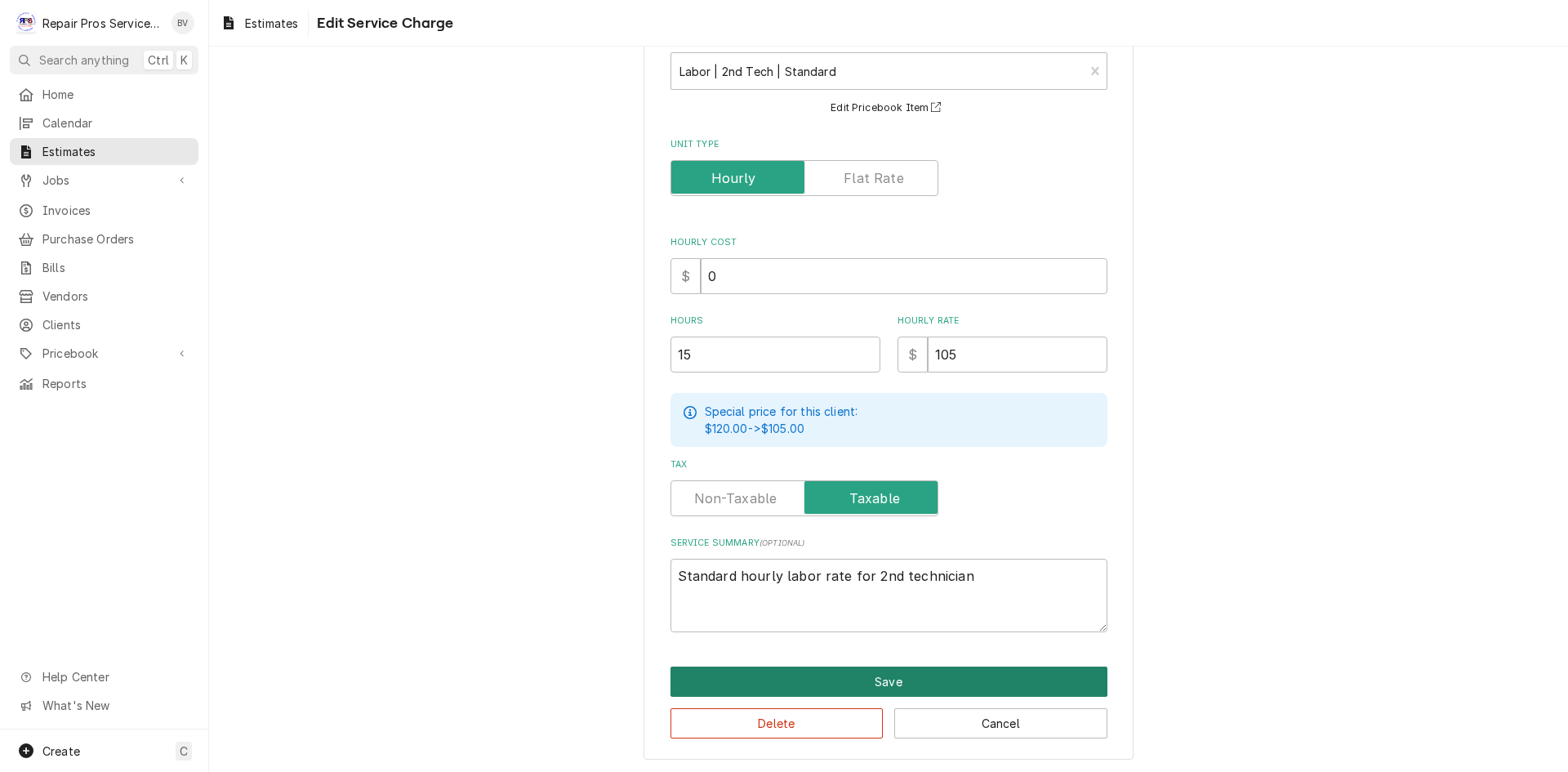
click at [854, 676] on button "Save" at bounding box center [889, 681] width 437 height 31
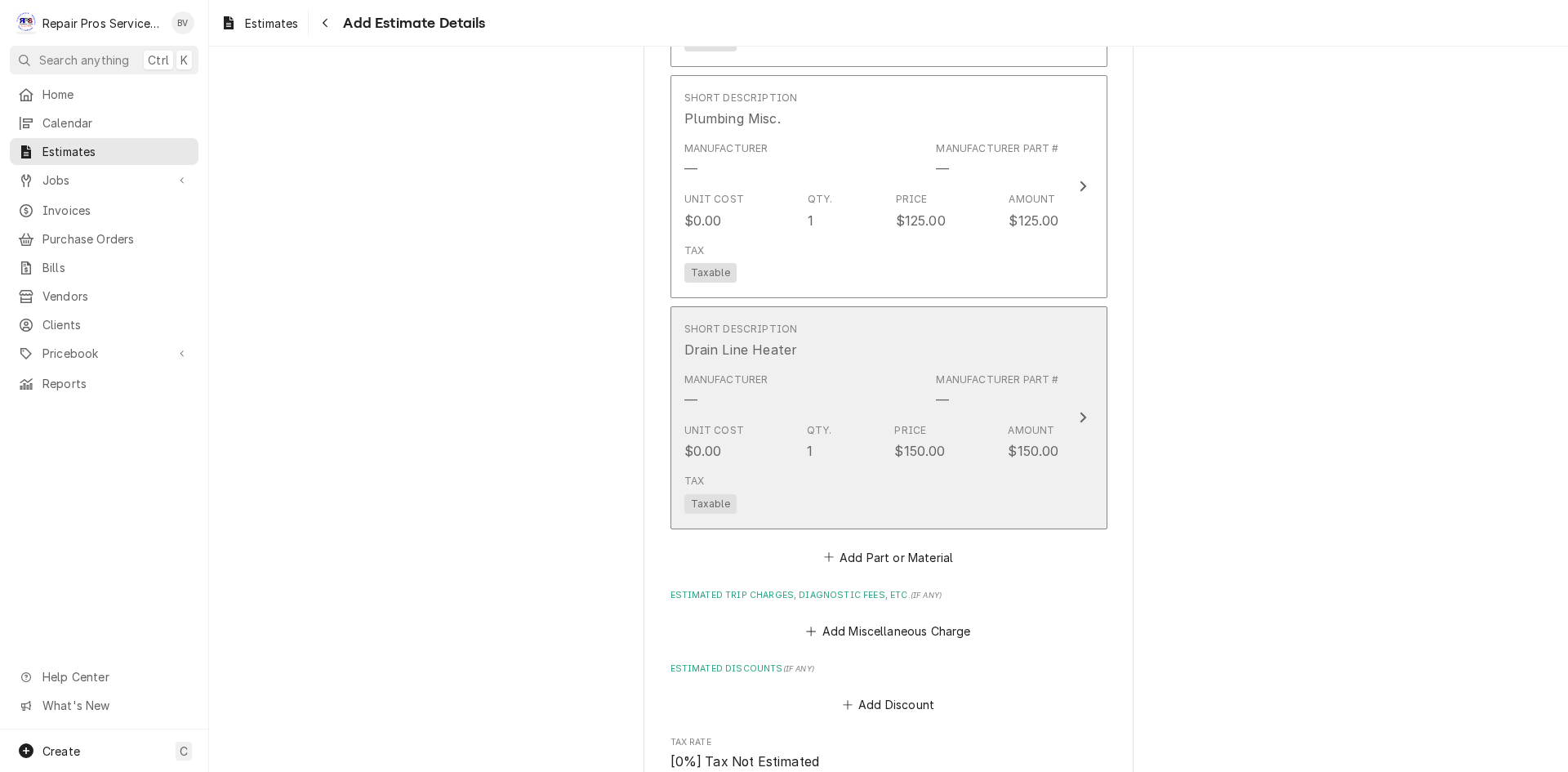
scroll to position [2990, 0]
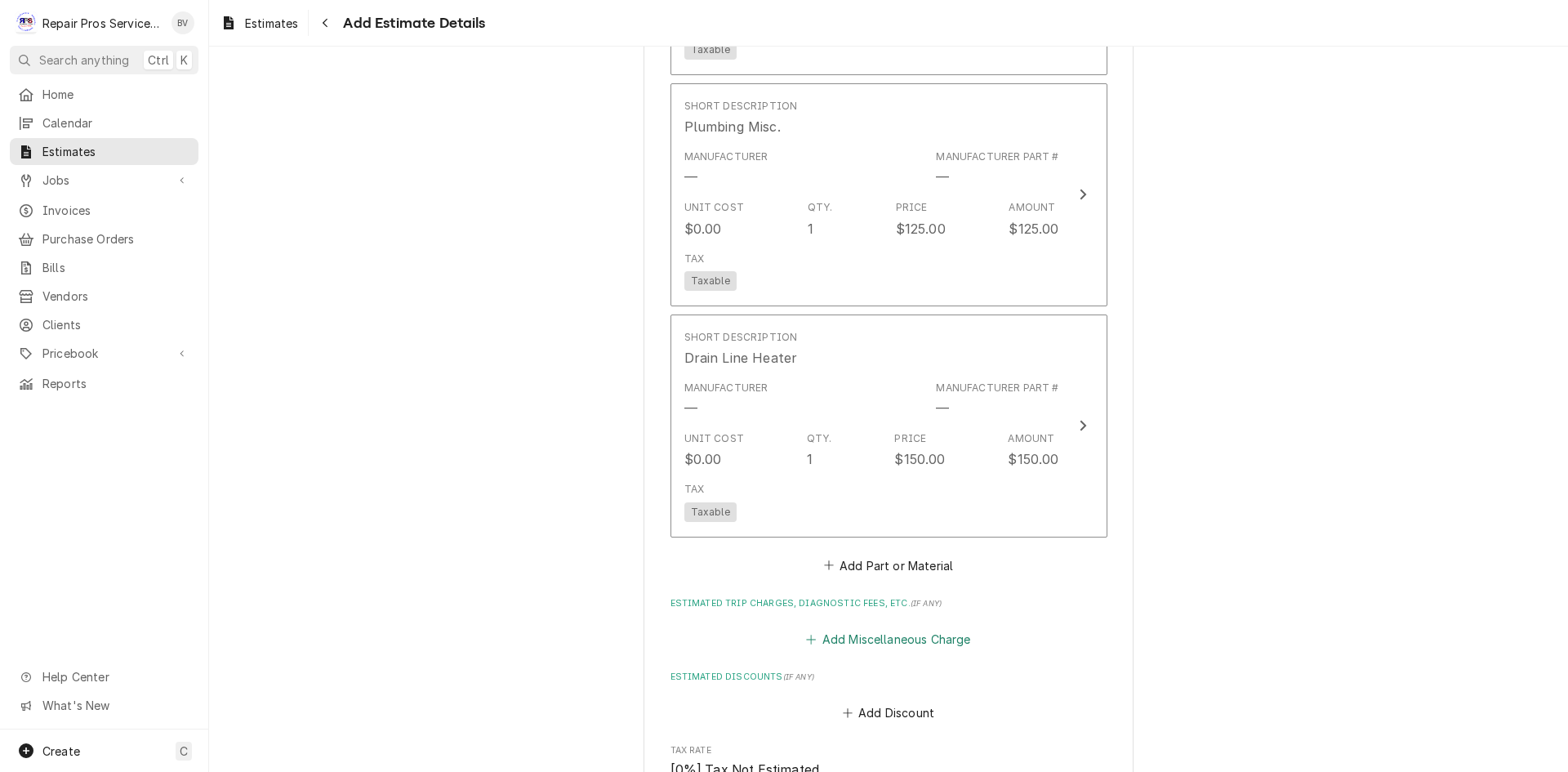
click at [873, 638] on button "Add Miscellaneous Charge" at bounding box center [889, 639] width 170 height 23
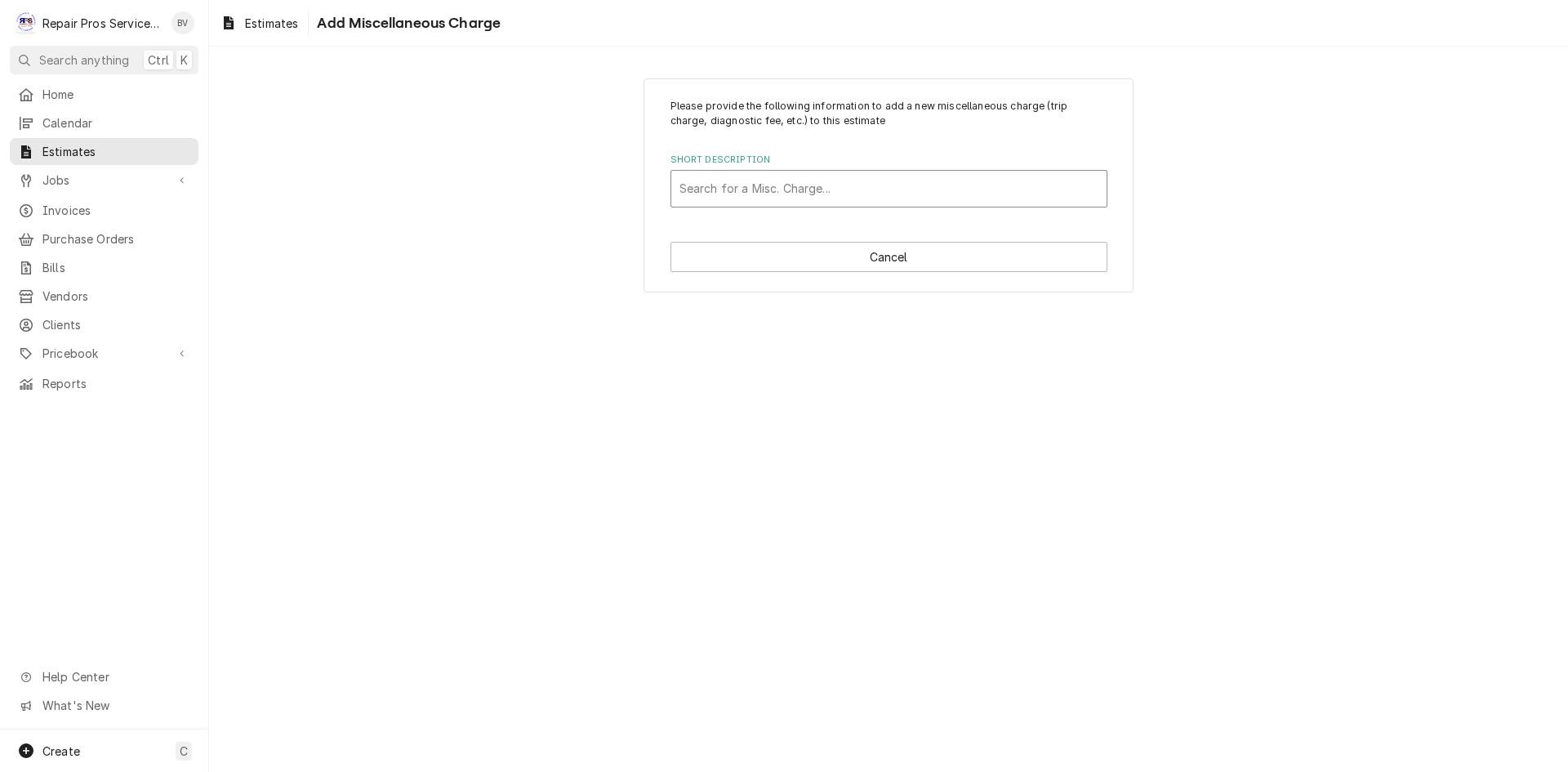
click at [713, 191] on div "Short Description" at bounding box center [888, 189] width 419 height 30
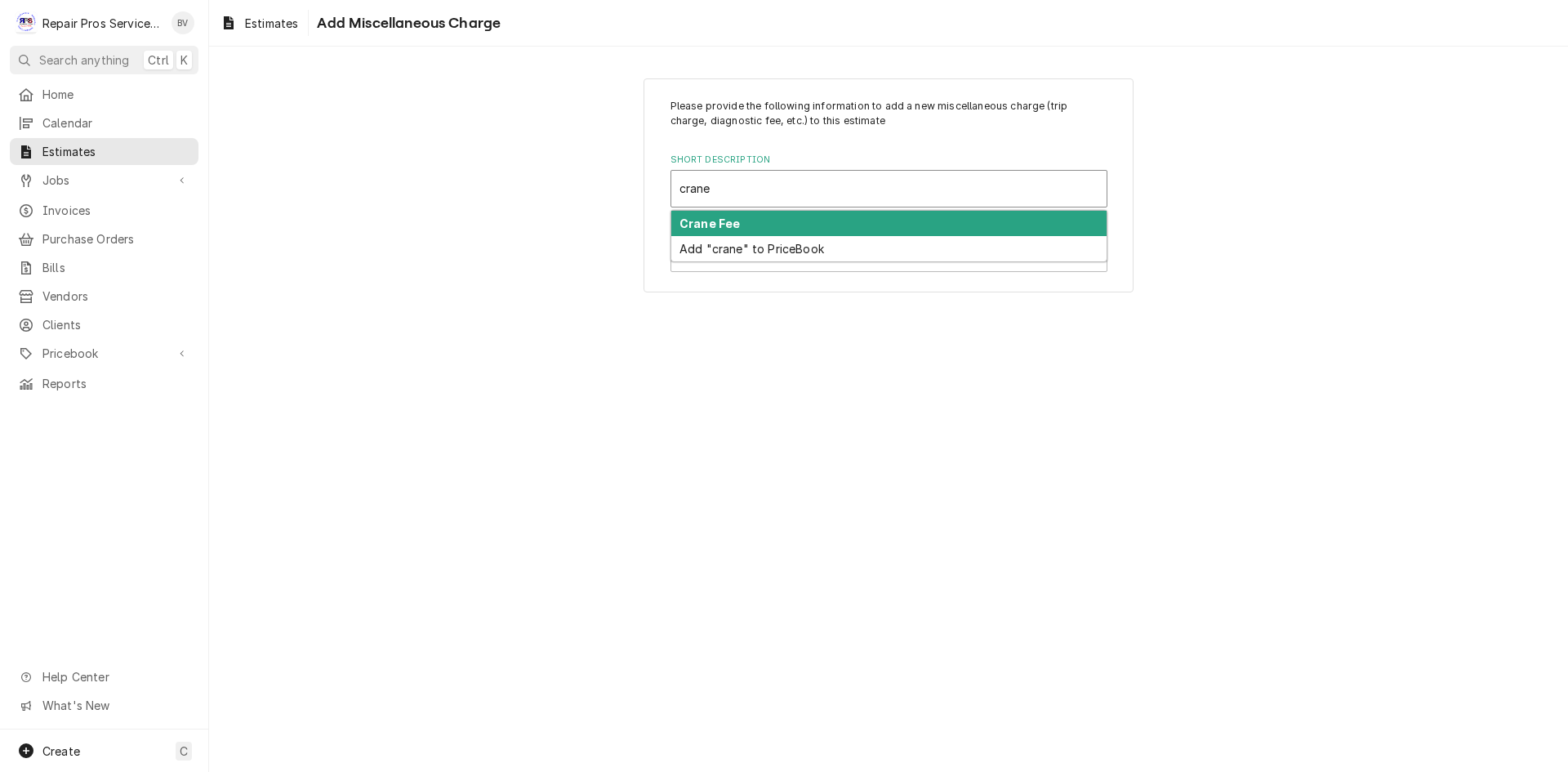
click at [690, 218] on strong "Crane Fee" at bounding box center [709, 223] width 60 height 14
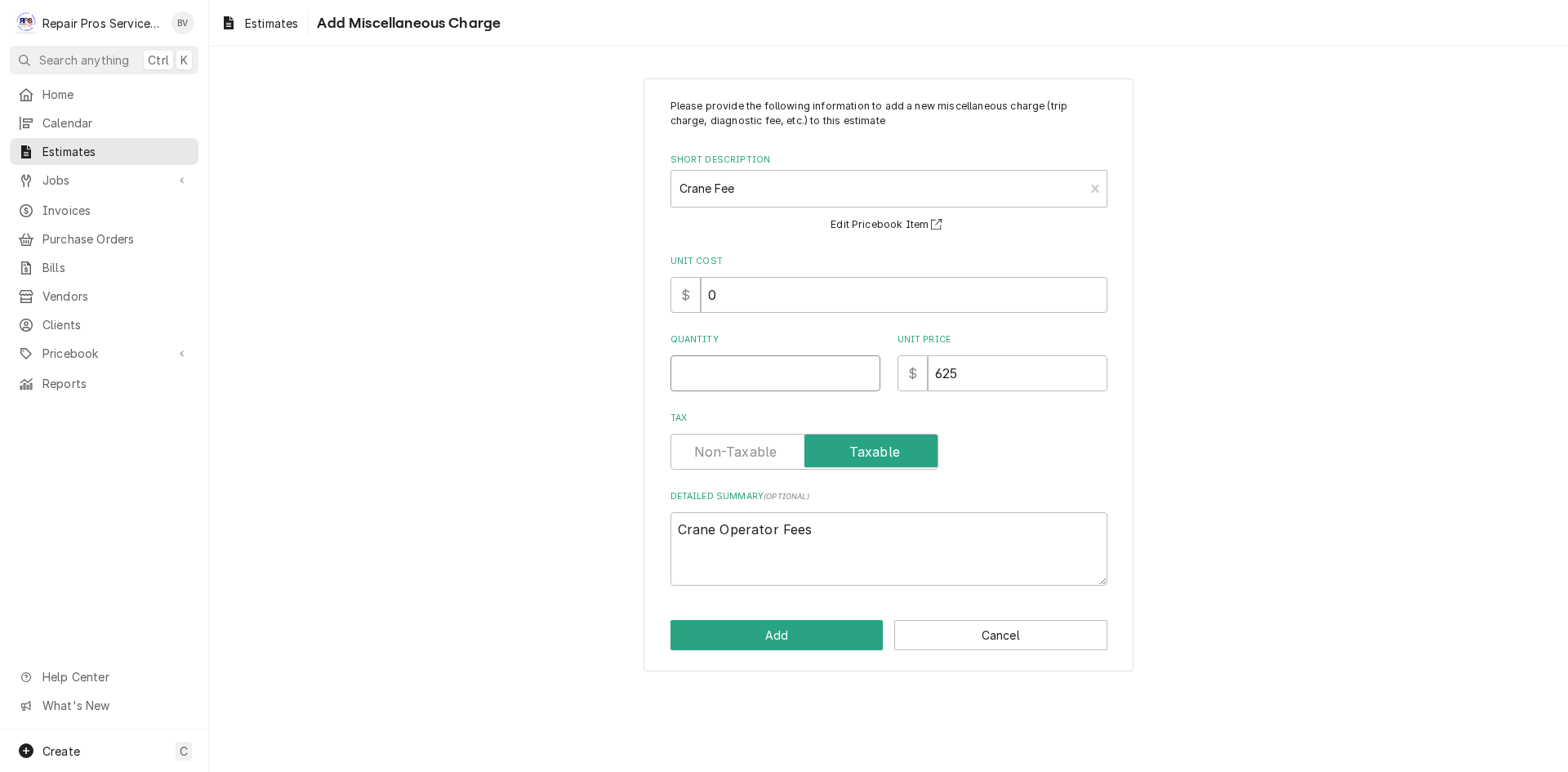
click at [731, 374] on input "Quantity" at bounding box center [775, 373] width 210 height 36
click at [775, 638] on button "Add" at bounding box center [777, 635] width 213 height 31
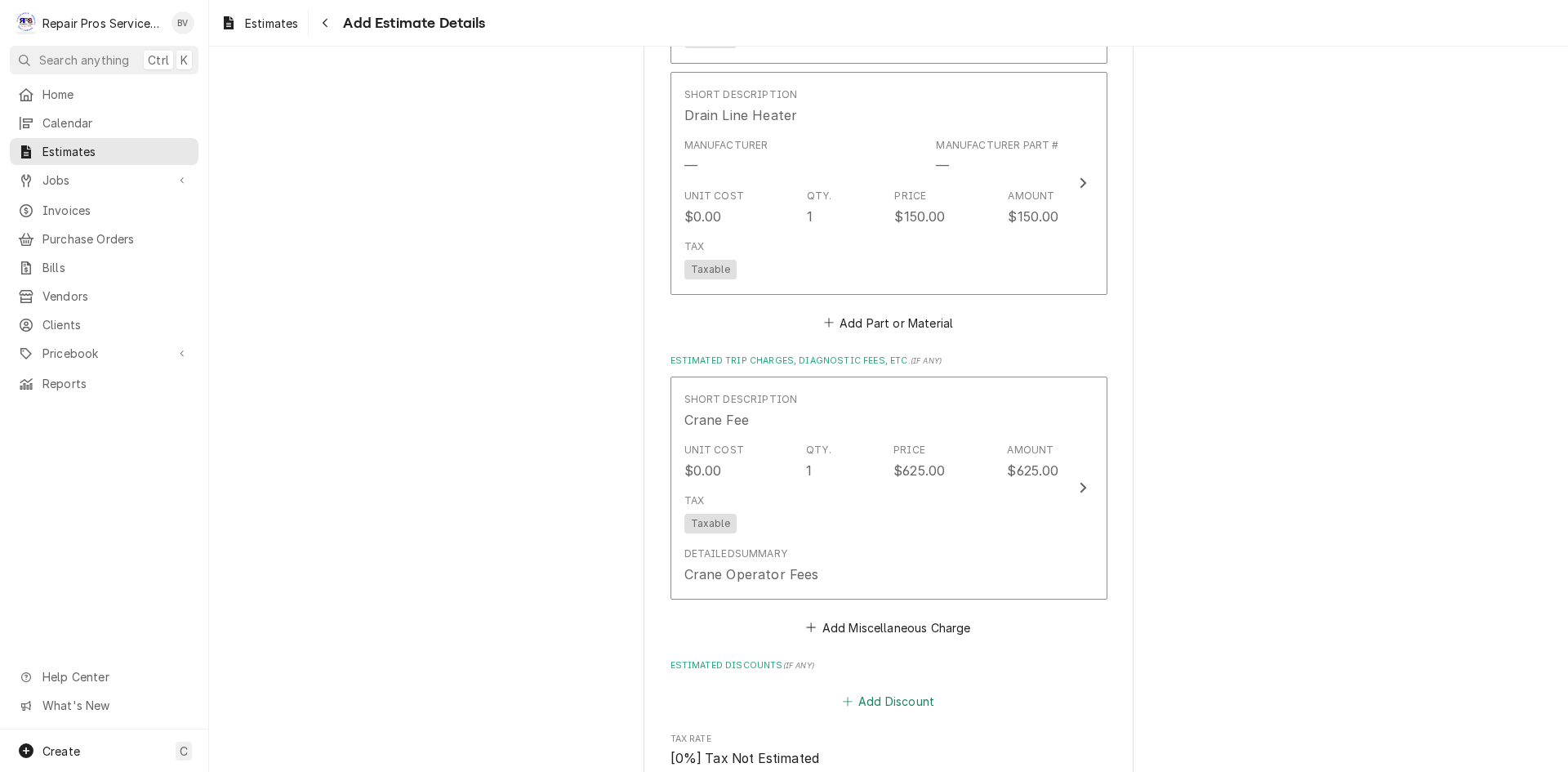
scroll to position [3297, 0]
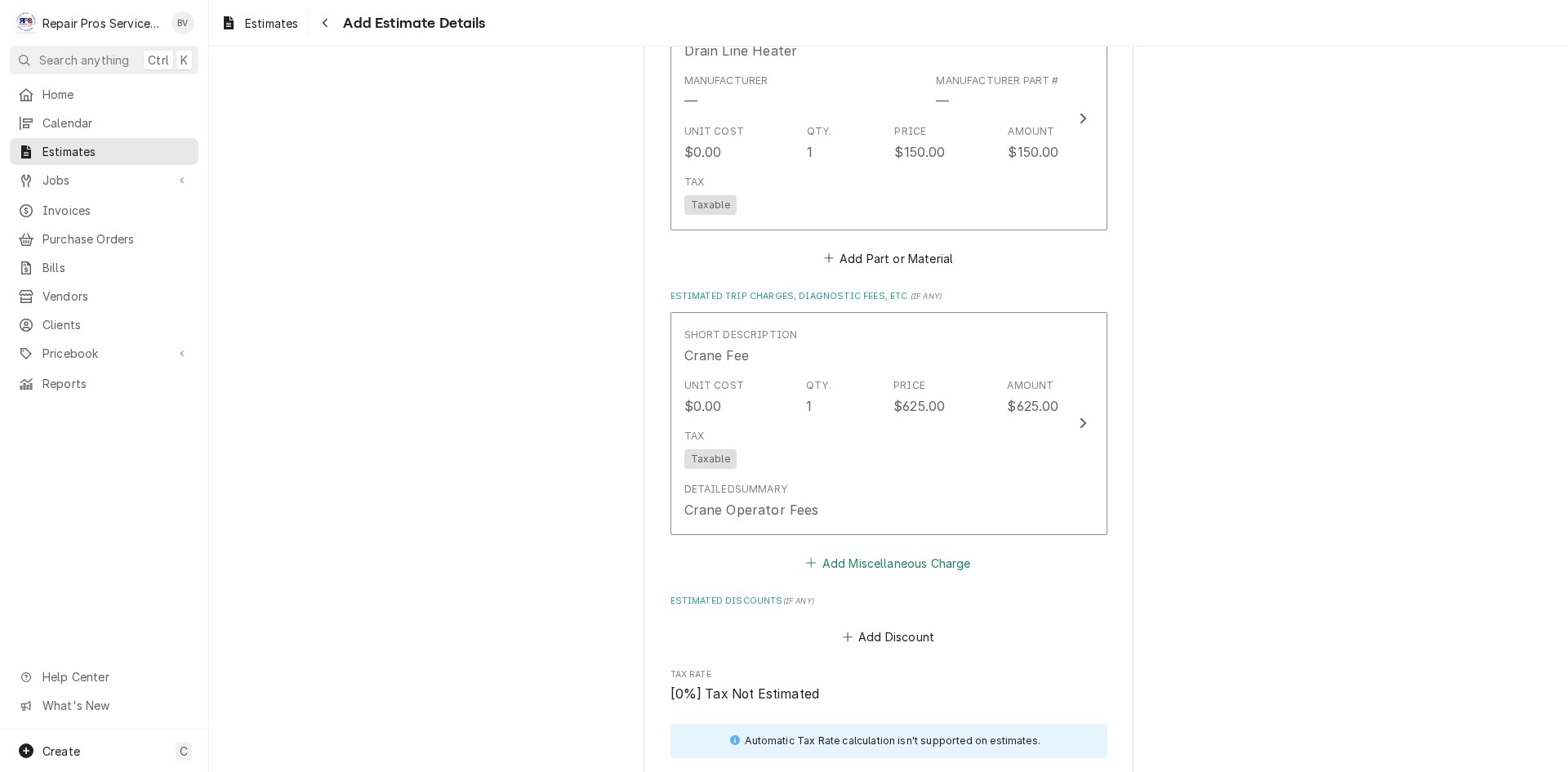
click at [838, 567] on button "Add Miscellaneous Charge" at bounding box center [889, 563] width 170 height 23
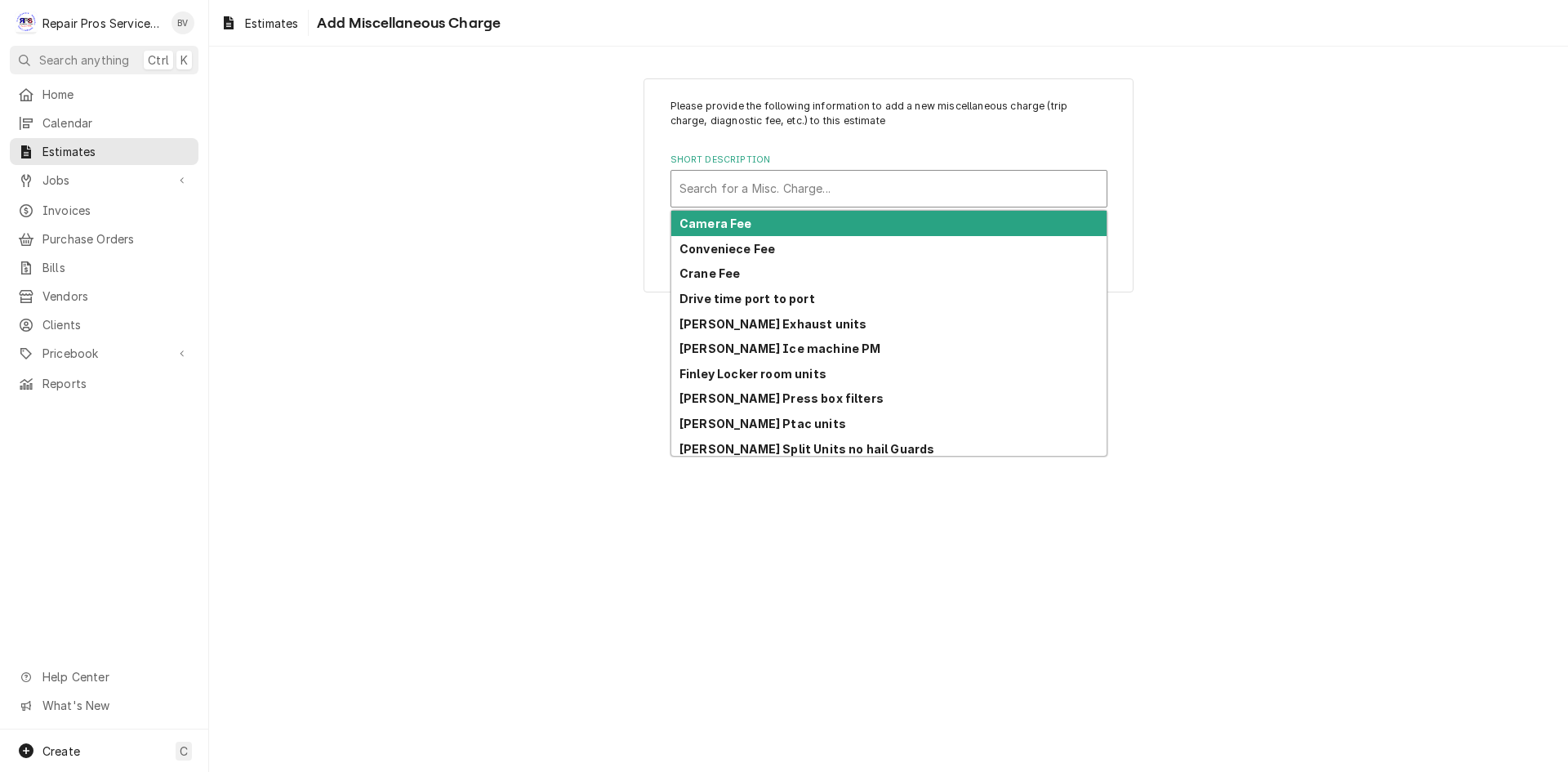
click at [710, 190] on div "Short Description" at bounding box center [888, 189] width 419 height 30
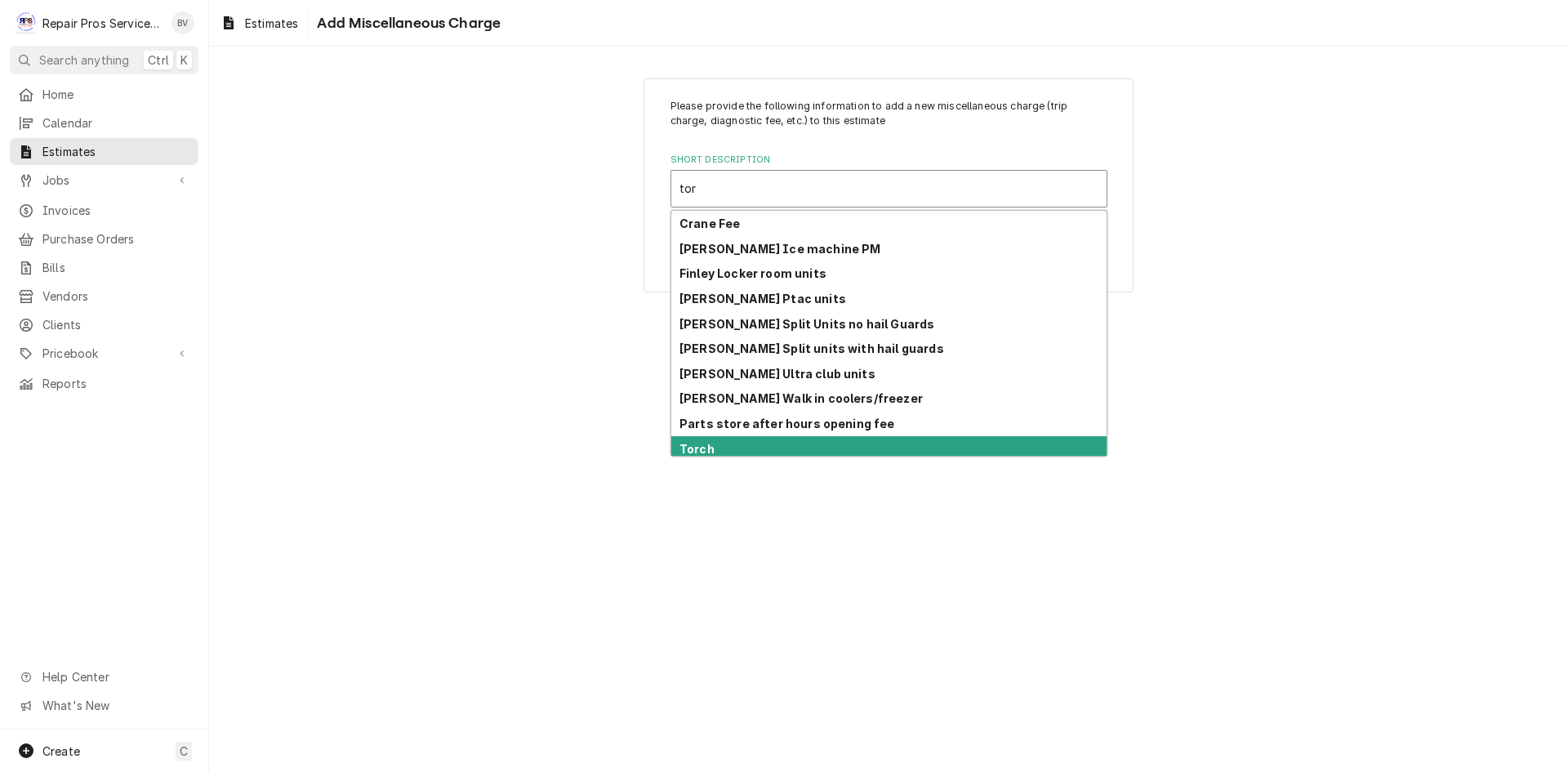
click at [703, 452] on strong "Torch" at bounding box center [697, 449] width 35 height 14
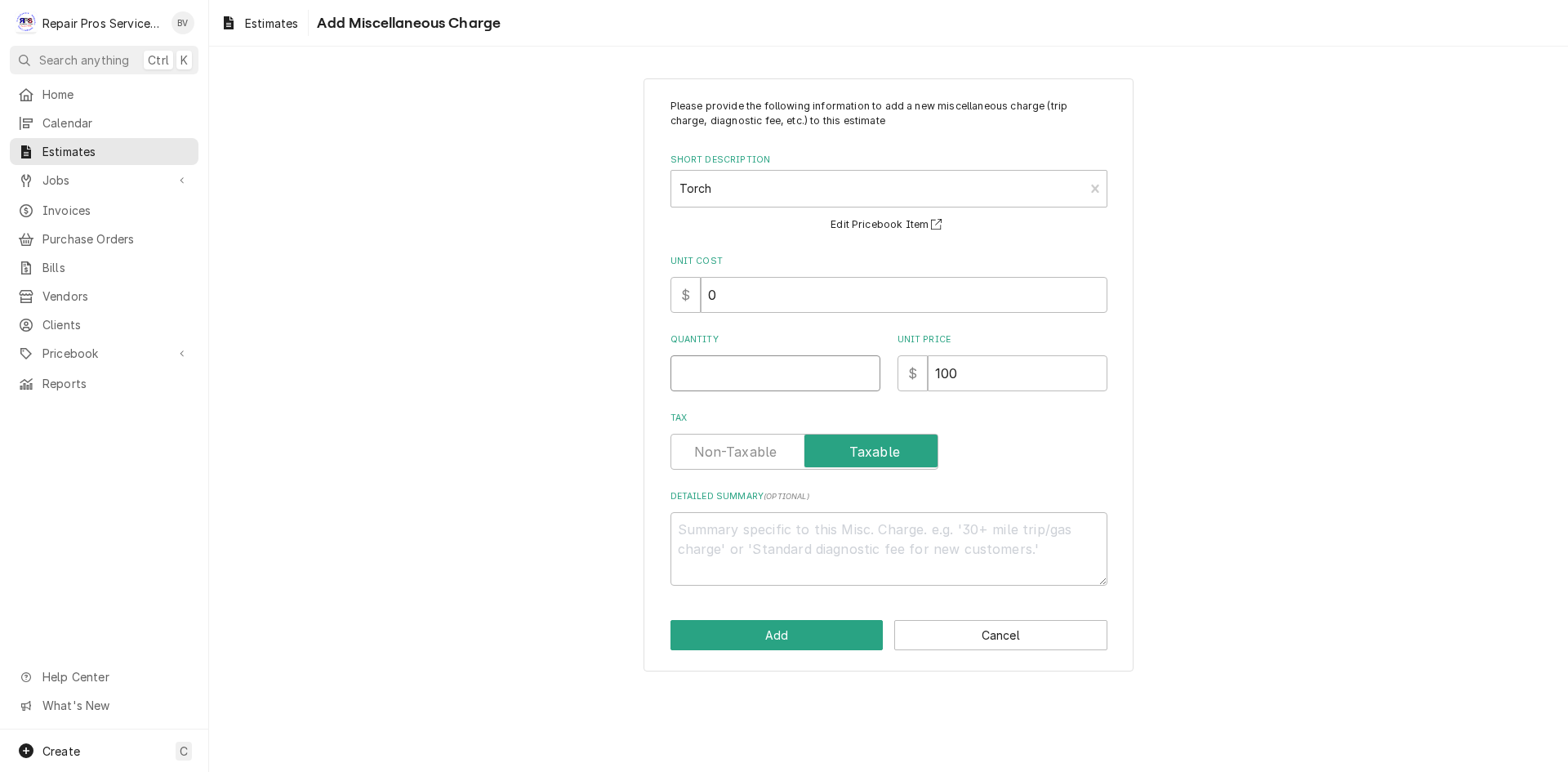
click at [710, 370] on input "Quantity" at bounding box center [775, 373] width 210 height 36
click at [772, 634] on button "Add" at bounding box center [777, 635] width 213 height 31
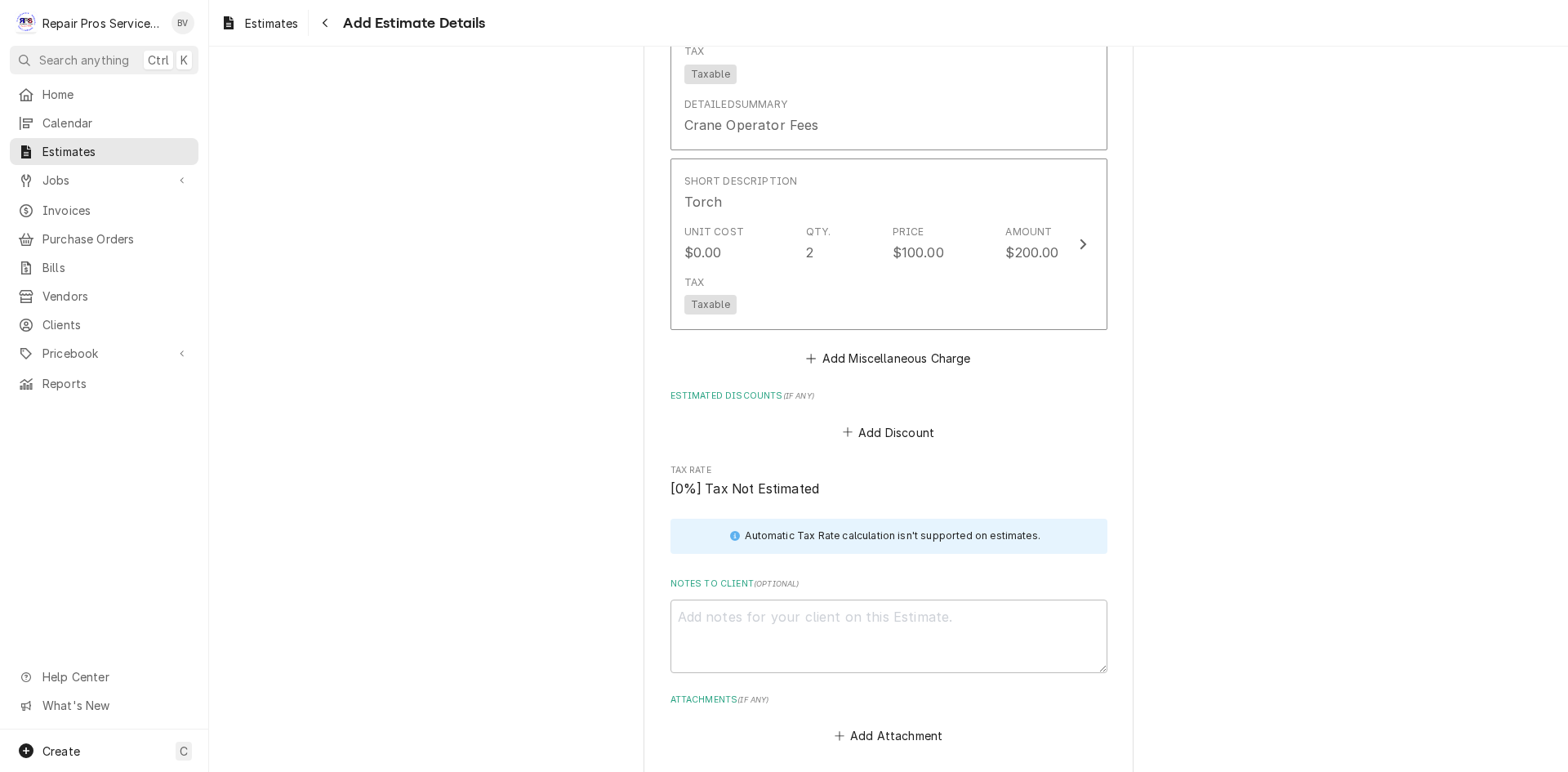
scroll to position [3686, 0]
click at [833, 357] on button "Add Miscellaneous Charge" at bounding box center [889, 355] width 170 height 23
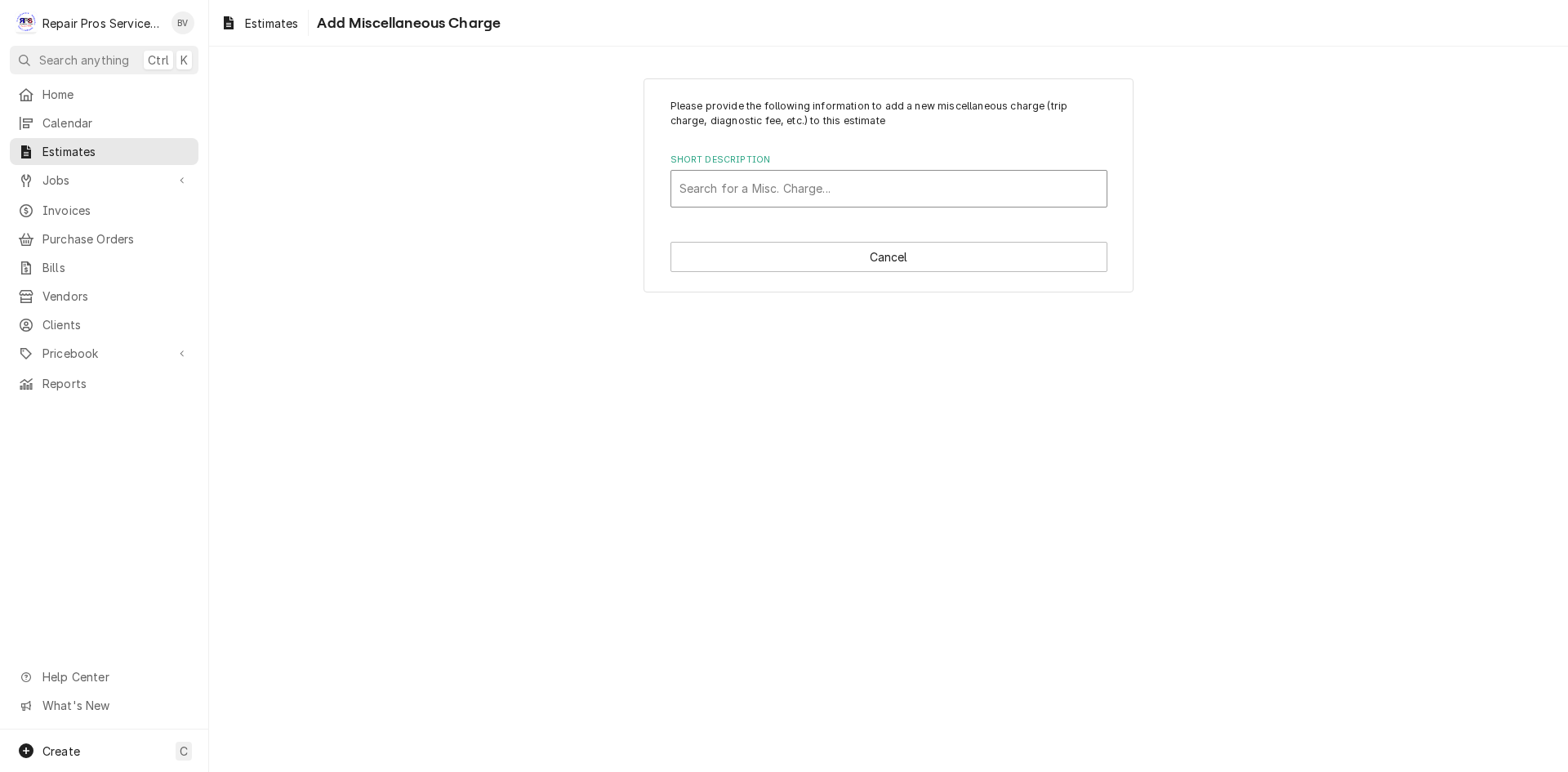
click at [700, 197] on div "Short Description" at bounding box center [888, 189] width 419 height 30
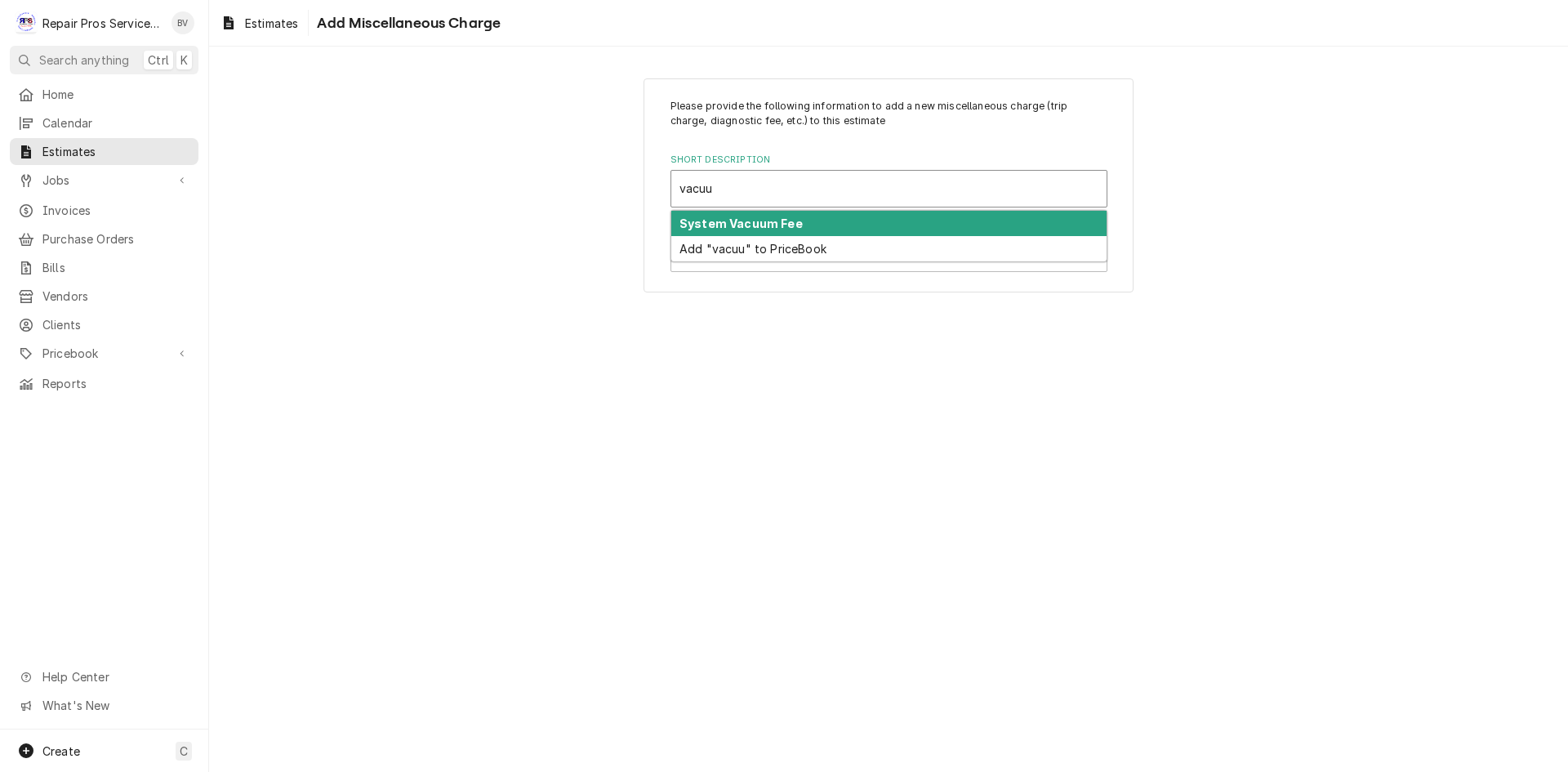
click at [724, 225] on strong "System Vacuum Fee" at bounding box center [740, 223] width 123 height 14
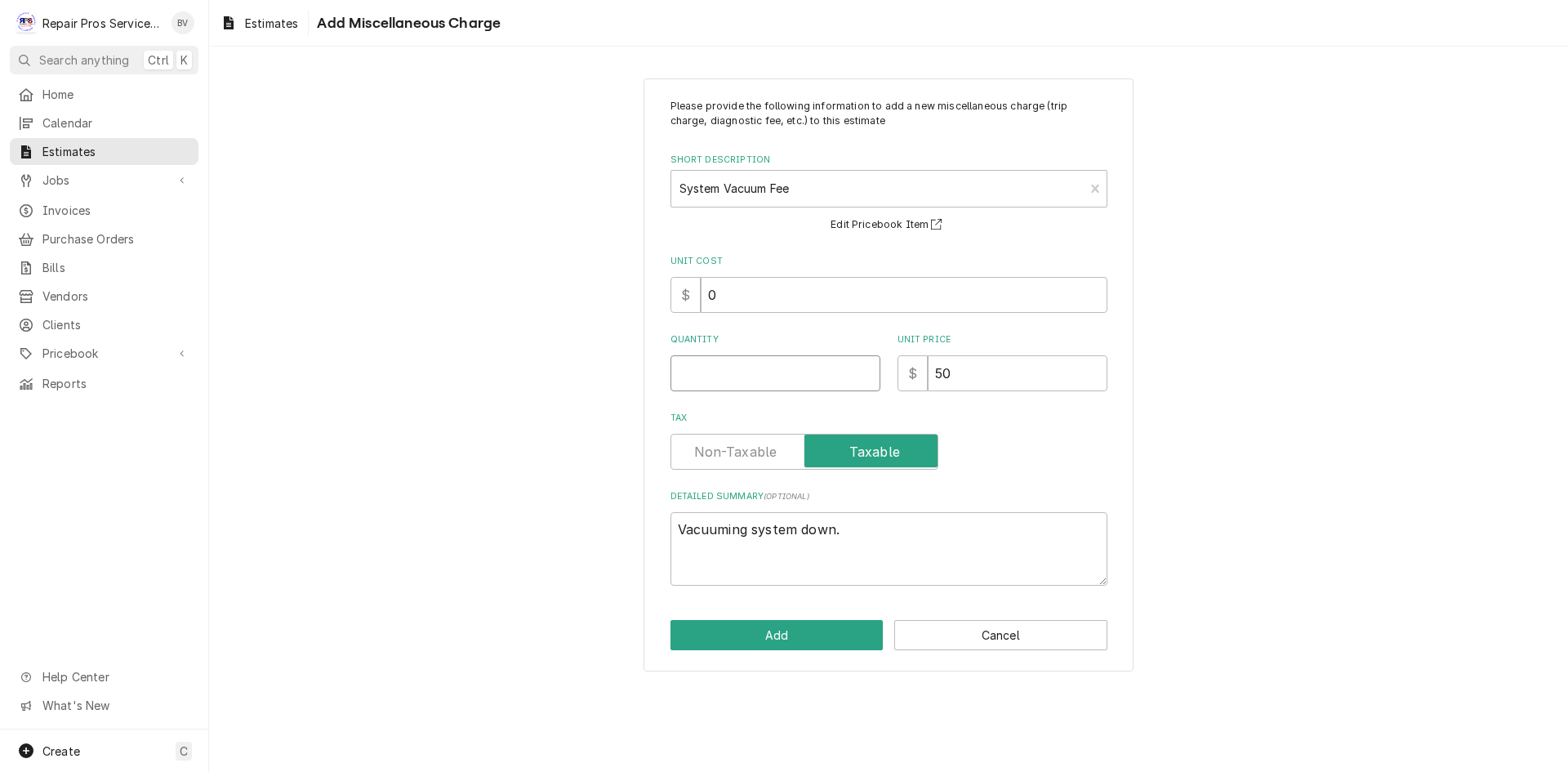
click at [728, 380] on input "Quantity" at bounding box center [775, 373] width 210 height 36
click at [766, 635] on button "Add" at bounding box center [777, 635] width 213 height 31
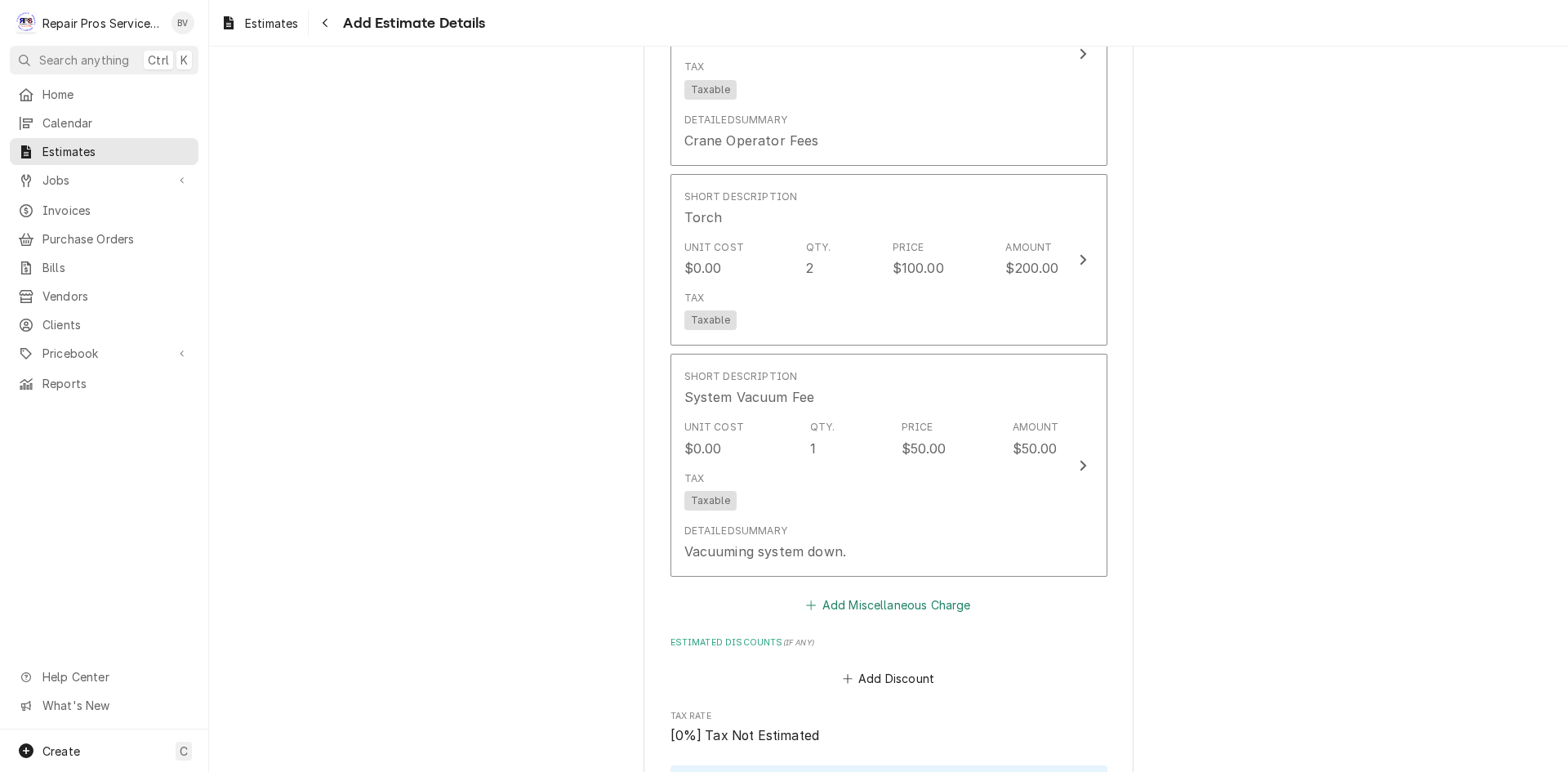
click at [808, 597] on button "Add Miscellaneous Charge" at bounding box center [889, 605] width 170 height 23
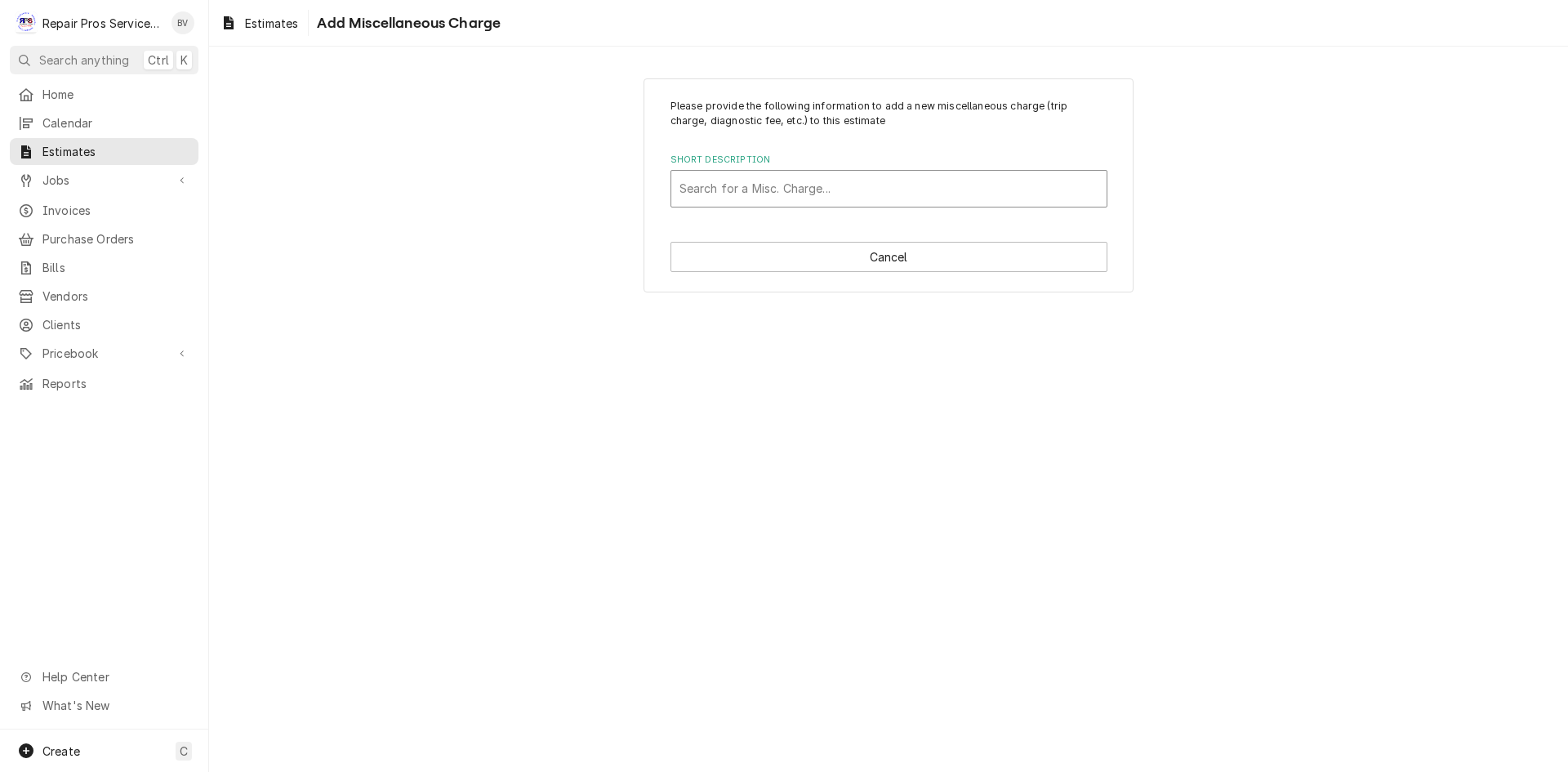
click at [698, 187] on div "Short Description" at bounding box center [888, 189] width 419 height 30
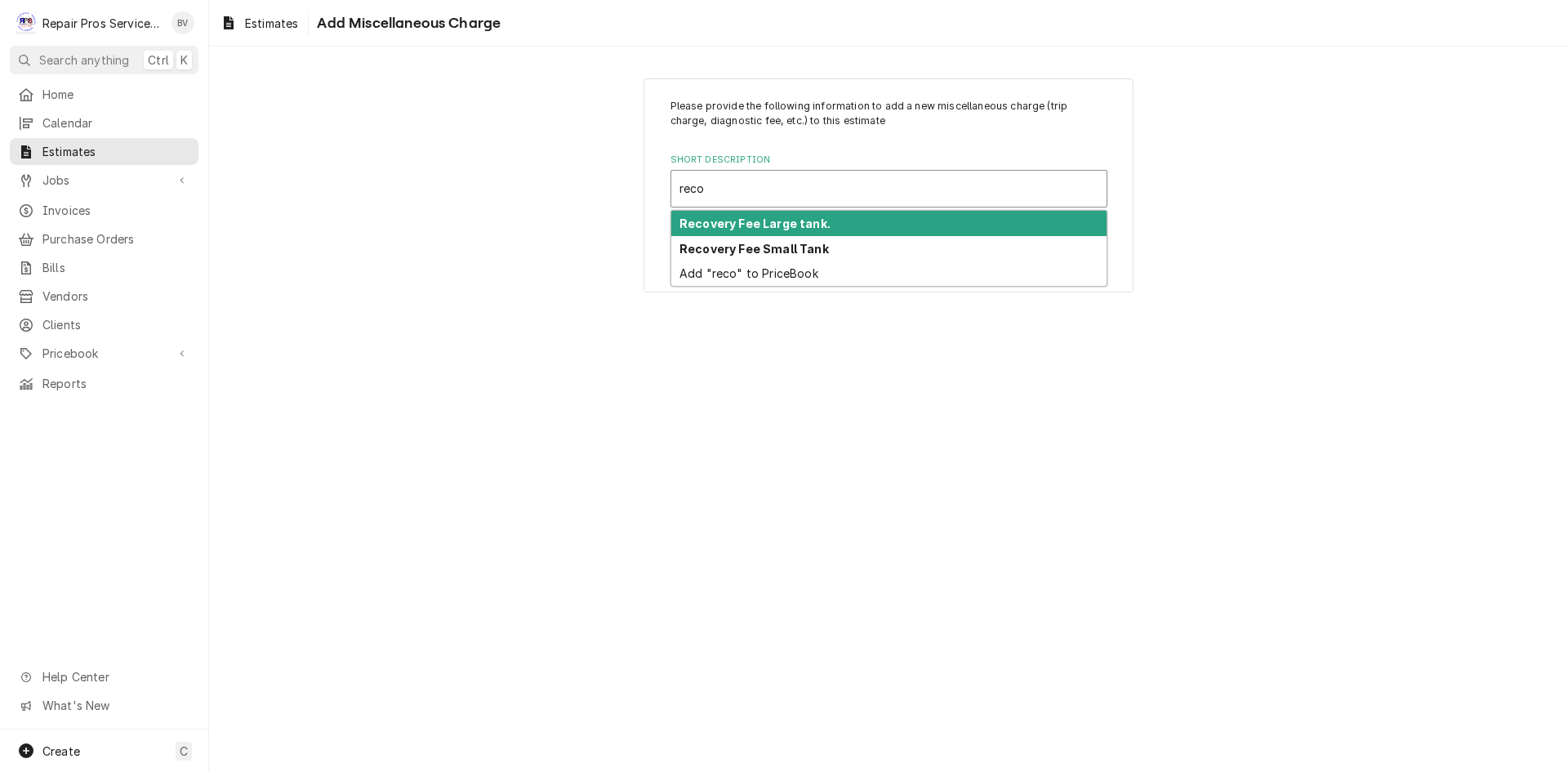
click at [727, 227] on strong "Recovery Fee Large tank." at bounding box center [754, 223] width 151 height 14
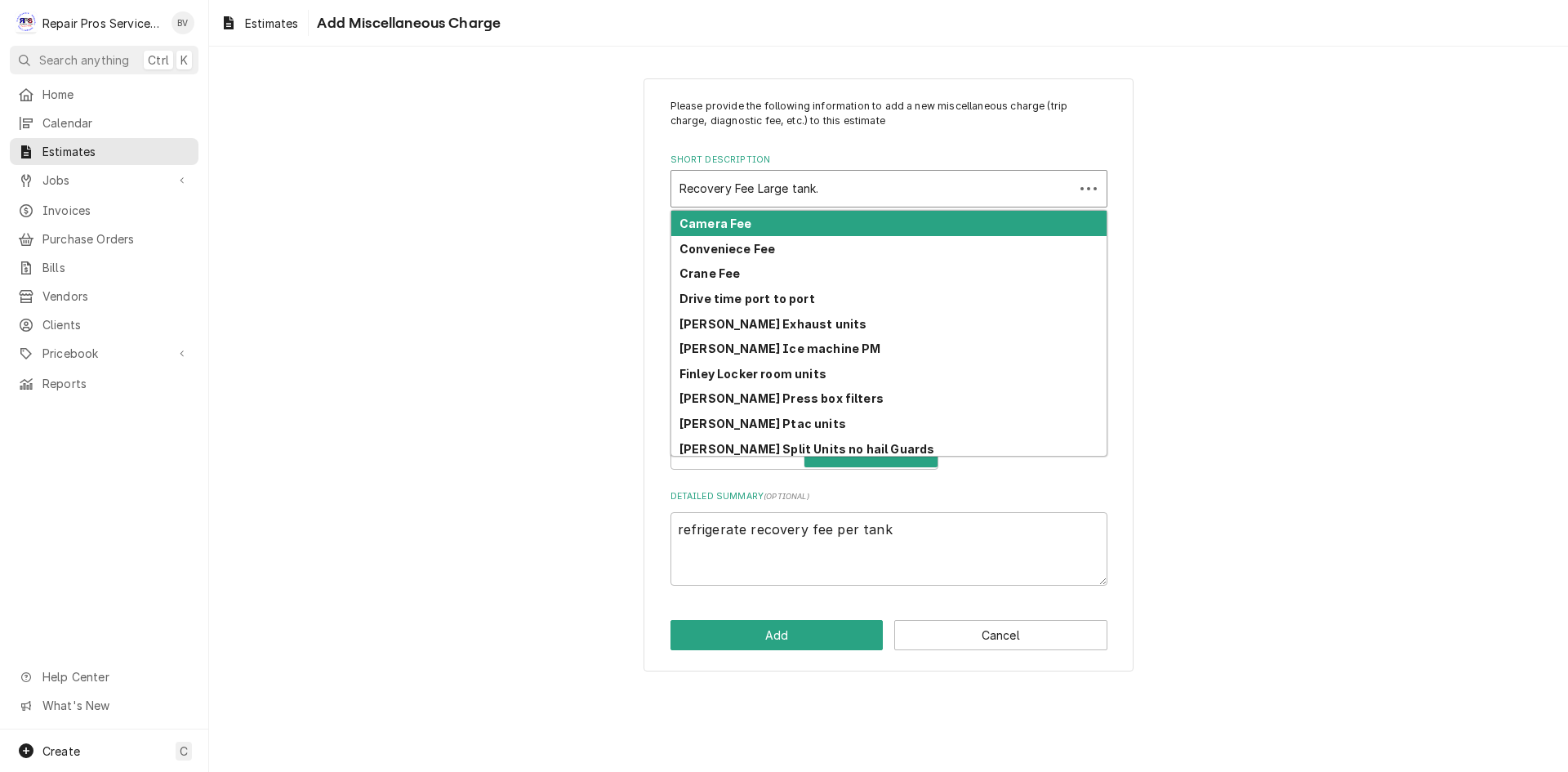
click at [850, 196] on div "Short Description" at bounding box center [872, 189] width 387 height 30
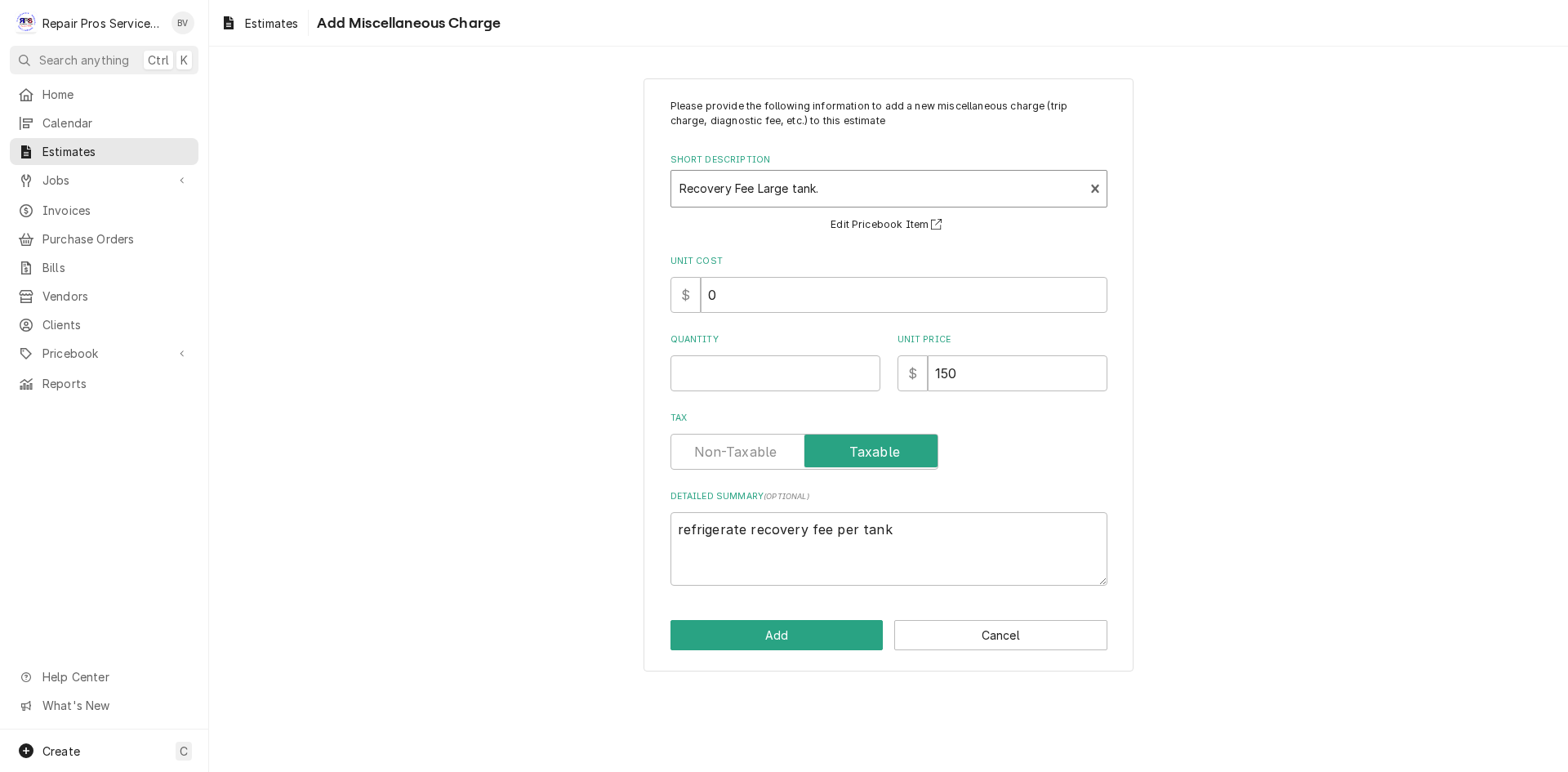
click at [825, 192] on div "Short Description" at bounding box center [877, 189] width 397 height 30
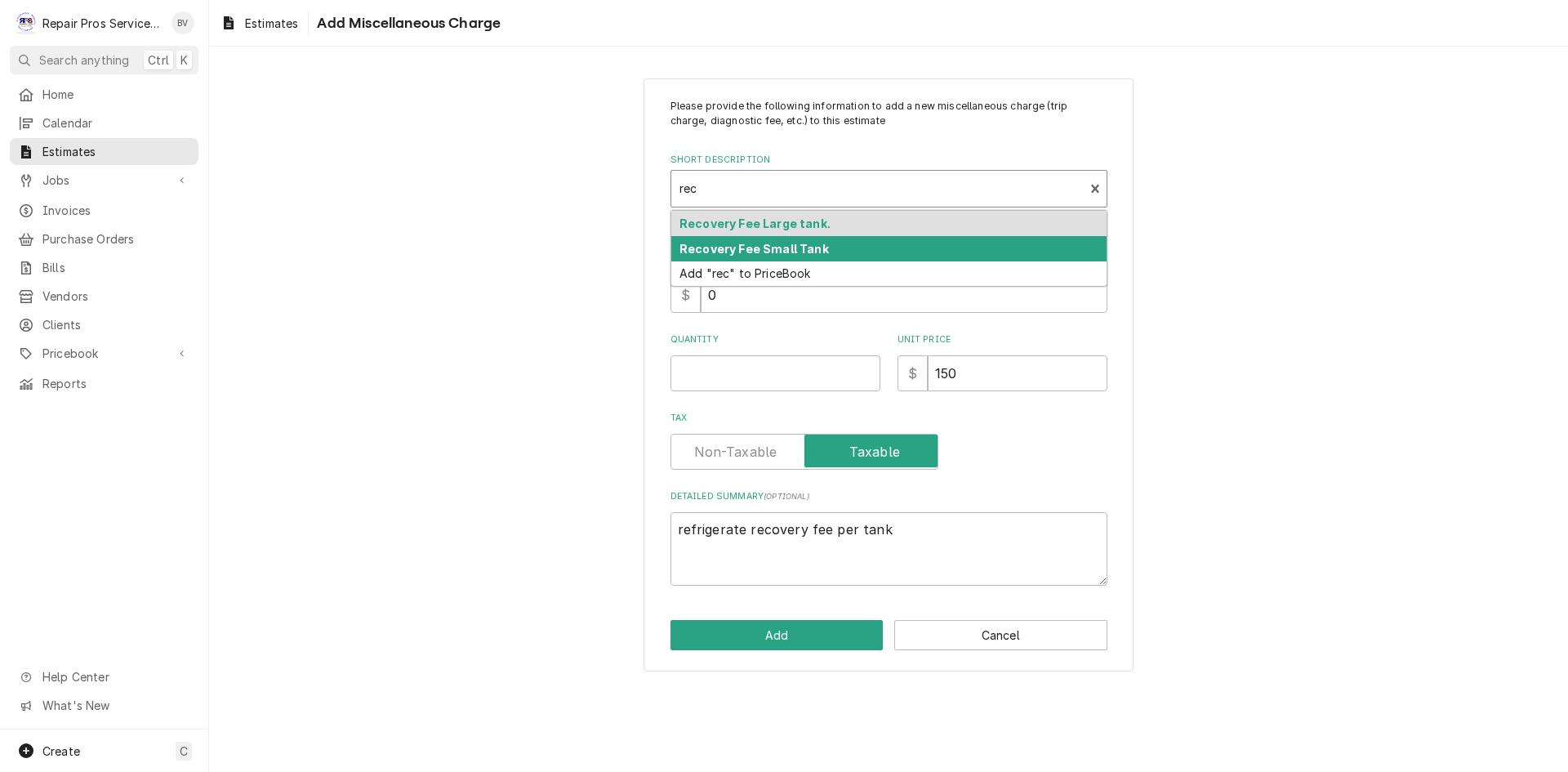
click at [796, 252] on strong "Recovery Fee Small Tank" at bounding box center [754, 248] width 150 height 14
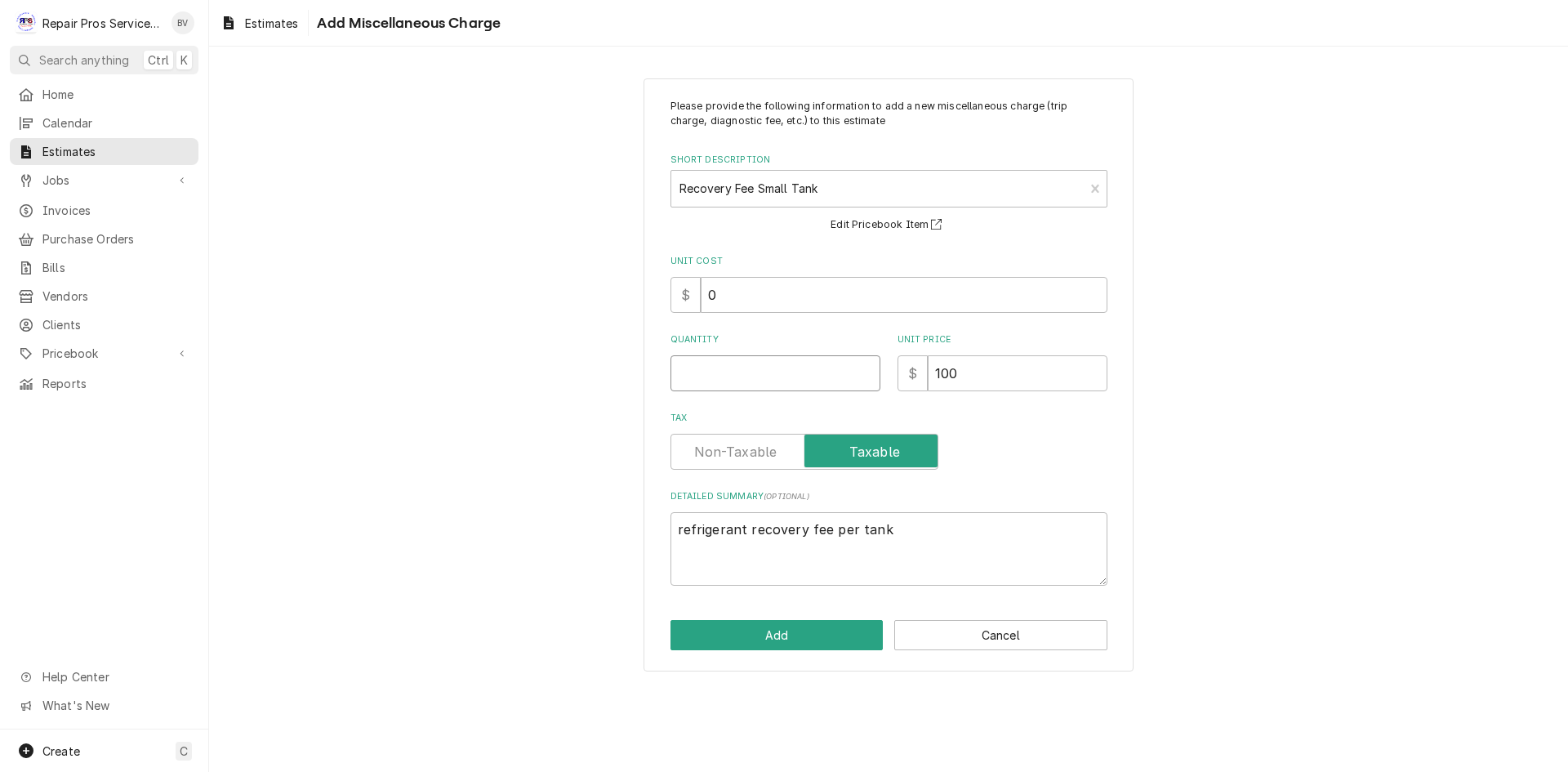
click at [718, 384] on input "Quantity" at bounding box center [775, 373] width 210 height 36
click at [759, 628] on button "Add" at bounding box center [777, 635] width 213 height 31
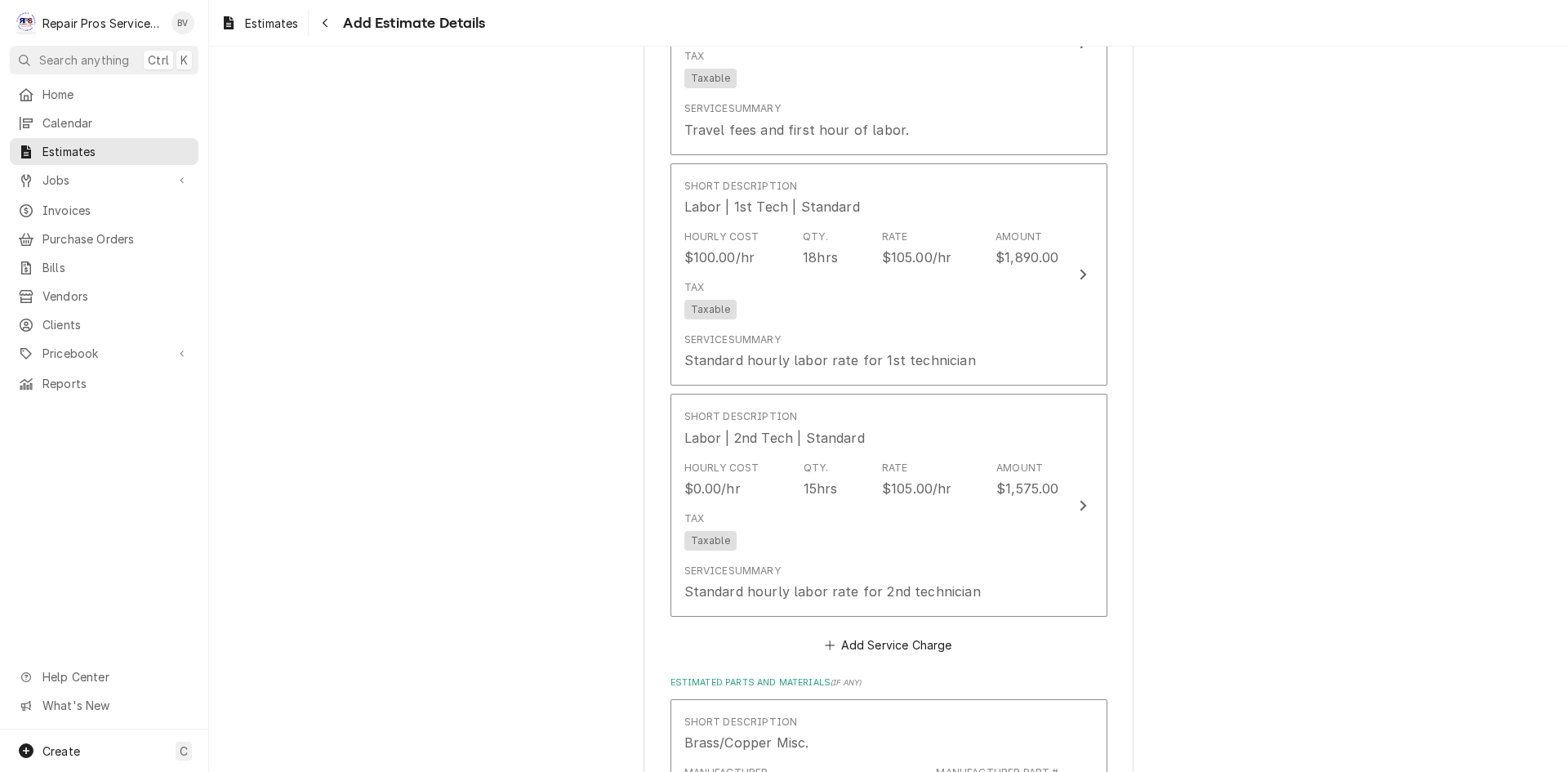
scroll to position [1635, 0]
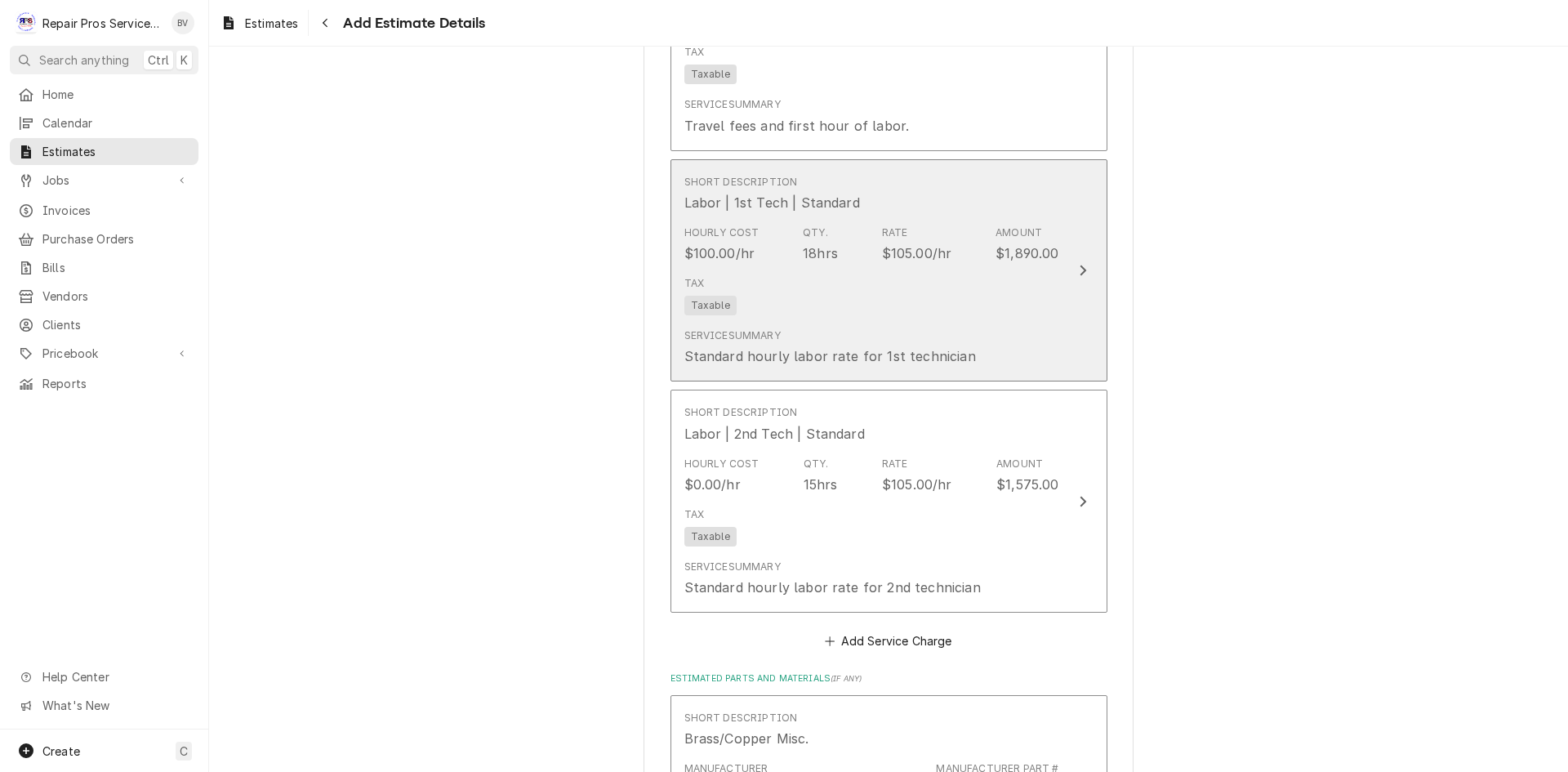
click at [1079, 268] on icon "Update Line Item" at bounding box center [1082, 270] width 8 height 13
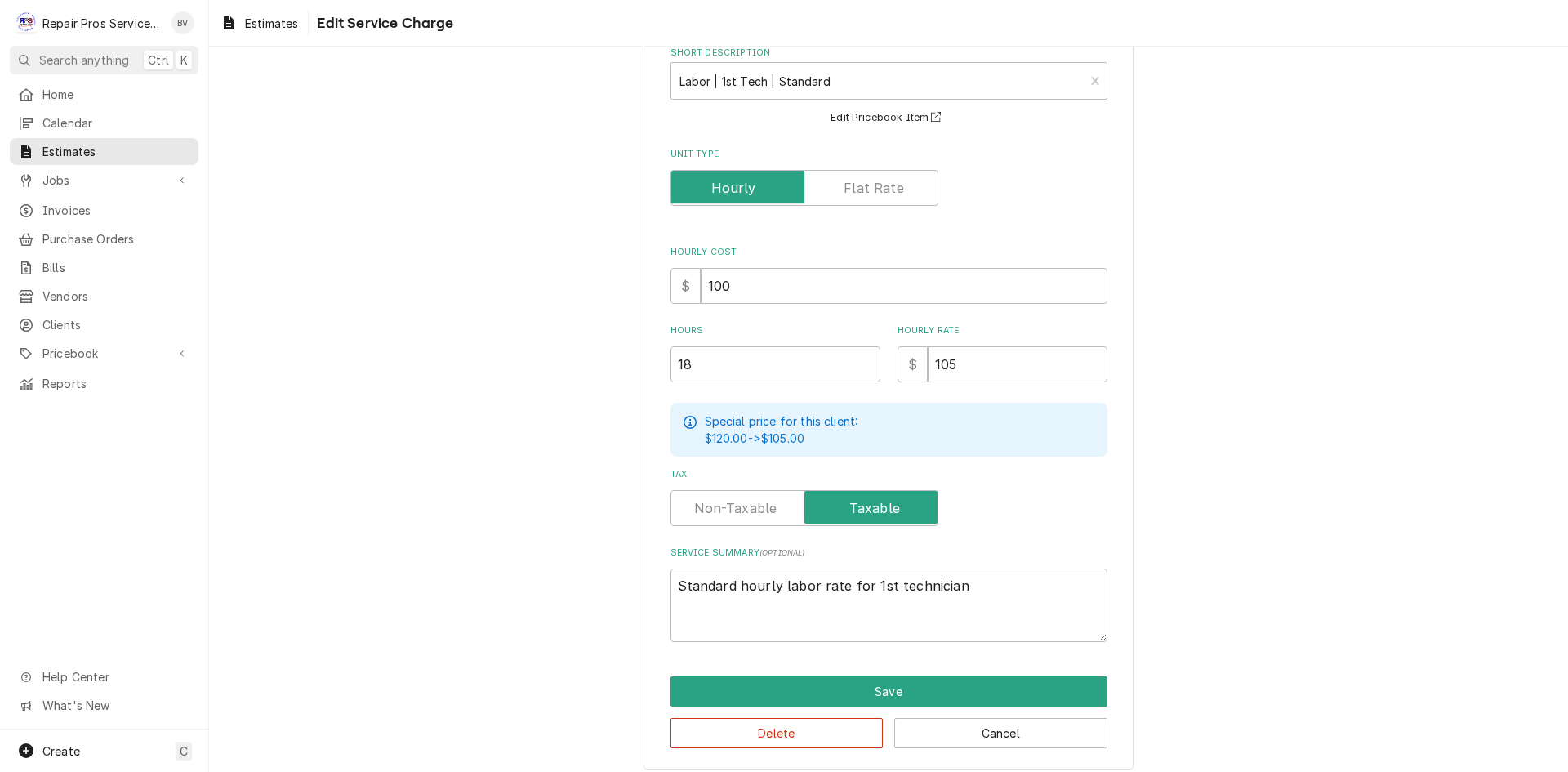
scroll to position [102, 0]
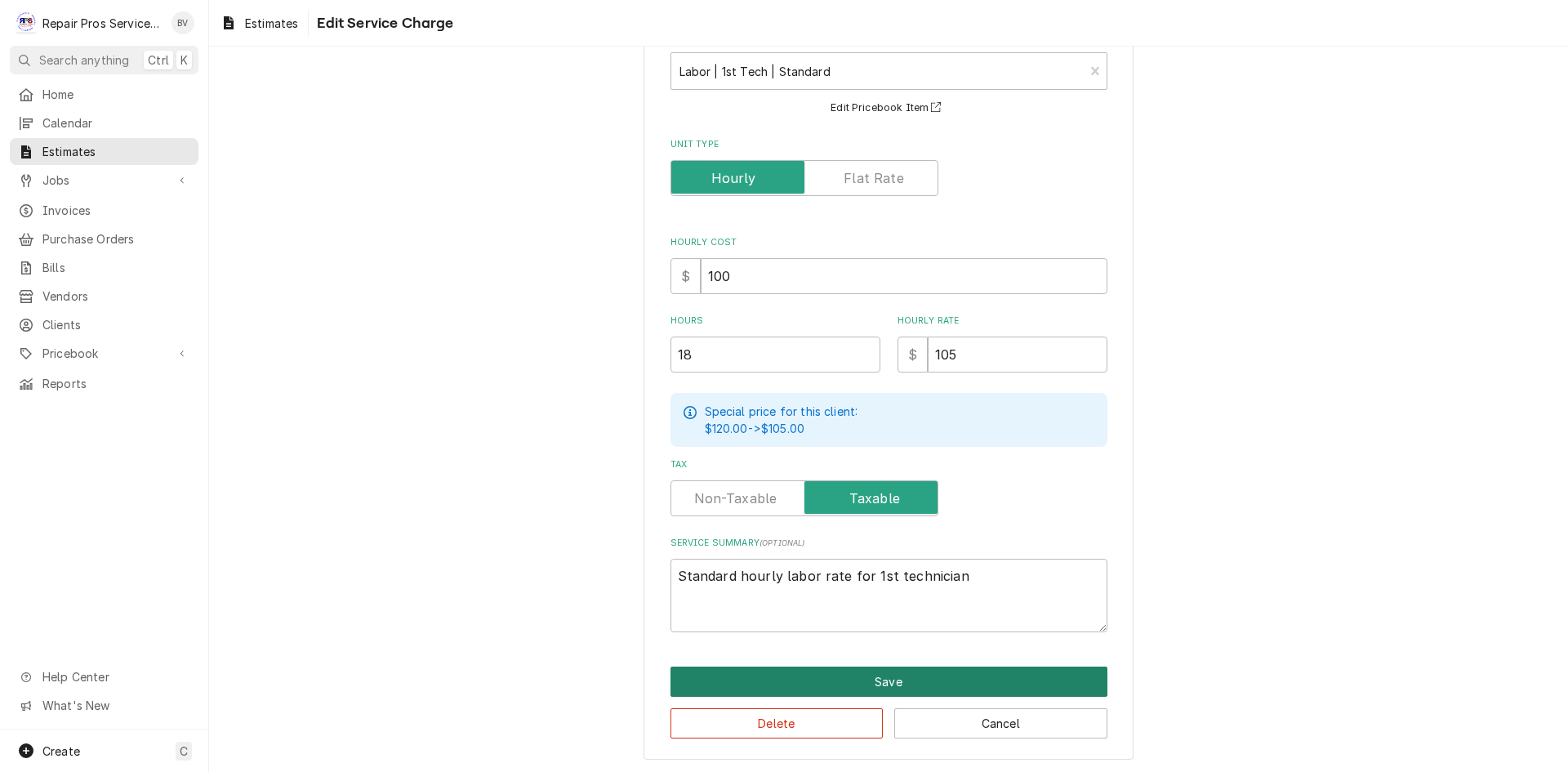
click at [875, 674] on button "Save" at bounding box center [889, 681] width 437 height 31
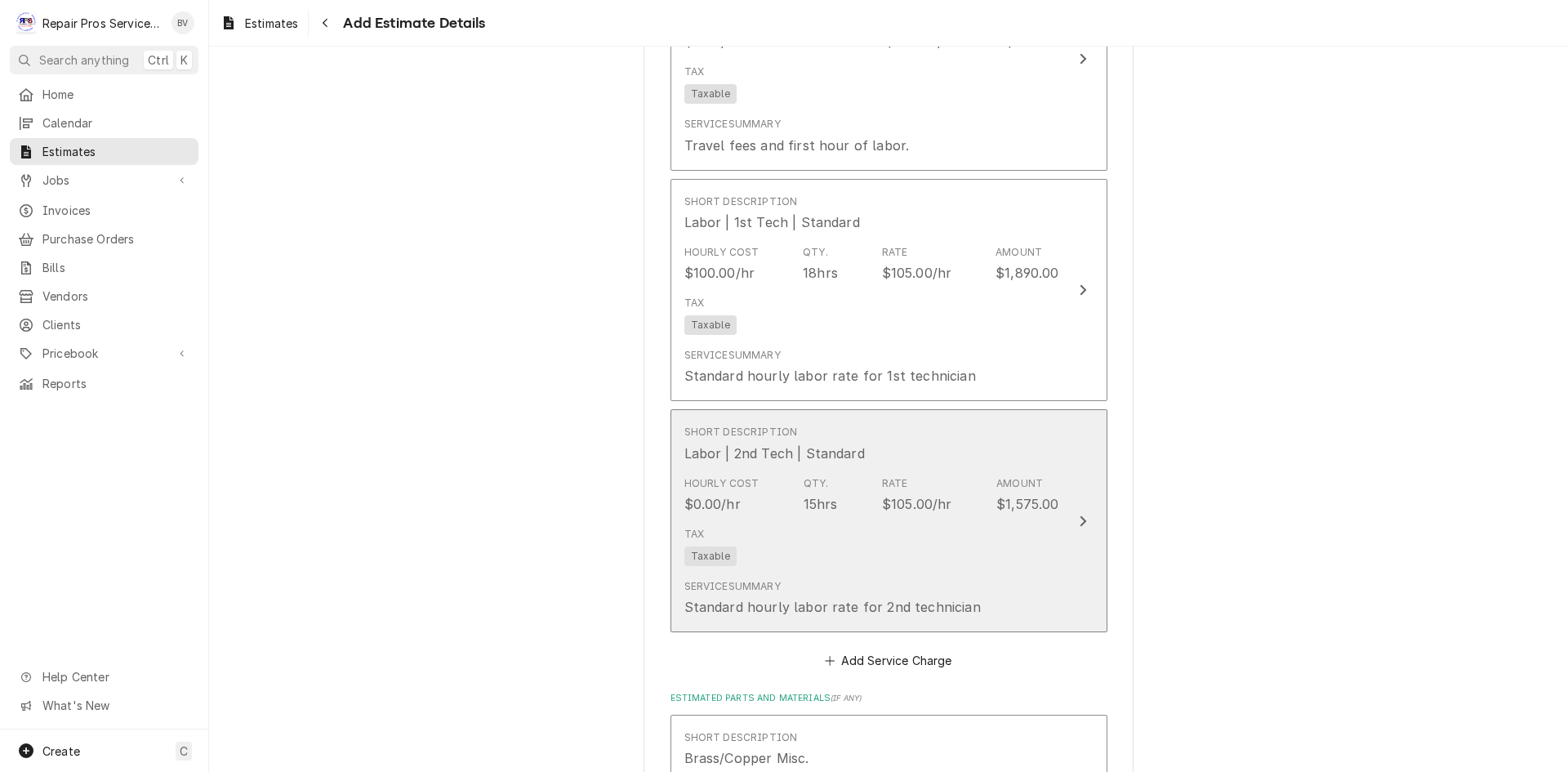
scroll to position [1614, 0]
click at [1079, 519] on icon "Update Line Item" at bounding box center [1082, 521] width 8 height 13
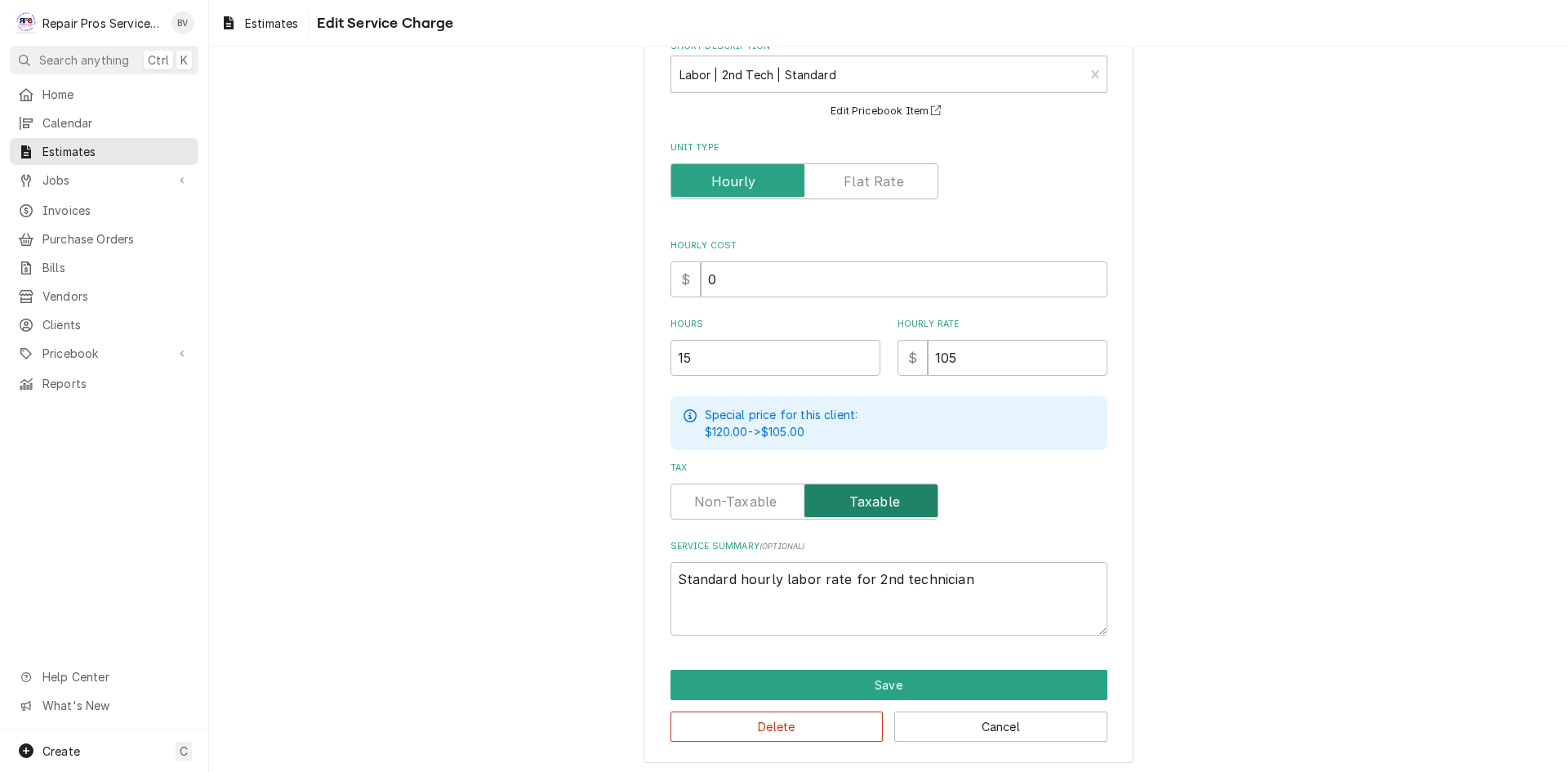
scroll to position [102, 0]
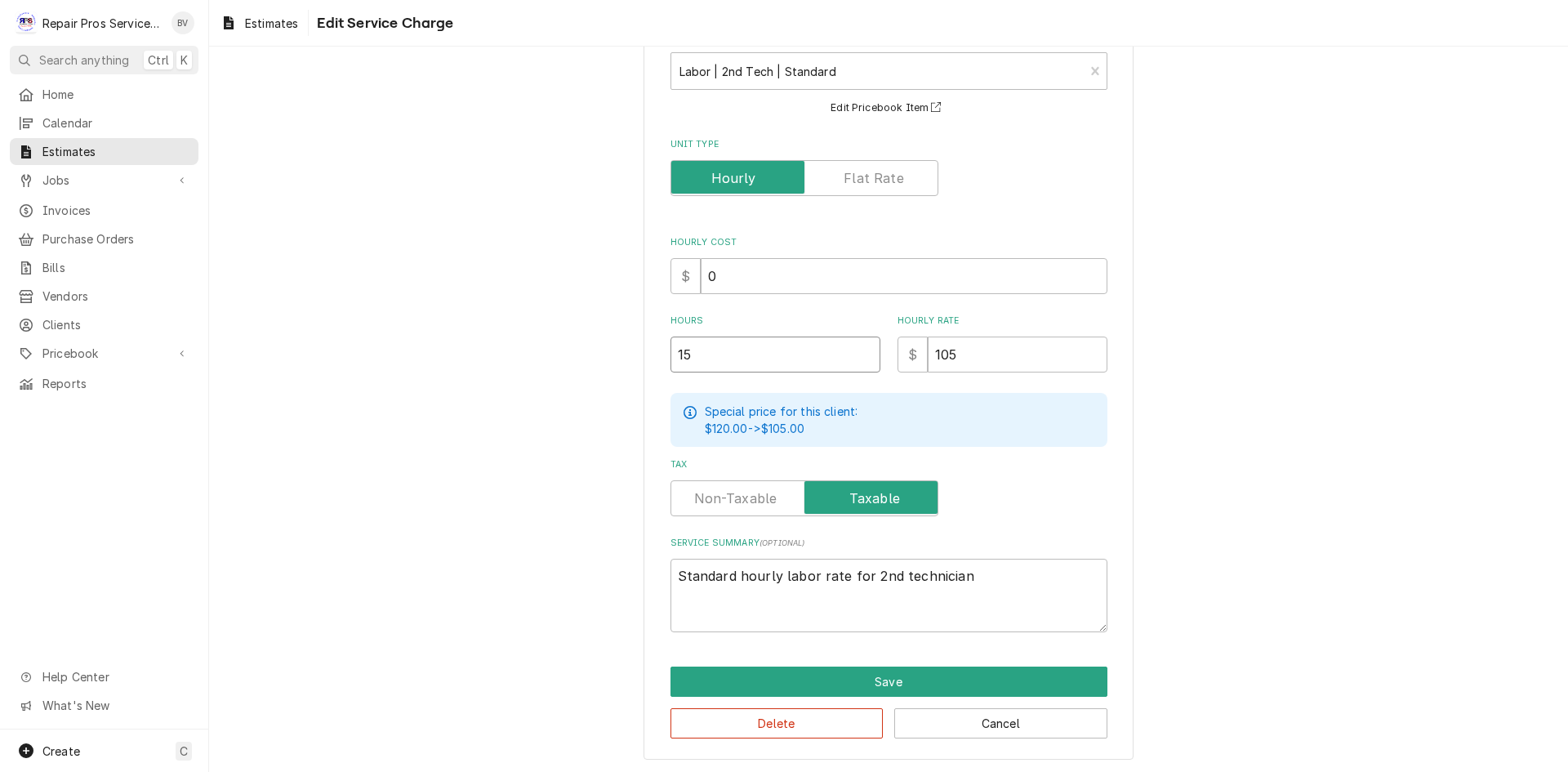
drag, startPoint x: 688, startPoint y: 350, endPoint x: 611, endPoint y: 355, distance: 77.2
click at [611, 355] on div "Use the fields below to edit this service charge Short Description Labor | 2nd …" at bounding box center [888, 368] width 1359 height 813
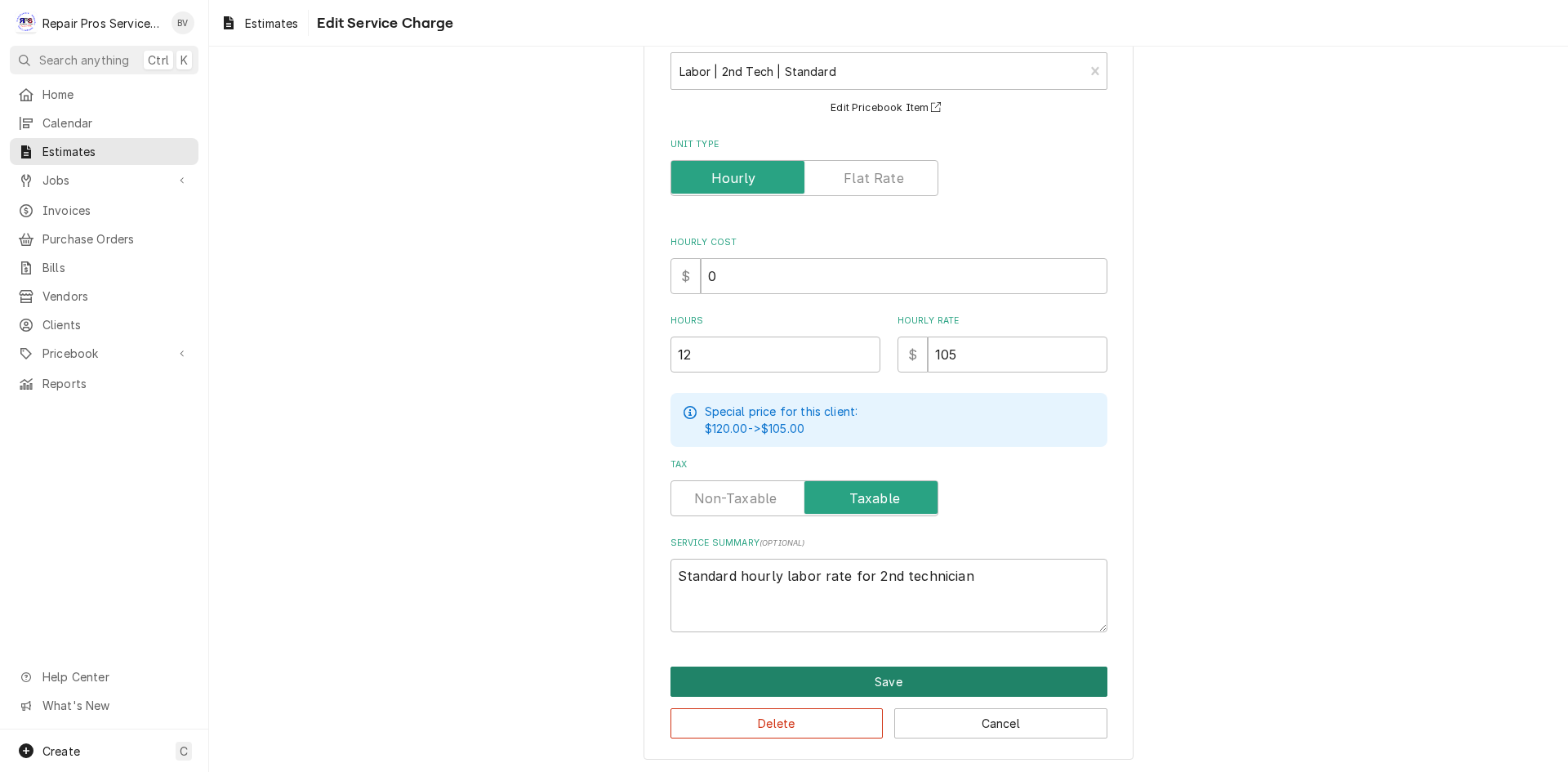
click at [878, 683] on button "Save" at bounding box center [889, 681] width 437 height 31
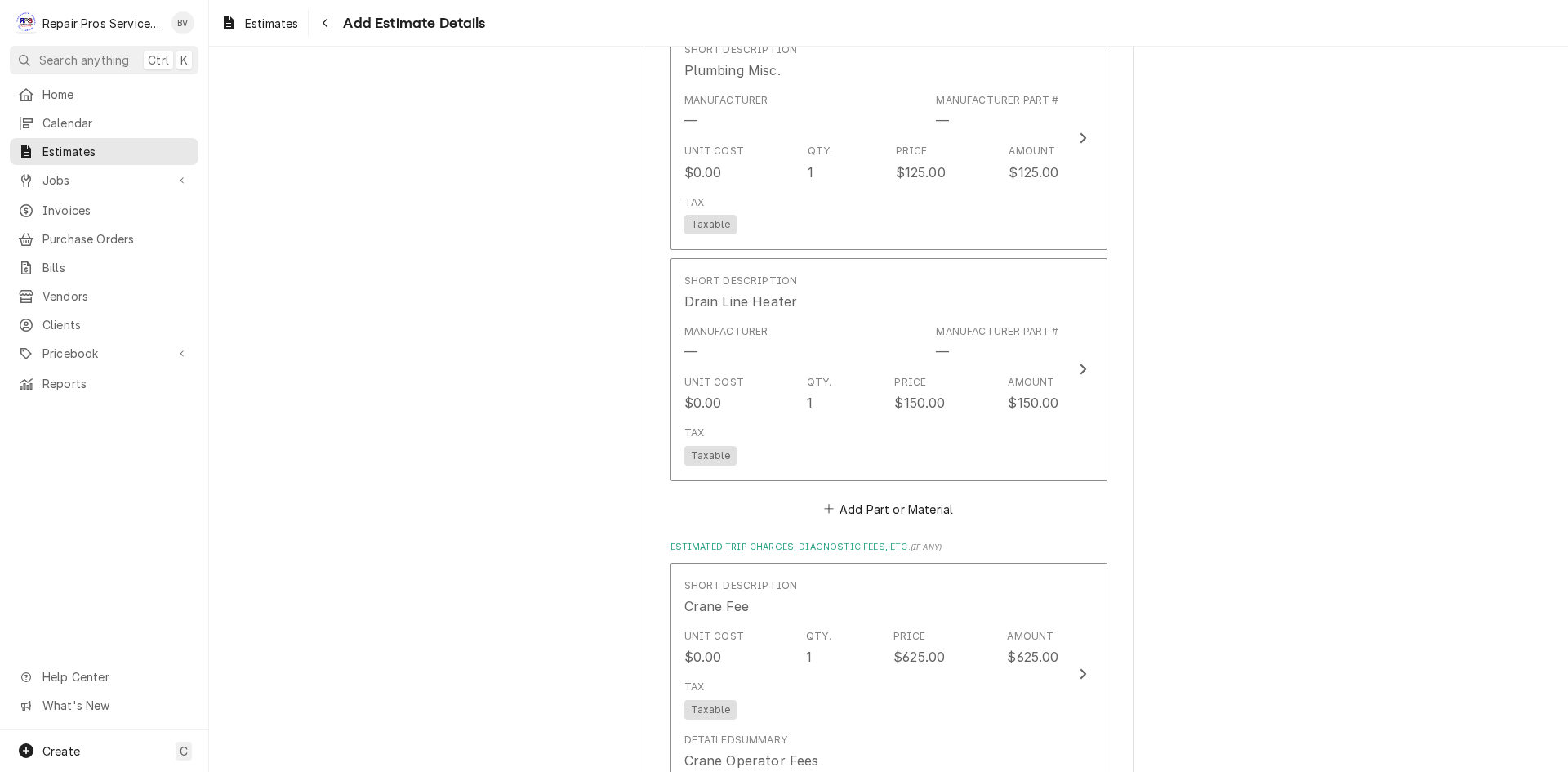
scroll to position [2965, 0]
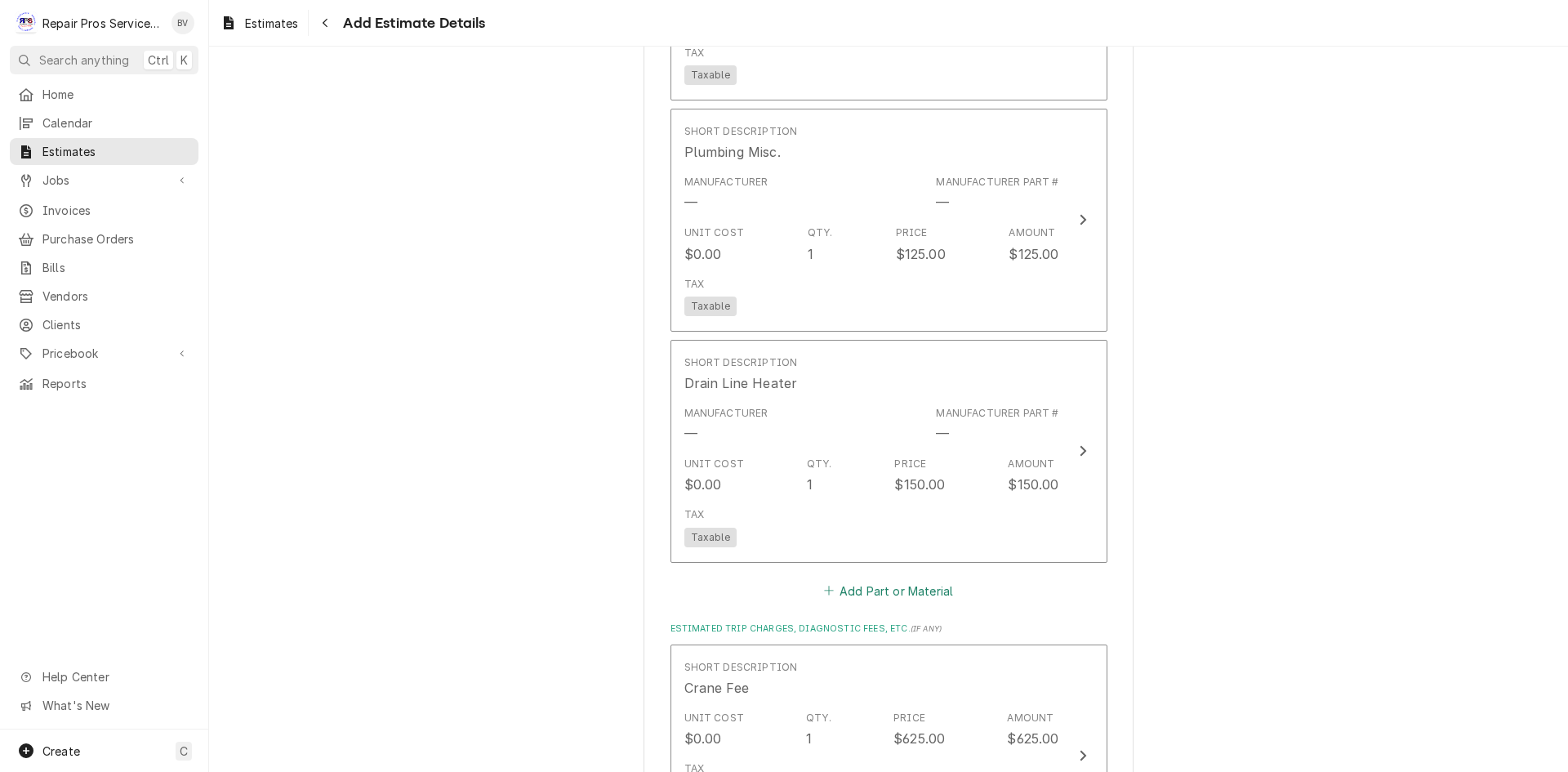
click at [883, 593] on button "Add Part or Material" at bounding box center [888, 591] width 135 height 23
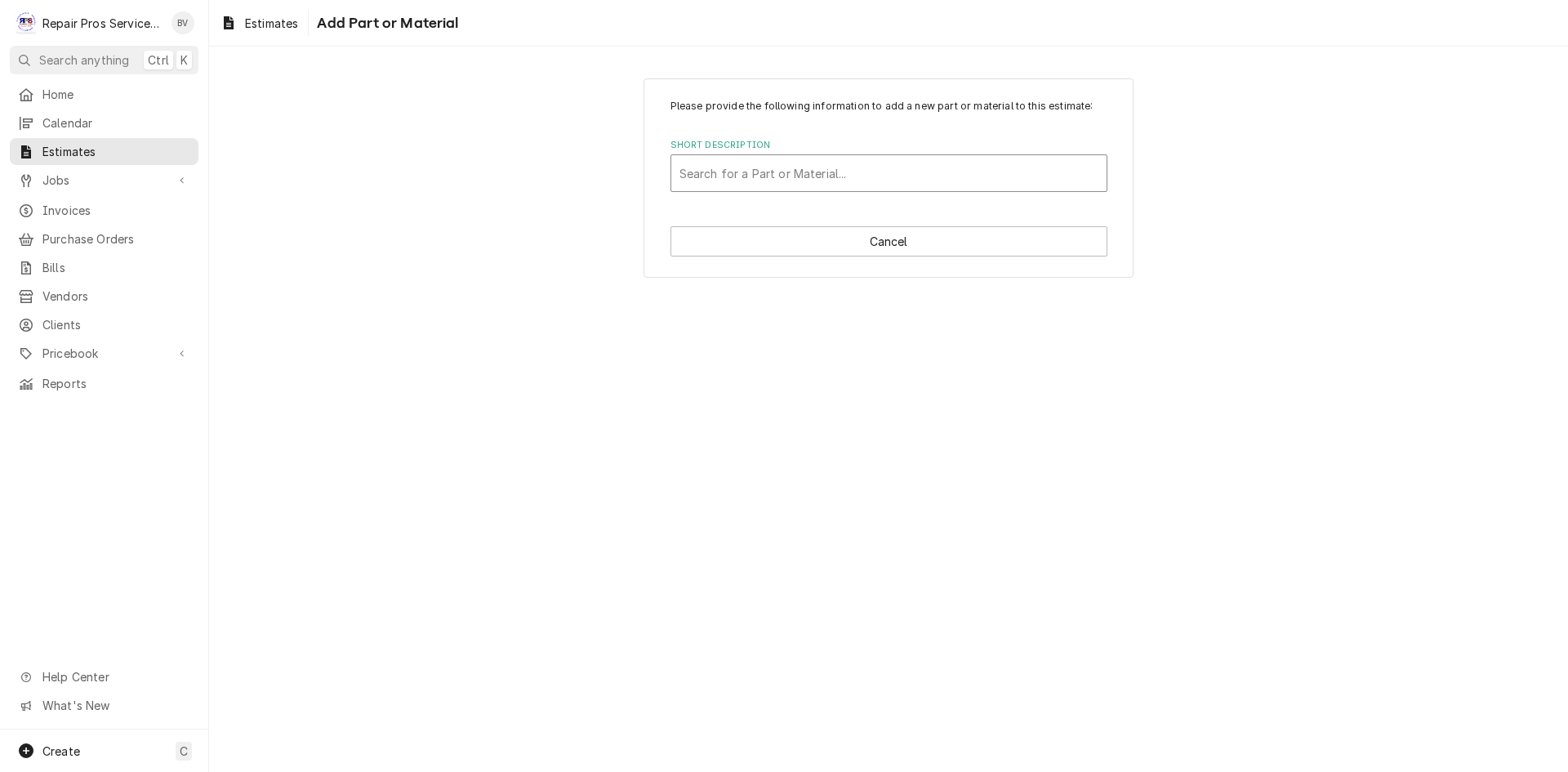
click at [716, 176] on div "Short Description" at bounding box center [888, 173] width 419 height 30
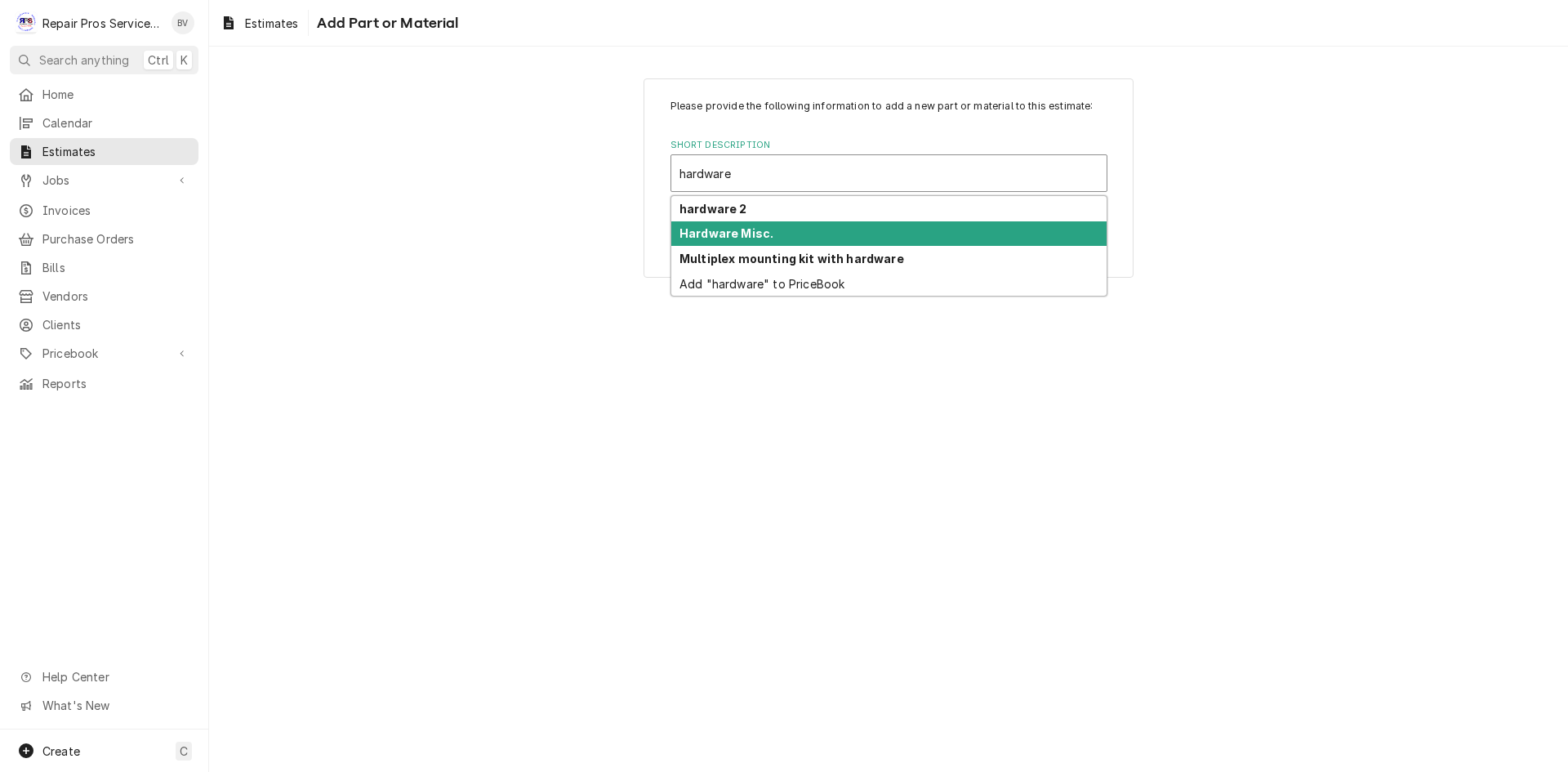
click at [722, 233] on strong "Hardware Misc." at bounding box center [726, 233] width 94 height 14
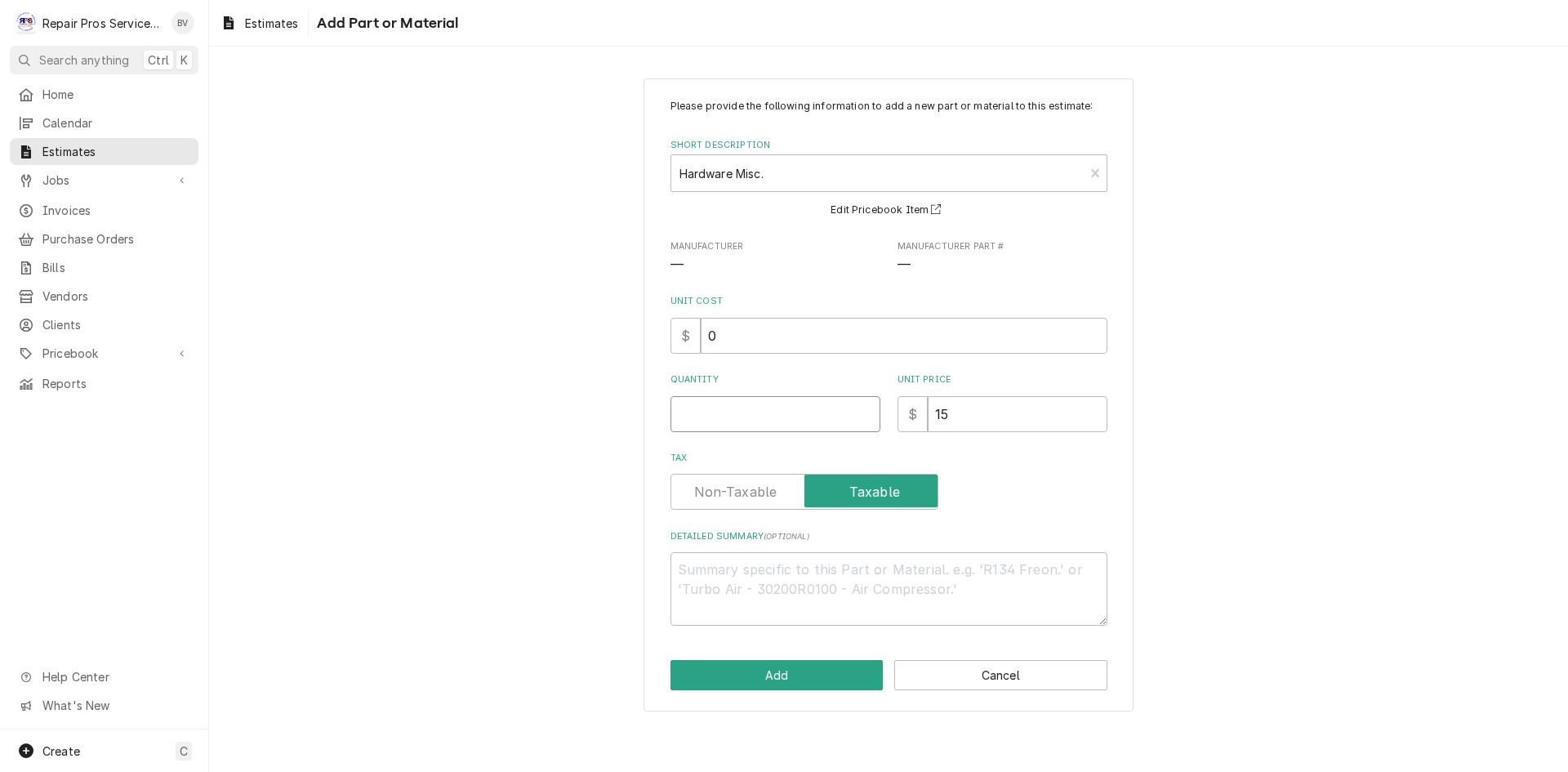
click at [718, 404] on input "Quantity" at bounding box center [775, 414] width 210 height 36
drag, startPoint x: 939, startPoint y: 413, endPoint x: 923, endPoint y: 416, distance: 16.3
click at [924, 416] on div "$ 15" at bounding box center [1002, 414] width 210 height 36
click at [803, 676] on button "Add" at bounding box center [777, 675] width 213 height 31
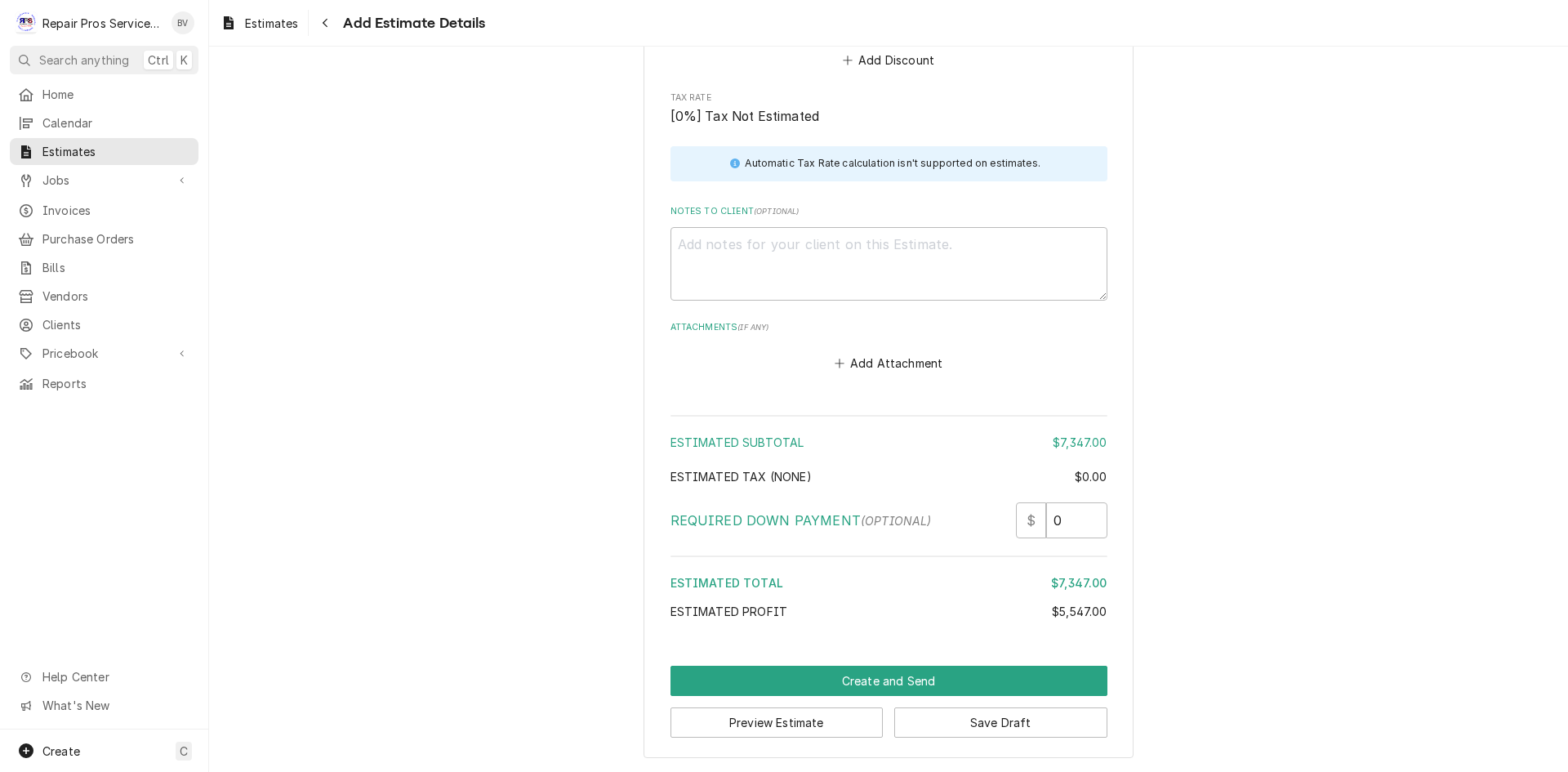
scroll to position [4749, 0]
click at [875, 685] on button "Create and Send" at bounding box center [889, 680] width 437 height 31
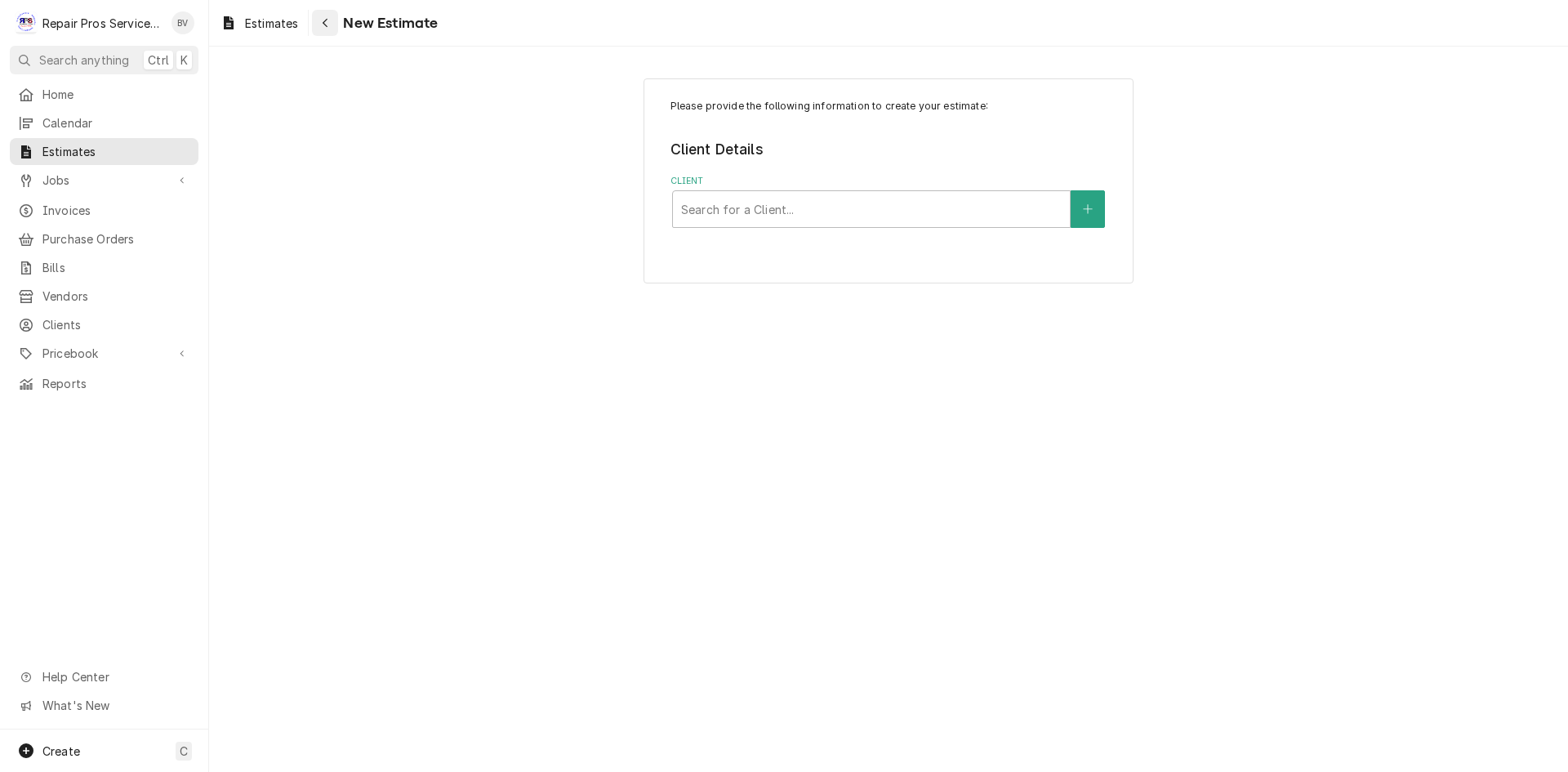
click at [324, 24] on icon "Navigate back" at bounding box center [326, 23] width 7 height 11
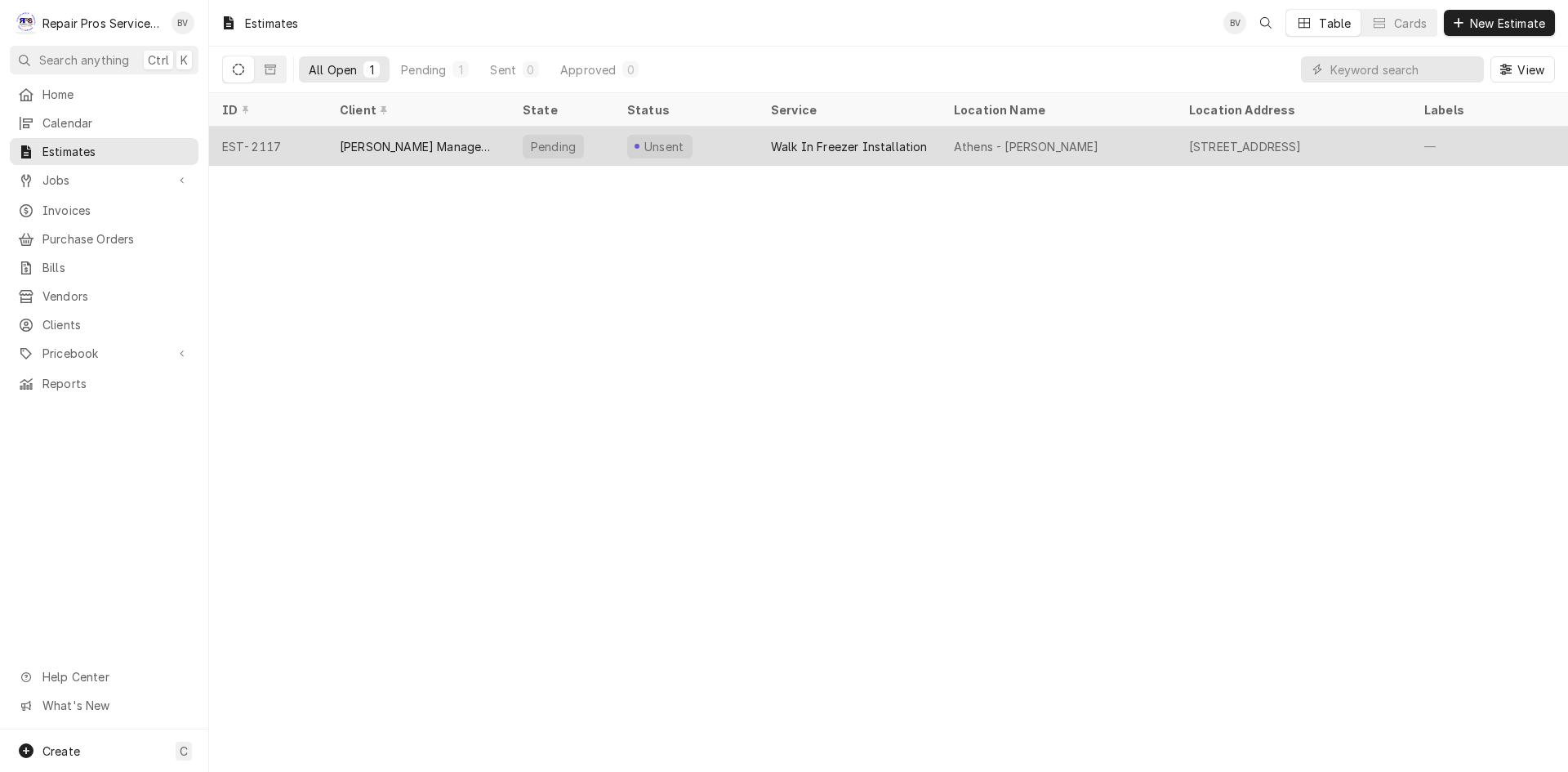
click at [753, 155] on div "Unsent" at bounding box center [685, 146] width 143 height 39
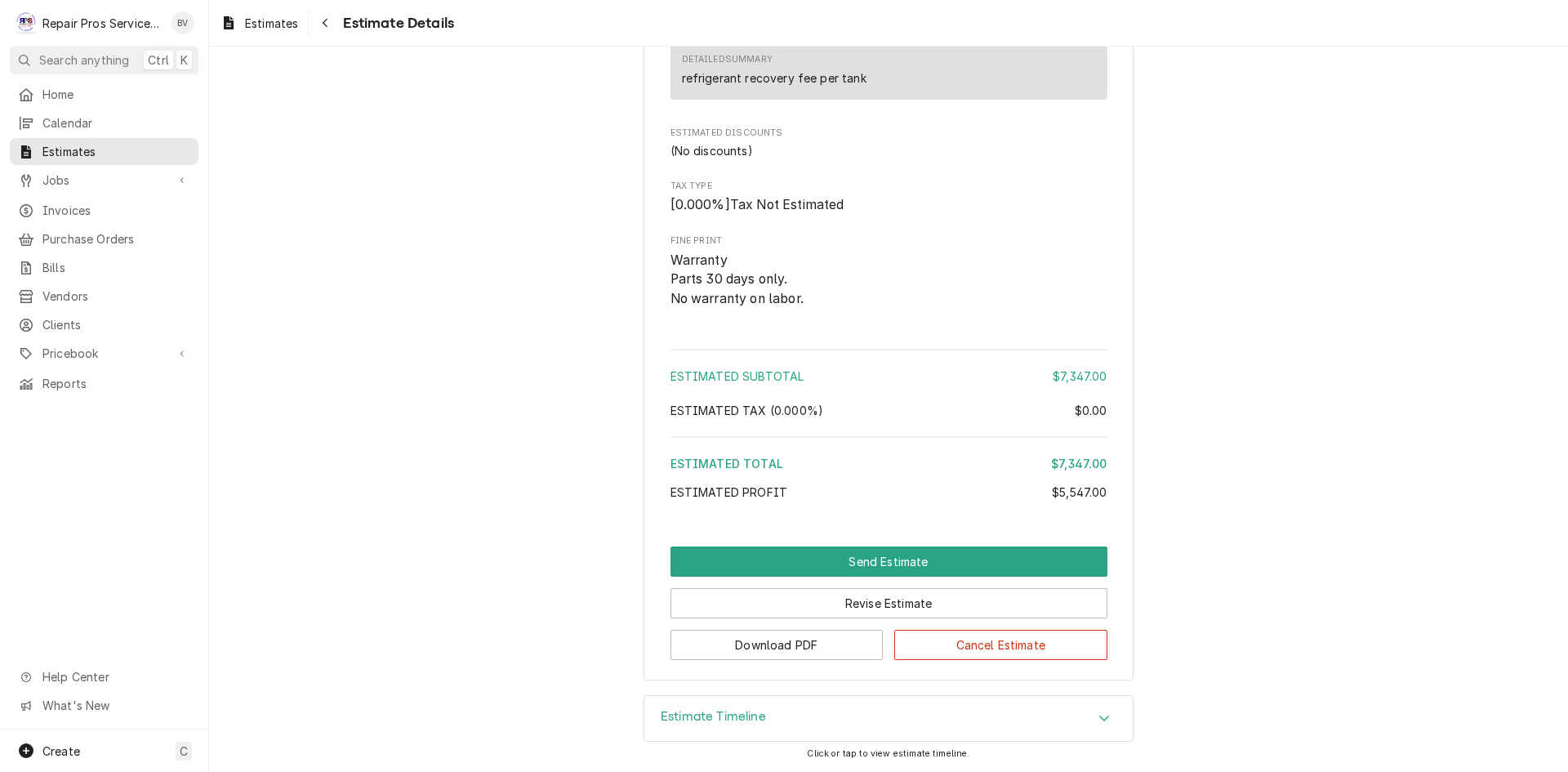
scroll to position [3541, 0]
click at [845, 607] on button "Revise Estimate" at bounding box center [889, 604] width 437 height 31
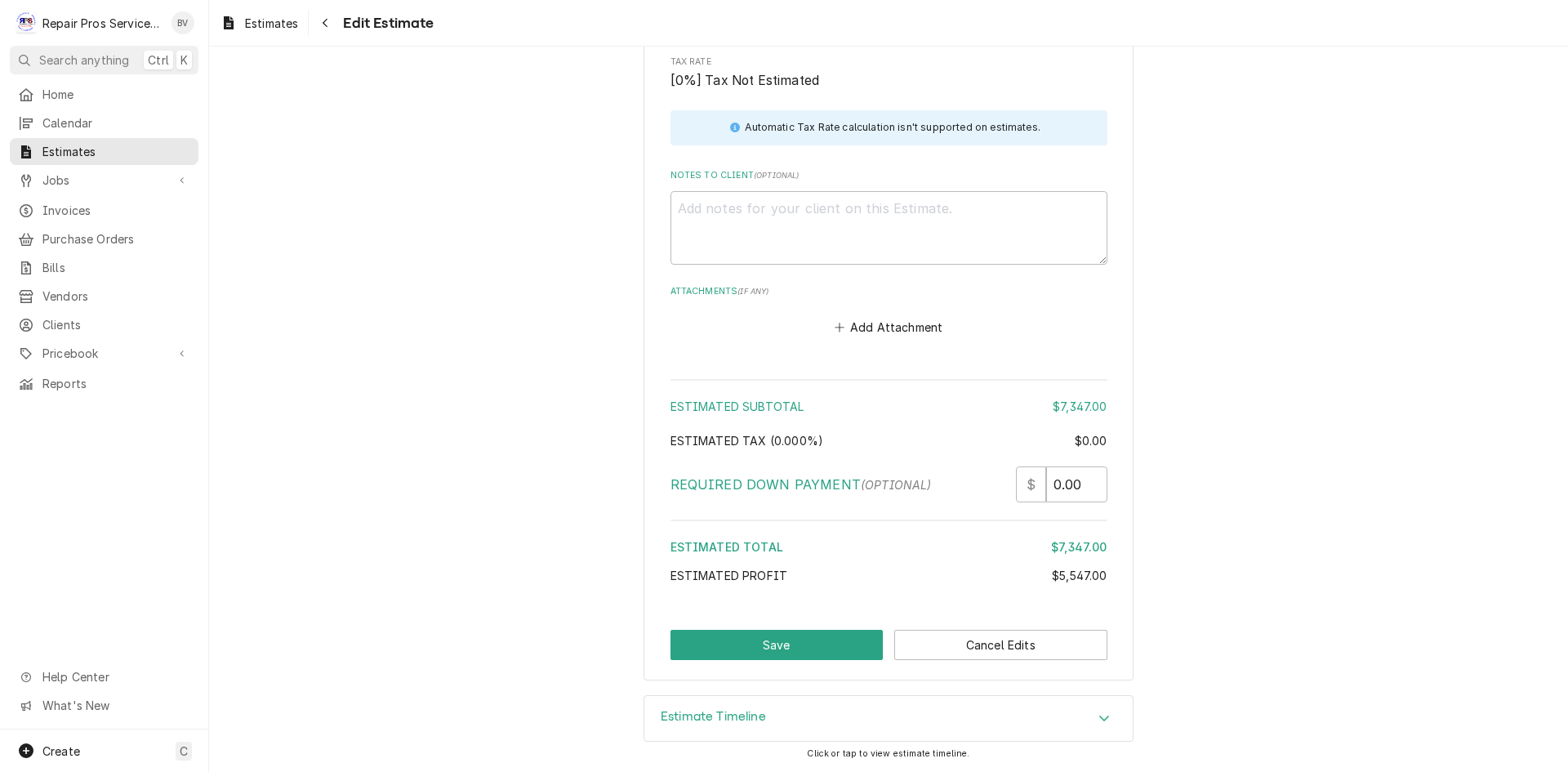
scroll to position [4457, 0]
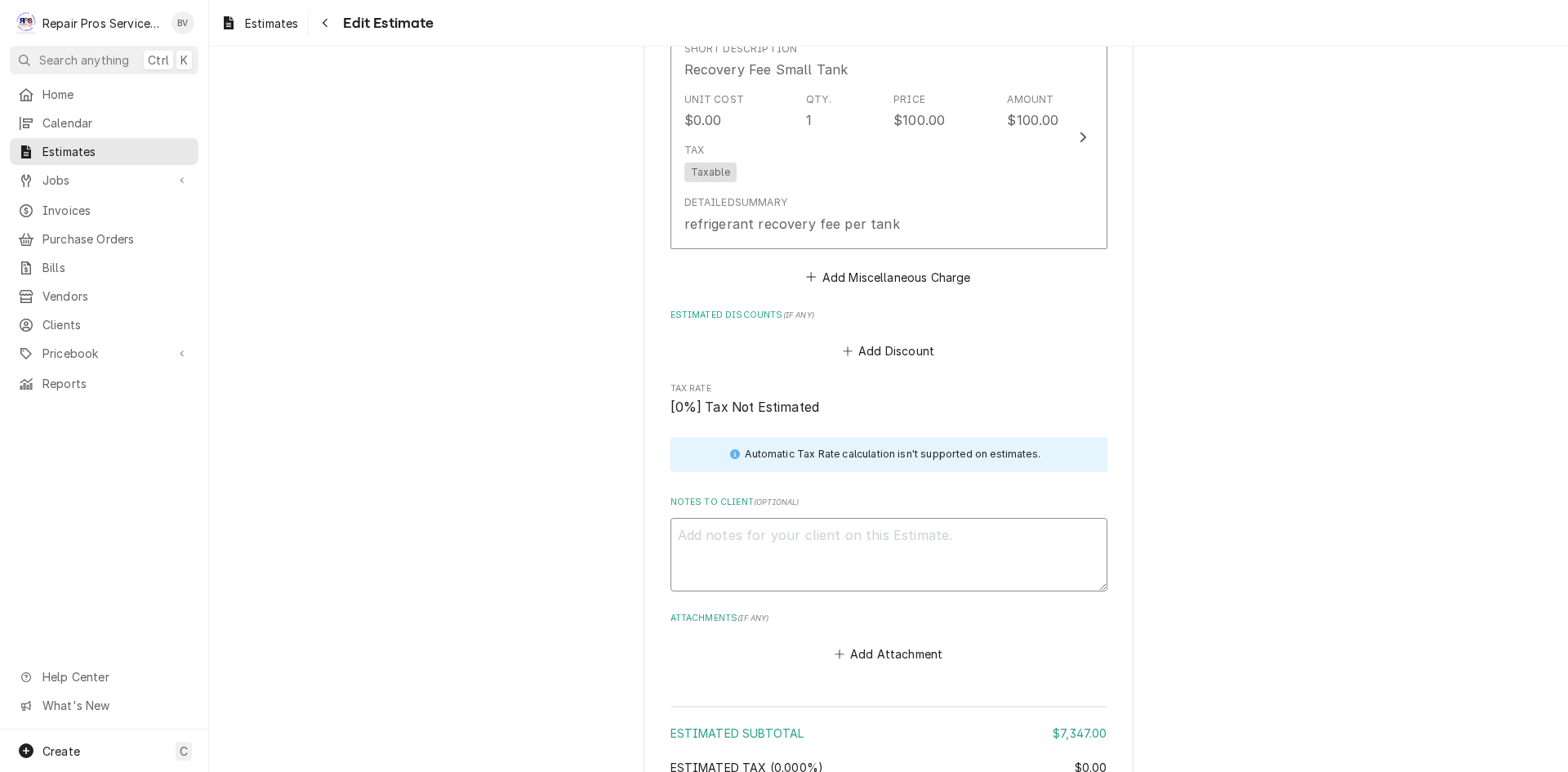
click at [691, 542] on textarea "Notes to Client ( optional )" at bounding box center [889, 554] width 437 height 73
type textarea "x"
type textarea "e"
type textarea "x"
type textarea "es"
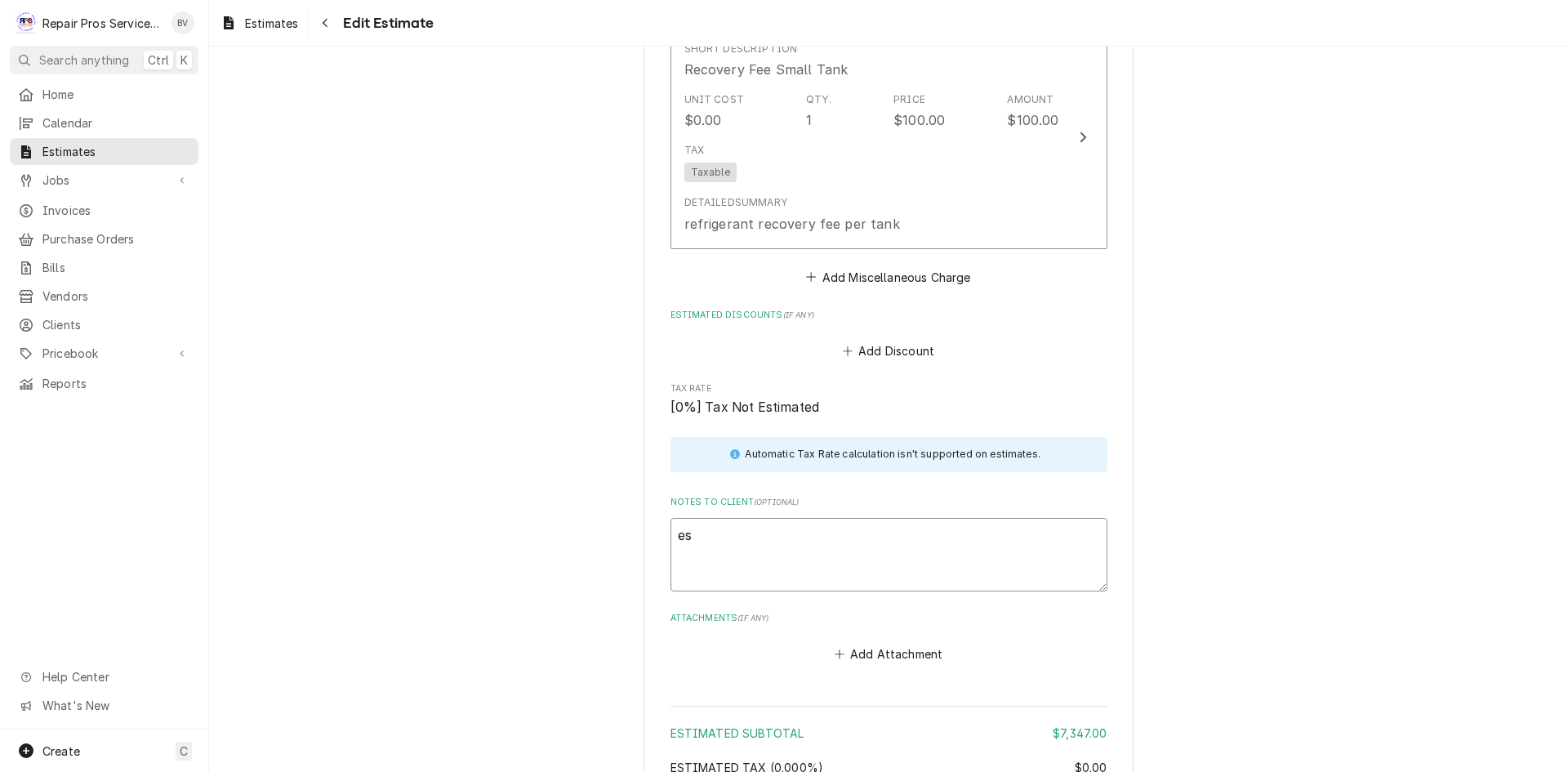
type textarea "x"
type textarea "est"
type textarea "x"
type textarea "esti"
type textarea "x"
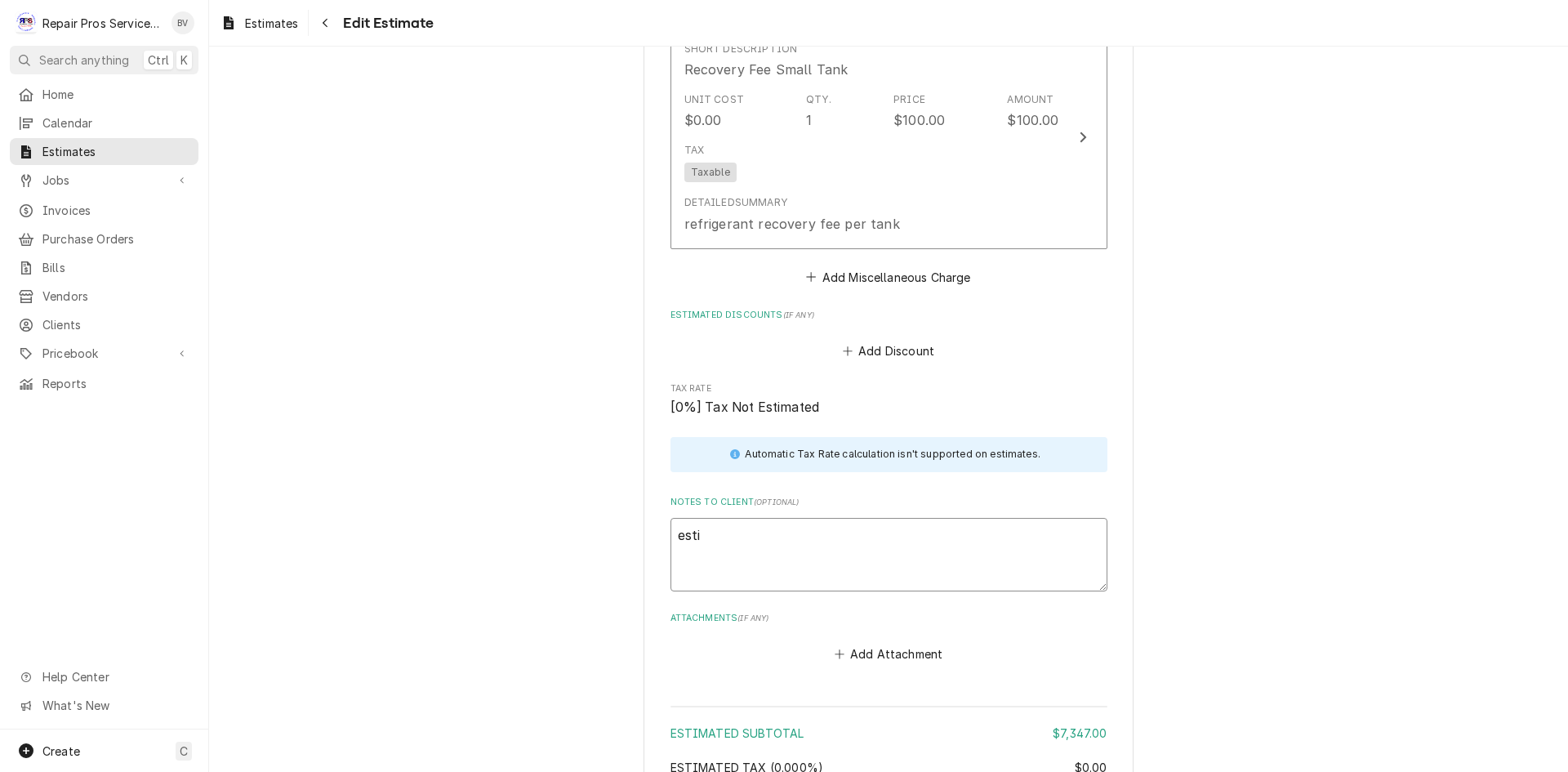
type textarea "estim"
type textarea "x"
type textarea "estima"
type textarea "x"
type textarea "estimat"
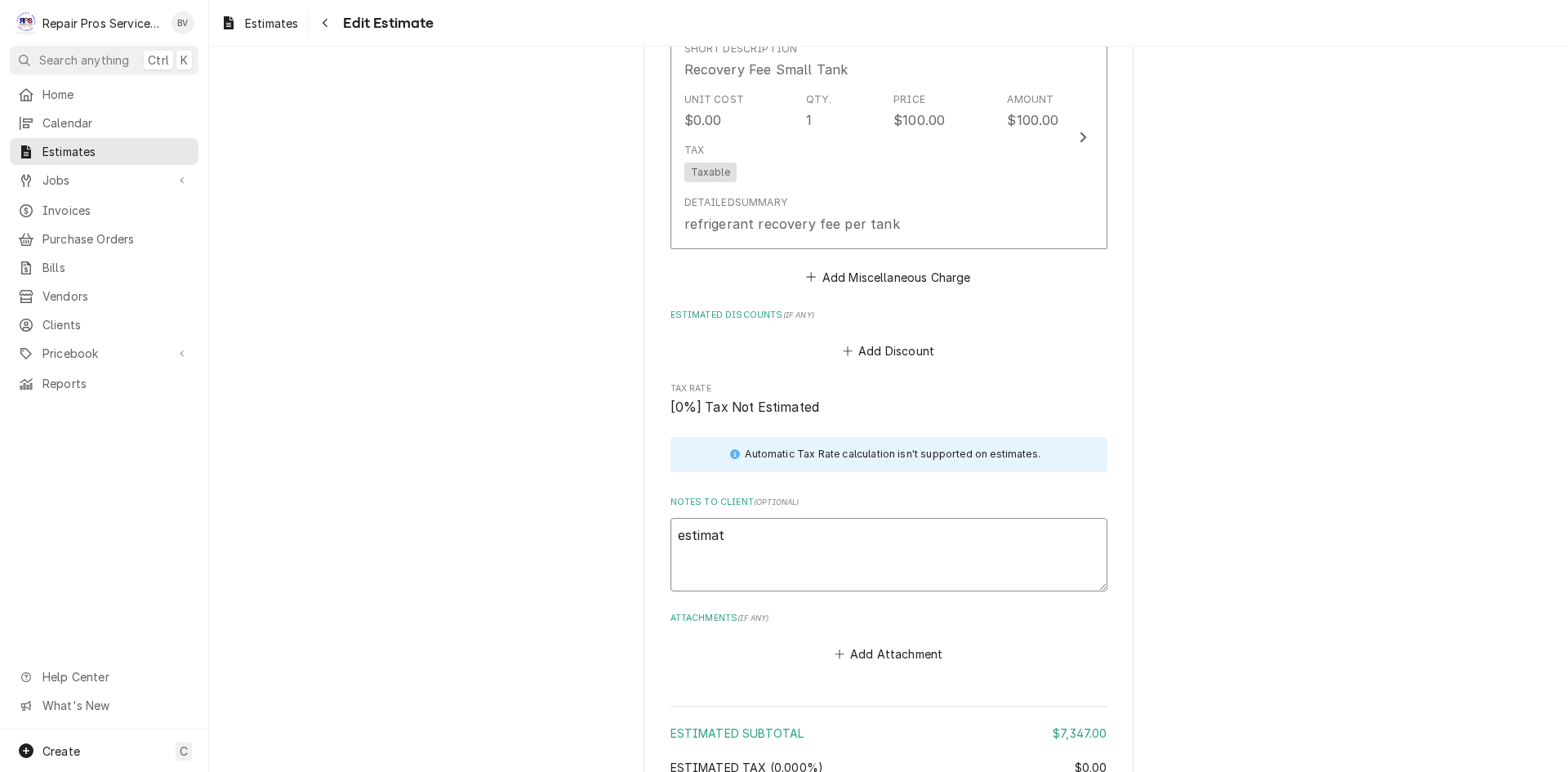
type textarea "x"
type textarea "estimate"
type textarea "x"
type textarea "estimate"
type textarea "x"
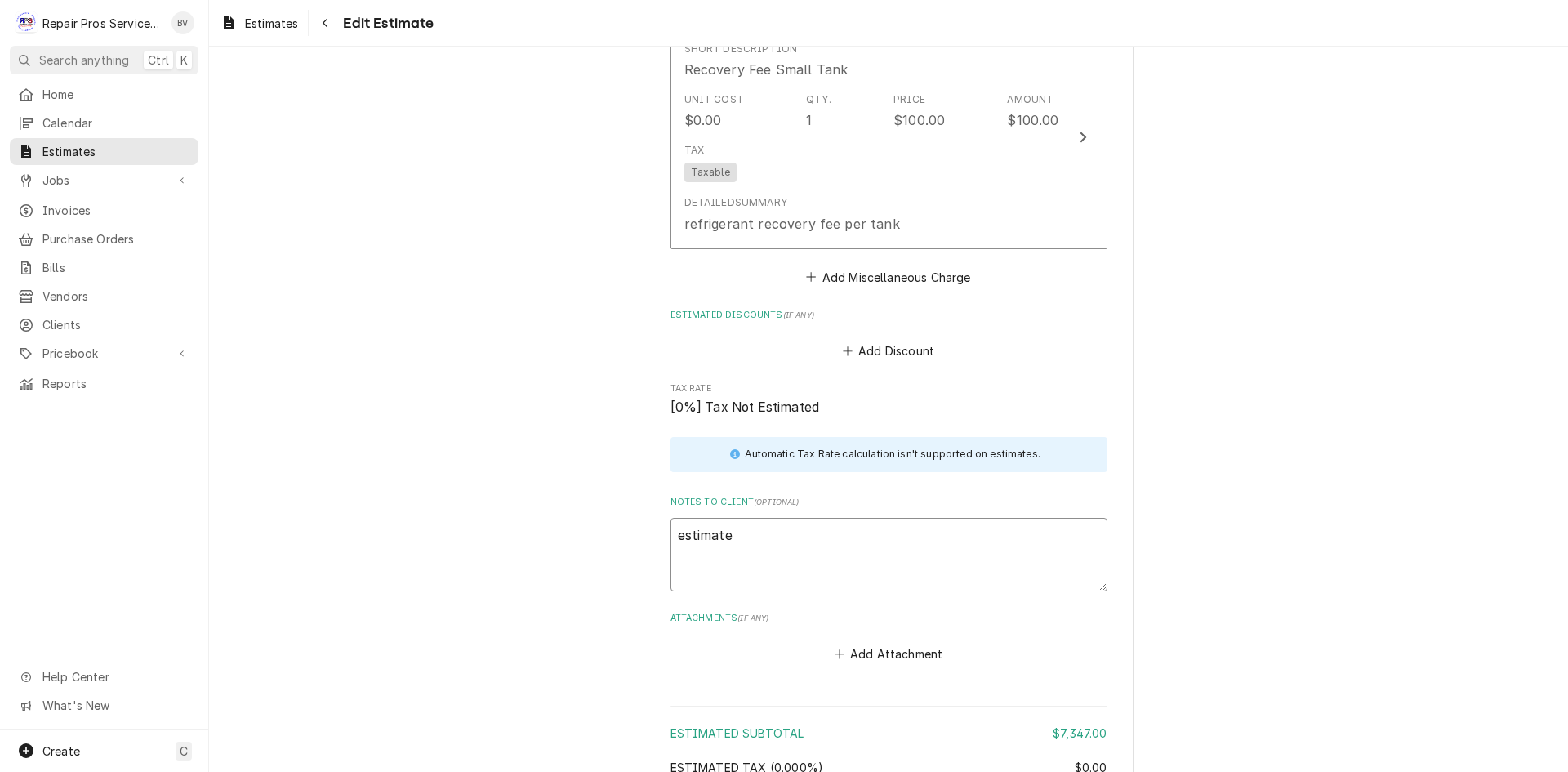
type textarea "estimate d"
type textarea "x"
type textarea "estimate do"
type textarea "x"
type textarea "estimate doe"
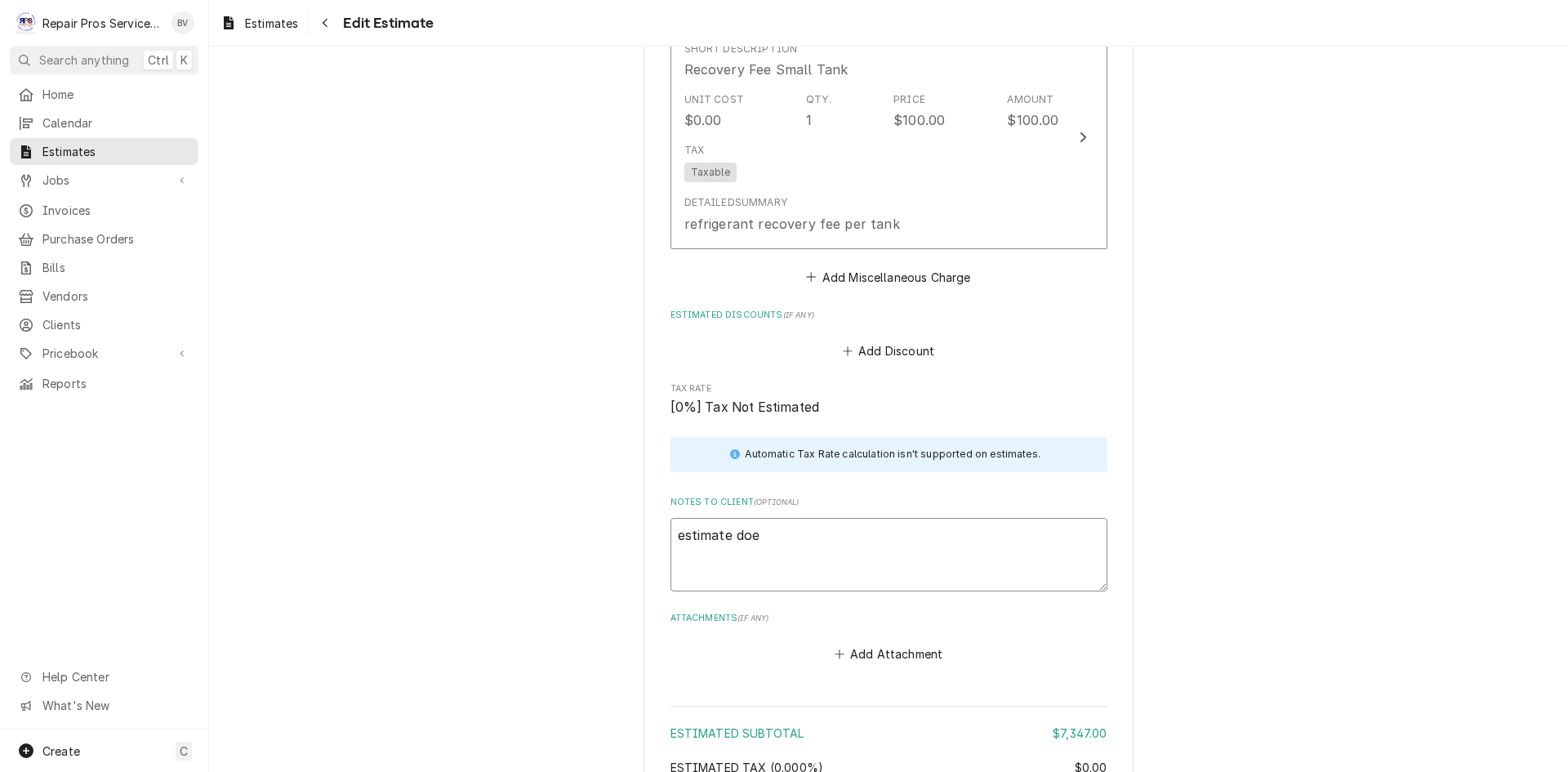
type textarea "x"
type textarea "estimate does"
type textarea "x"
type textarea "estimate doesn"
type textarea "x"
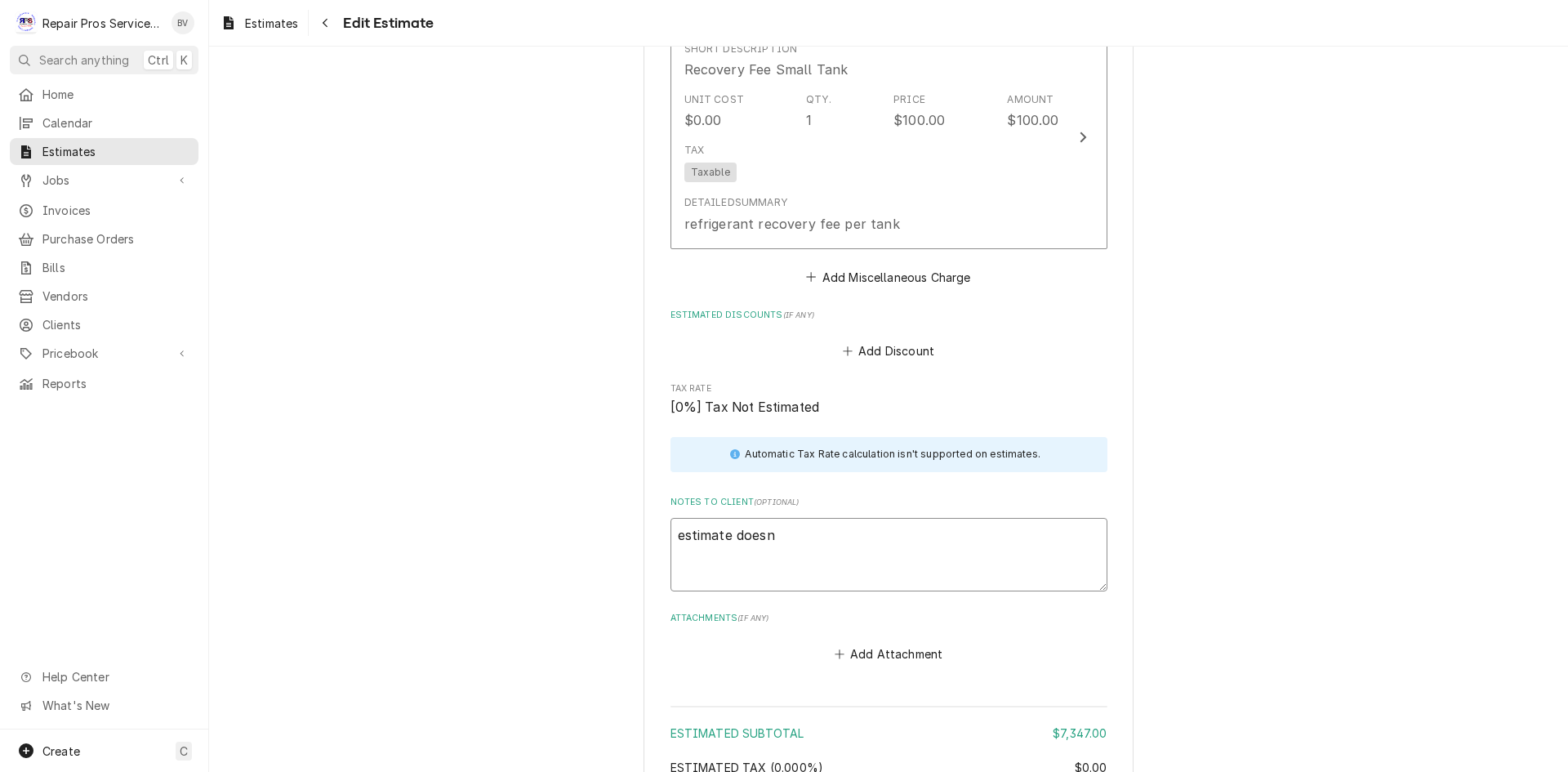
type textarea "estimate doesn"
type textarea "x"
type textarea "estimate doesn"
type textarea "x"
type textarea "estimate does"
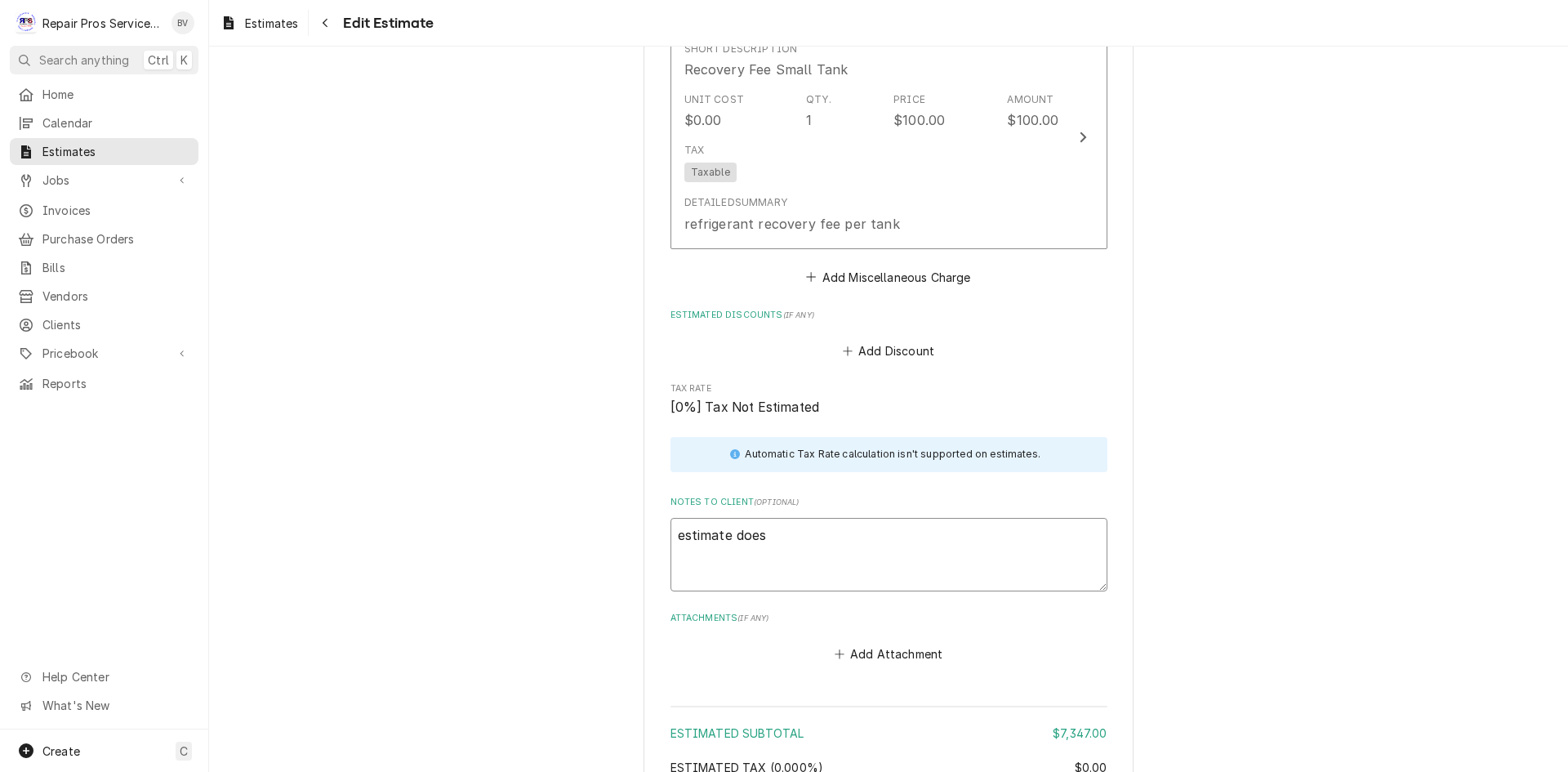
type textarea "x"
type textarea "estimate doe"
type textarea "x"
type textarea "estimate does"
type textarea "x"
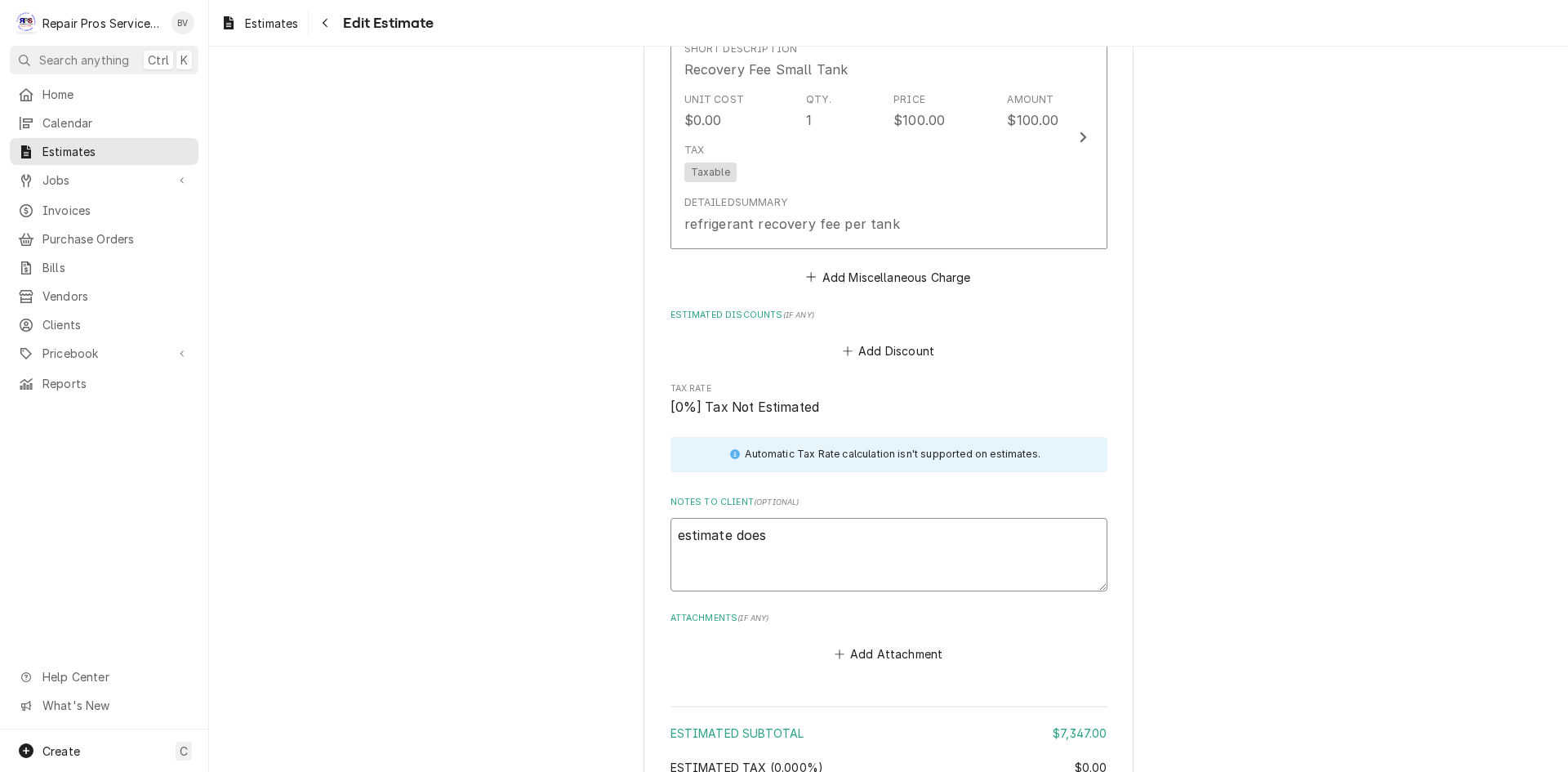
type textarea "estimate does"
type textarea "x"
type textarea "estimate does n"
type textarea "x"
type textarea "estimate does no"
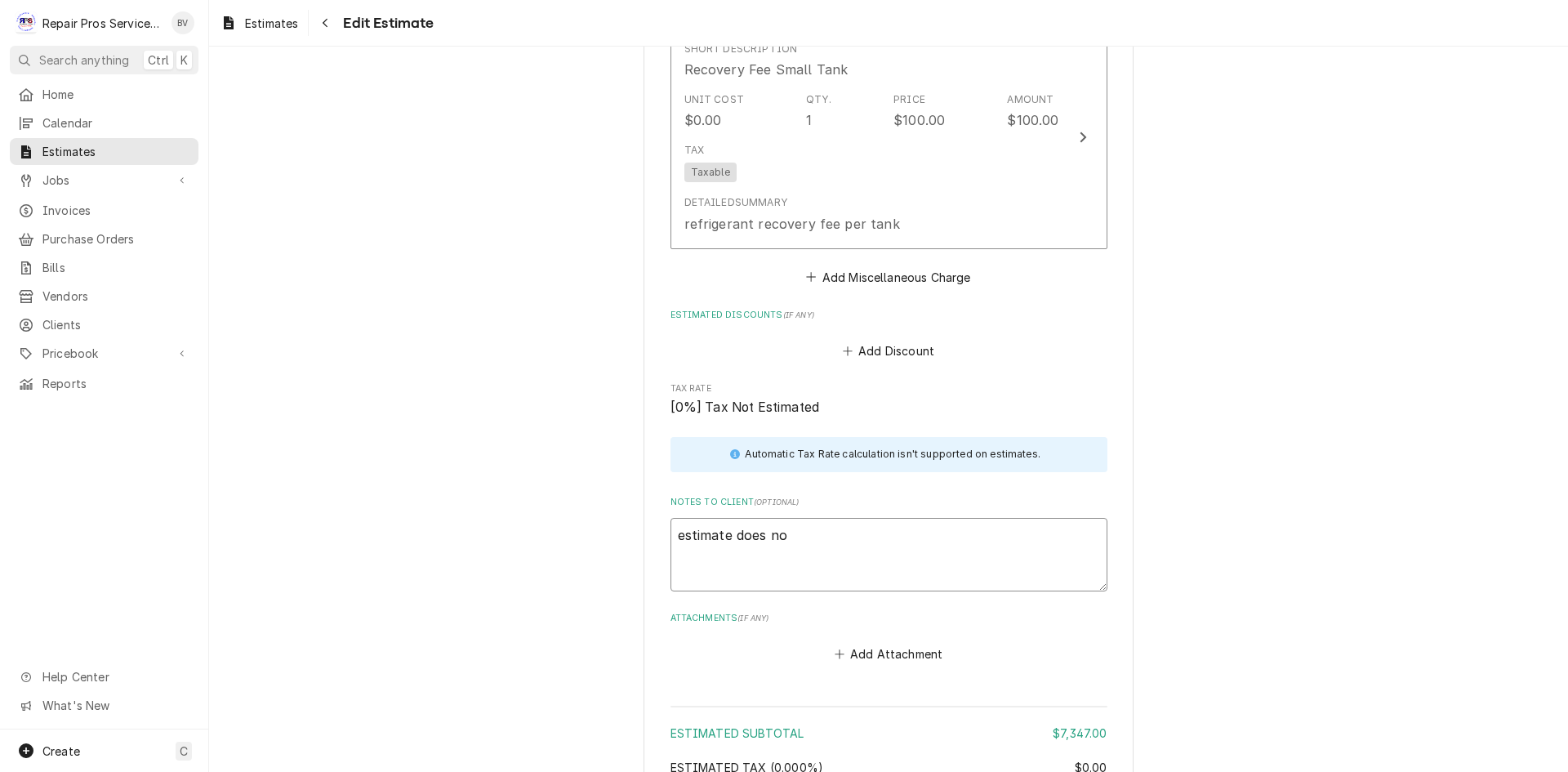
type textarea "x"
type textarea "estimate does not"
type textarea "x"
type textarea "estimate does not"
type textarea "x"
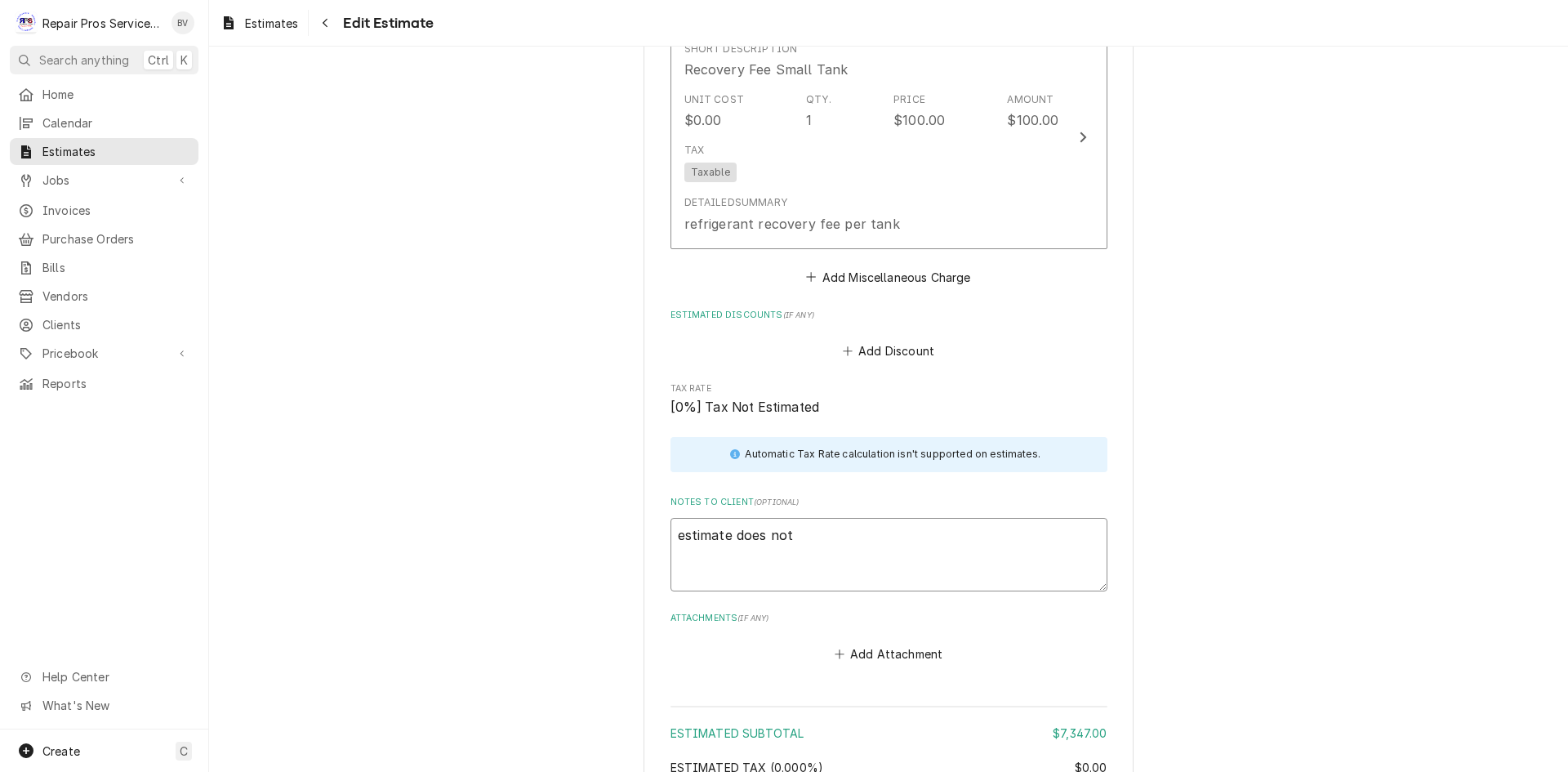
type textarea "estimate does not i"
type textarea "x"
type textarea "estimate does not in"
type textarea "x"
type textarea "estimate does not inc"
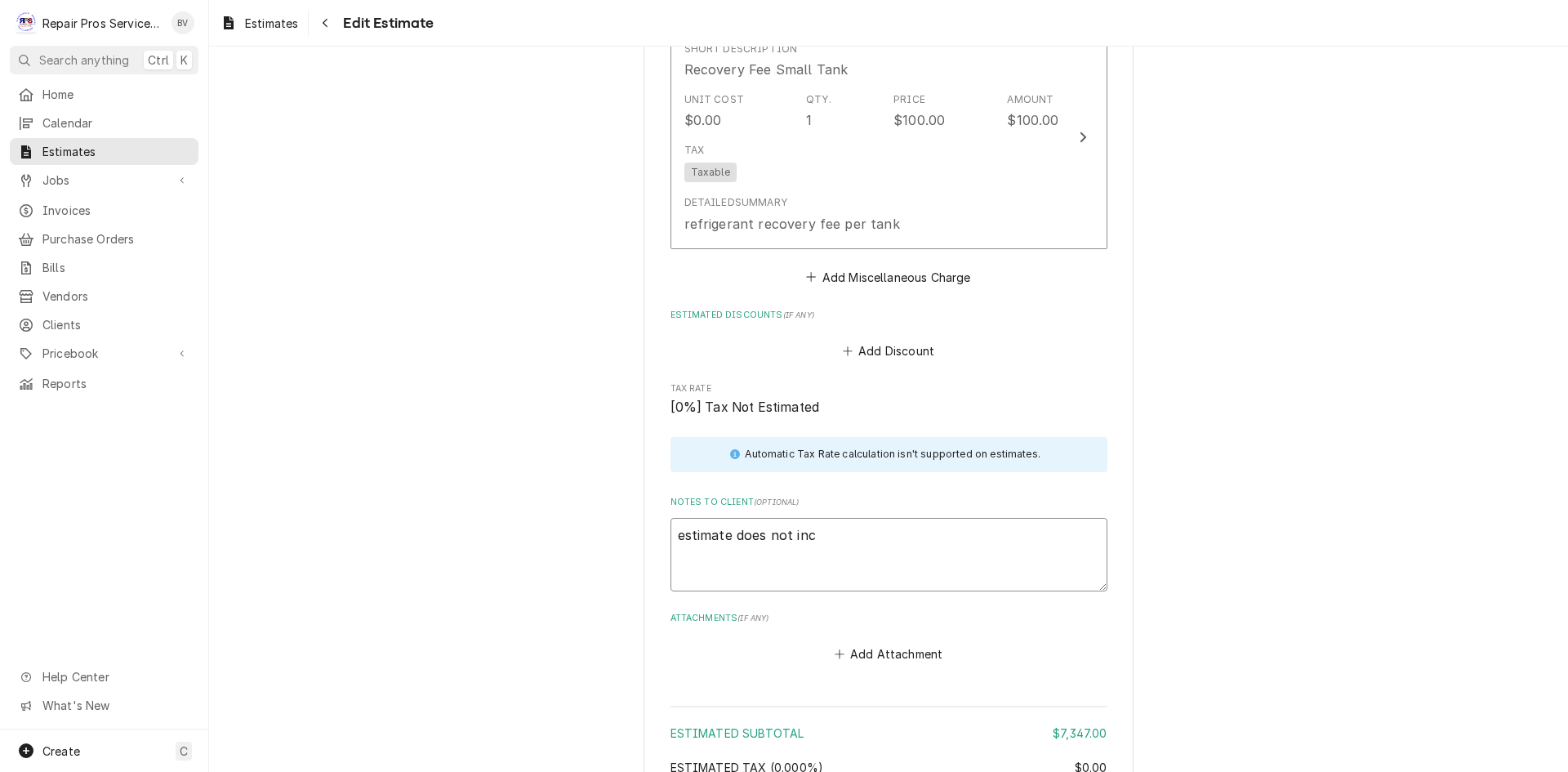
type textarea "x"
type textarea "estimate does not incl"
type textarea "x"
type textarea "estimate does not inclu"
type textarea "x"
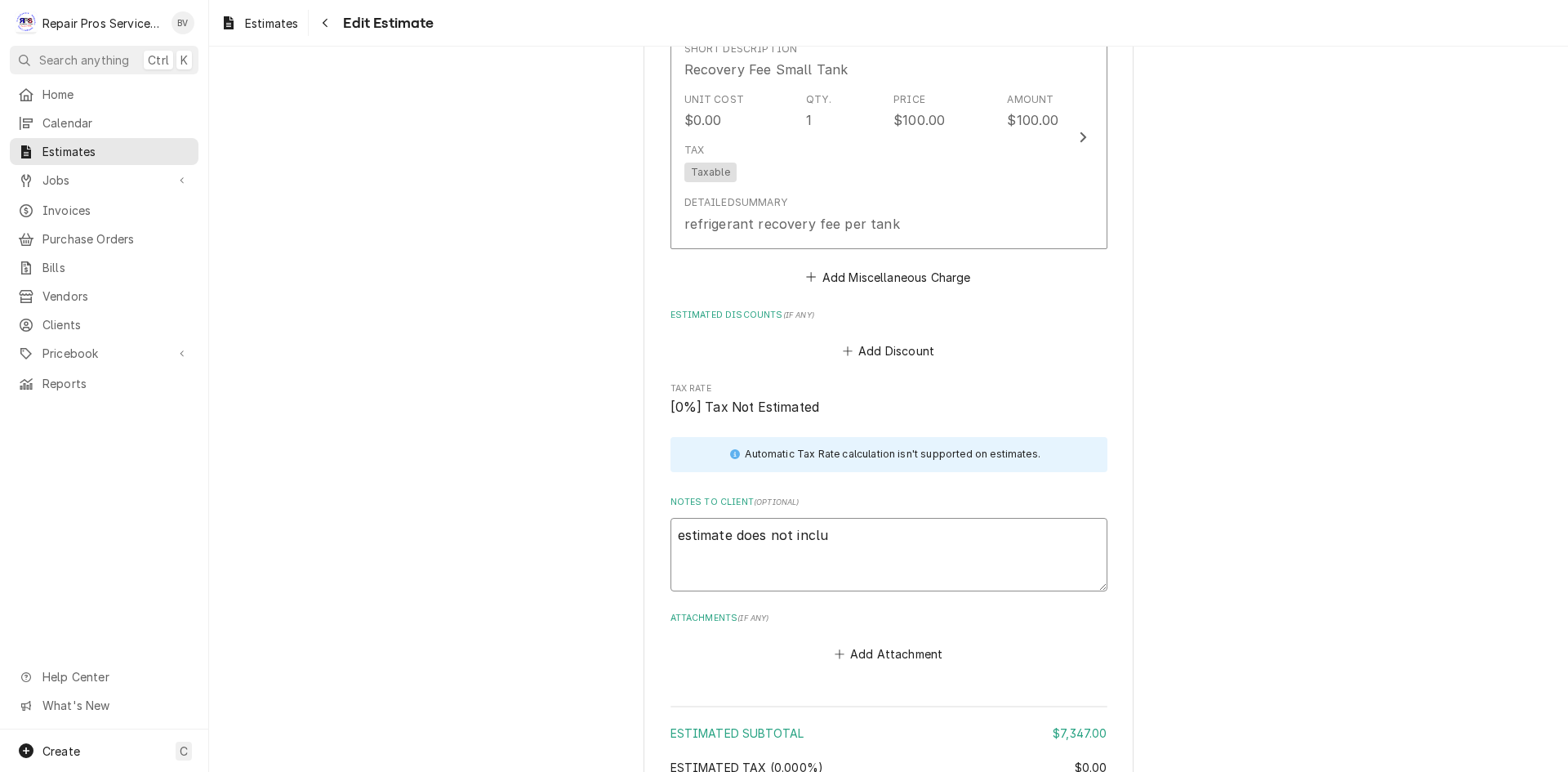
type textarea "estimate does not includ"
type textarea "x"
type textarea "estimate does not include"
type textarea "x"
type textarea "estimate does not include"
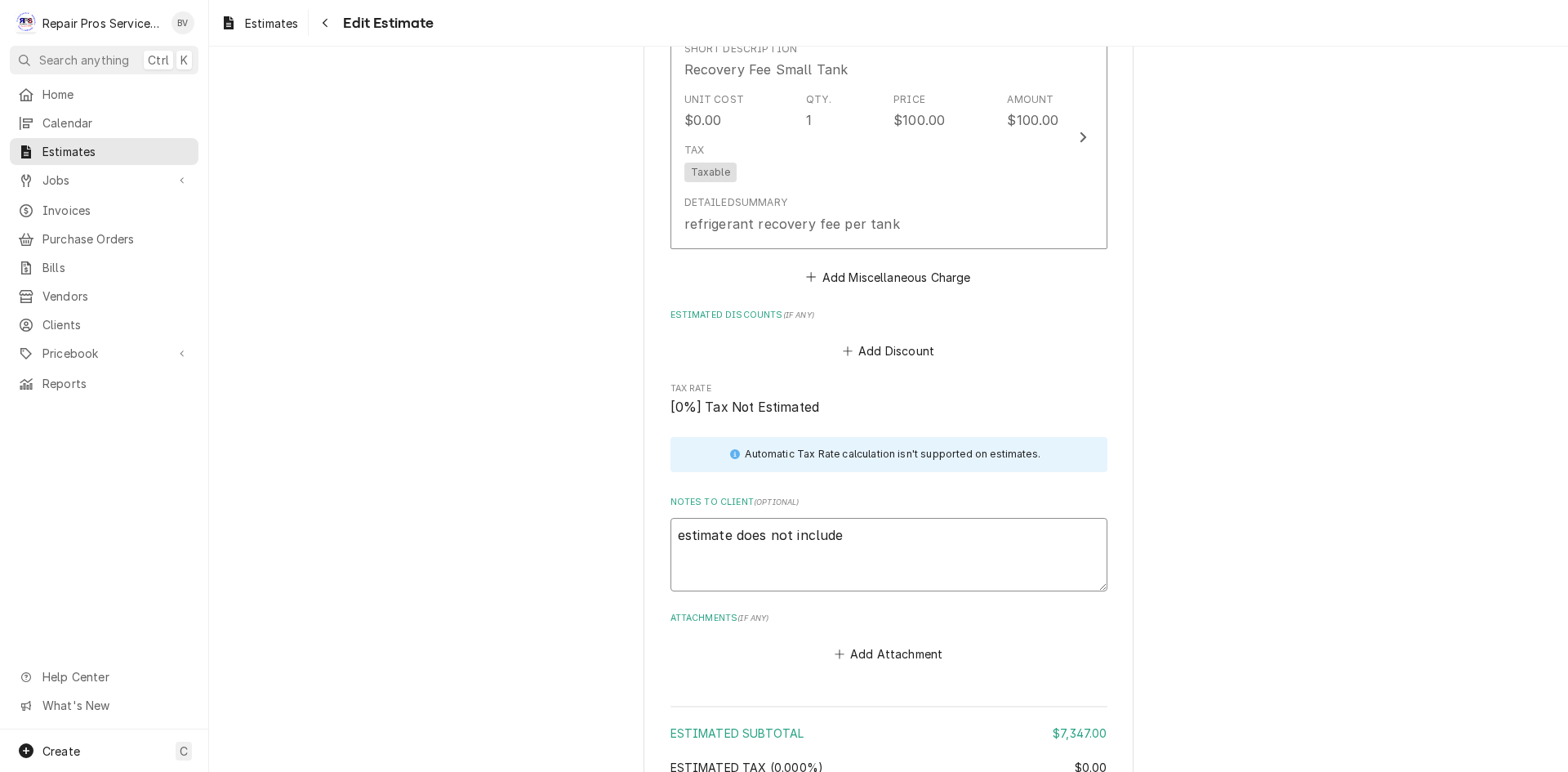
type textarea "x"
type textarea "estimate does not include a"
type textarea "x"
type textarea "estimate does not include"
type textarea "x"
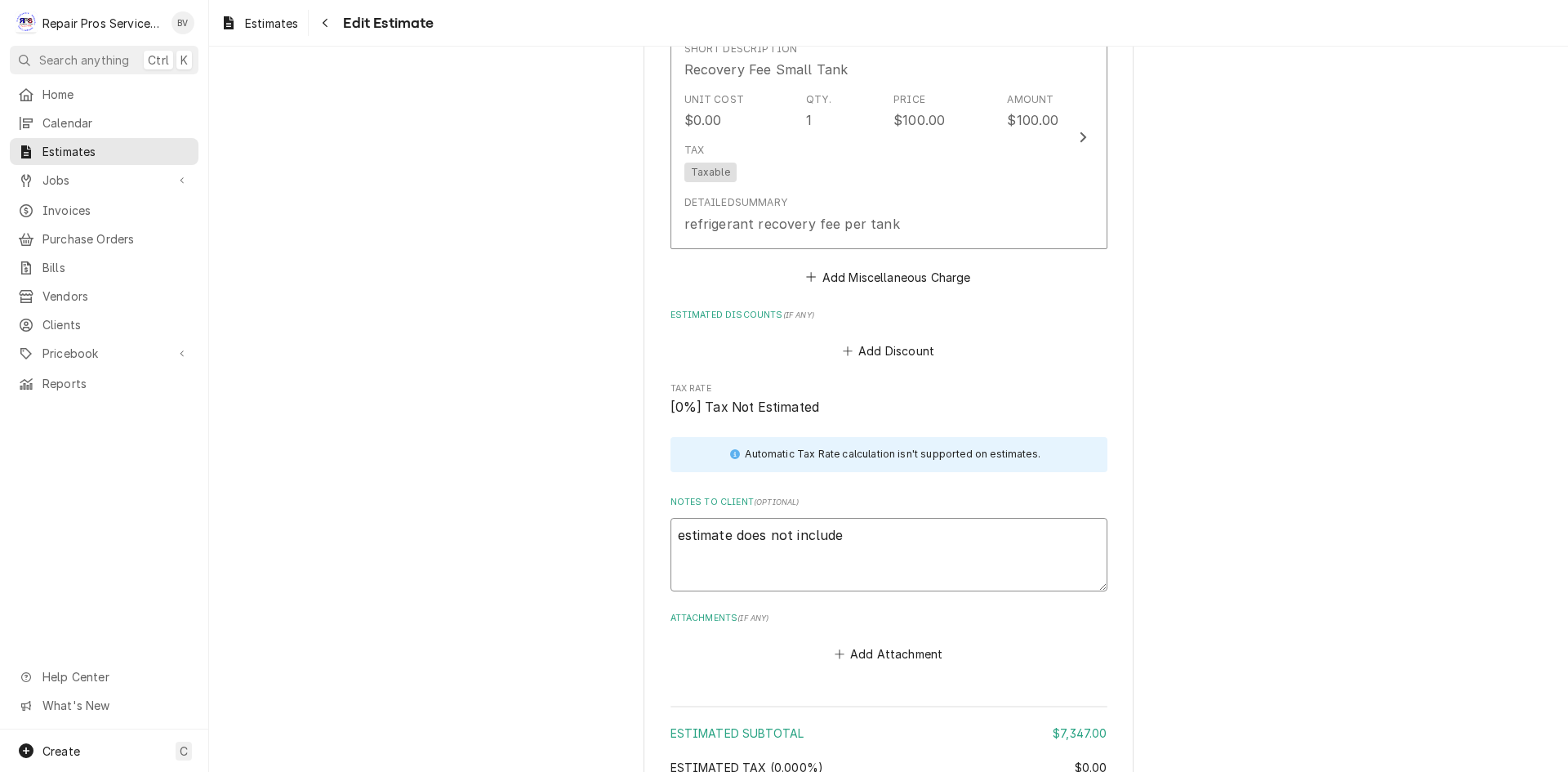
type textarea "estimate does not include s"
type textarea "x"
type textarea "estimate does not include sa"
type textarea "x"
type textarea "estimate does not include sal"
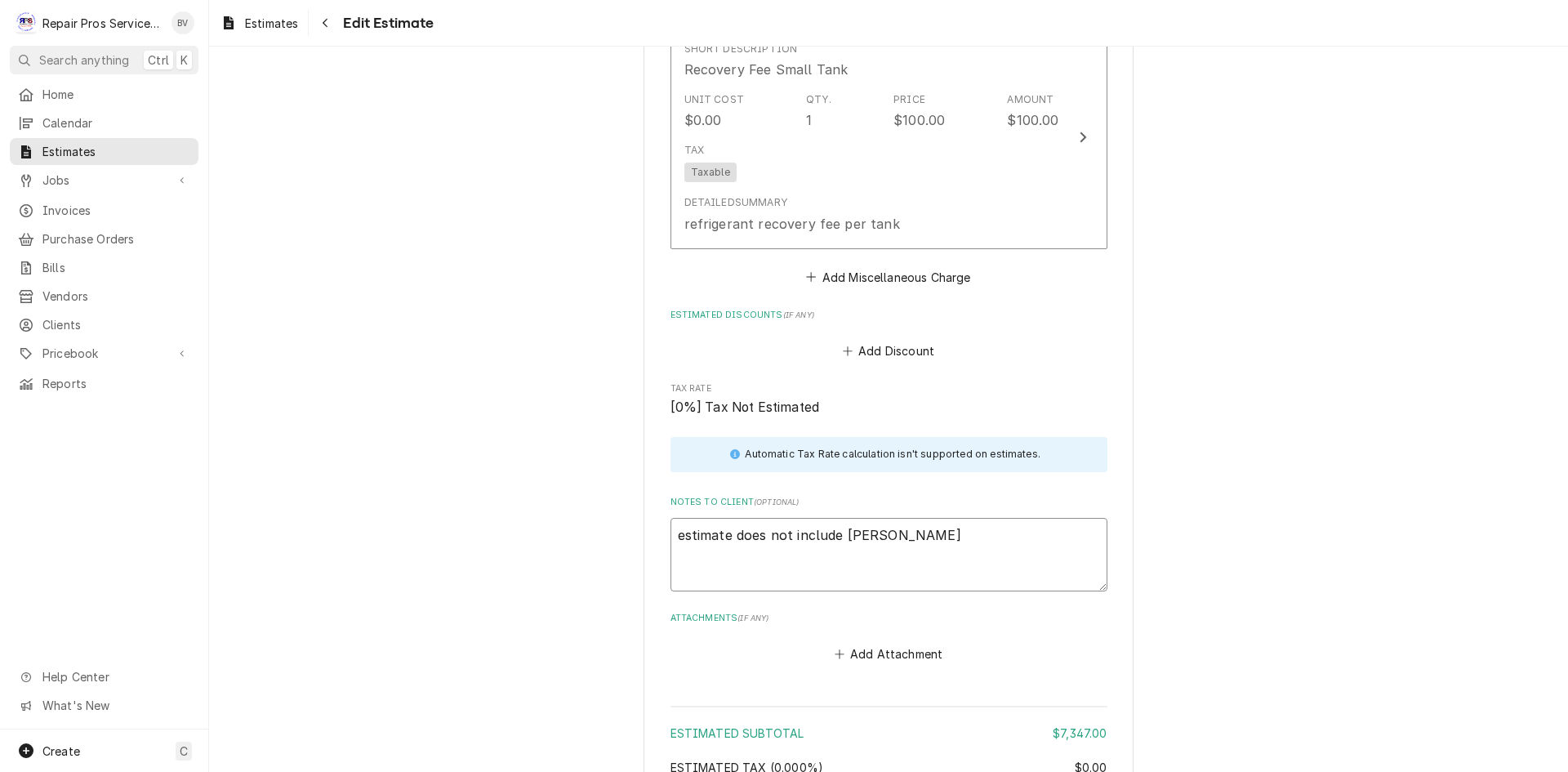
type textarea "x"
type textarea "estimate does not include sale"
type textarea "x"
type textarea "estimate does not include sales"
type textarea "x"
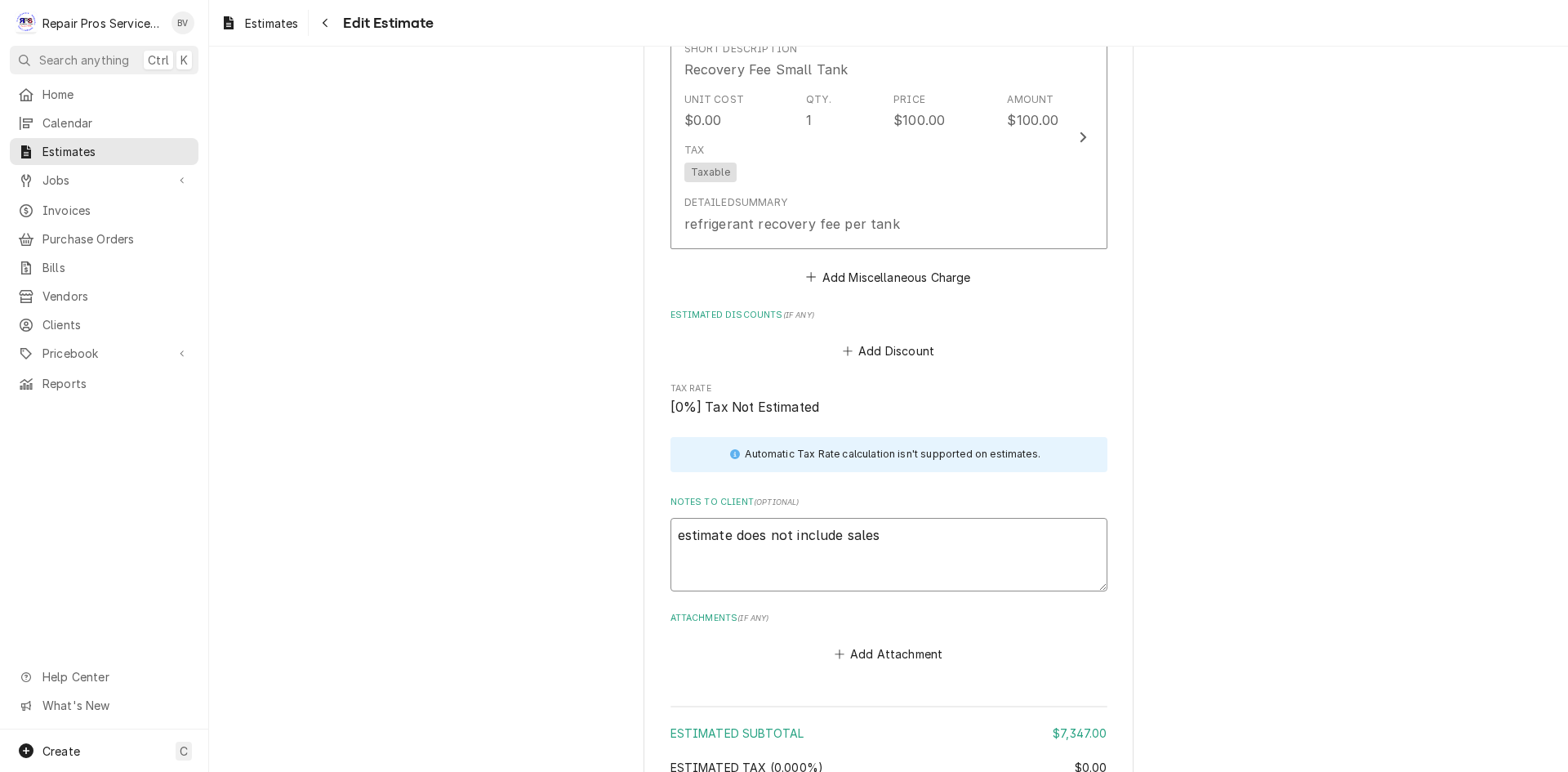
type textarea "estimate does not include sales"
type textarea "x"
type textarea "estimate does not include sales t"
type textarea "x"
type textarea "estimate does not include sales ta"
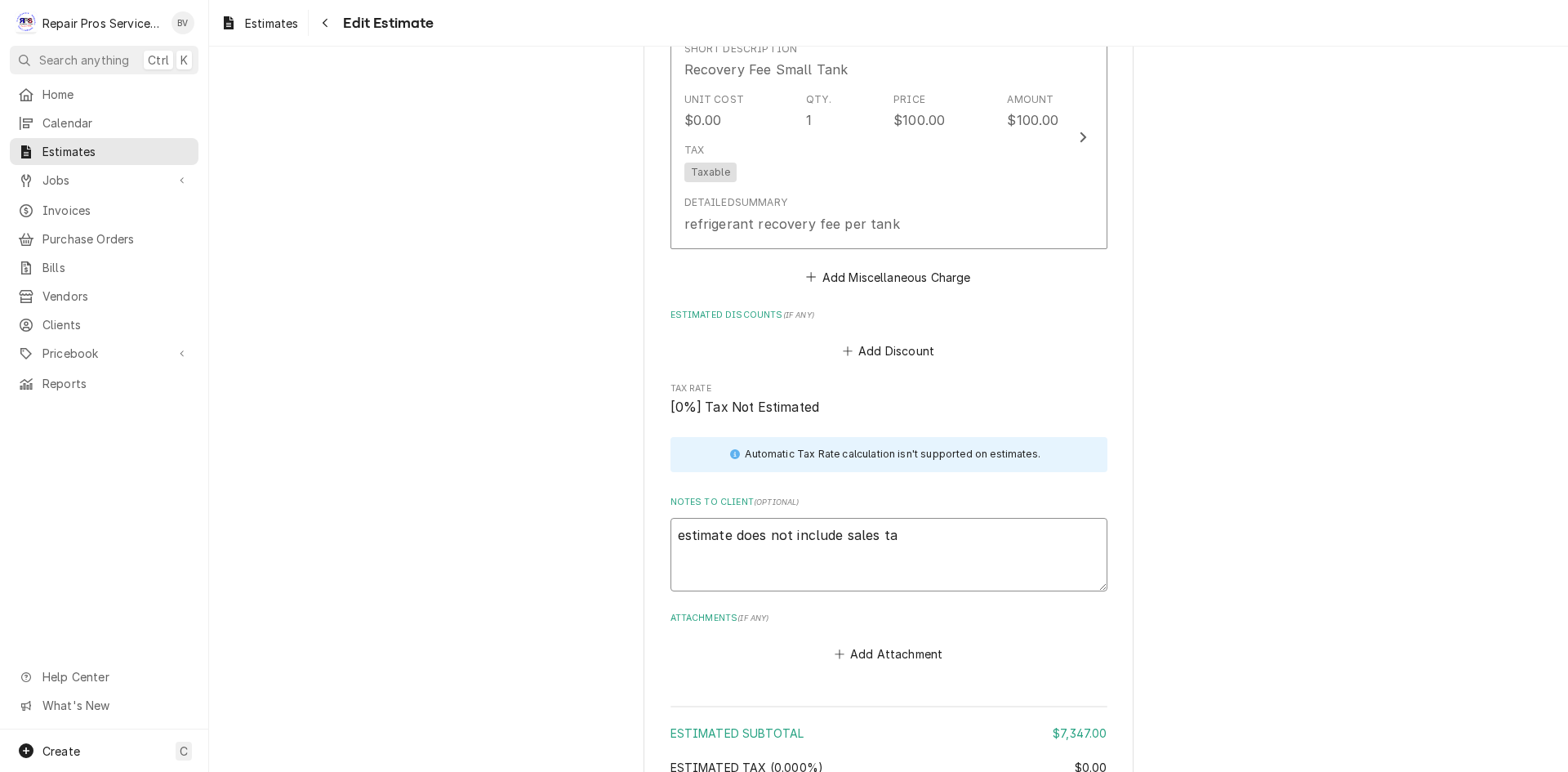
type textarea "x"
type textarea "estimate does not include sales tax"
type textarea "x"
type textarea "estimate does not include sales tax."
type textarea "x"
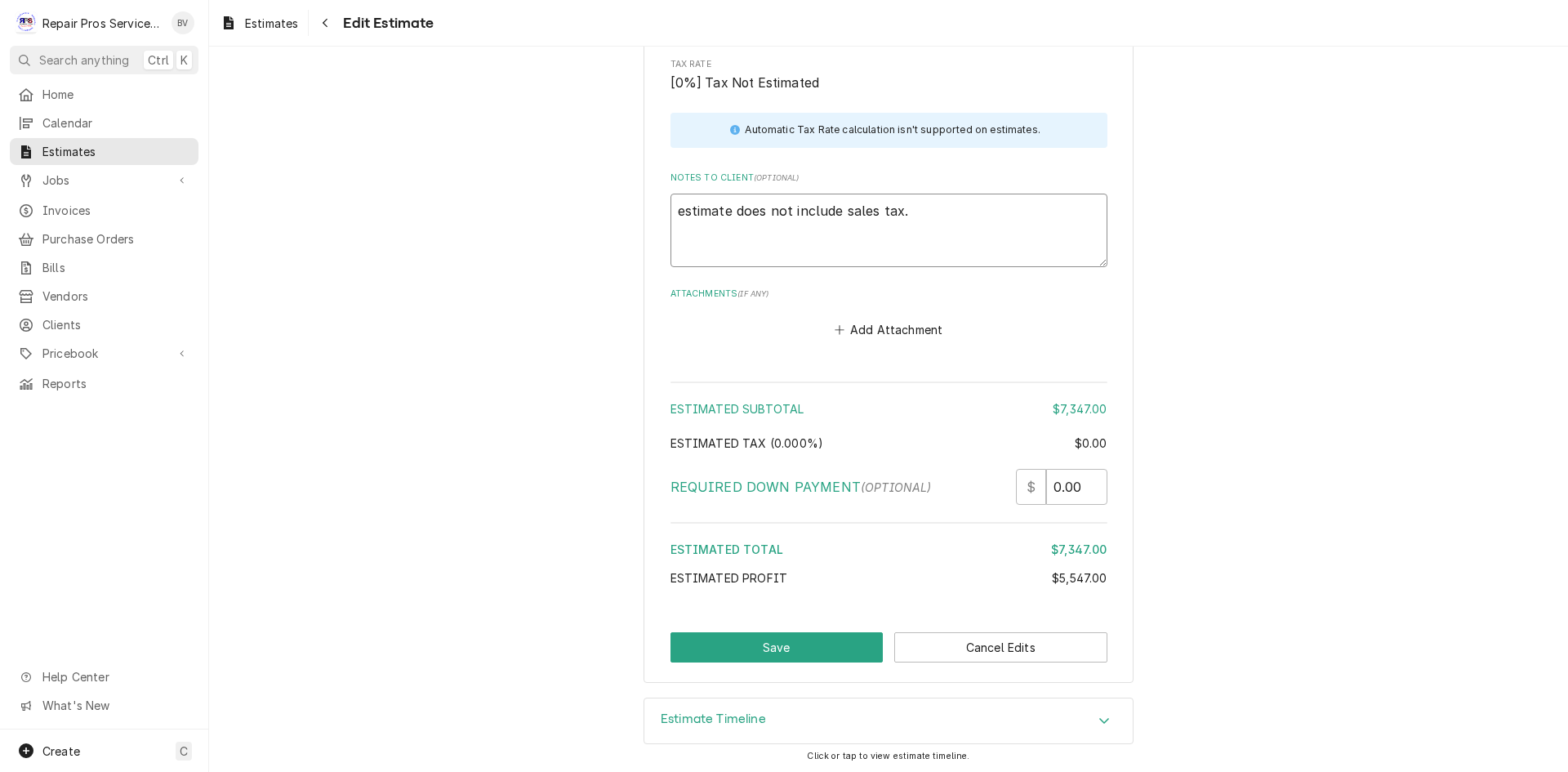
scroll to position [4784, 0]
type textarea "estimate does not include sales tax."
click at [783, 652] on button "Save" at bounding box center [777, 645] width 213 height 31
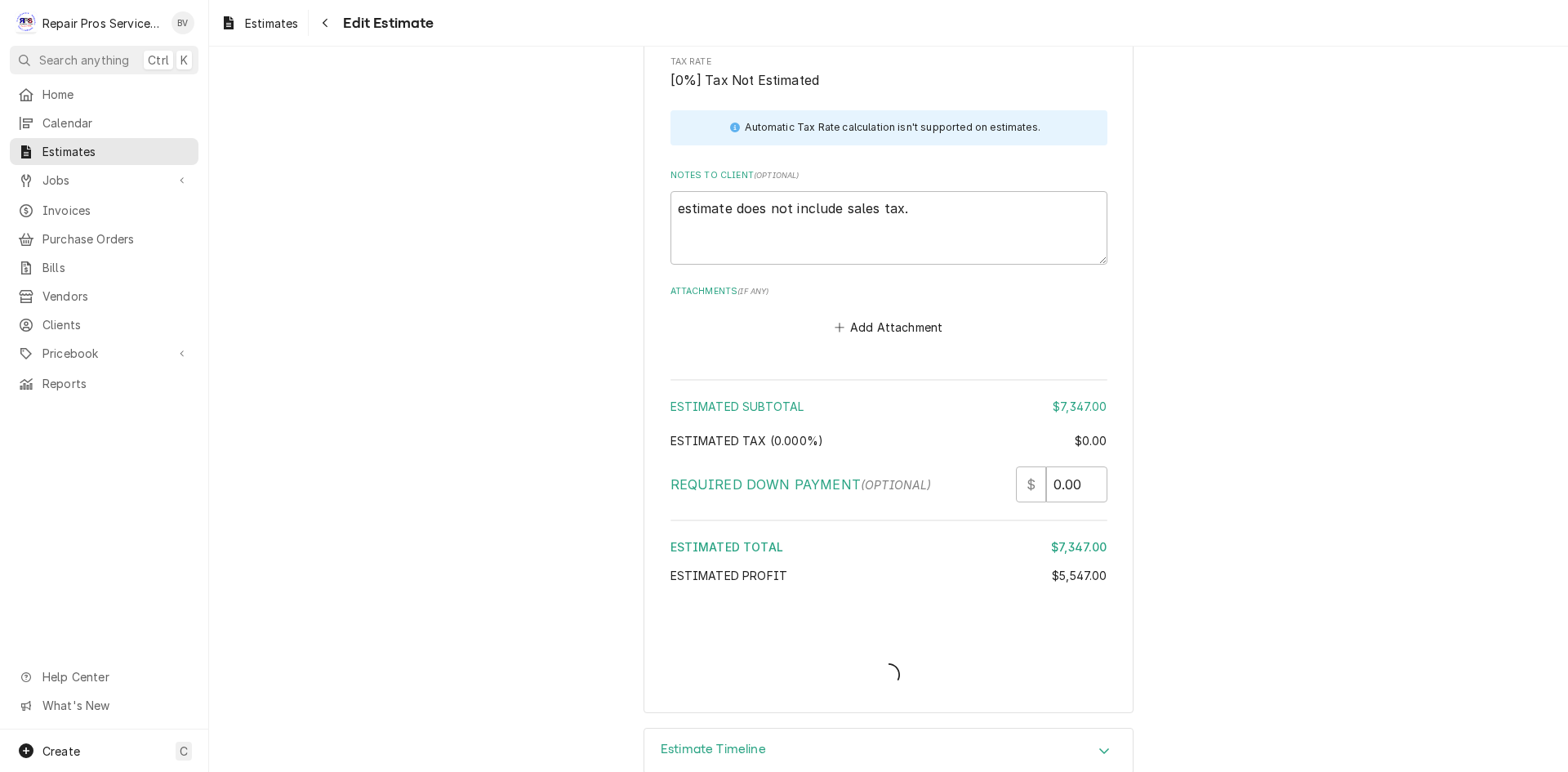
type textarea "x"
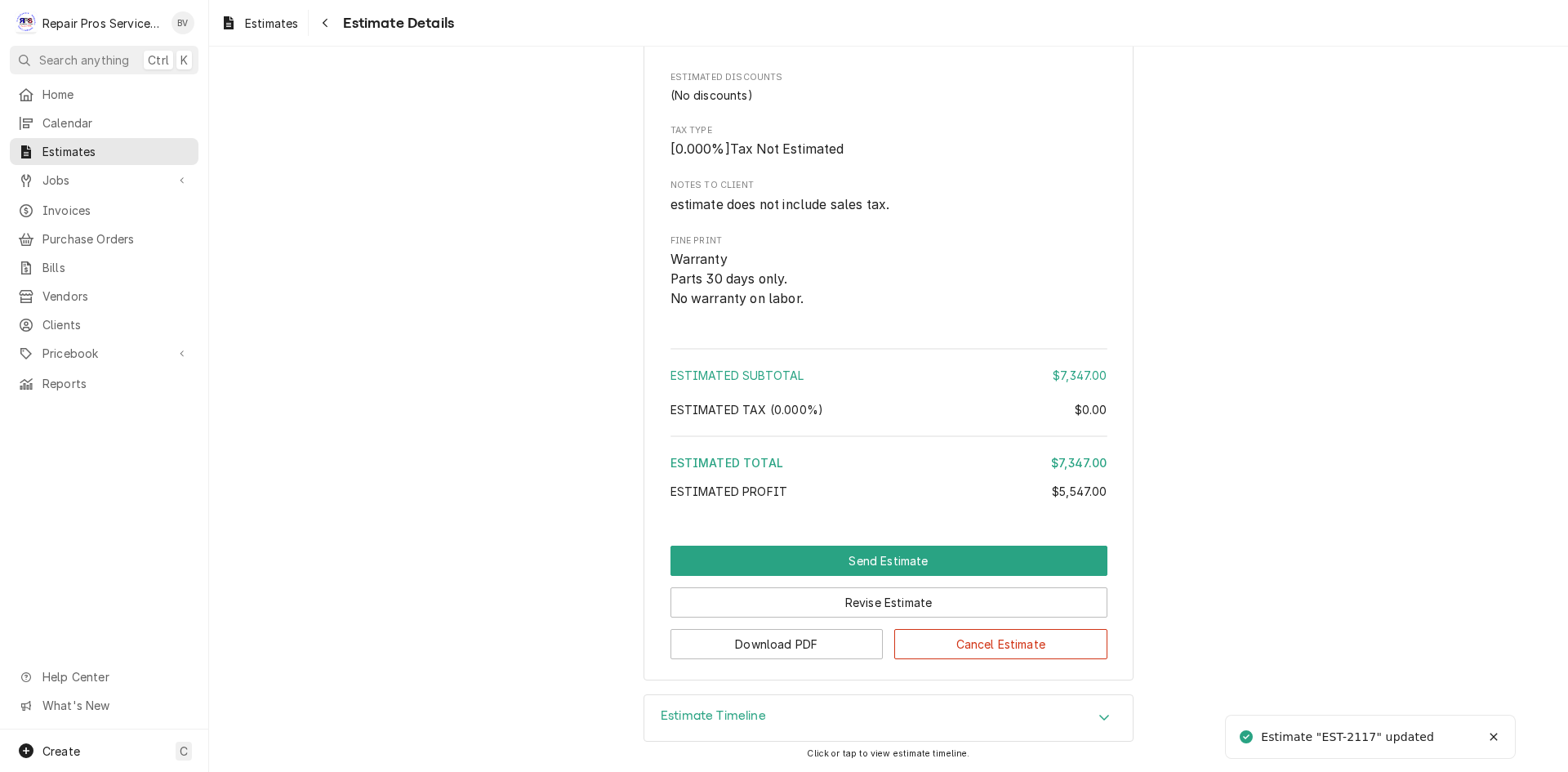
scroll to position [3595, 0]
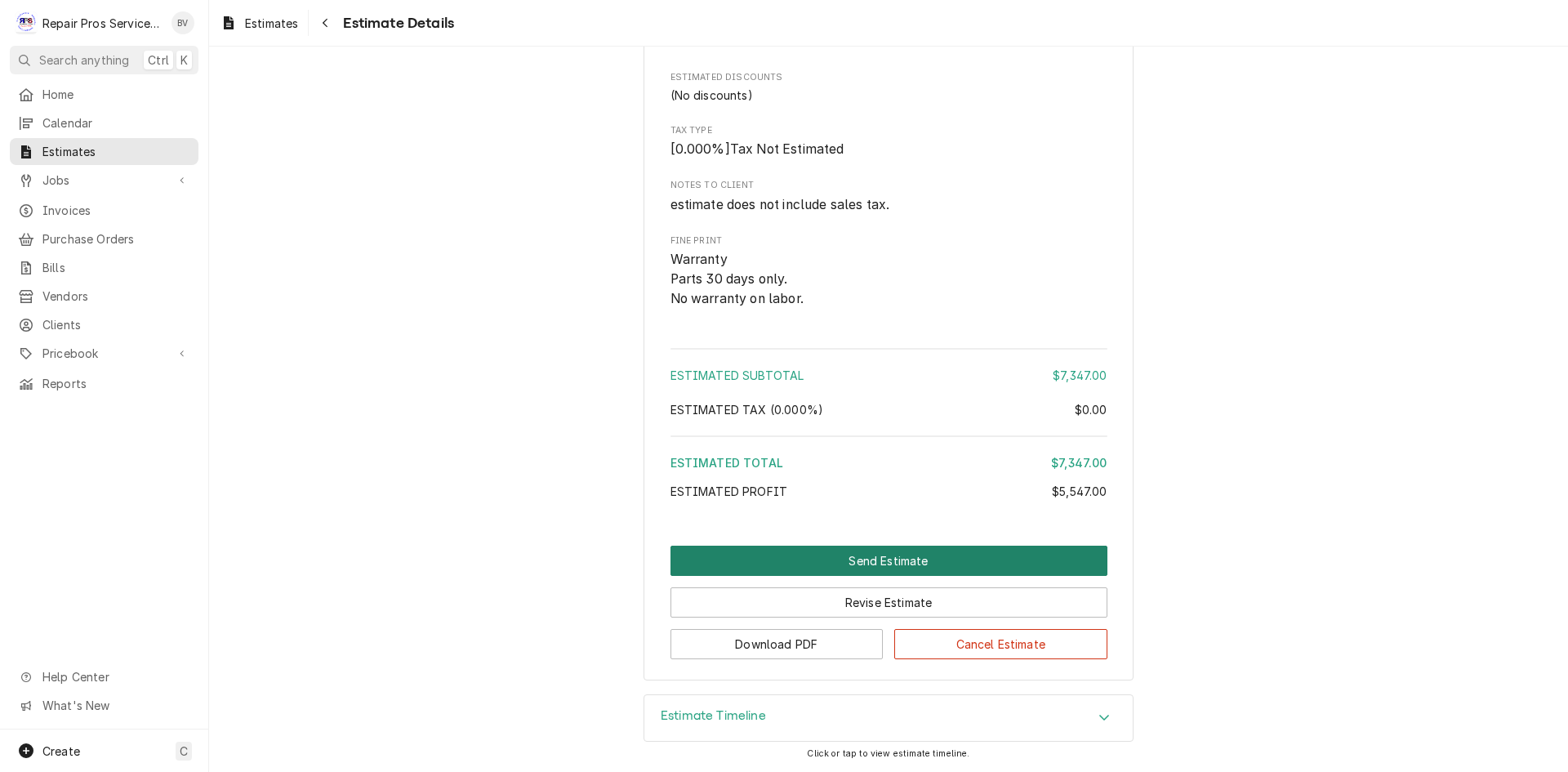
click at [857, 563] on button "Send Estimate" at bounding box center [889, 561] width 437 height 31
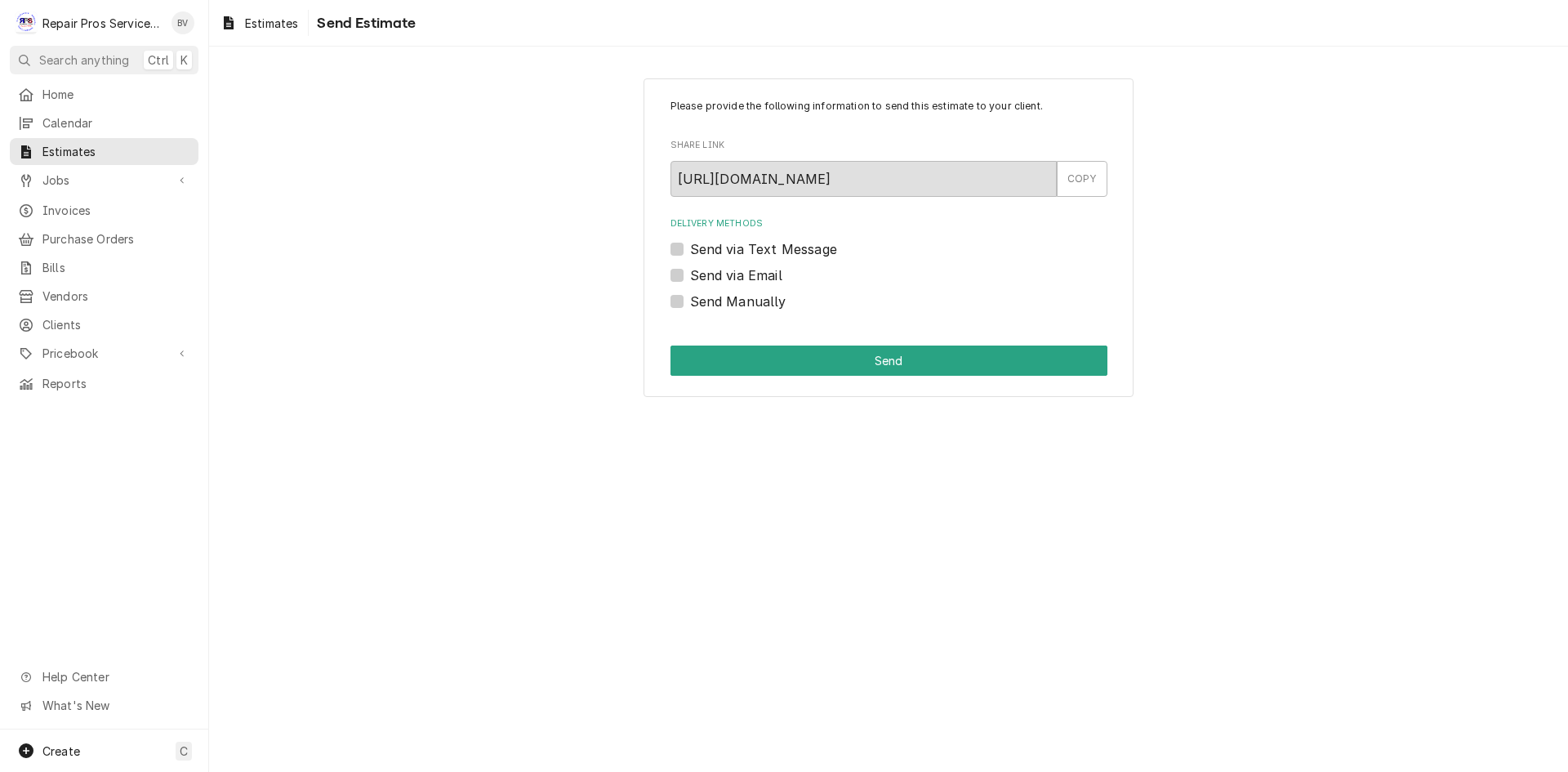
click at [690, 277] on label "Send via Email" at bounding box center [736, 275] width 93 height 19
click at [690, 277] on input "Send via Email" at bounding box center [908, 283] width 437 height 36
checkbox input "true"
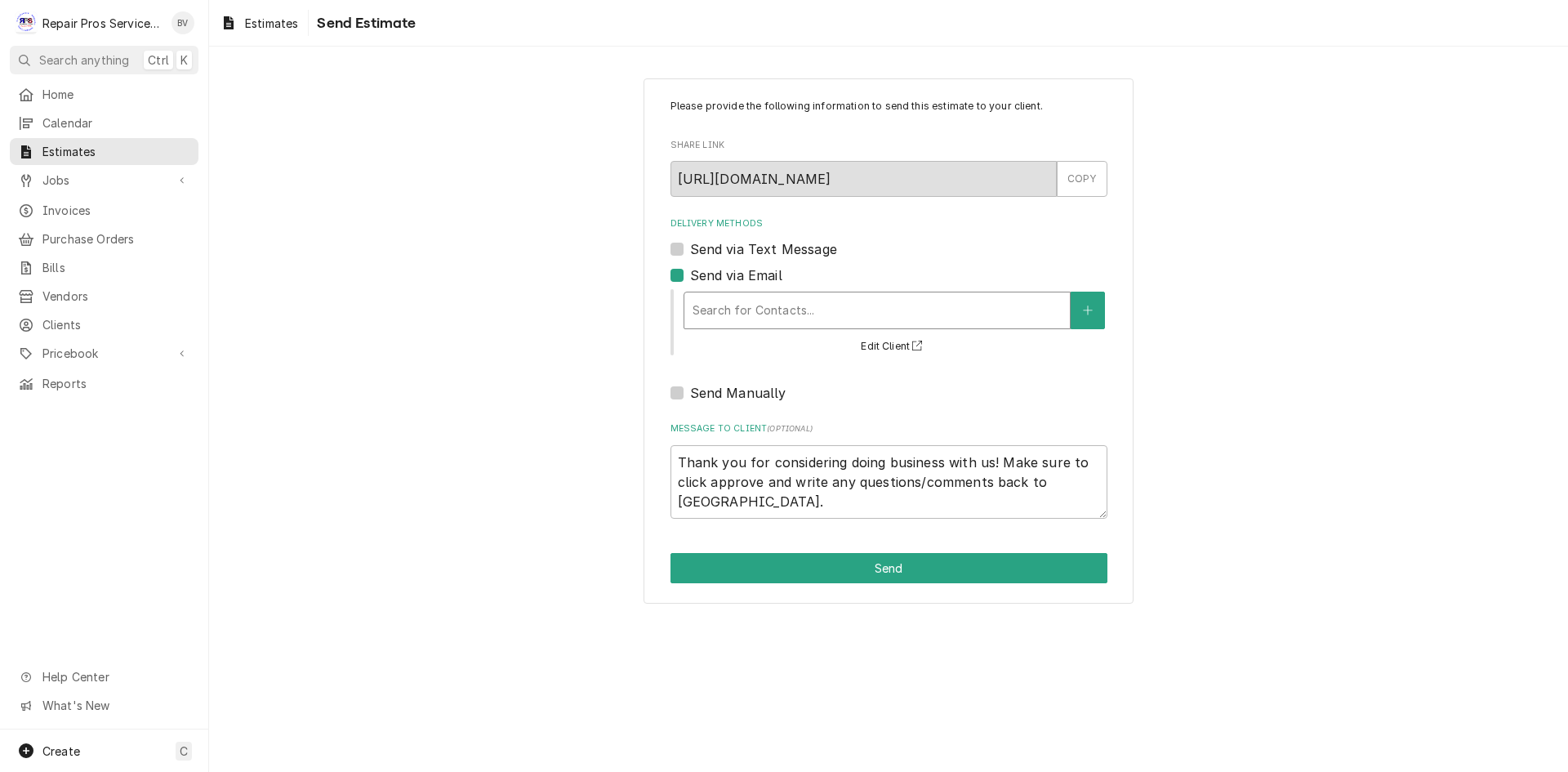
click at [759, 318] on div "Delivery Methods" at bounding box center [877, 311] width 369 height 30
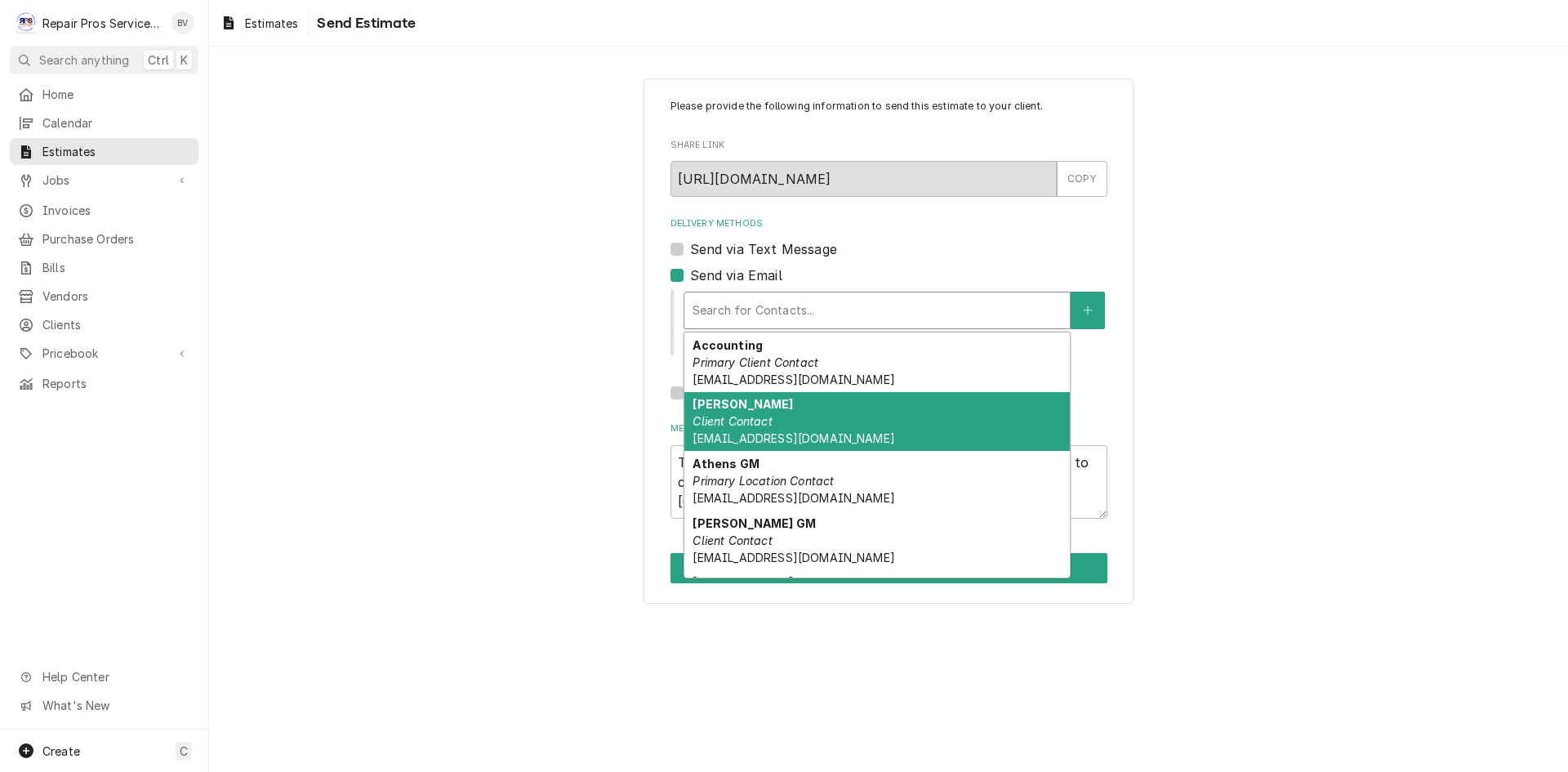
click at [738, 420] on em "Client Contact" at bounding box center [733, 421] width 80 height 14
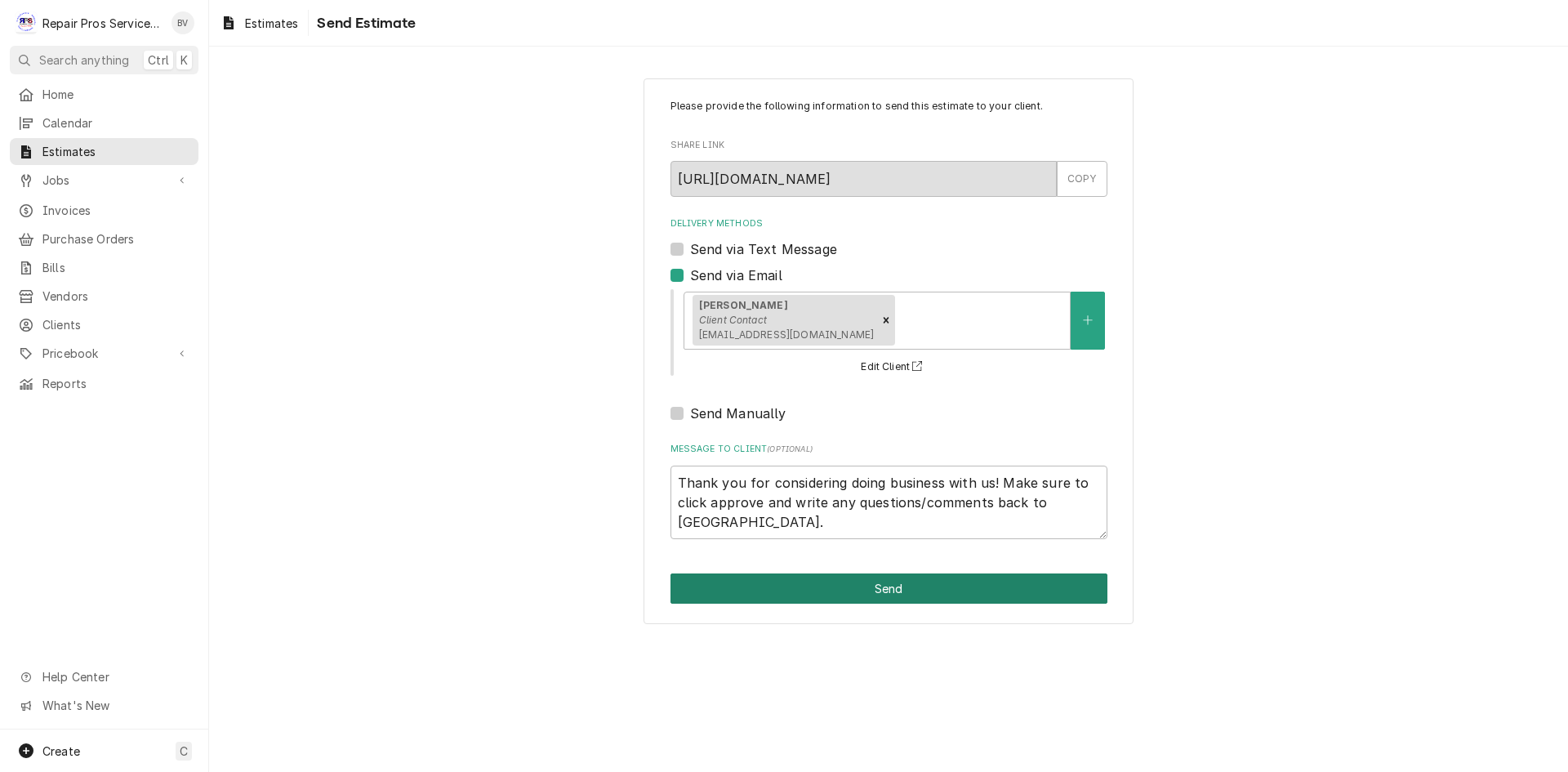
click at [912, 594] on button "Send" at bounding box center [889, 589] width 437 height 31
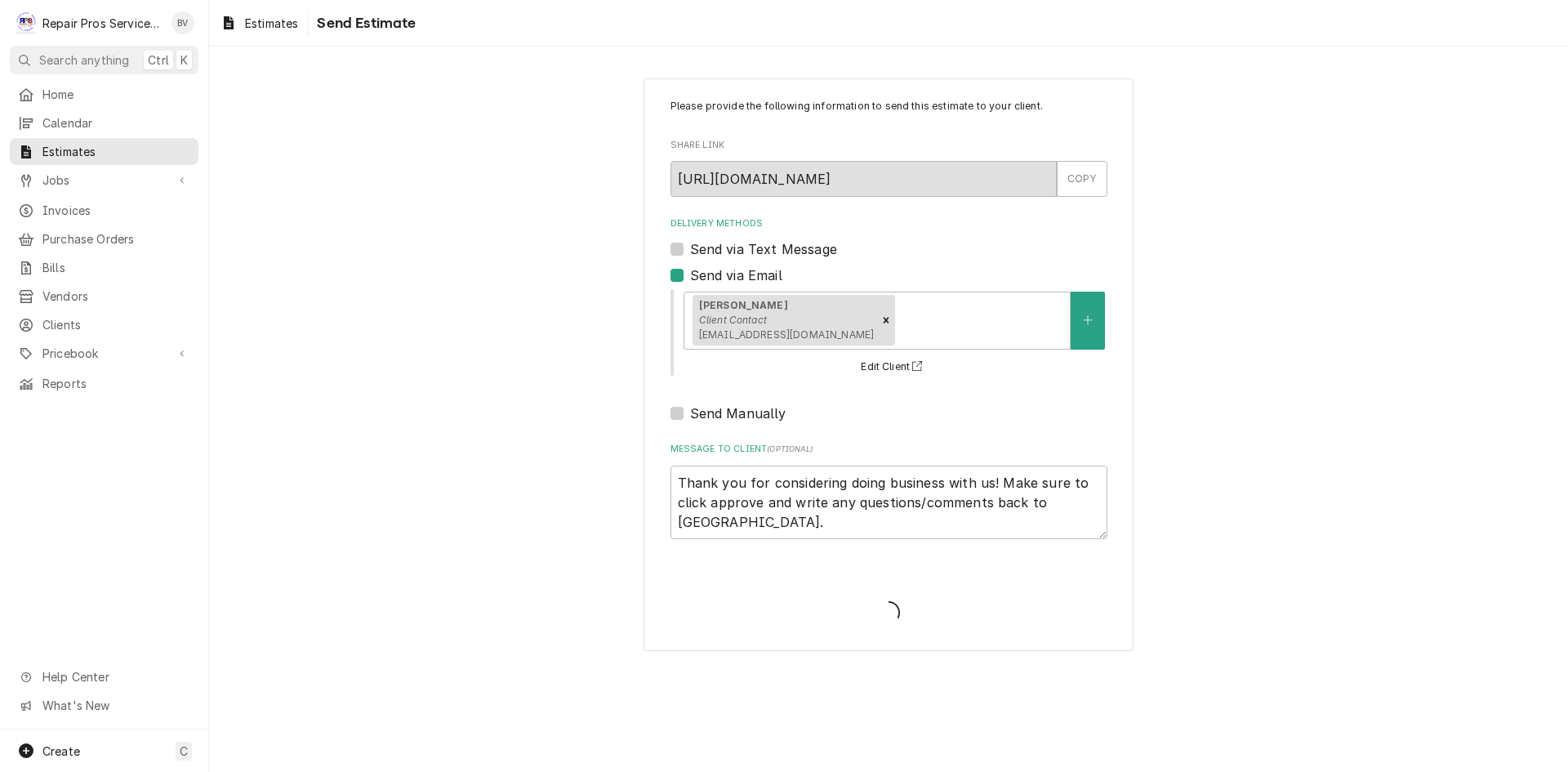
type textarea "x"
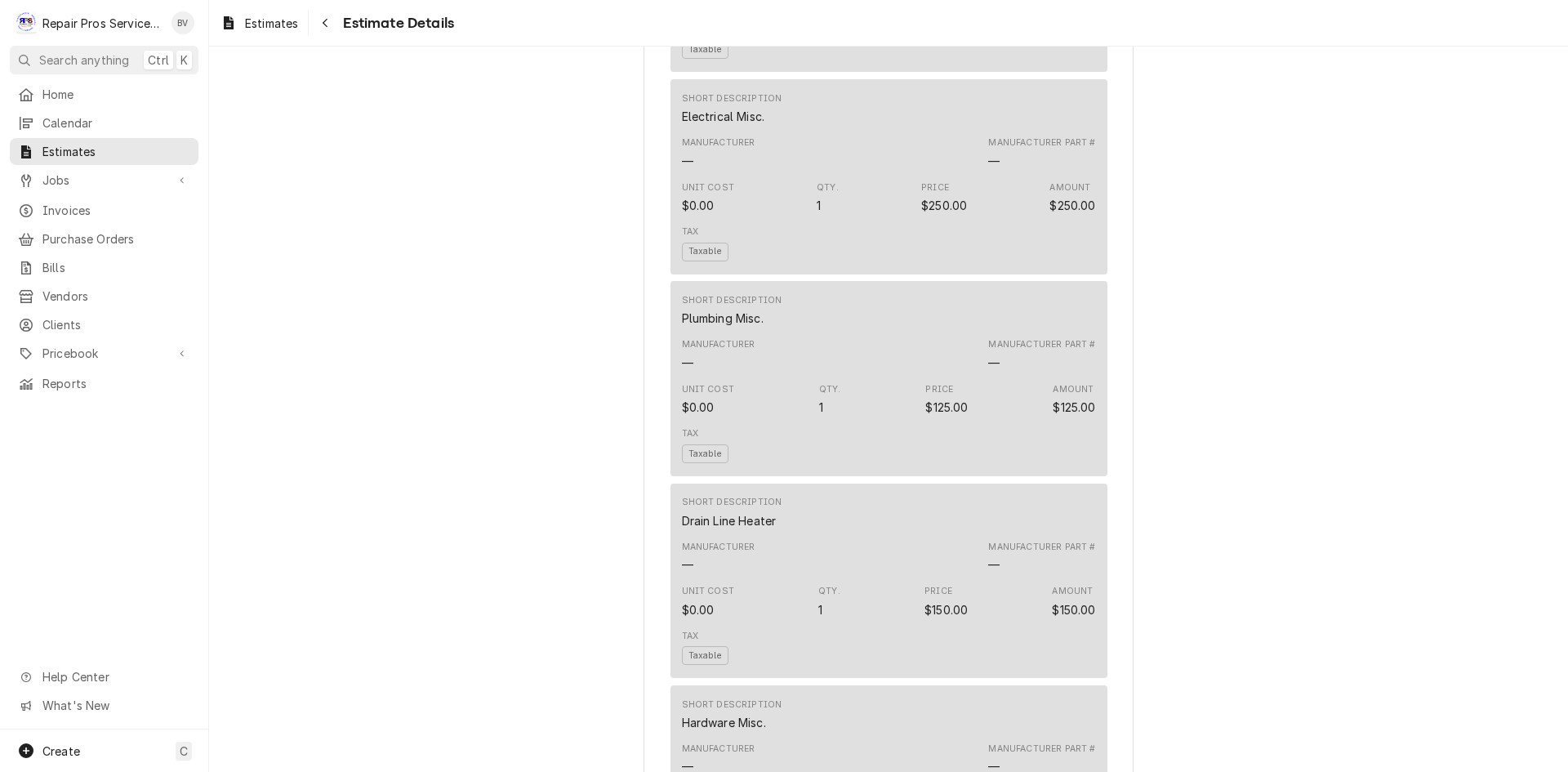
scroll to position [1471, 0]
